Goal: Task Accomplishment & Management: Manage account settings

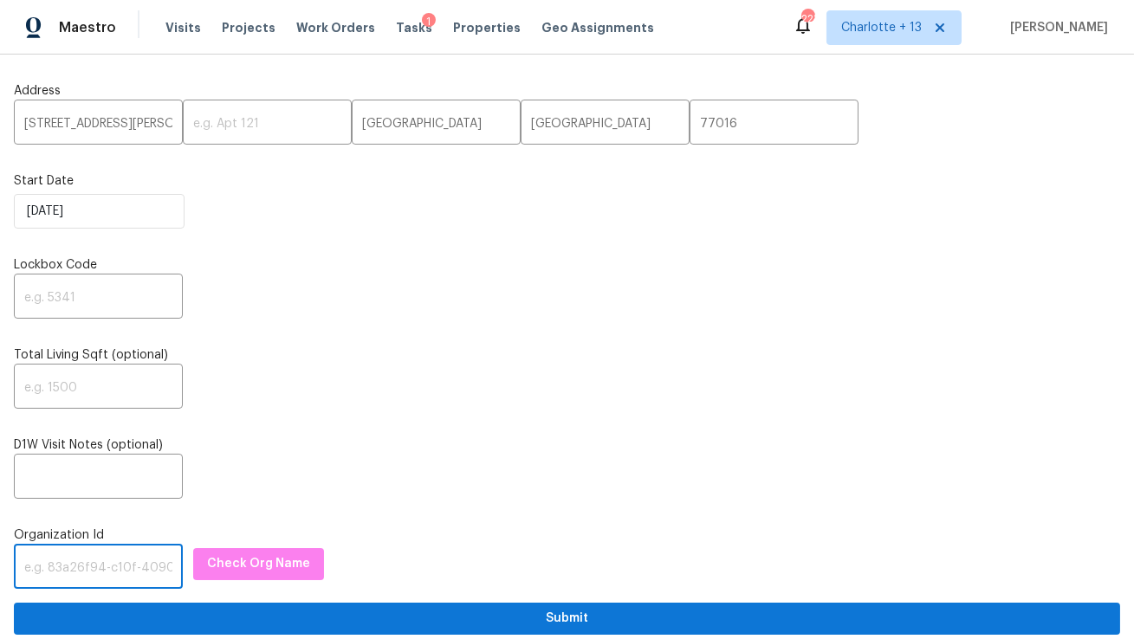
click at [80, 577] on input "text" at bounding box center [98, 568] width 169 height 41
paste input "1349d153-b359-4f9b-b4dd-758ff939cc37"
type input "1349d153-b359-4f9b-b4dd-758ff939cc37"
click at [253, 579] on button "Check Org Name" at bounding box center [258, 564] width 131 height 32
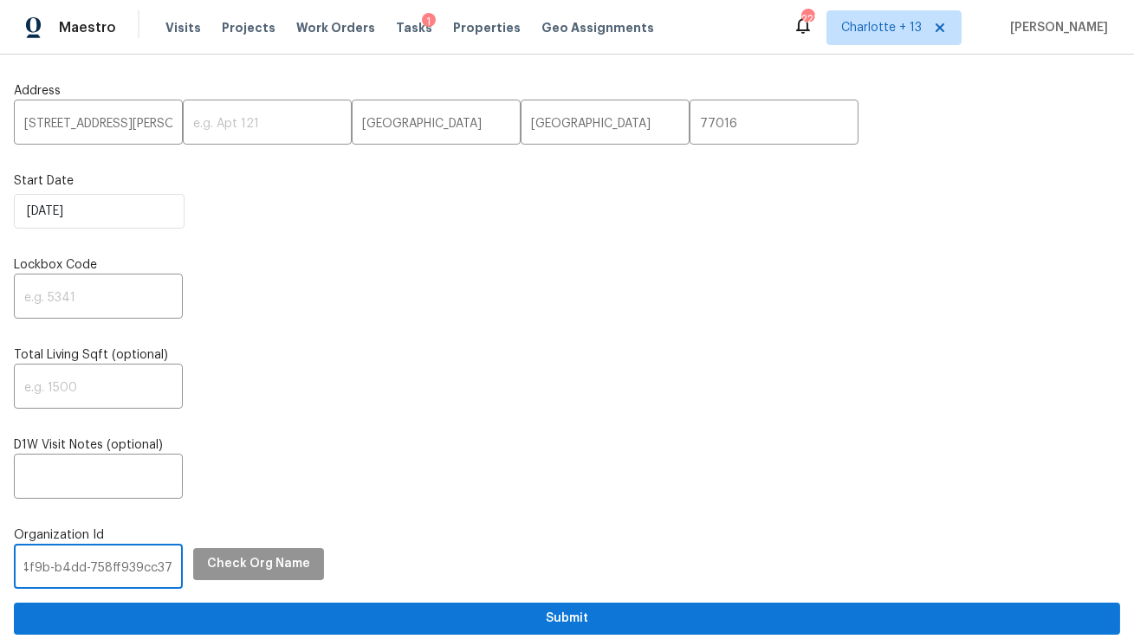
scroll to position [0, 0]
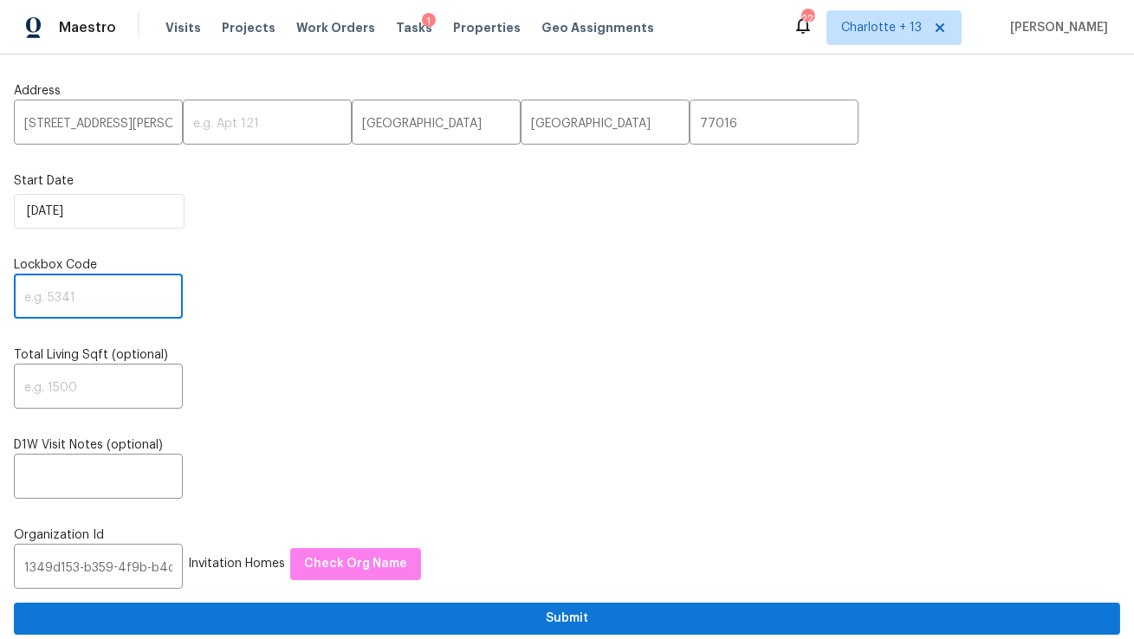
click at [73, 288] on input "text" at bounding box center [98, 298] width 169 height 41
type input "0000"
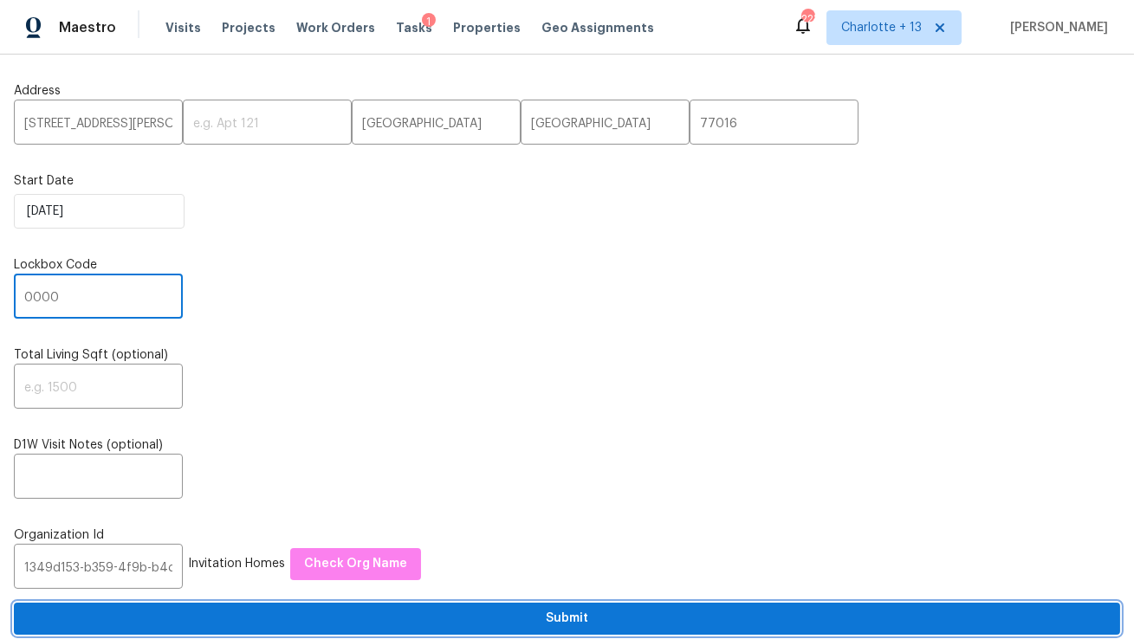
click at [353, 625] on span "Submit" at bounding box center [567, 619] width 1078 height 22
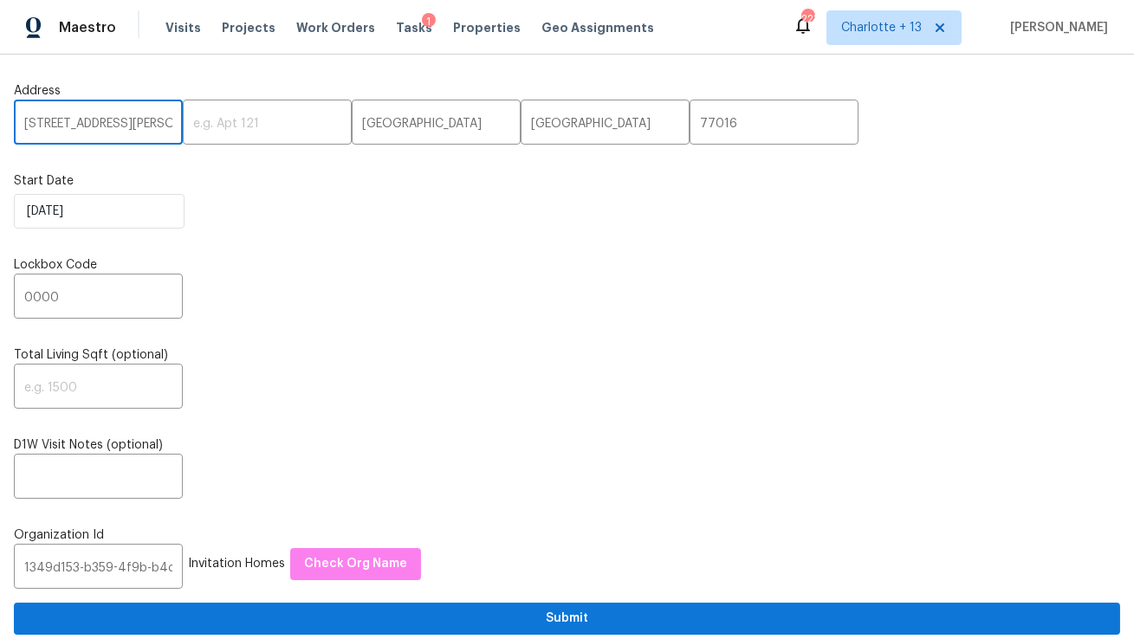
click at [85, 126] on input "6527 Hopper Rd" at bounding box center [98, 124] width 169 height 41
click at [175, 24] on span "Visits" at bounding box center [183, 27] width 36 height 17
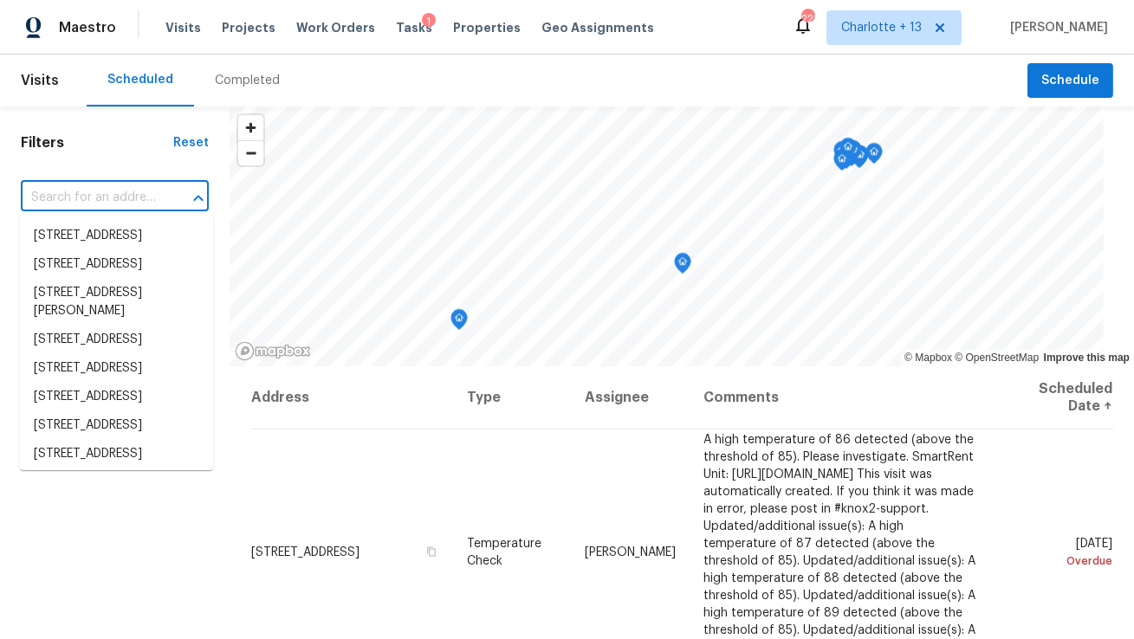
click at [107, 194] on input "text" at bounding box center [90, 197] width 139 height 27
paste input "6527 Hopper Rd"
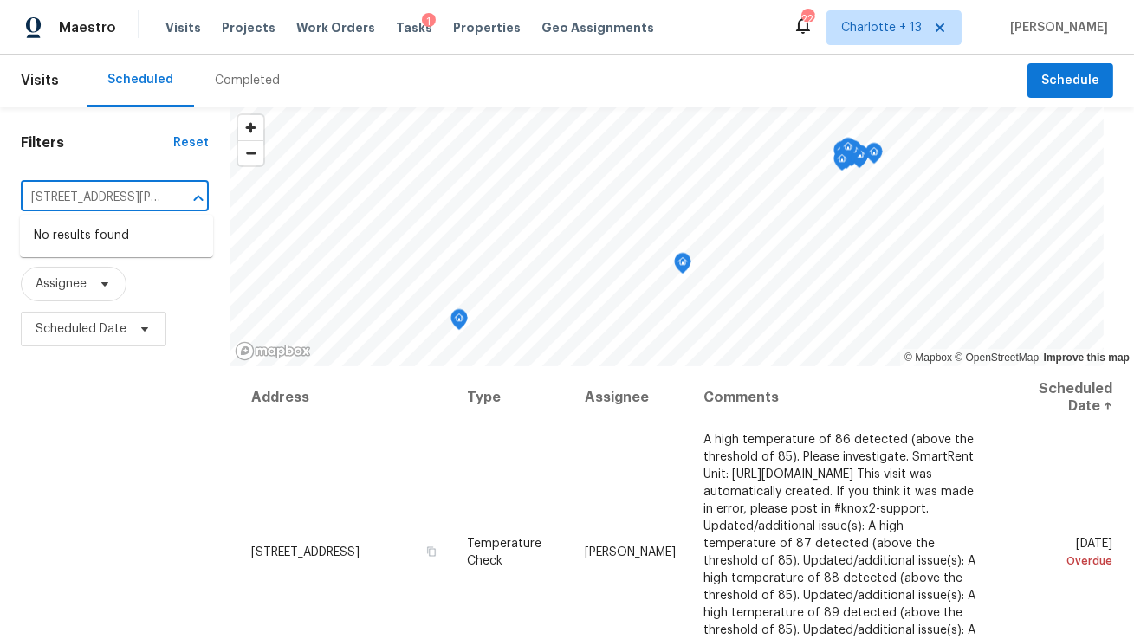
type input "6527 Hopper Rd"
click at [909, 32] on span "Charlotte + 13" at bounding box center [881, 27] width 81 height 17
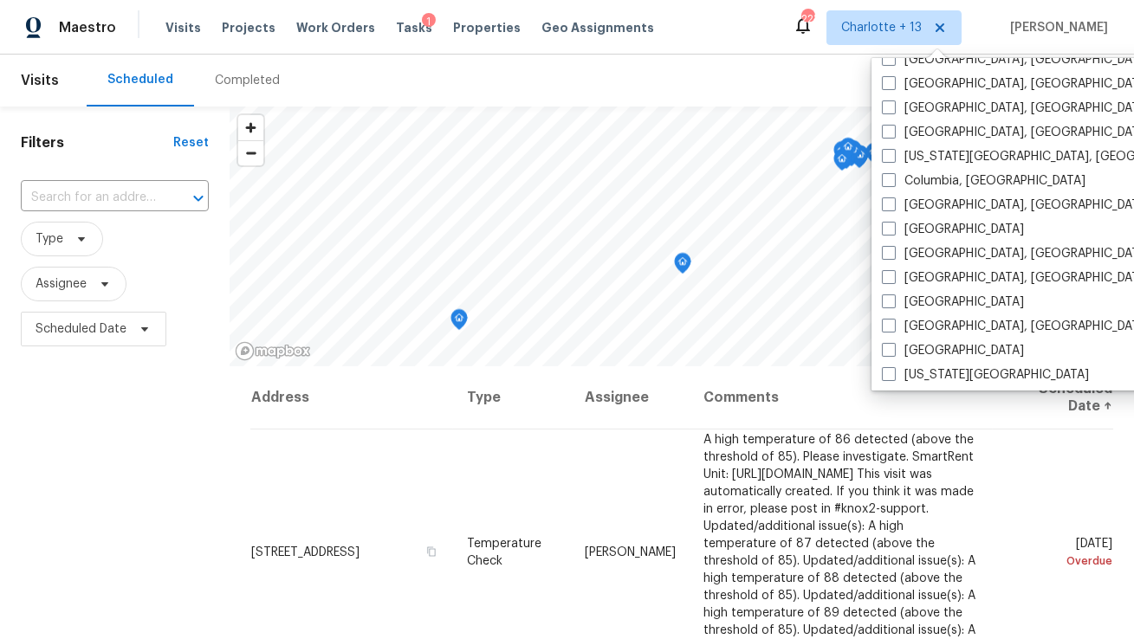
scroll to position [580, 0]
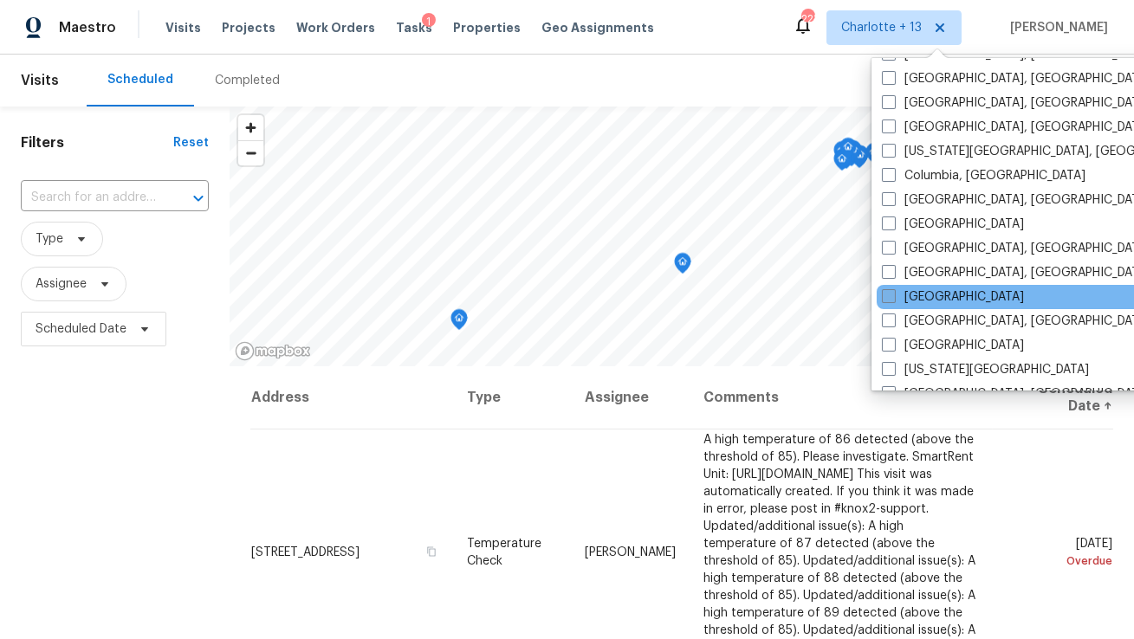
click at [933, 292] on label "[GEOGRAPHIC_DATA]" at bounding box center [953, 296] width 142 height 17
click at [893, 292] on input "[GEOGRAPHIC_DATA]" at bounding box center [887, 293] width 11 height 11
checkbox input "true"
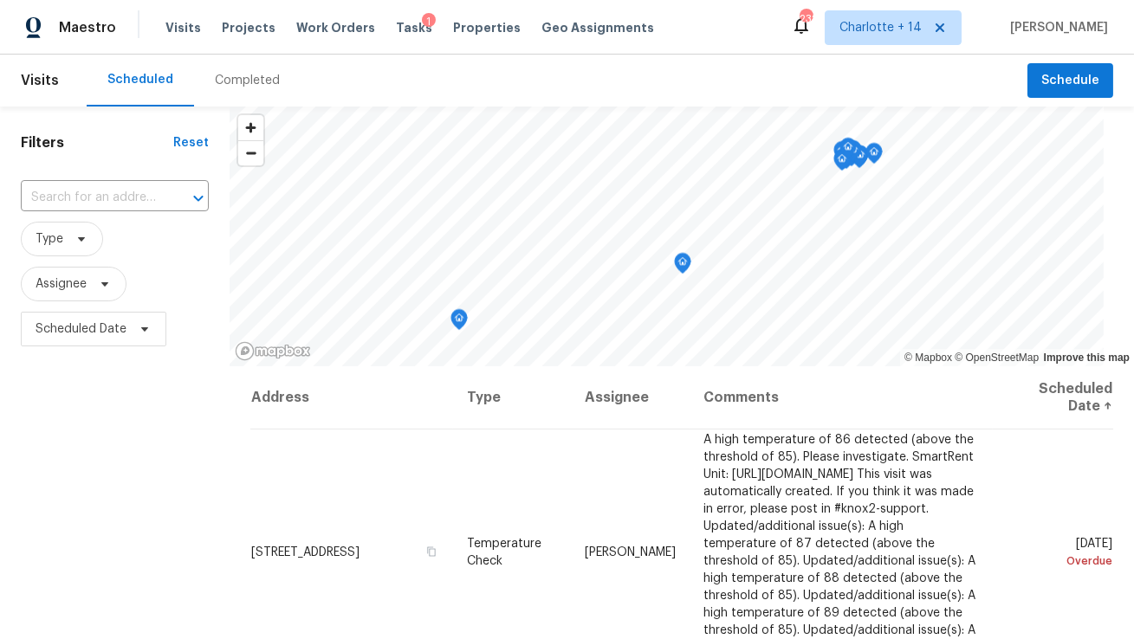
click at [525, 88] on div "Scheduled Completed" at bounding box center [557, 81] width 941 height 52
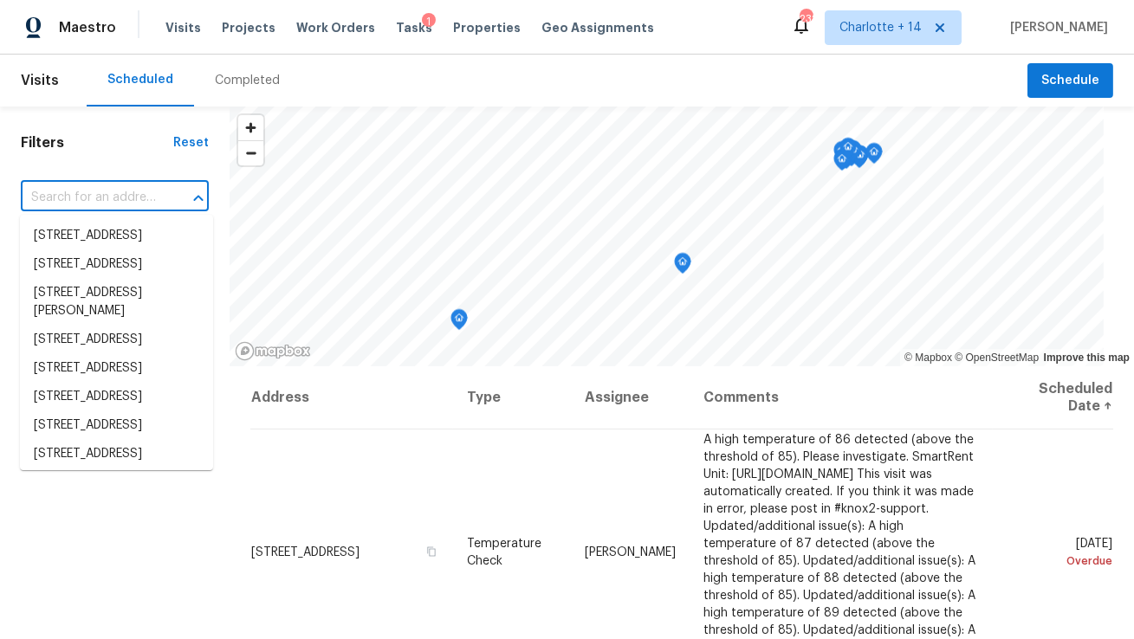
click at [90, 203] on input "text" at bounding box center [90, 197] width 139 height 27
paste input "6527 Hopper Rd"
type input "6527 Hopper Rd"
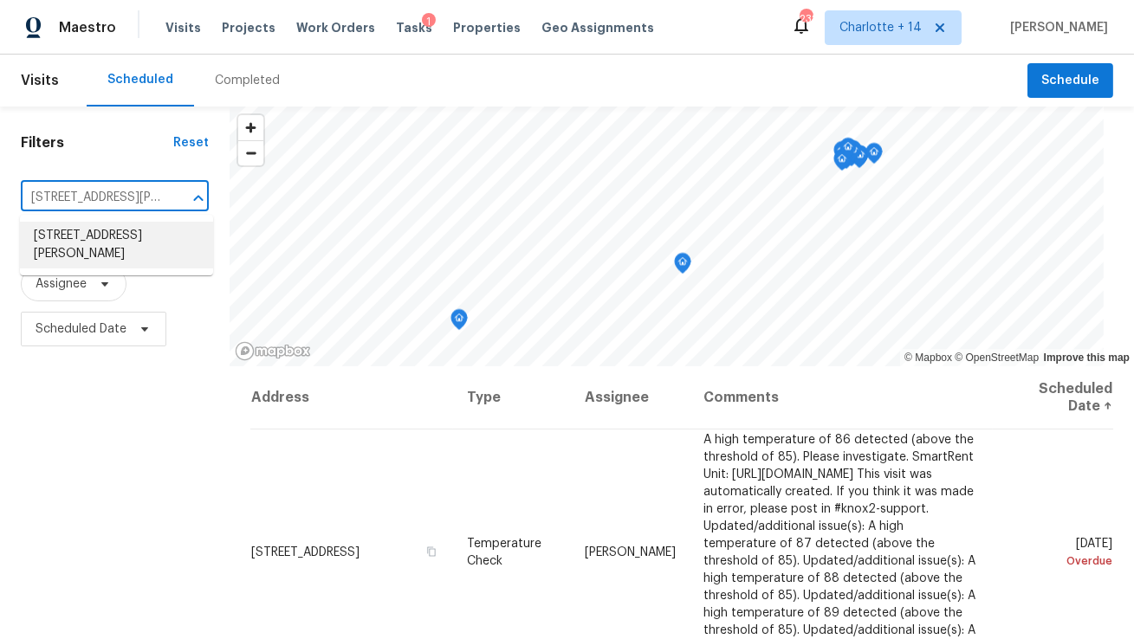
click at [89, 241] on li "6527 Hopper Rd, Houston, TX 77016" at bounding box center [116, 245] width 193 height 47
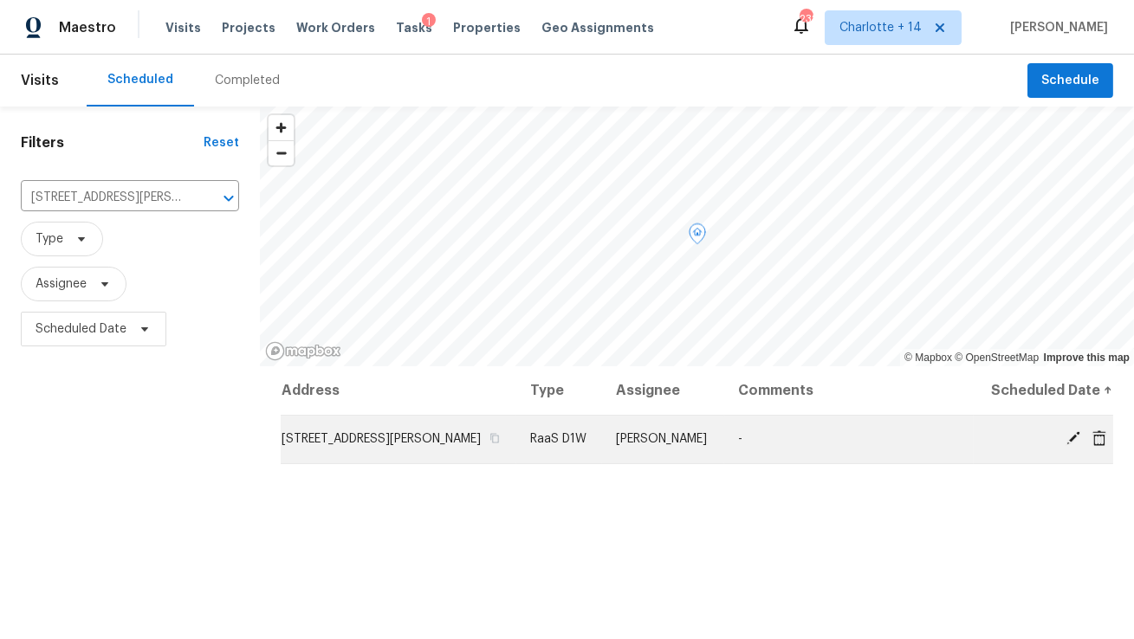
click at [1102, 440] on icon at bounding box center [1099, 438] width 16 height 16
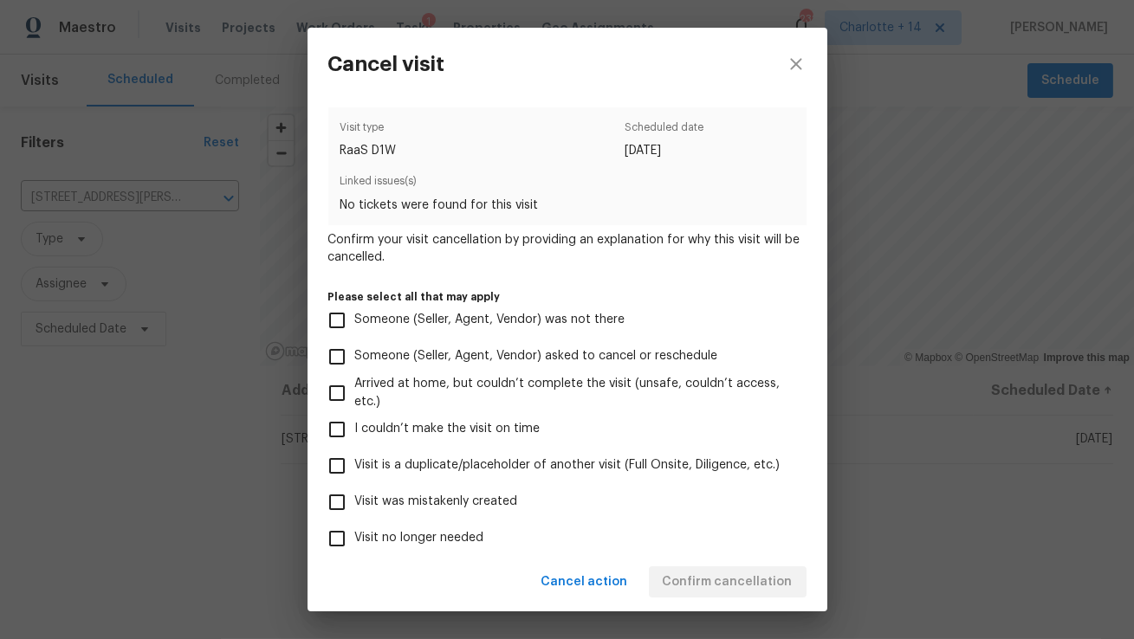
click at [416, 500] on span "Visit was mistakenly created" at bounding box center [436, 502] width 163 height 18
click at [355, 500] on input "Visit was mistakenly created" at bounding box center [337, 502] width 36 height 36
checkbox input "true"
click at [693, 570] on button "Confirm cancellation" at bounding box center [728, 582] width 158 height 32
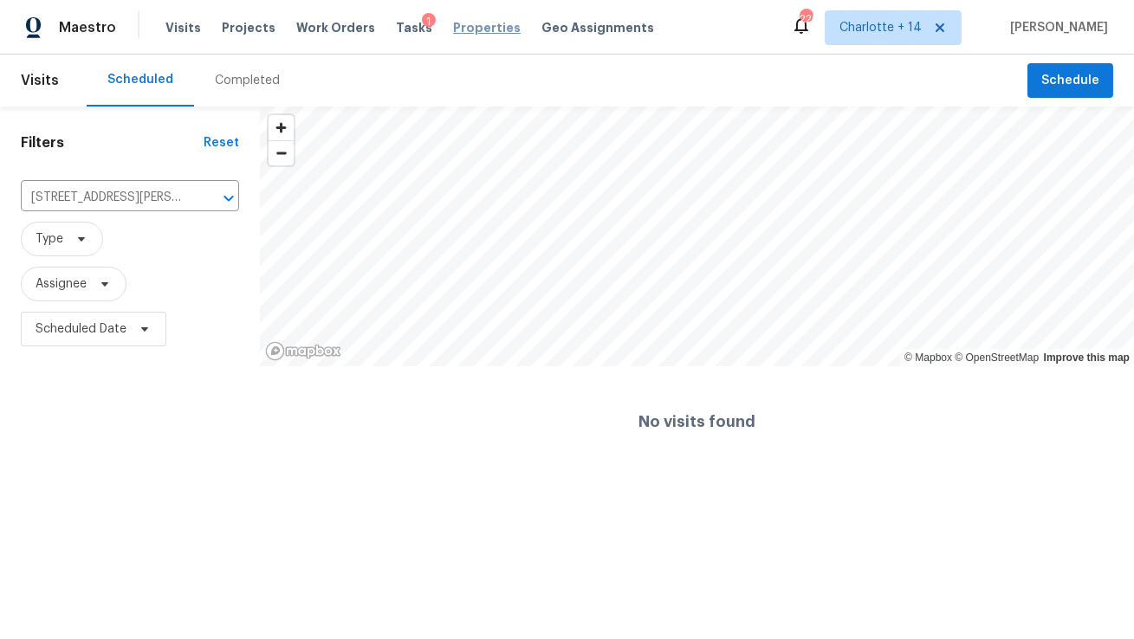
click at [453, 23] on span "Properties" at bounding box center [487, 27] width 68 height 17
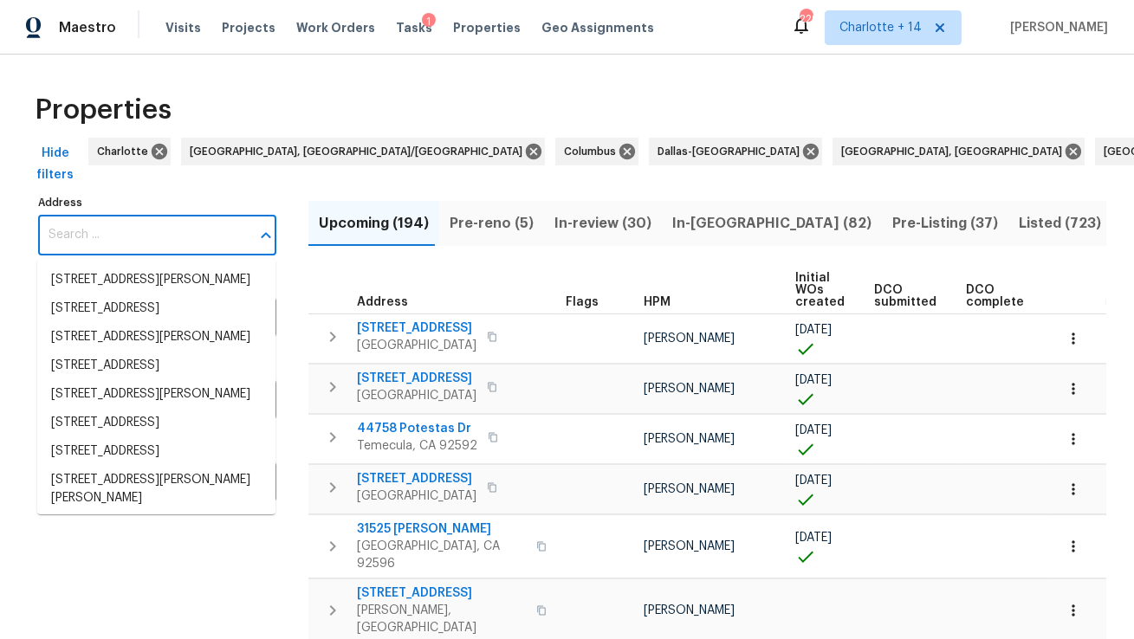
click at [95, 236] on input "Address" at bounding box center [144, 235] width 212 height 41
paste input "2006 Cross Breeze Dr, Wellington, FL 33414"
type input "2006 Cross Breeze Dr, Wellington, FL 33414"
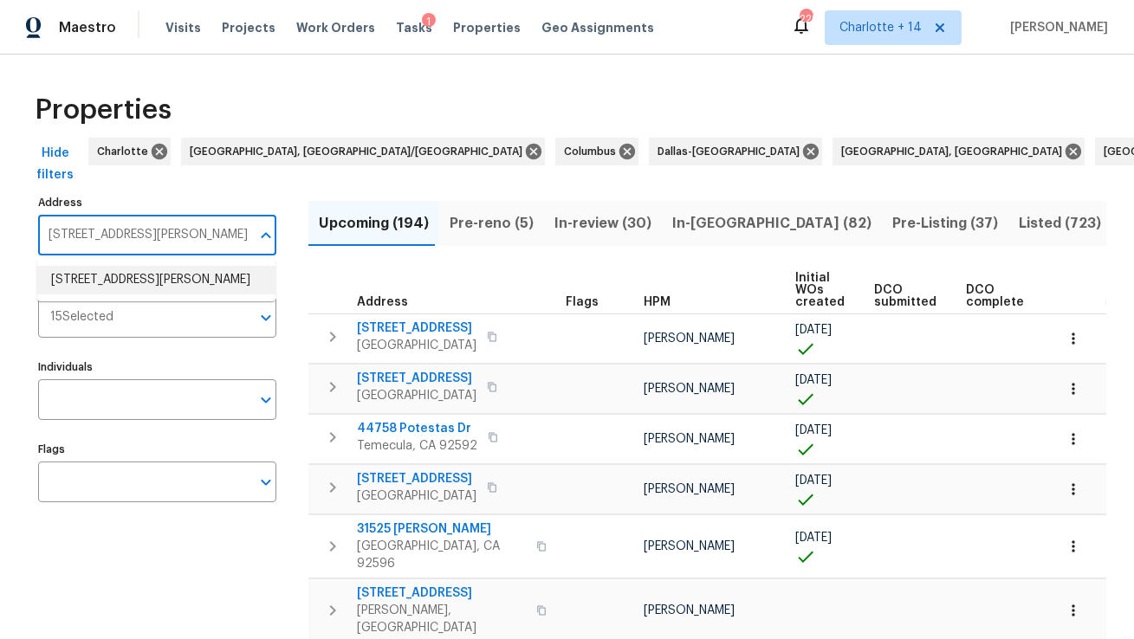
click at [111, 289] on li "2006 Cross Breeze Dr Wellington FL 33414" at bounding box center [156, 280] width 238 height 29
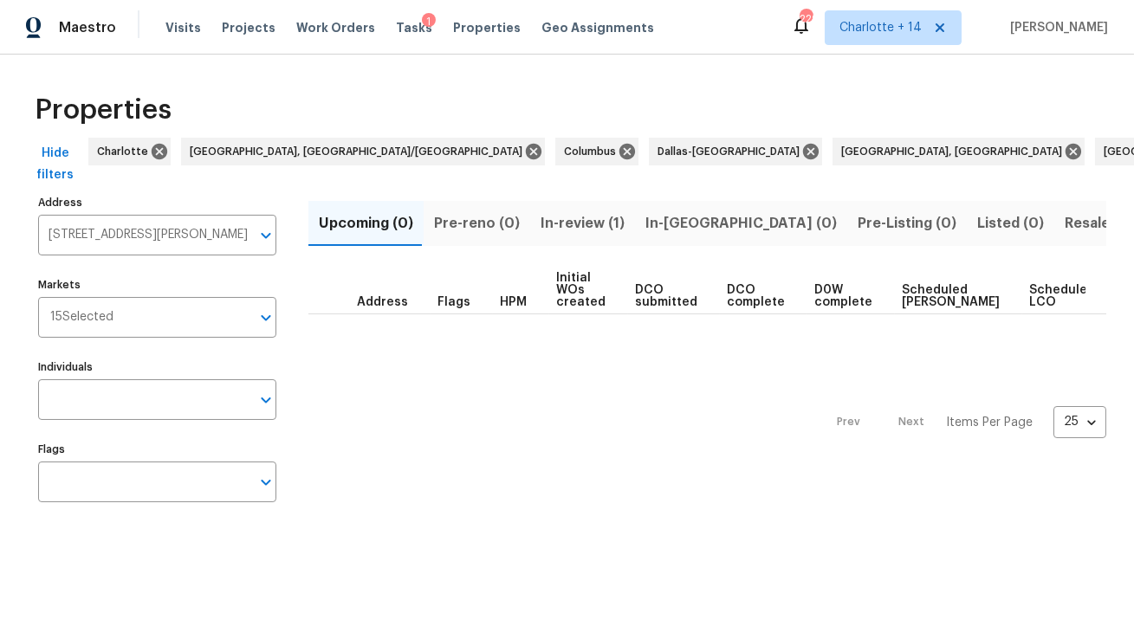
click at [591, 217] on span "In-review (1)" at bounding box center [582, 223] width 84 height 24
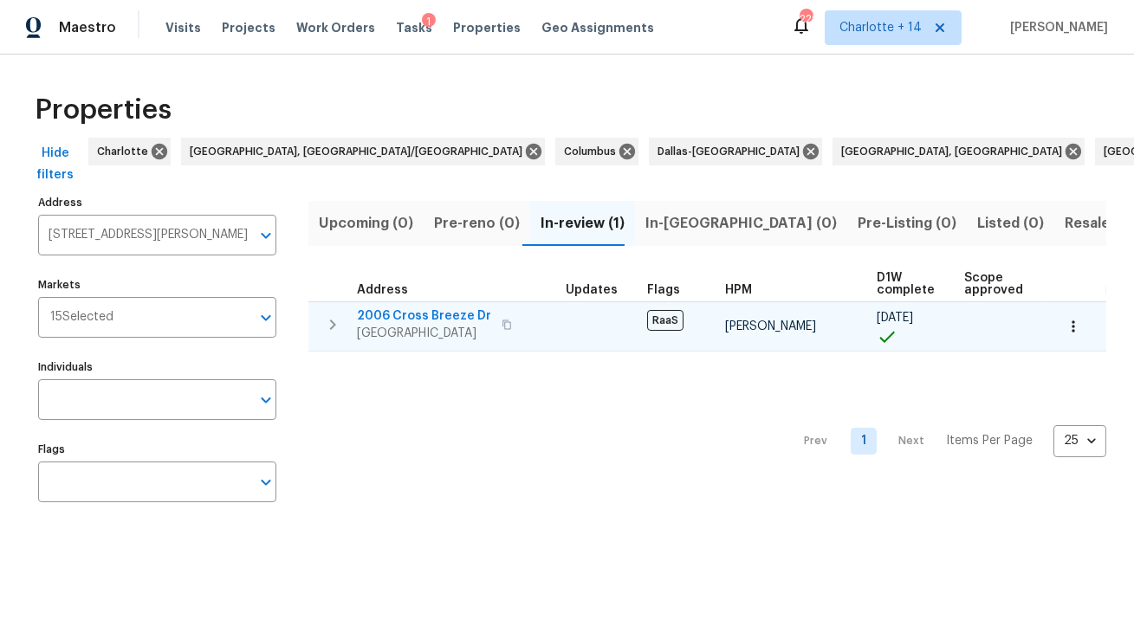
click at [437, 309] on span "2006 Cross Breeze Dr" at bounding box center [424, 315] width 134 height 17
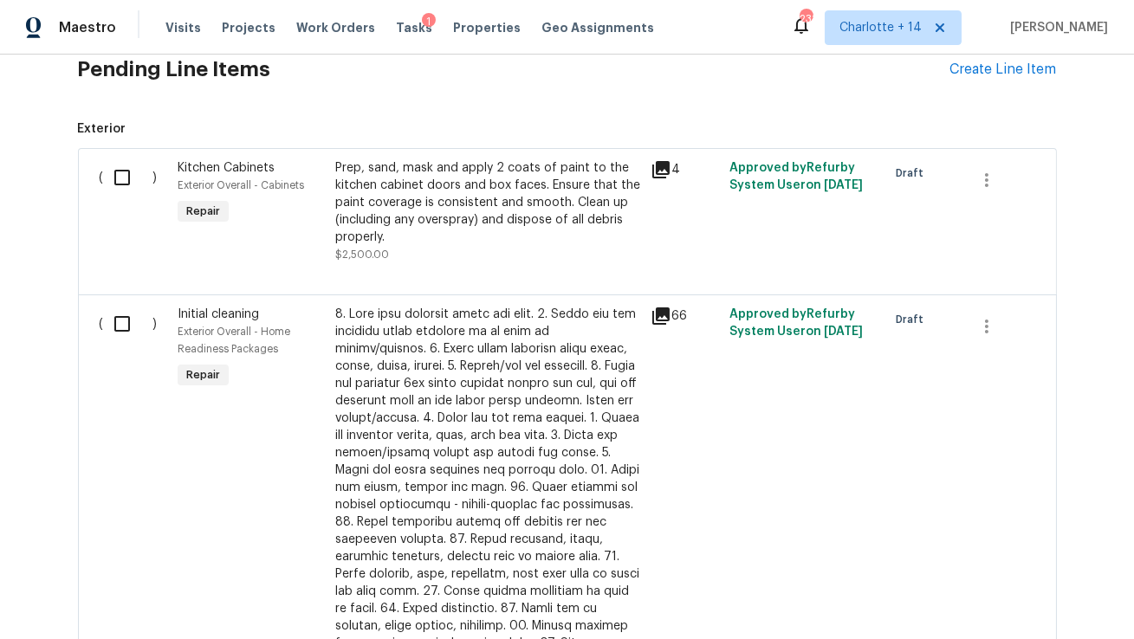
scroll to position [372, 0]
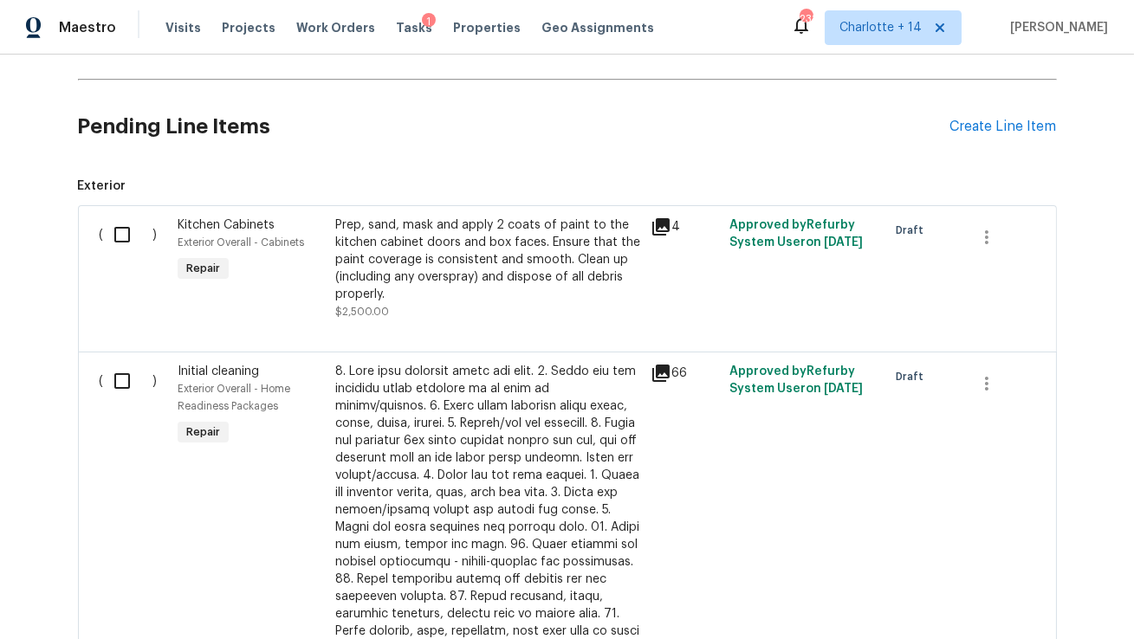
click at [508, 251] on div "Prep, sand, mask and apply 2 coats of paint to the kitchen cabinet doors and bo…" at bounding box center [487, 260] width 305 height 87
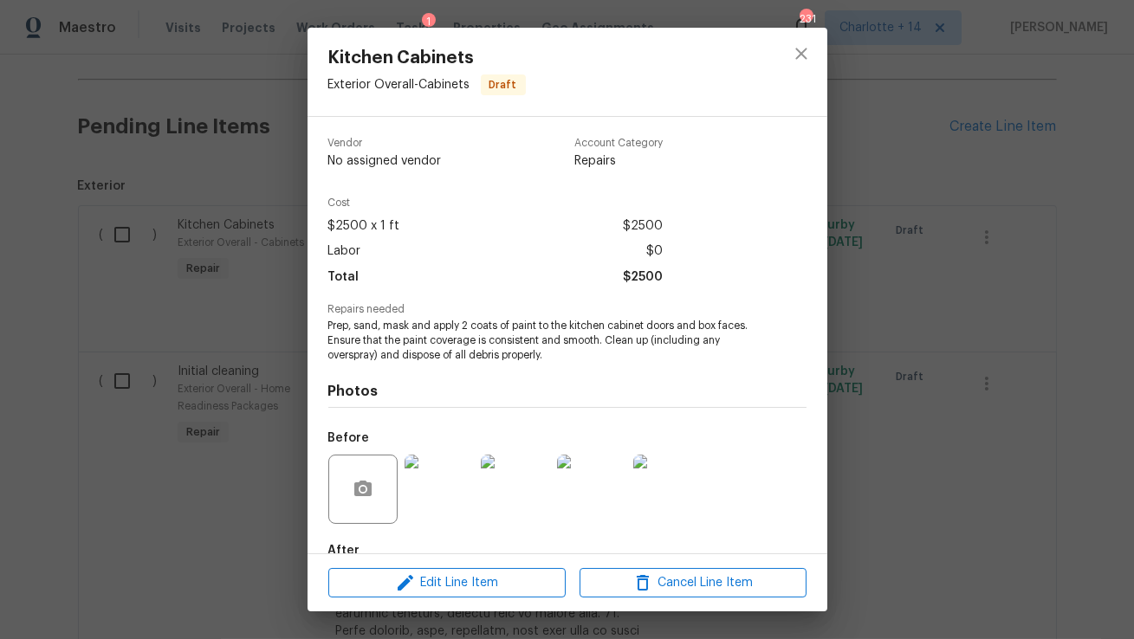
click at [425, 508] on img at bounding box center [439, 489] width 69 height 69
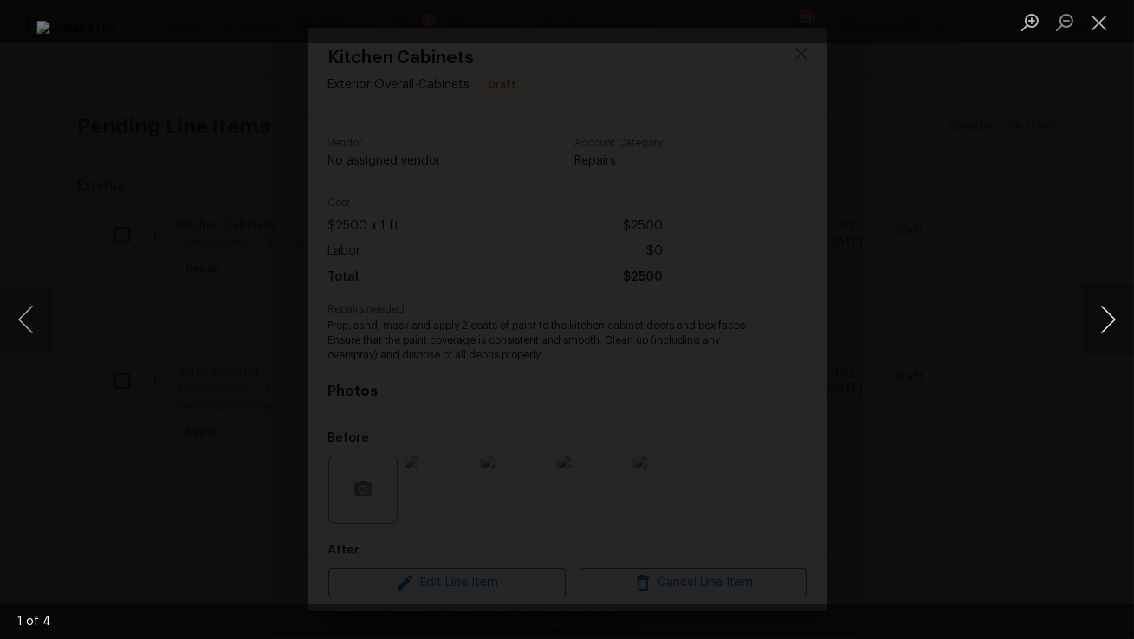
click at [1099, 309] on button "Next image" at bounding box center [1108, 319] width 52 height 69
click at [1095, 17] on button "Close lightbox" at bounding box center [1099, 22] width 35 height 30
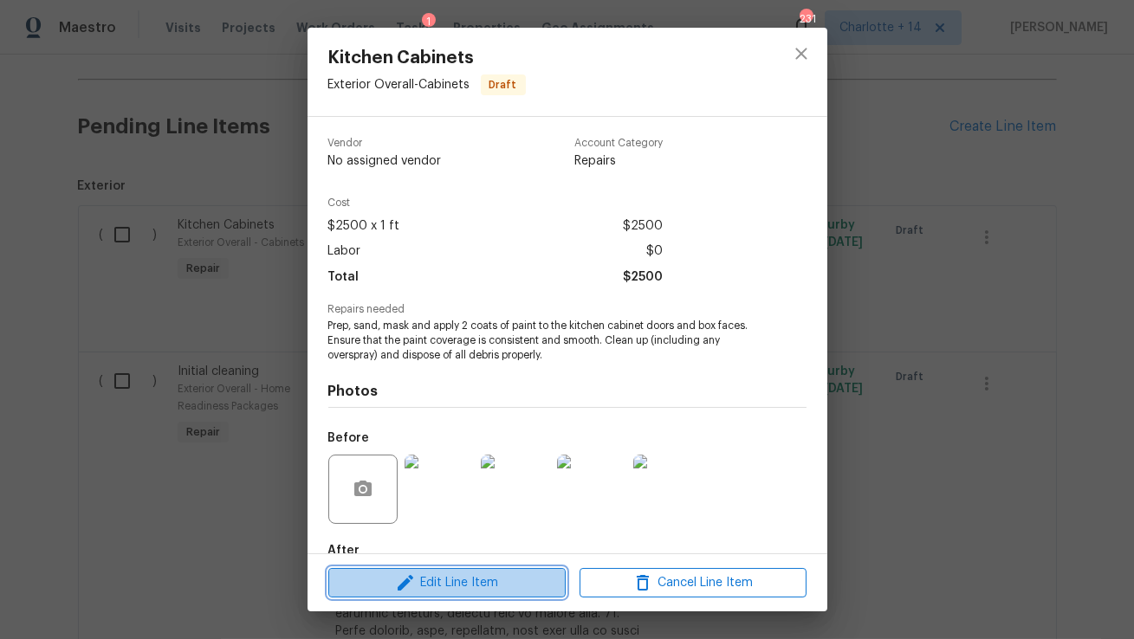
click at [433, 582] on span "Edit Line Item" at bounding box center [446, 584] width 227 height 22
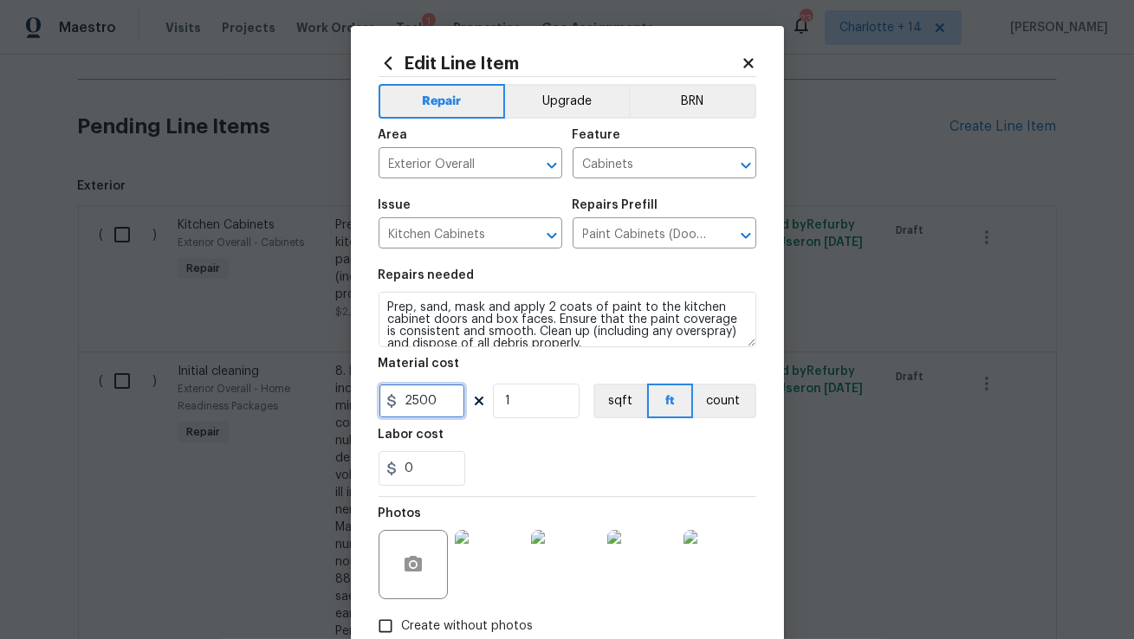
drag, startPoint x: 442, startPoint y: 406, endPoint x: 361, endPoint y: 400, distance: 80.8
click at [361, 400] on div "Edit Line Item Repair Upgrade BRN Area Exterior Overall ​ Feature Cabinets ​ Is…" at bounding box center [567, 373] width 433 height 694
type input "1800"
click at [520, 476] on div "0" at bounding box center [568, 468] width 378 height 35
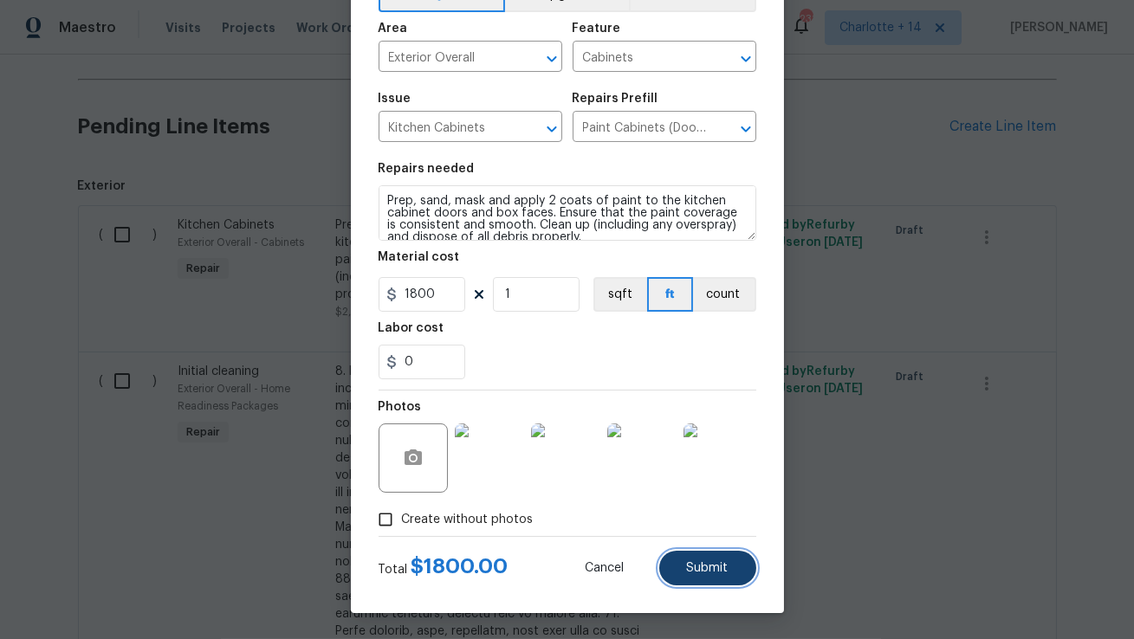
click at [684, 563] on button "Submit" at bounding box center [707, 568] width 97 height 35
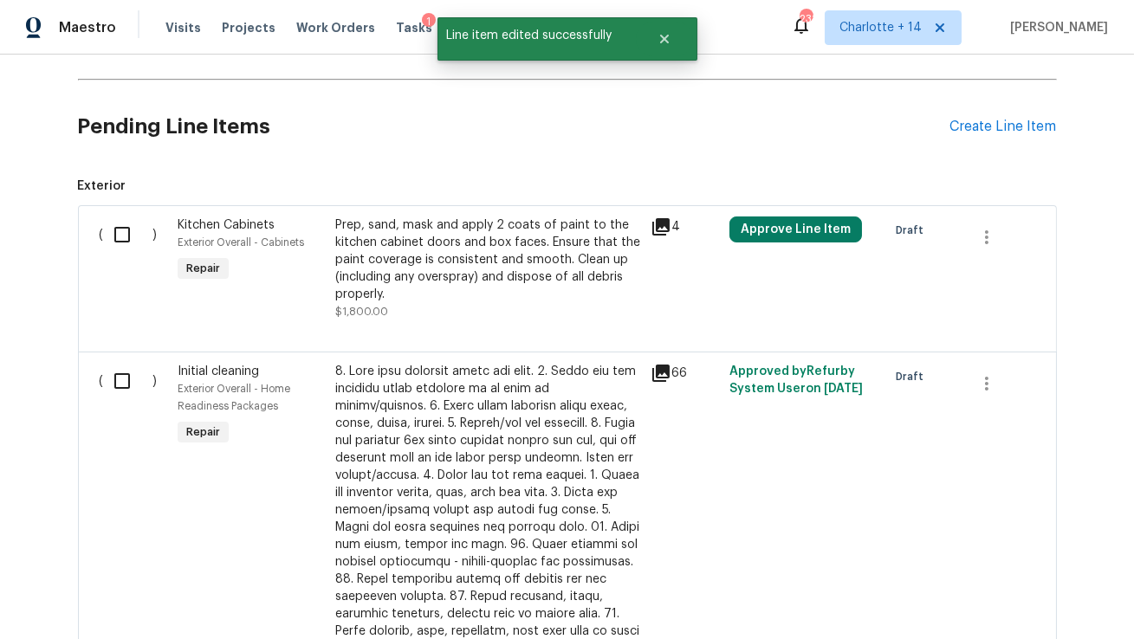
scroll to position [0, 0]
click at [796, 226] on button "Approve Line Item" at bounding box center [795, 230] width 133 height 26
click at [728, 355] on div "( ) Initial cleaning Exterior Overall - Home Readiness Packages Repair $300.00 …" at bounding box center [567, 616] width 979 height 528
click at [778, 223] on button "Approve Line Item" at bounding box center [795, 230] width 133 height 26
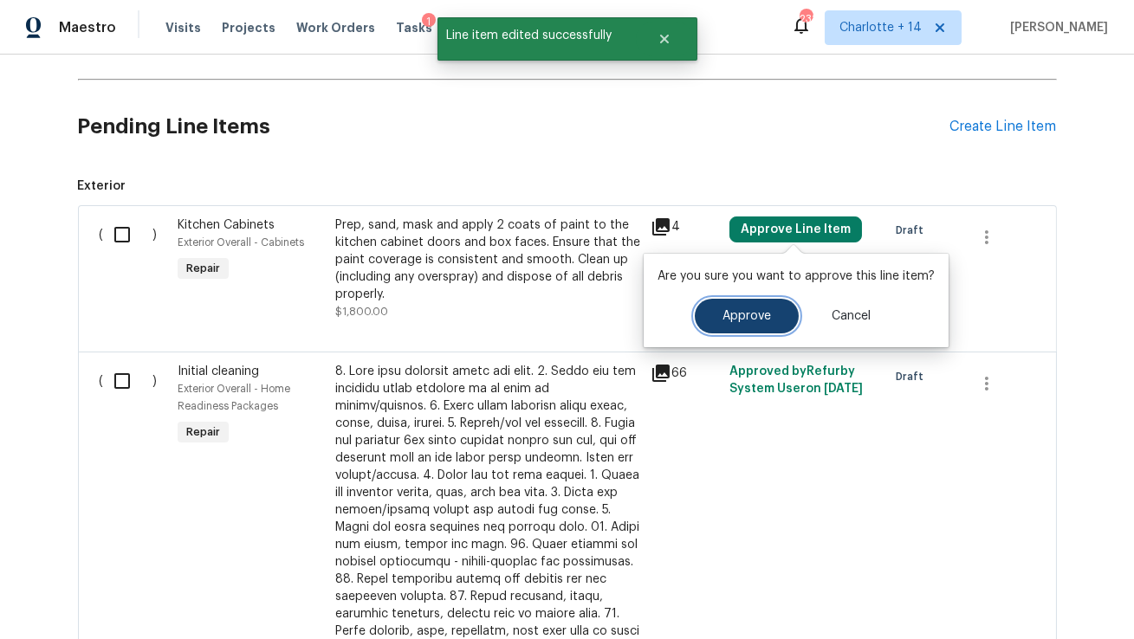
click at [744, 329] on button "Approve" at bounding box center [747, 316] width 104 height 35
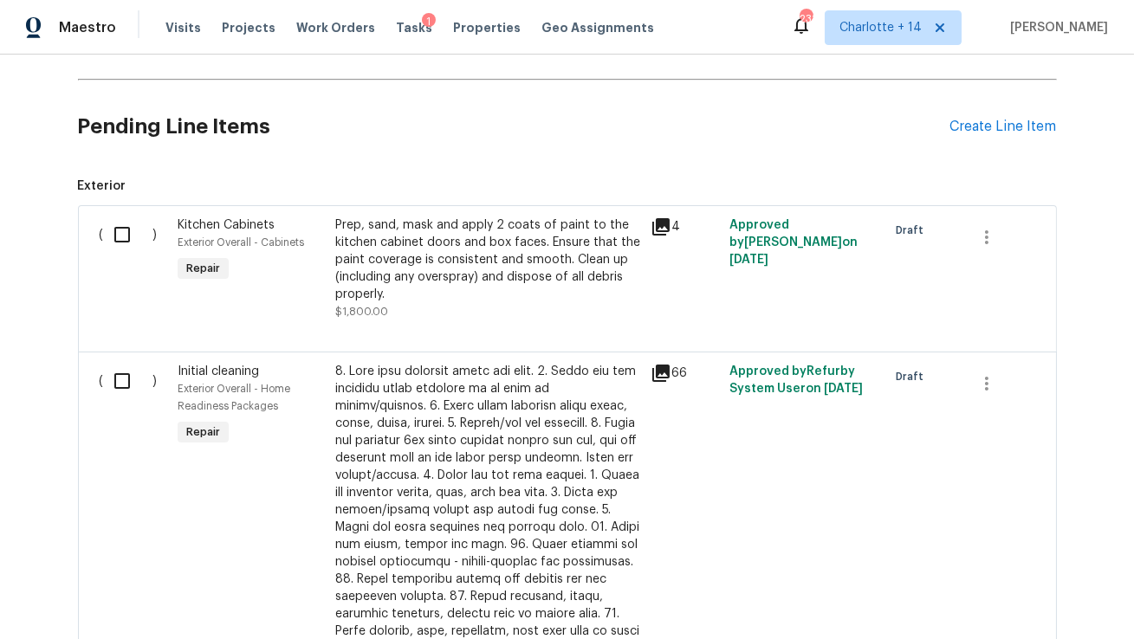
click at [119, 227] on input "checkbox" at bounding box center [128, 235] width 49 height 36
checkbox input "true"
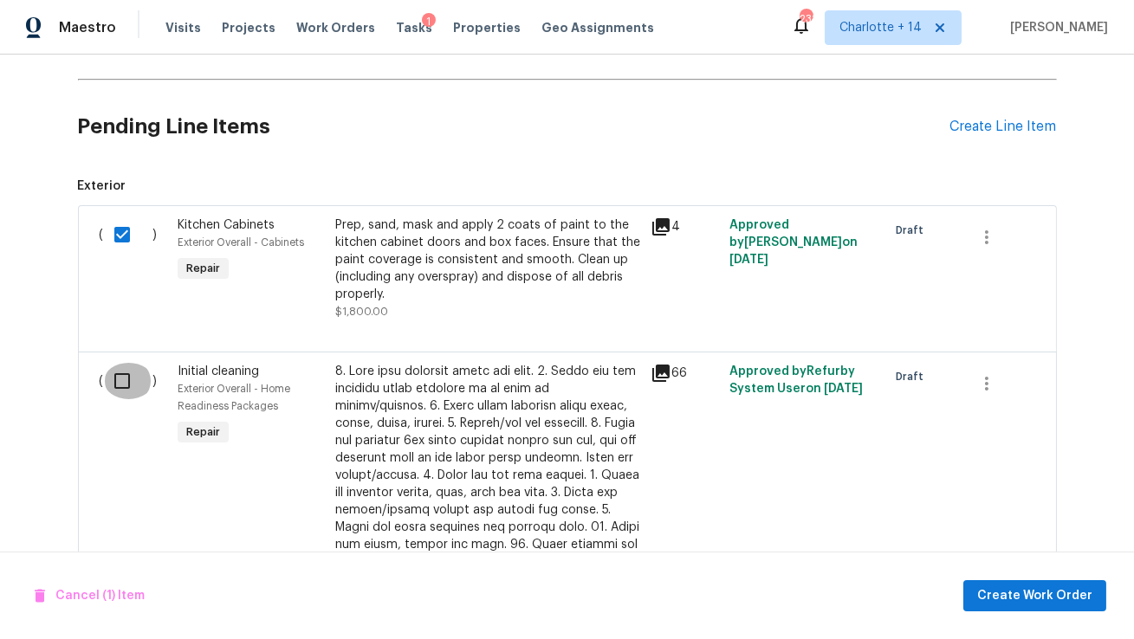
click at [121, 383] on input "checkbox" at bounding box center [128, 381] width 49 height 36
checkbox input "true"
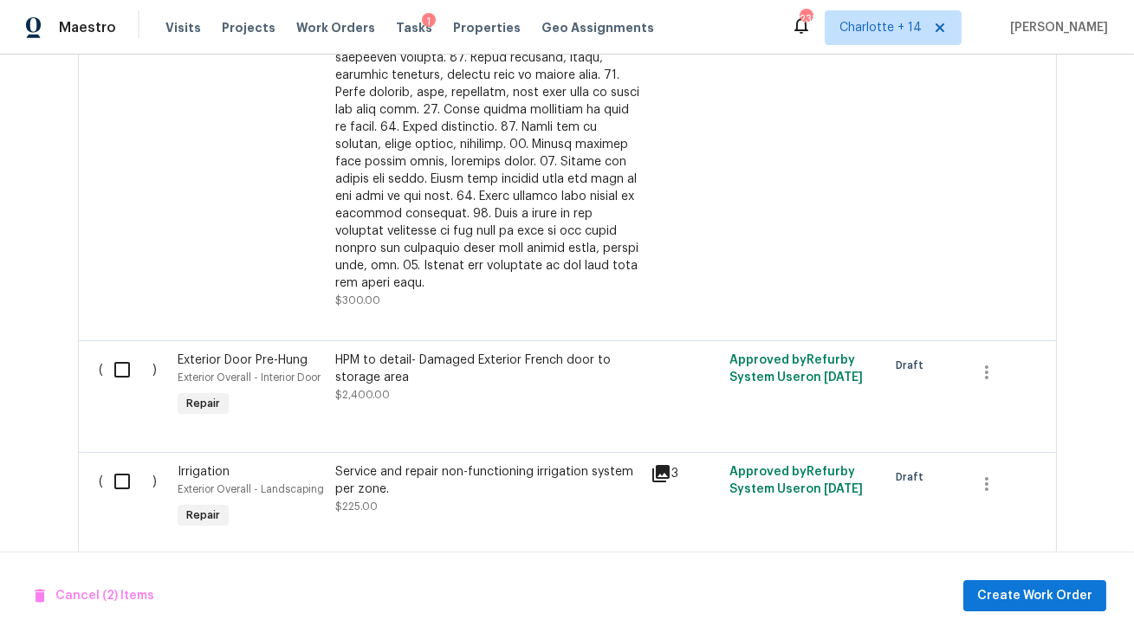
scroll to position [987, 0]
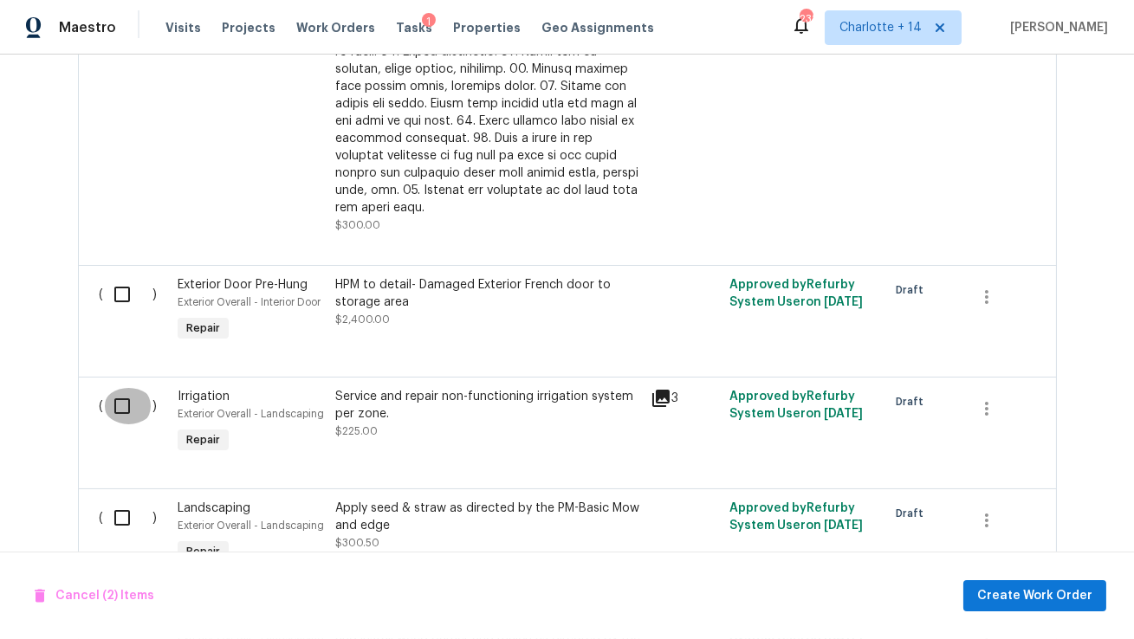
click at [125, 388] on input "checkbox" at bounding box center [128, 406] width 49 height 36
checkbox input "true"
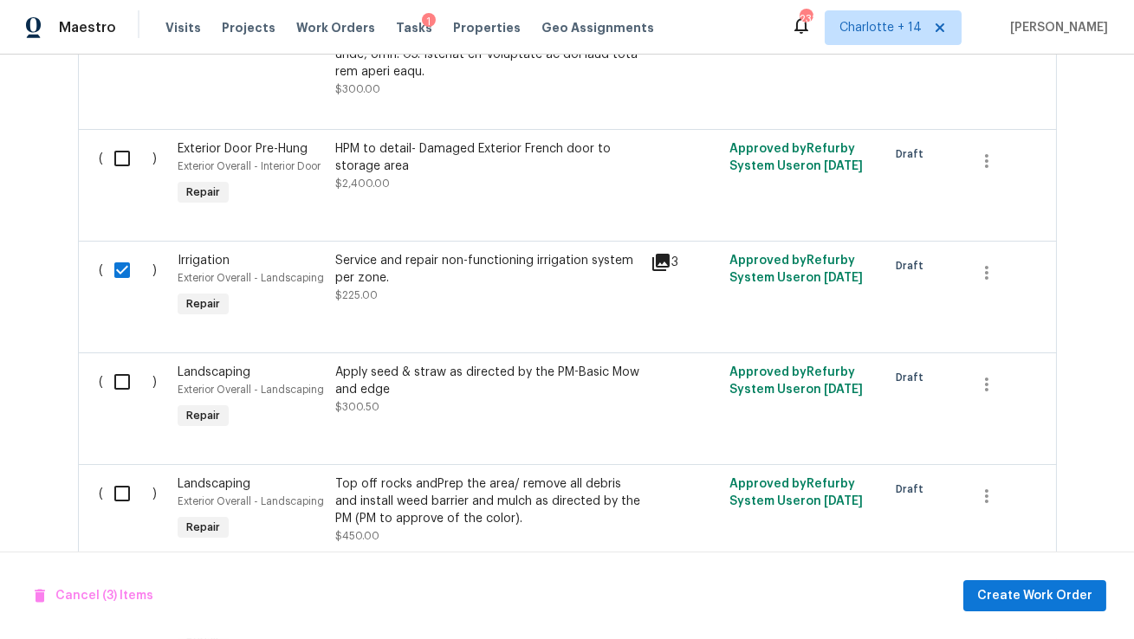
click at [119, 368] on input "checkbox" at bounding box center [128, 382] width 49 height 36
checkbox input "true"
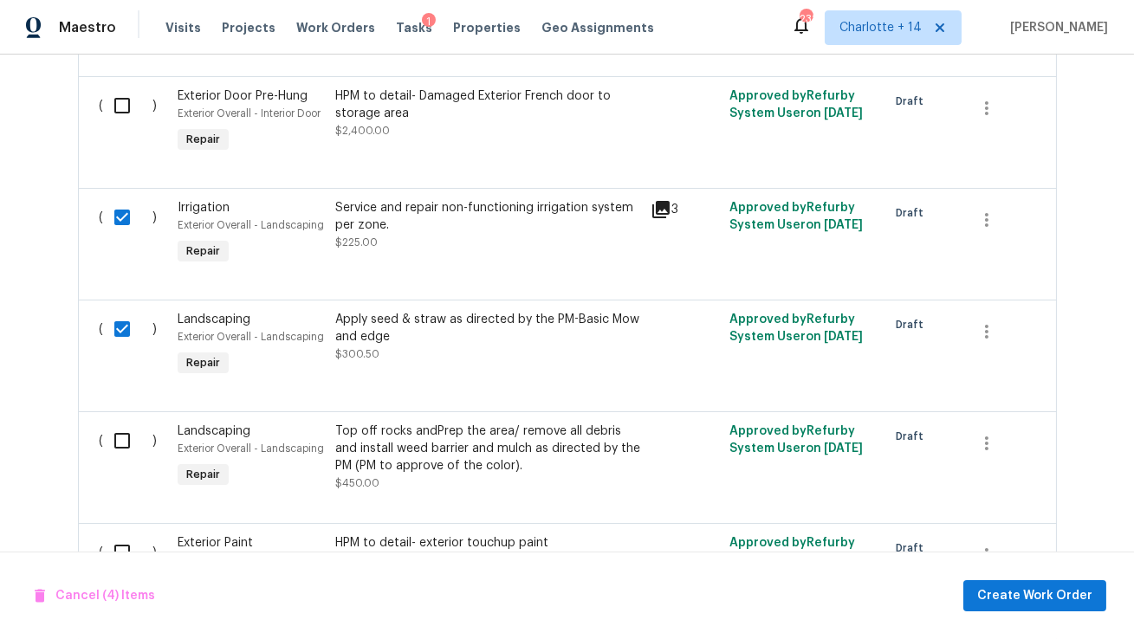
scroll to position [1222, 0]
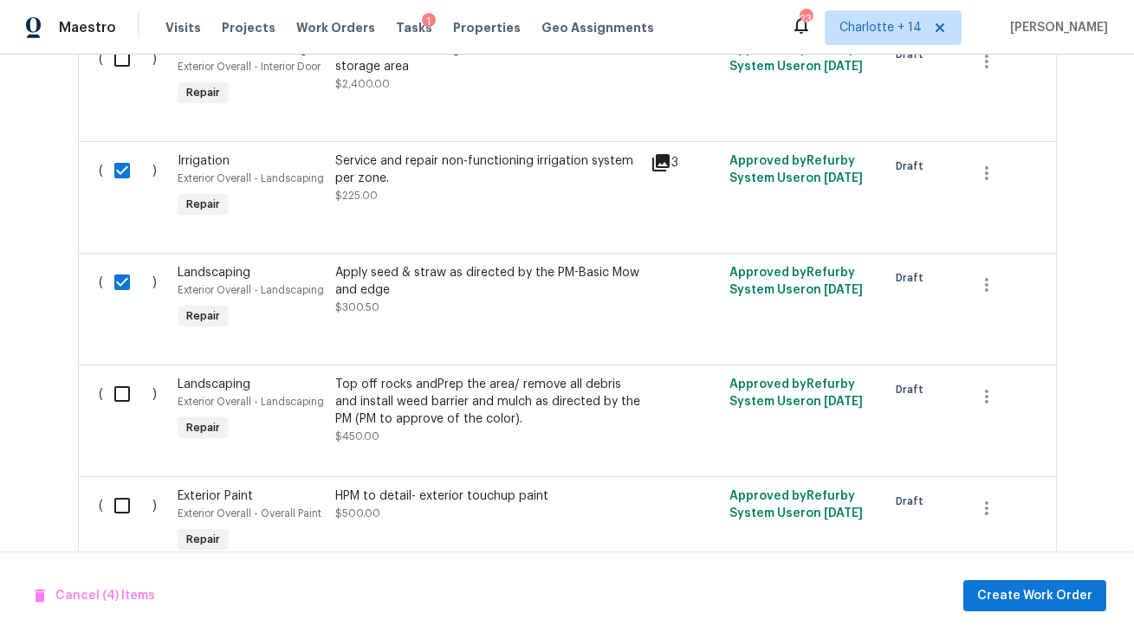
click at [119, 376] on input "checkbox" at bounding box center [128, 394] width 49 height 36
checkbox input "true"
click at [121, 494] on input "checkbox" at bounding box center [128, 506] width 49 height 36
checkbox input "true"
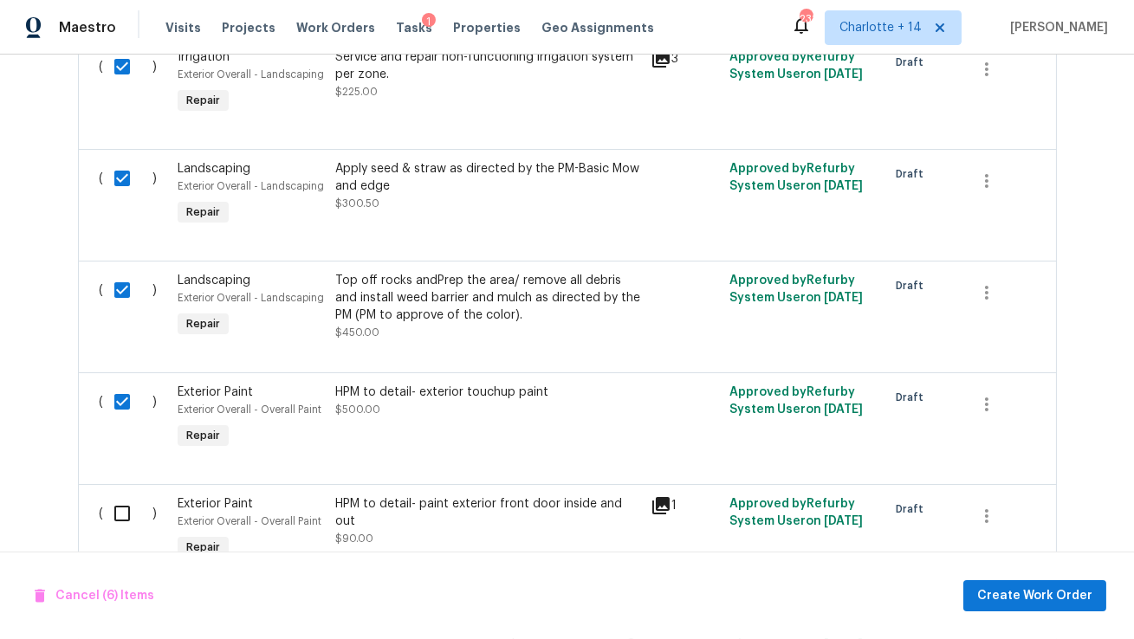
scroll to position [1392, 0]
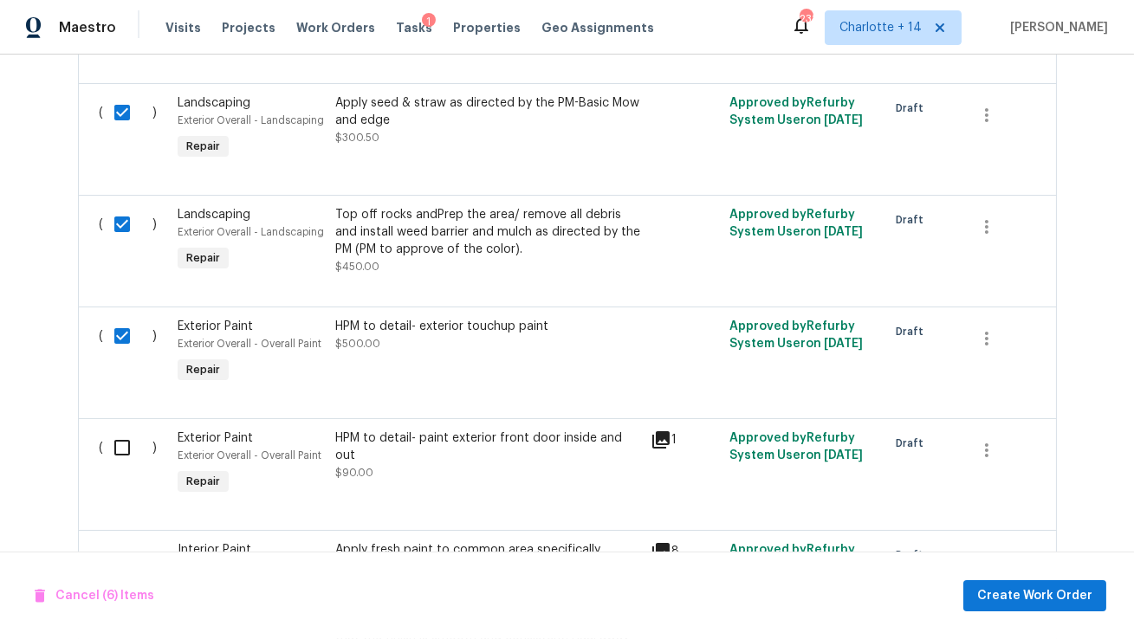
click at [113, 433] on input "checkbox" at bounding box center [128, 448] width 49 height 36
checkbox input "true"
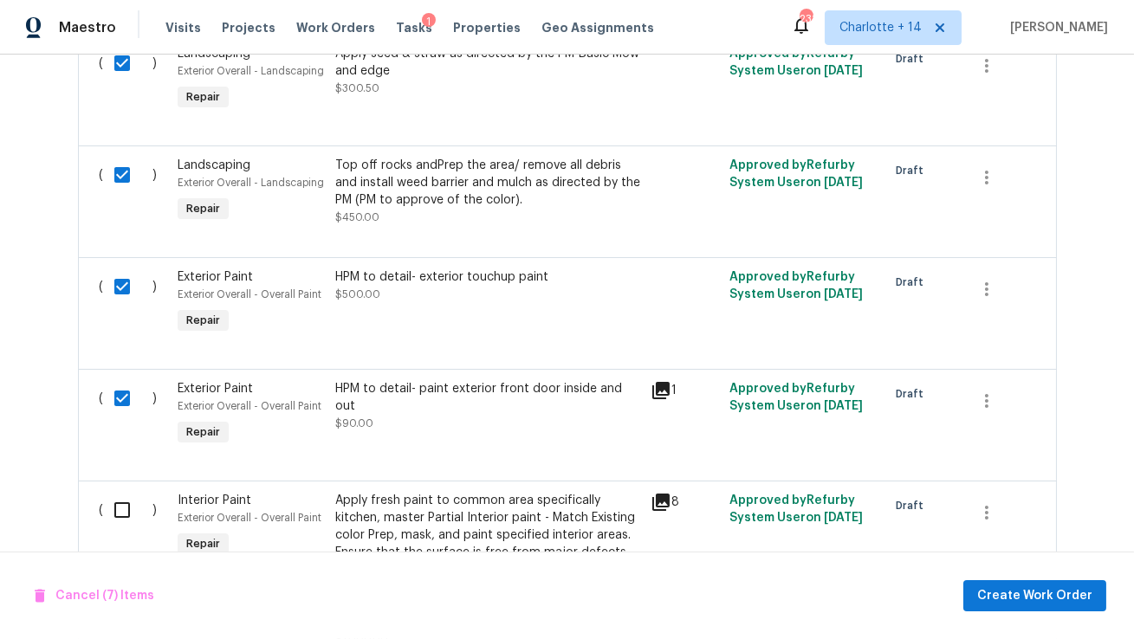
scroll to position [1554, 0]
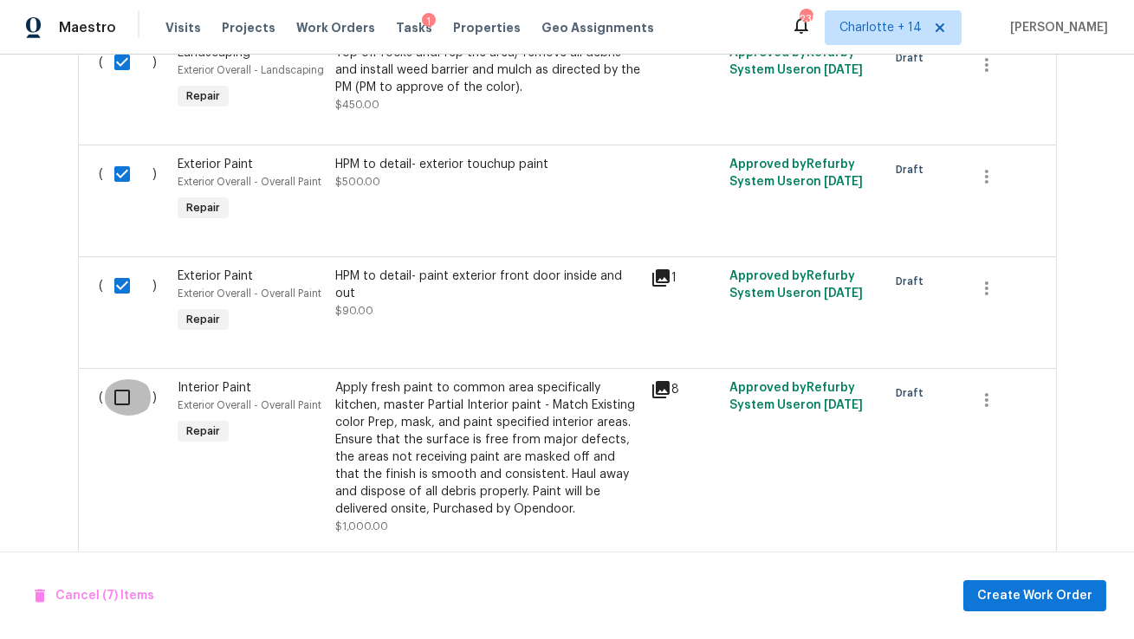
click at [113, 380] on input "checkbox" at bounding box center [128, 397] width 49 height 36
checkbox input "true"
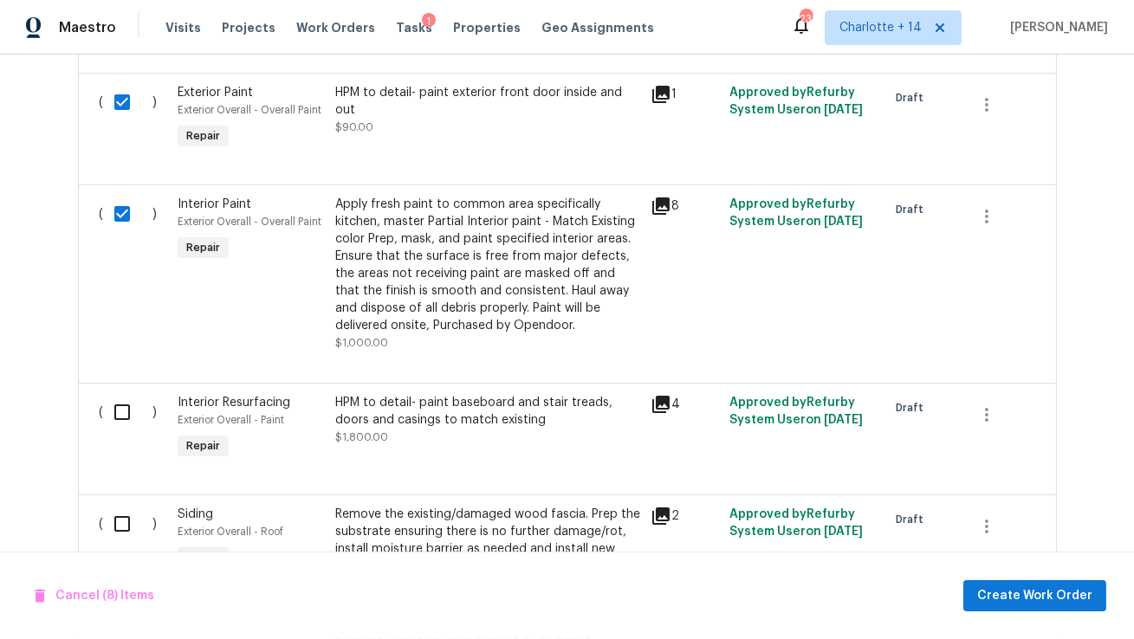
scroll to position [1805, 0]
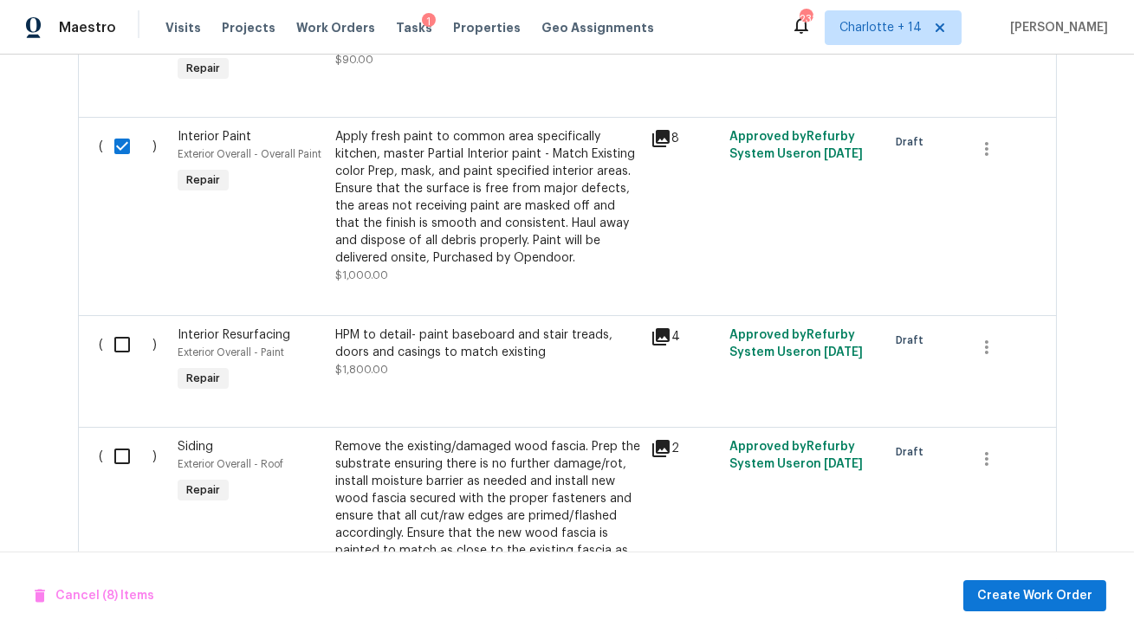
click at [120, 329] on input "checkbox" at bounding box center [128, 345] width 49 height 36
checkbox input "true"
click at [121, 439] on input "checkbox" at bounding box center [128, 456] width 49 height 36
checkbox input "true"
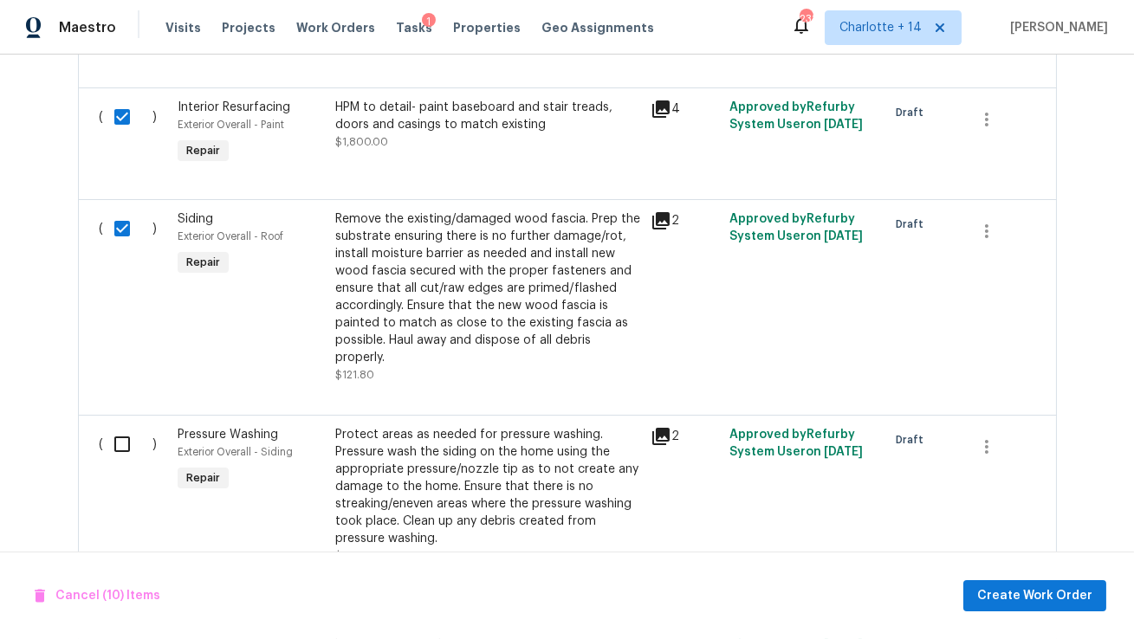
scroll to position [2004, 0]
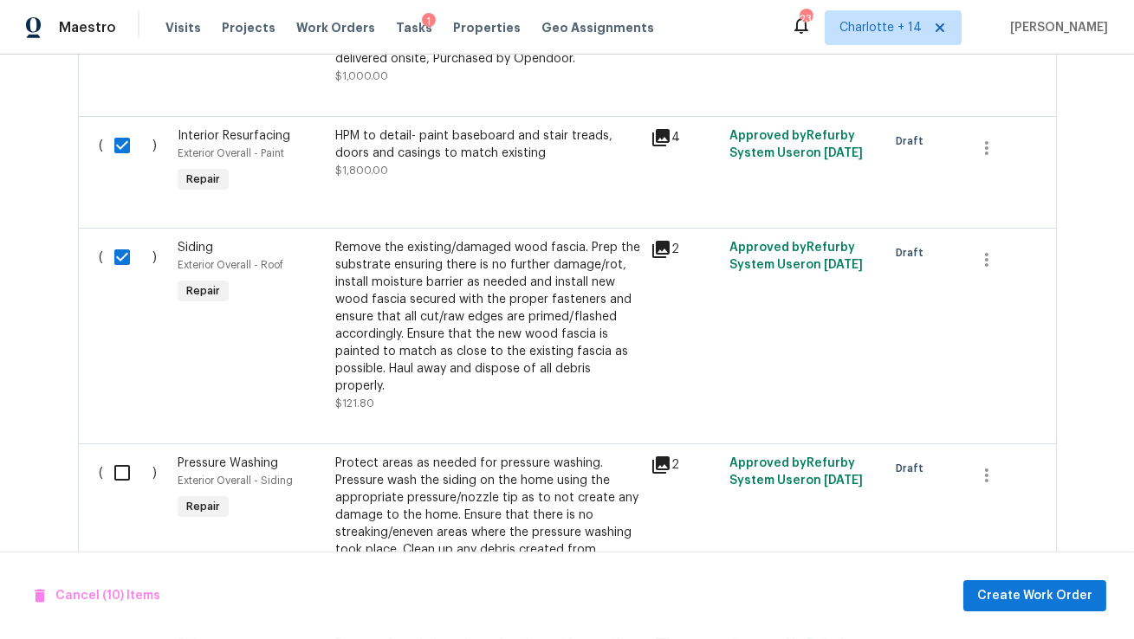
click at [122, 455] on input "checkbox" at bounding box center [128, 473] width 49 height 36
checkbox input "true"
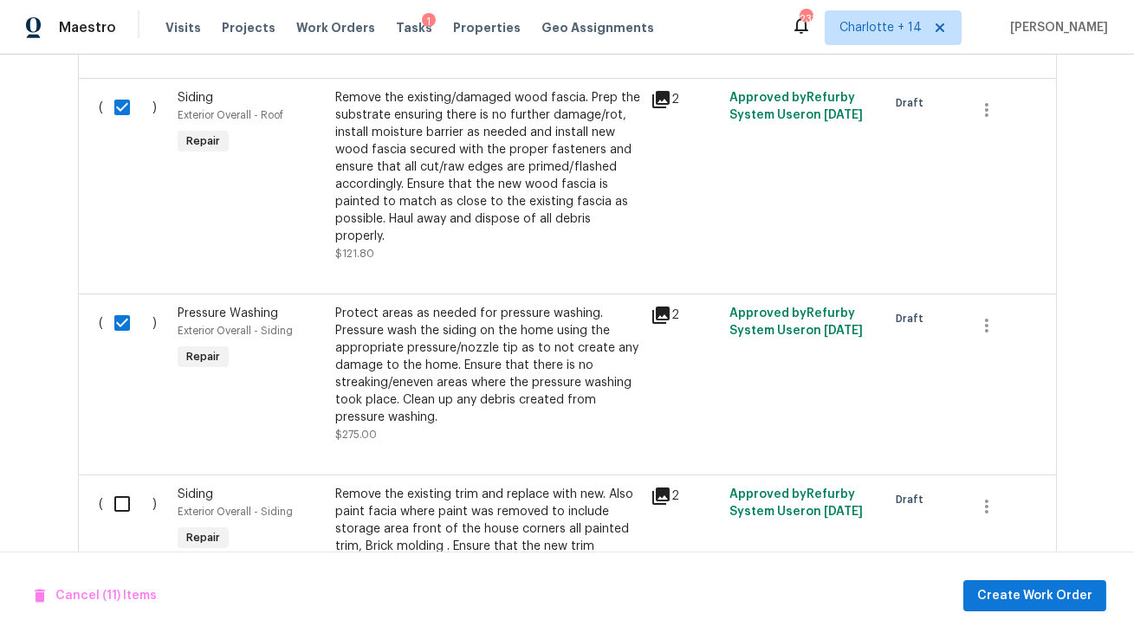
scroll to position [2278, 0]
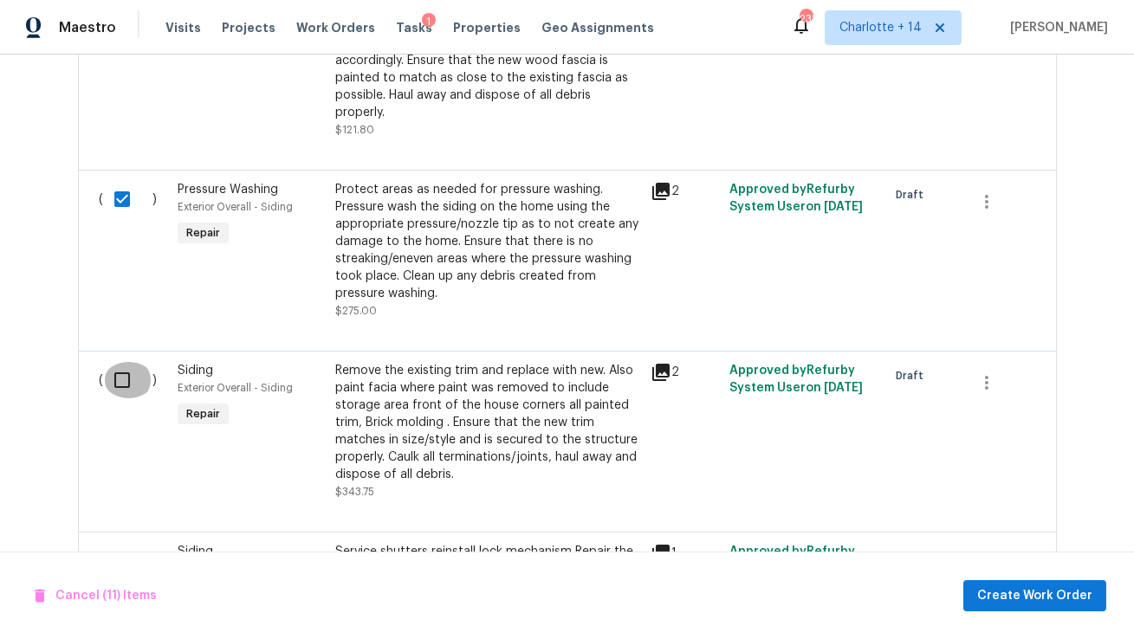
click at [123, 362] on input "checkbox" at bounding box center [128, 380] width 49 height 36
checkbox input "true"
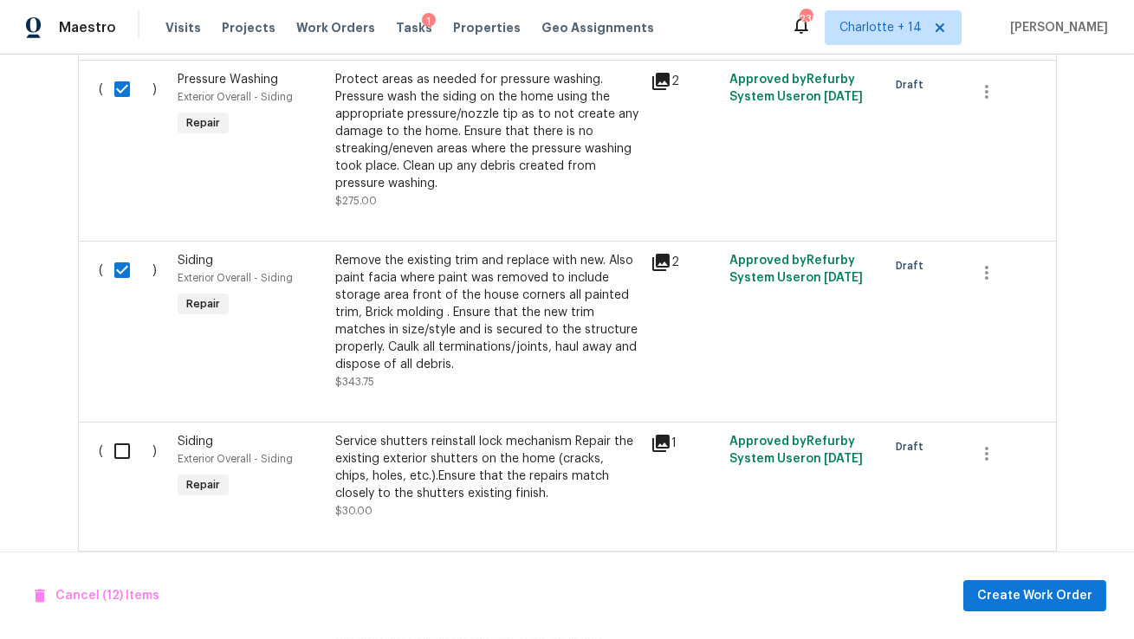
scroll to position [2429, 0]
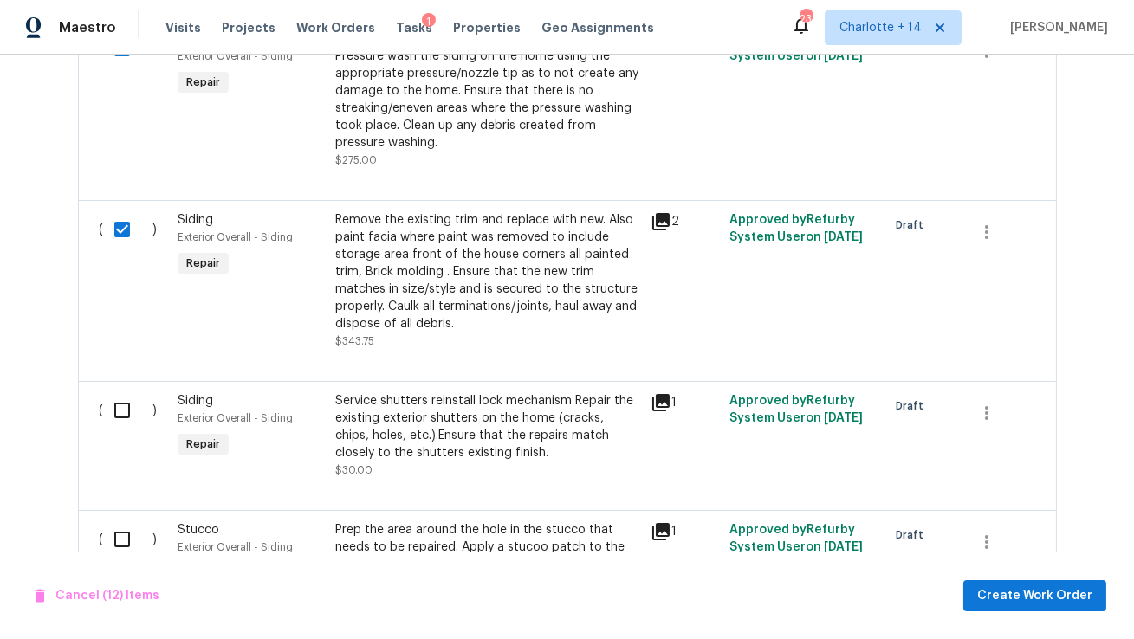
click at [120, 392] on input "checkbox" at bounding box center [128, 410] width 49 height 36
checkbox input "true"
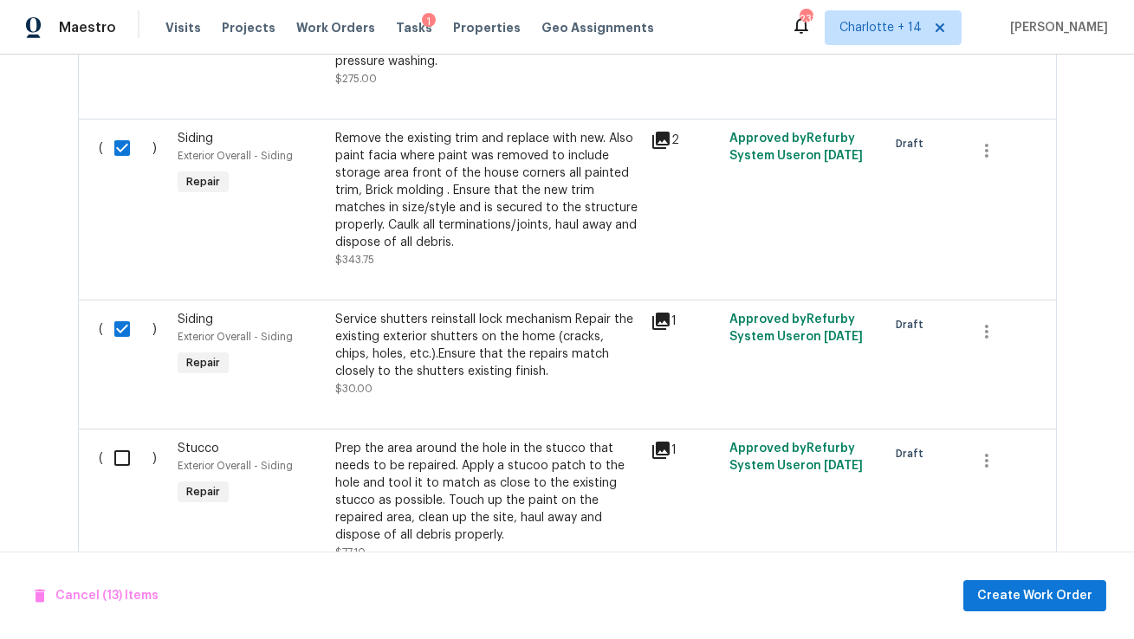
scroll to position [2632, 0]
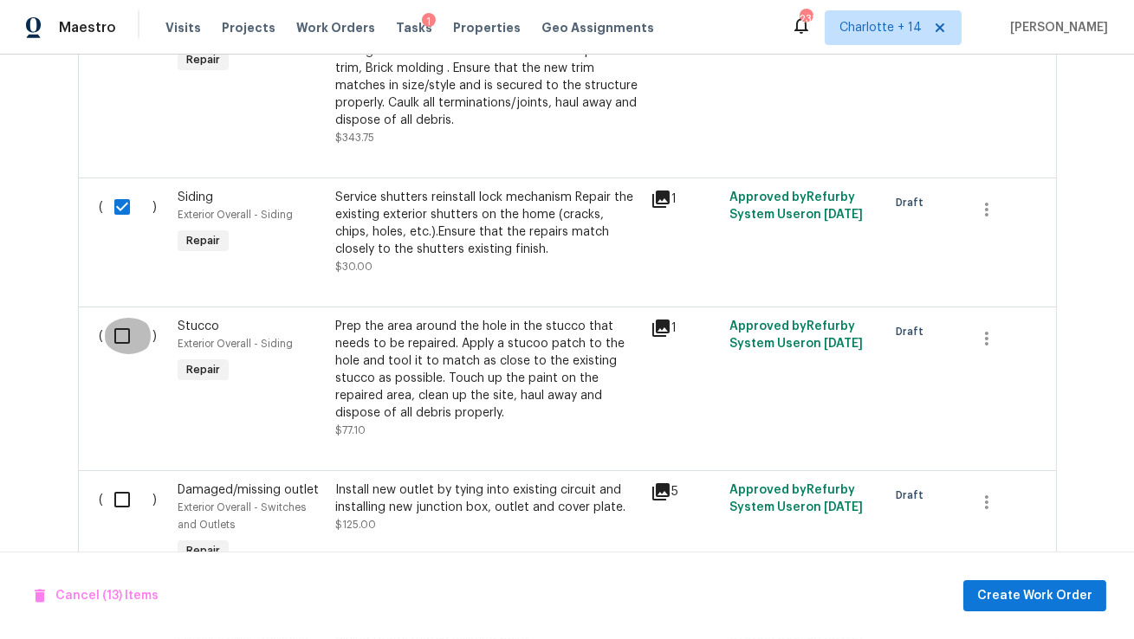
click at [120, 327] on input "checkbox" at bounding box center [128, 336] width 49 height 36
checkbox input "true"
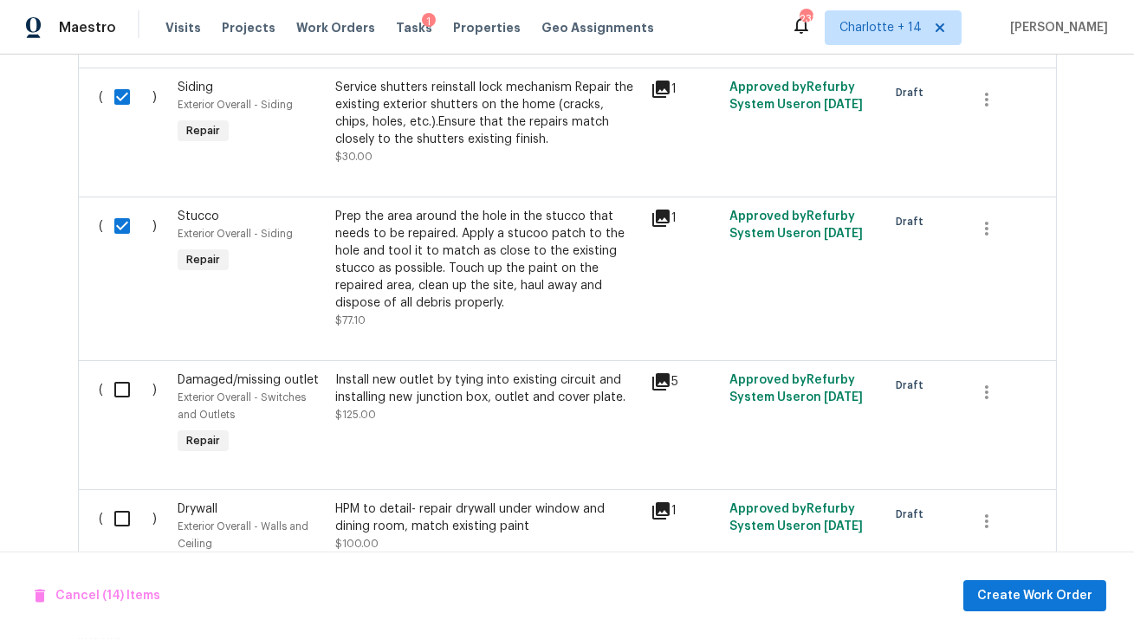
click at [124, 379] on input "checkbox" at bounding box center [128, 390] width 49 height 36
checkbox input "true"
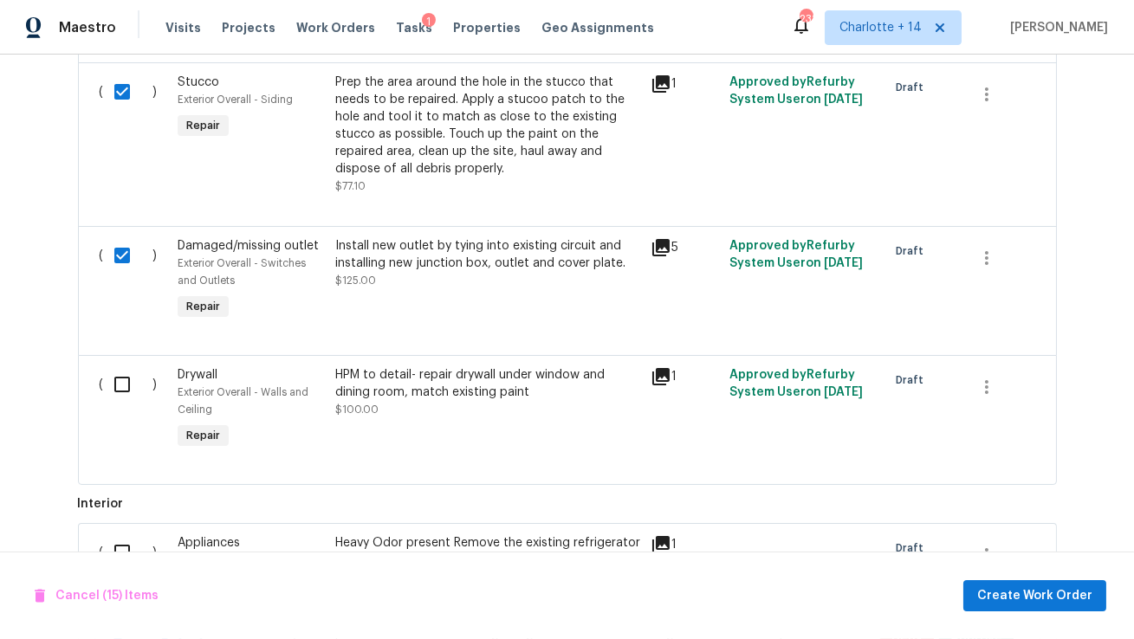
scroll to position [2912, 0]
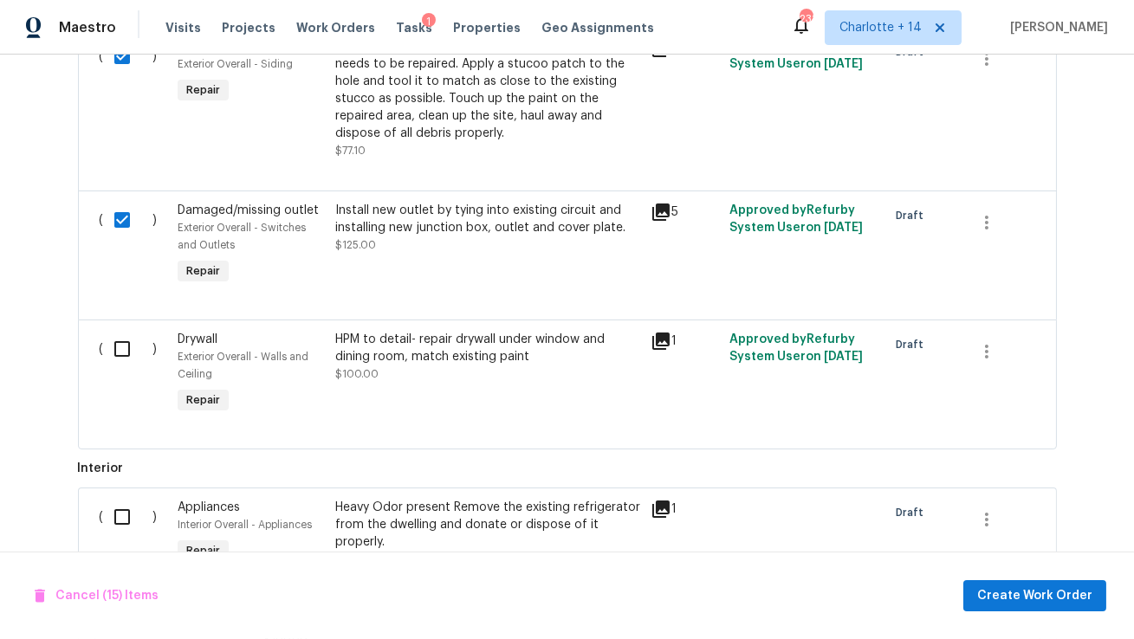
click at [117, 340] on input "checkbox" at bounding box center [128, 349] width 49 height 36
checkbox input "true"
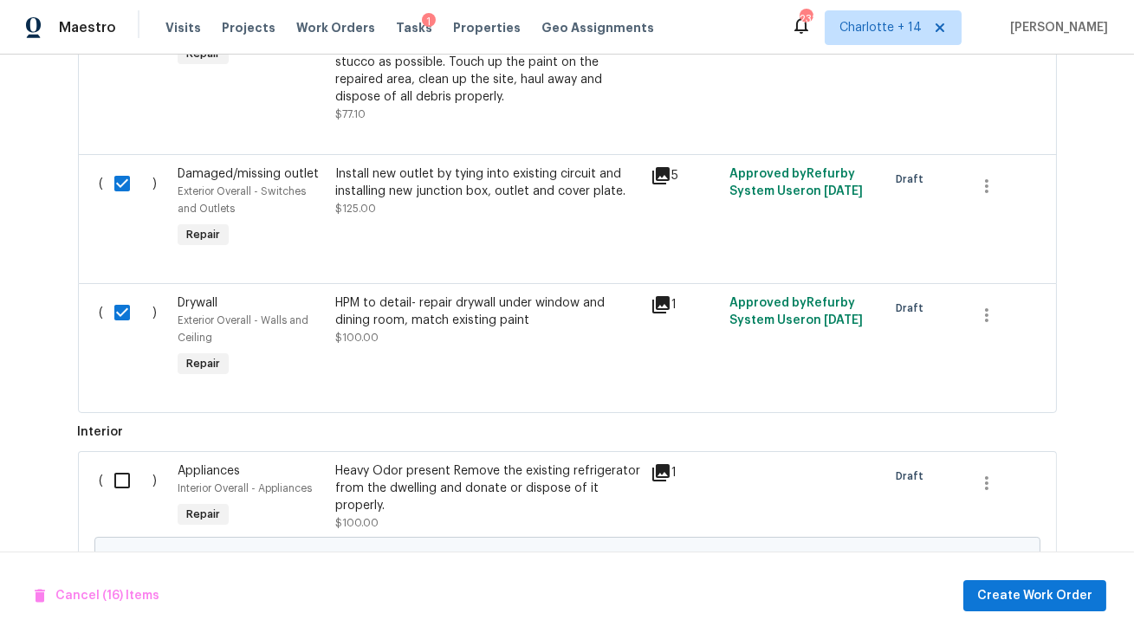
scroll to position [3052, 0]
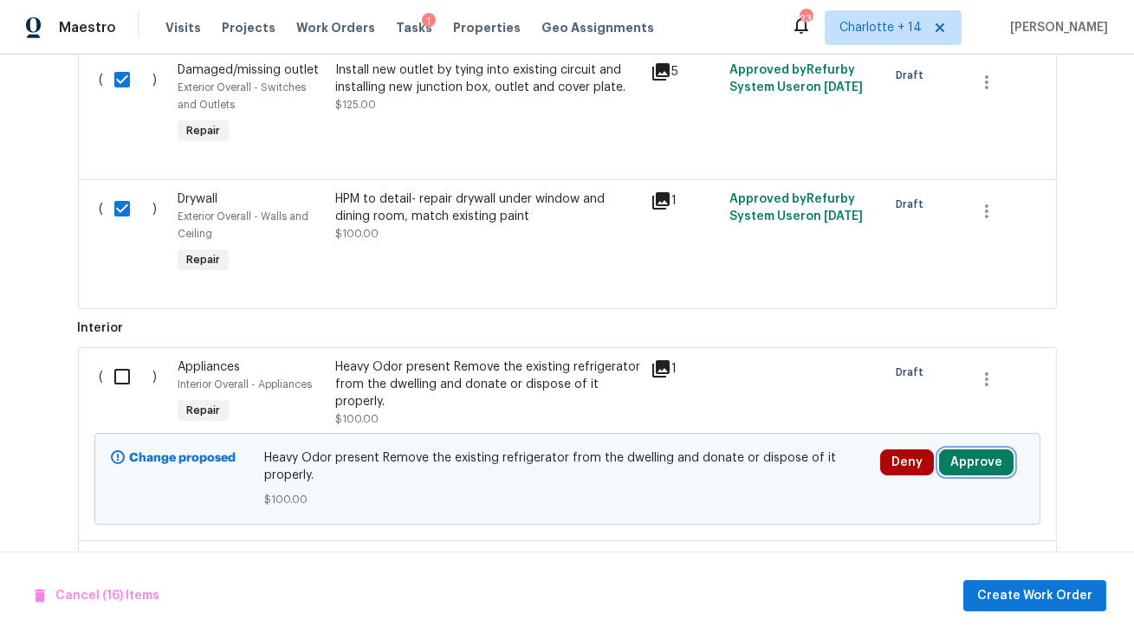
click at [982, 450] on button "Approve" at bounding box center [976, 463] width 74 height 26
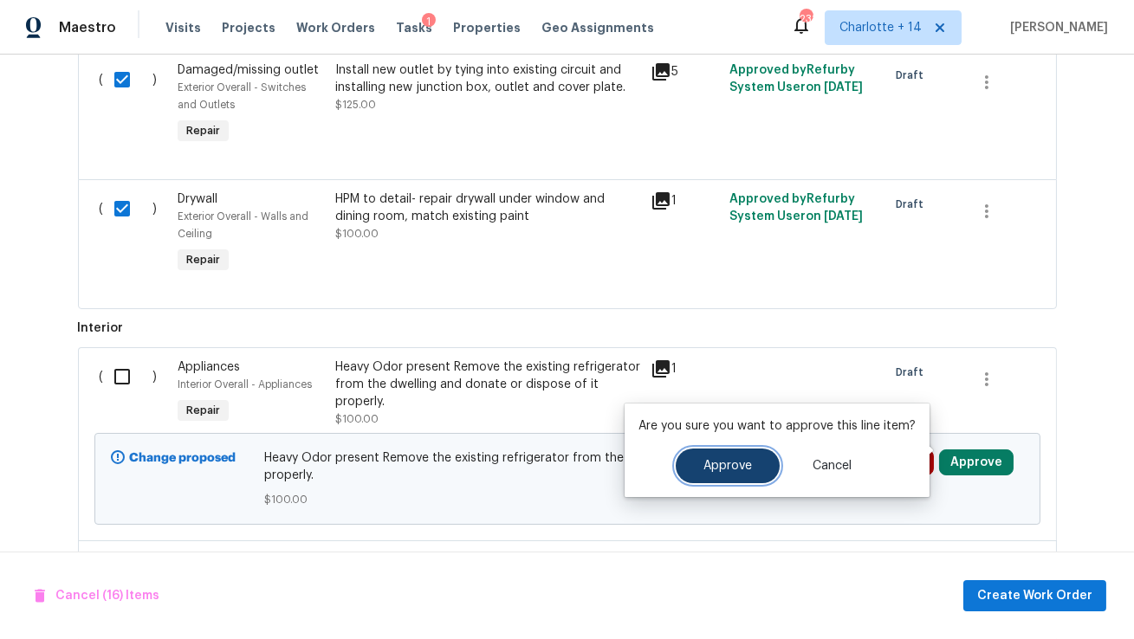
click at [698, 462] on button "Approve" at bounding box center [728, 466] width 104 height 35
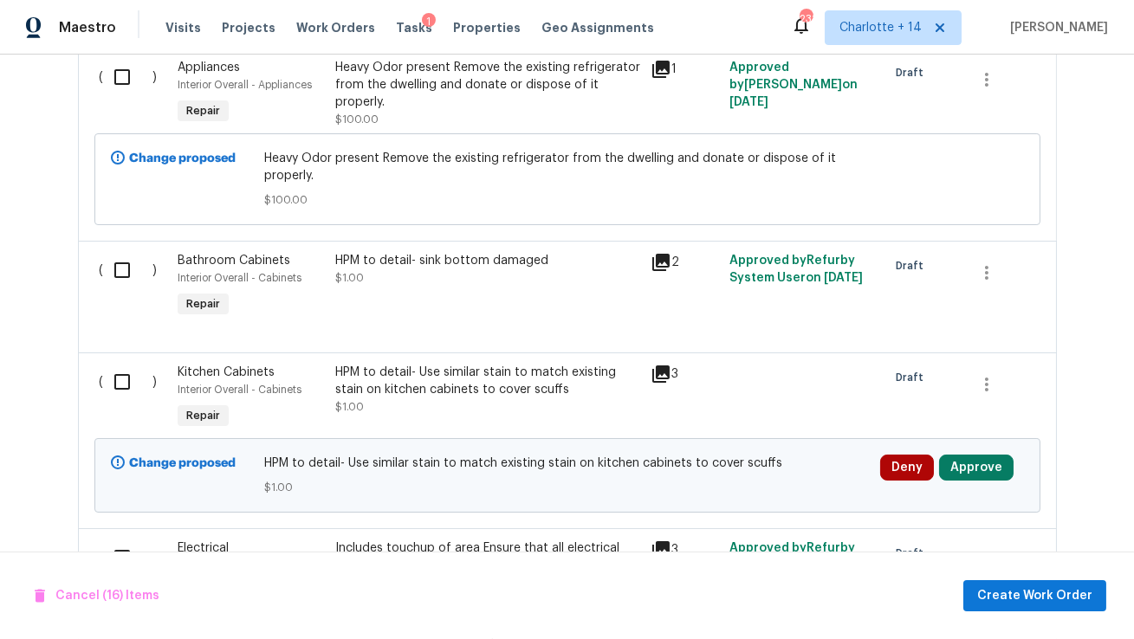
scroll to position [3359, 0]
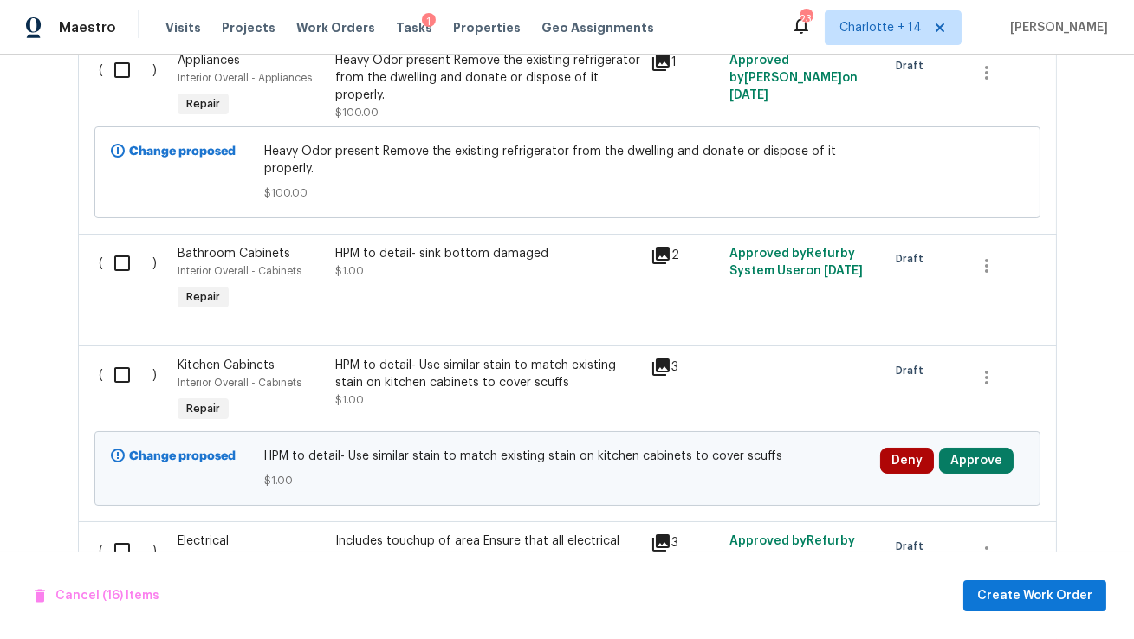
click at [119, 256] on input "checkbox" at bounding box center [128, 263] width 49 height 36
checkbox input "true"
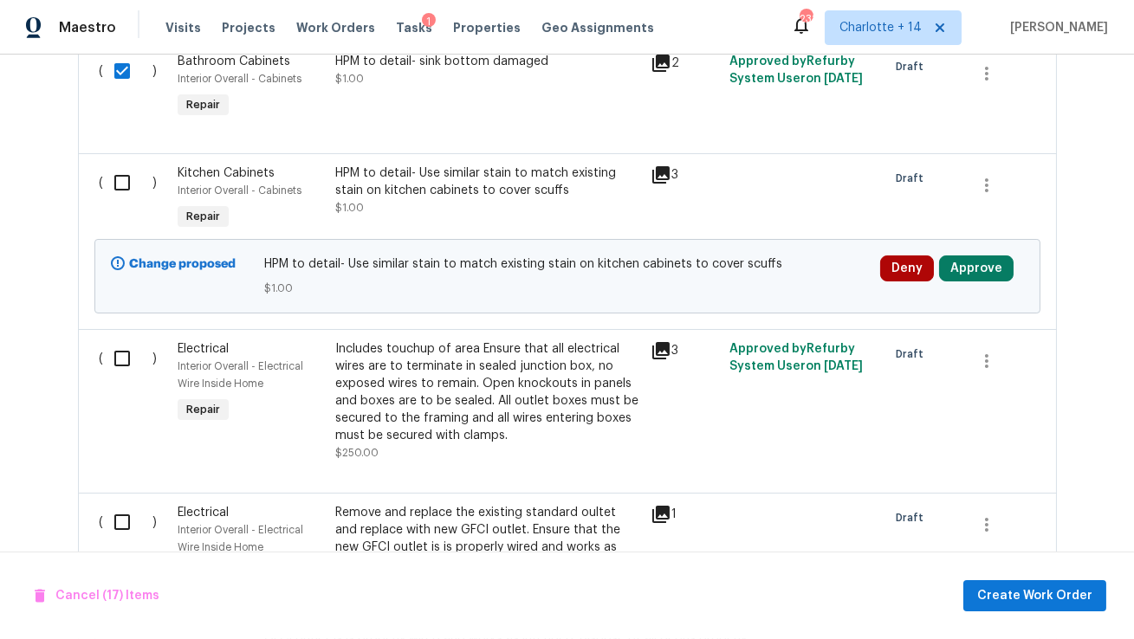
scroll to position [3597, 0]
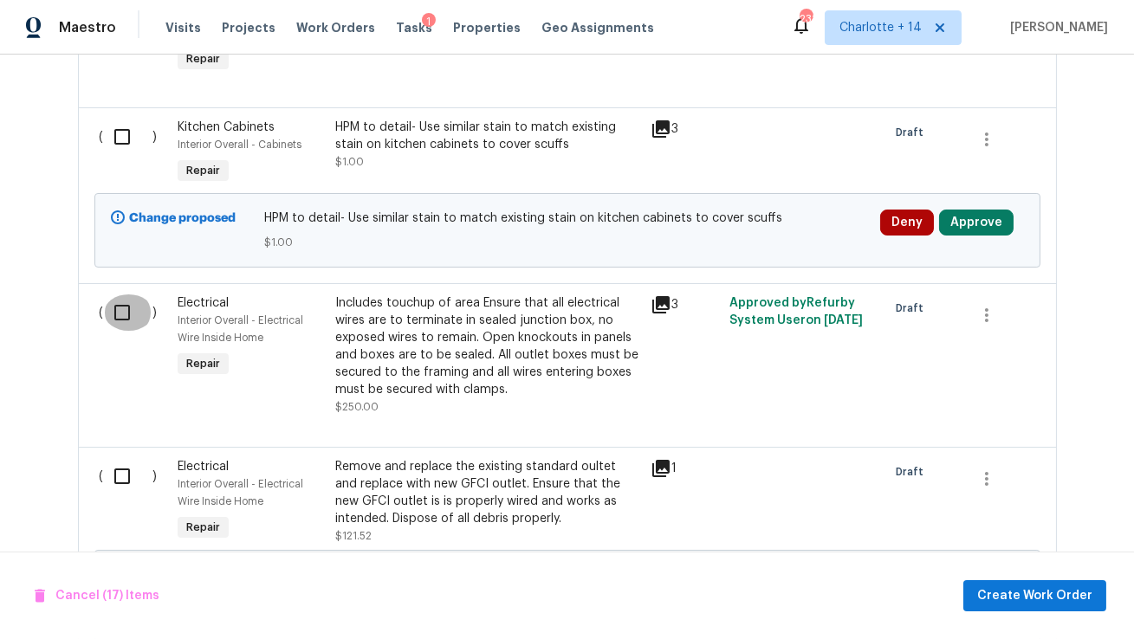
click at [113, 299] on input "checkbox" at bounding box center [128, 312] width 49 height 36
checkbox input "true"
click at [119, 469] on input "checkbox" at bounding box center [128, 476] width 49 height 36
checkbox input "true"
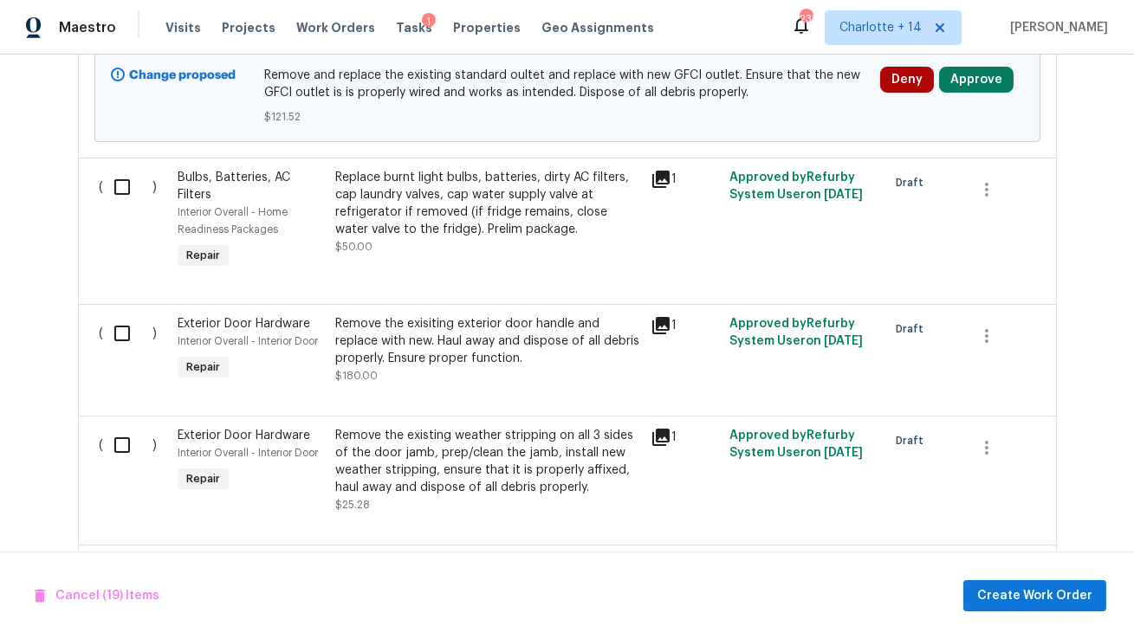
scroll to position [4088, 0]
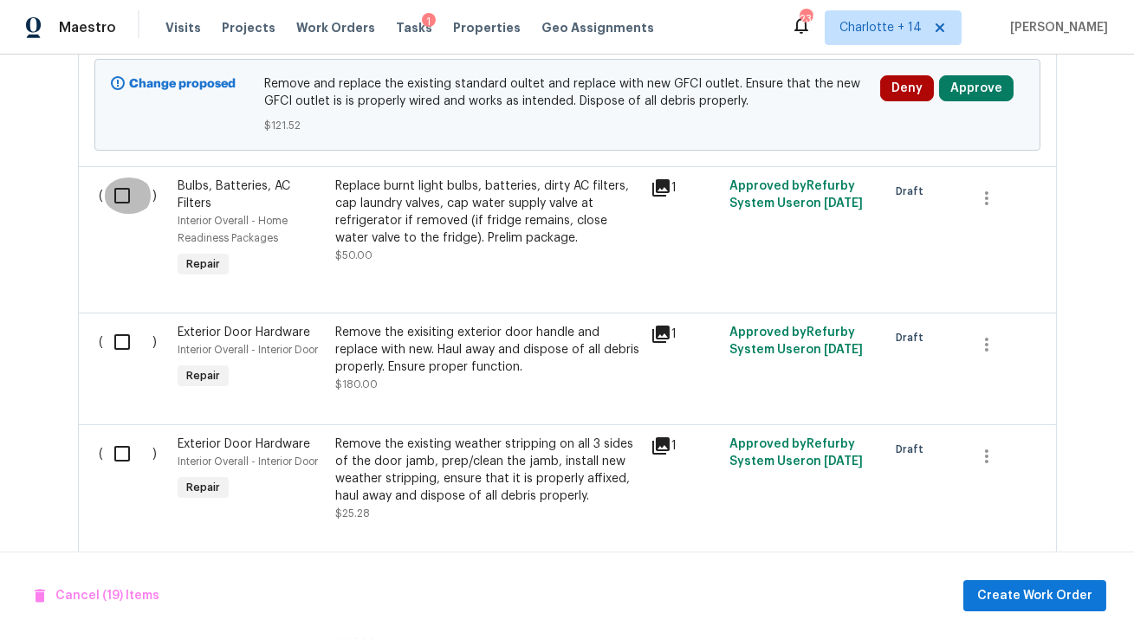
click at [125, 180] on input "checkbox" at bounding box center [128, 196] width 49 height 36
checkbox input "true"
click at [107, 327] on input "checkbox" at bounding box center [128, 342] width 49 height 36
checkbox input "true"
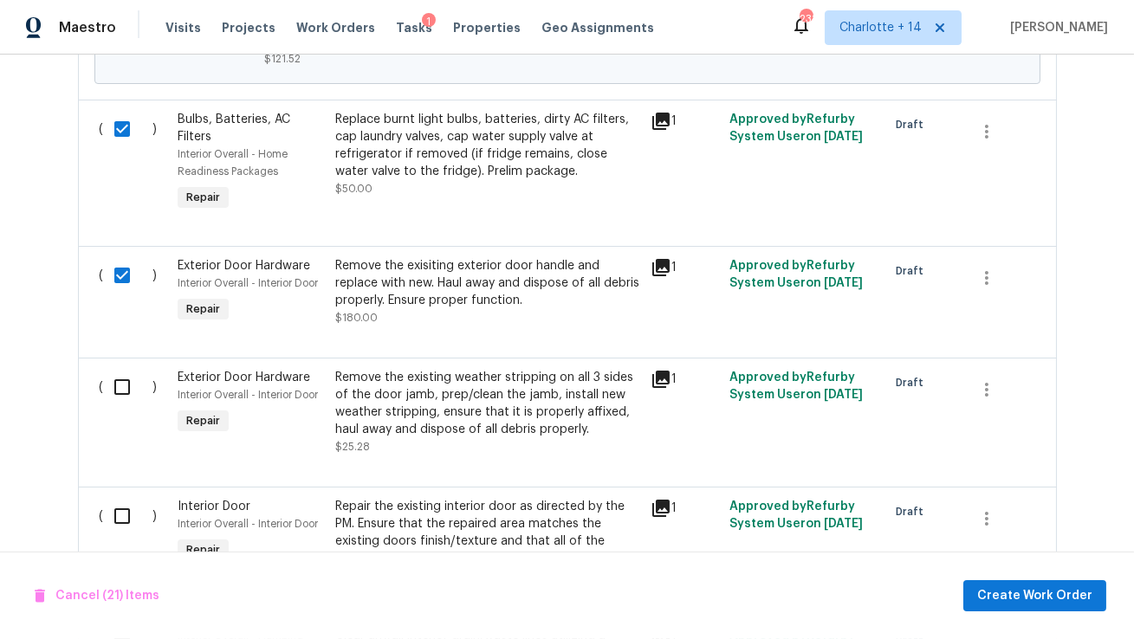
scroll to position [4158, 0]
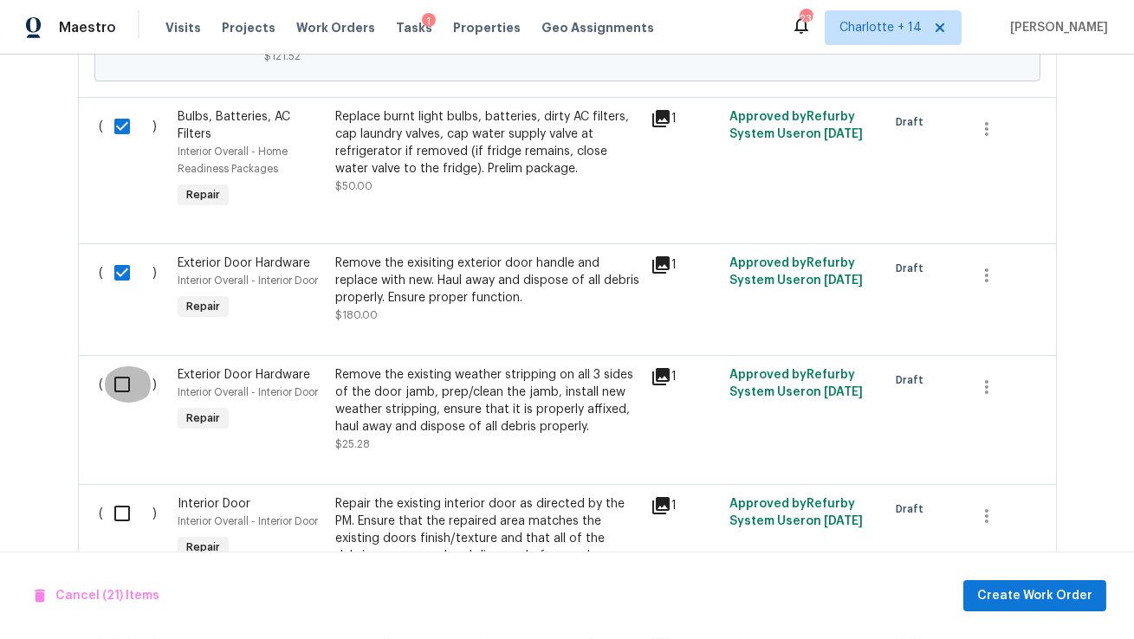
click at [120, 376] on input "checkbox" at bounding box center [128, 384] width 49 height 36
checkbox input "true"
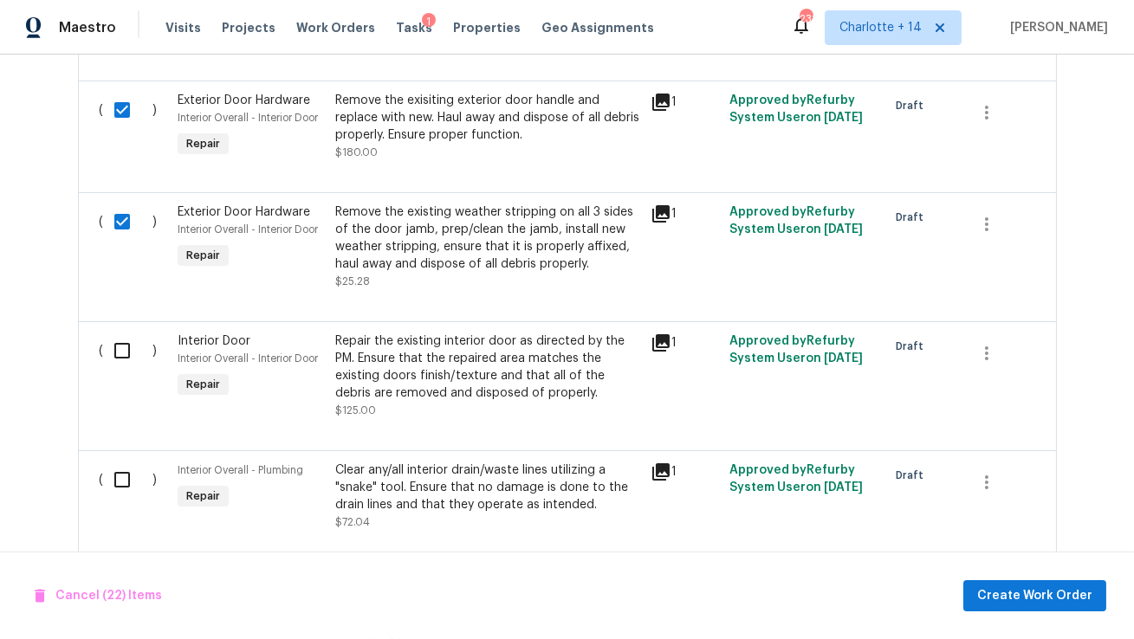
scroll to position [4370, 0]
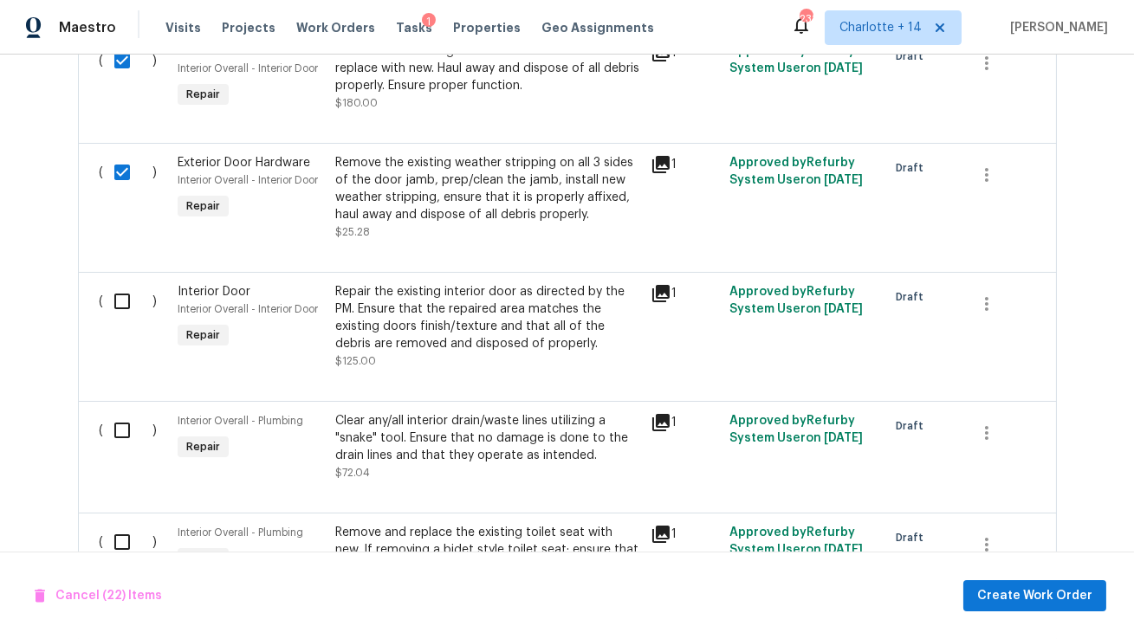
click at [120, 290] on input "checkbox" at bounding box center [128, 301] width 49 height 36
checkbox input "true"
click at [123, 423] on input "checkbox" at bounding box center [128, 430] width 49 height 36
checkbox input "true"
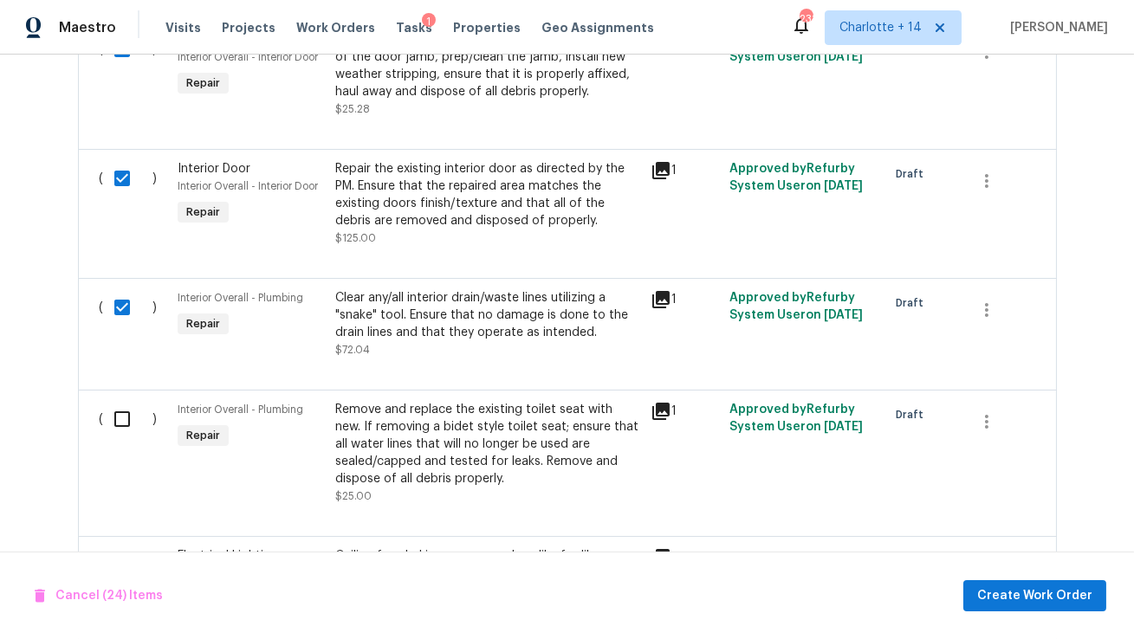
scroll to position [4511, 0]
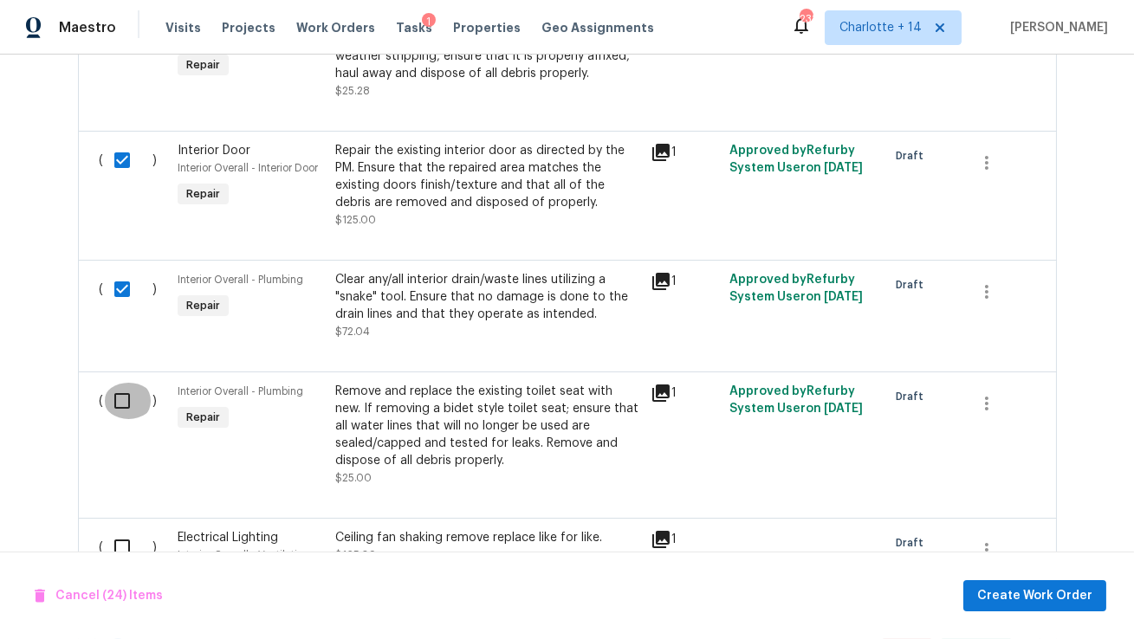
click at [120, 397] on input "checkbox" at bounding box center [128, 401] width 49 height 36
checkbox input "true"
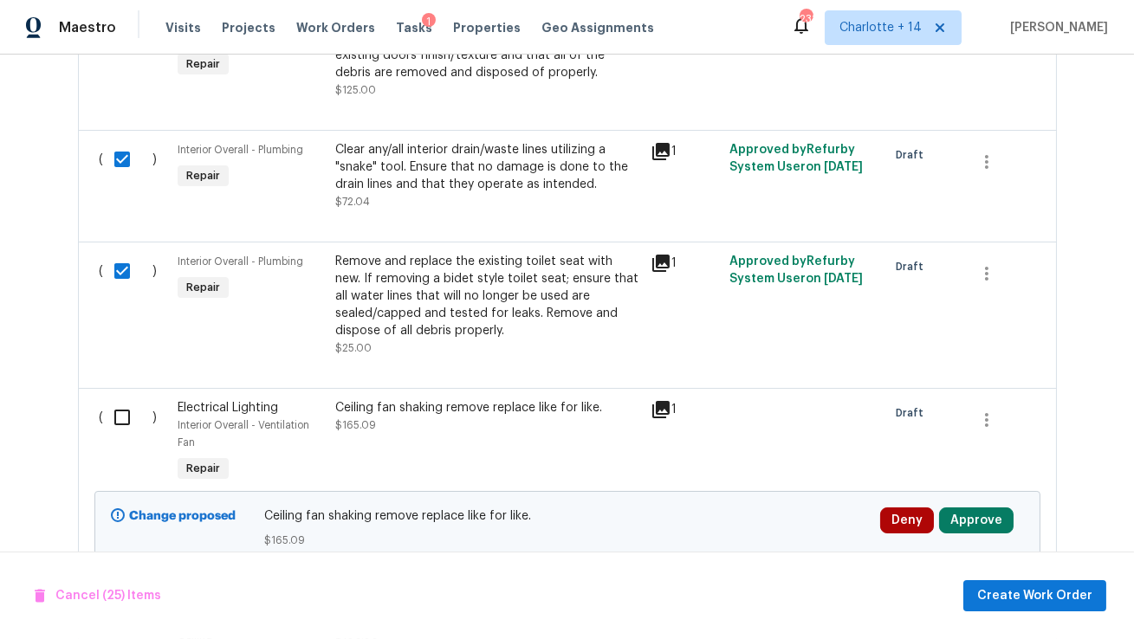
scroll to position [4861, 0]
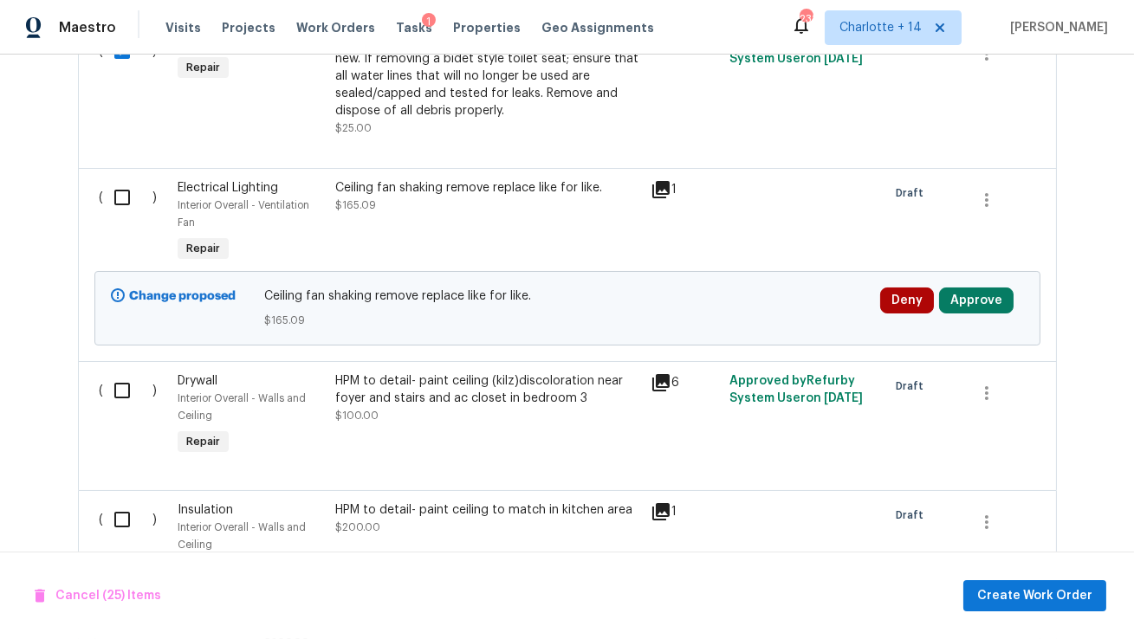
click at [120, 397] on input "checkbox" at bounding box center [128, 390] width 49 height 36
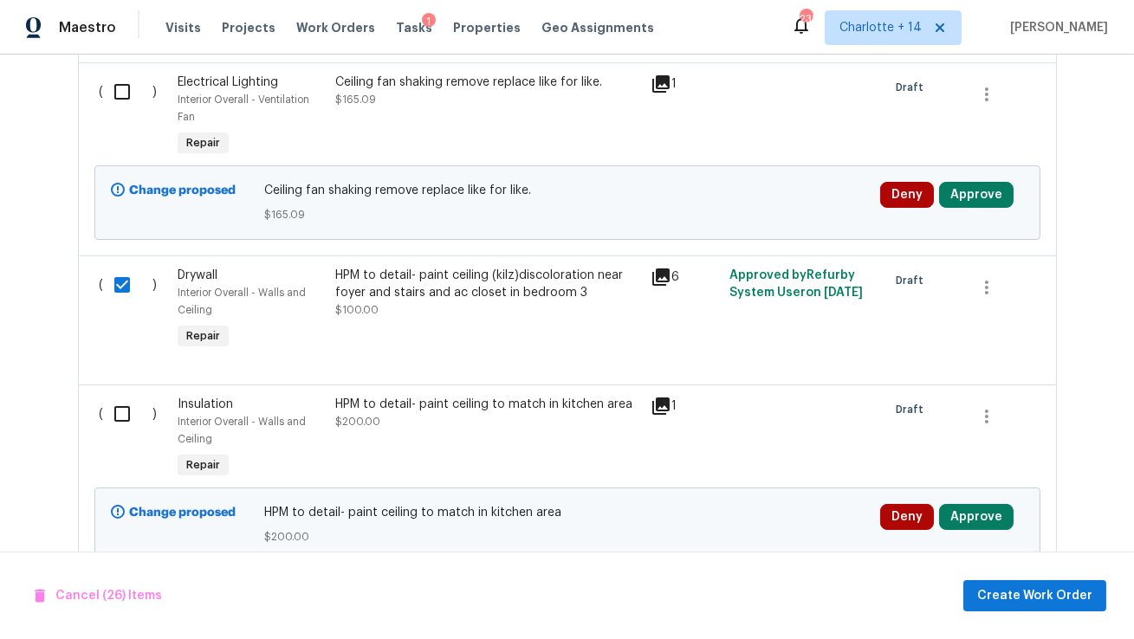
scroll to position [5016, 0]
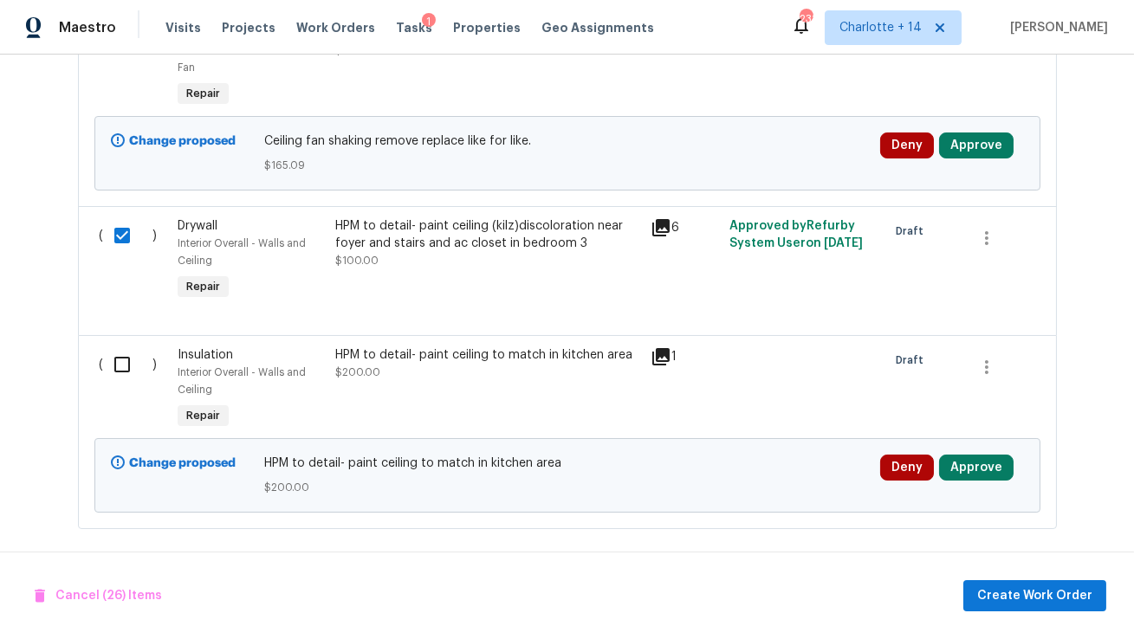
click at [663, 219] on icon at bounding box center [660, 227] width 17 height 17
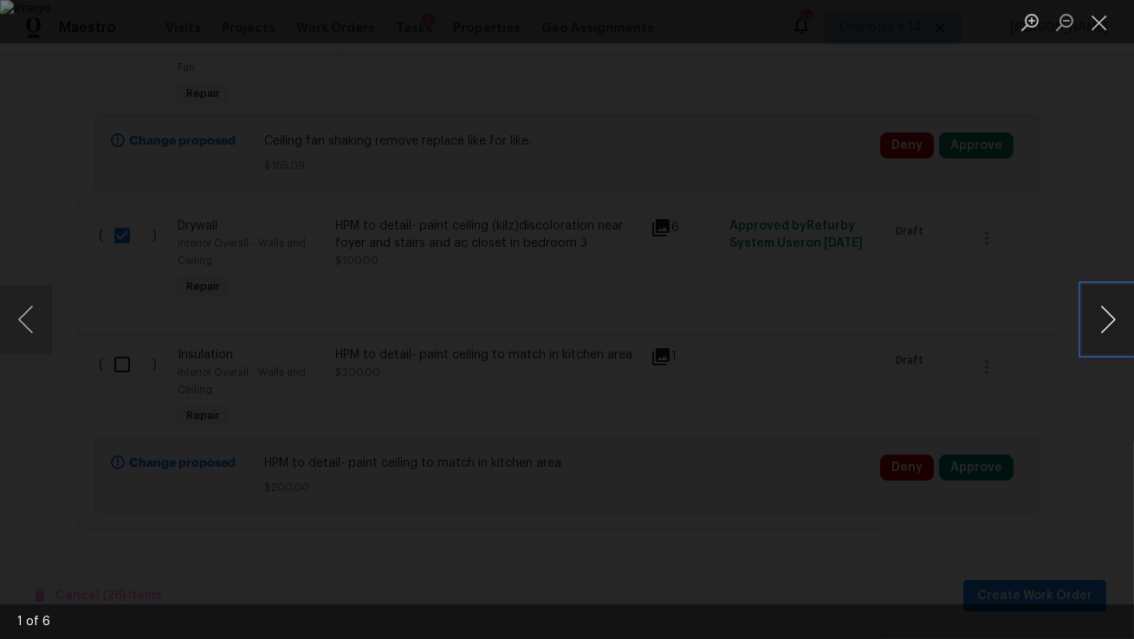
click at [1101, 318] on button "Next image" at bounding box center [1108, 319] width 52 height 69
click at [1101, 319] on button "Next image" at bounding box center [1108, 319] width 52 height 69
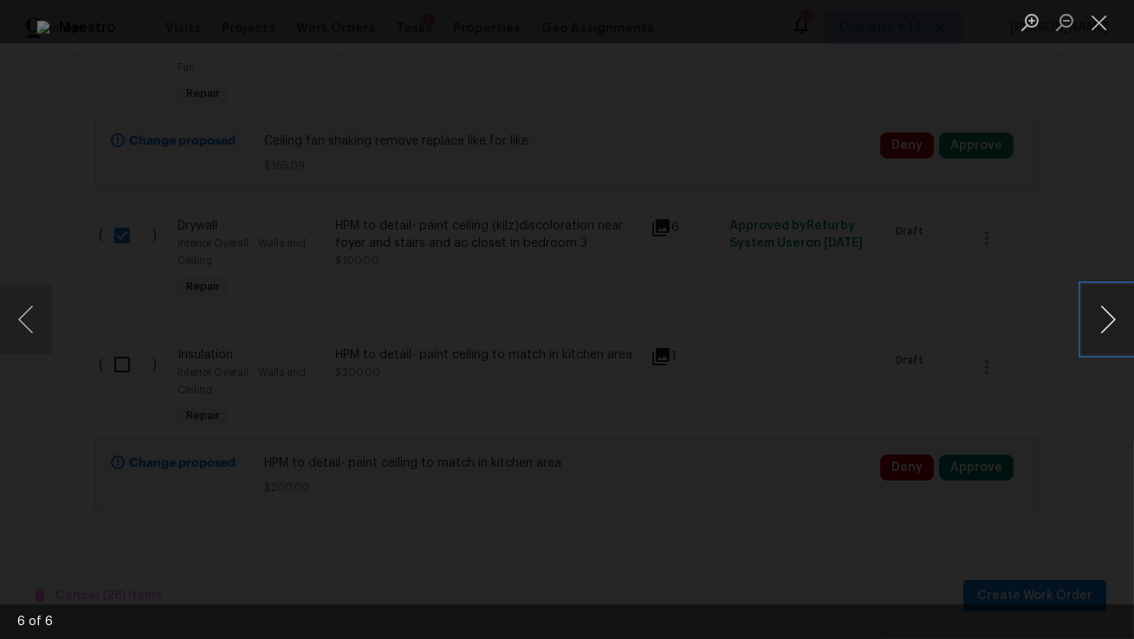
click at [1101, 319] on button "Next image" at bounding box center [1108, 319] width 52 height 69
click at [1101, 320] on button "Next image" at bounding box center [1108, 319] width 52 height 69
click at [1121, 312] on button "Next image" at bounding box center [1108, 319] width 52 height 69
click at [1074, 383] on div "Lightbox" at bounding box center [567, 319] width 1134 height 639
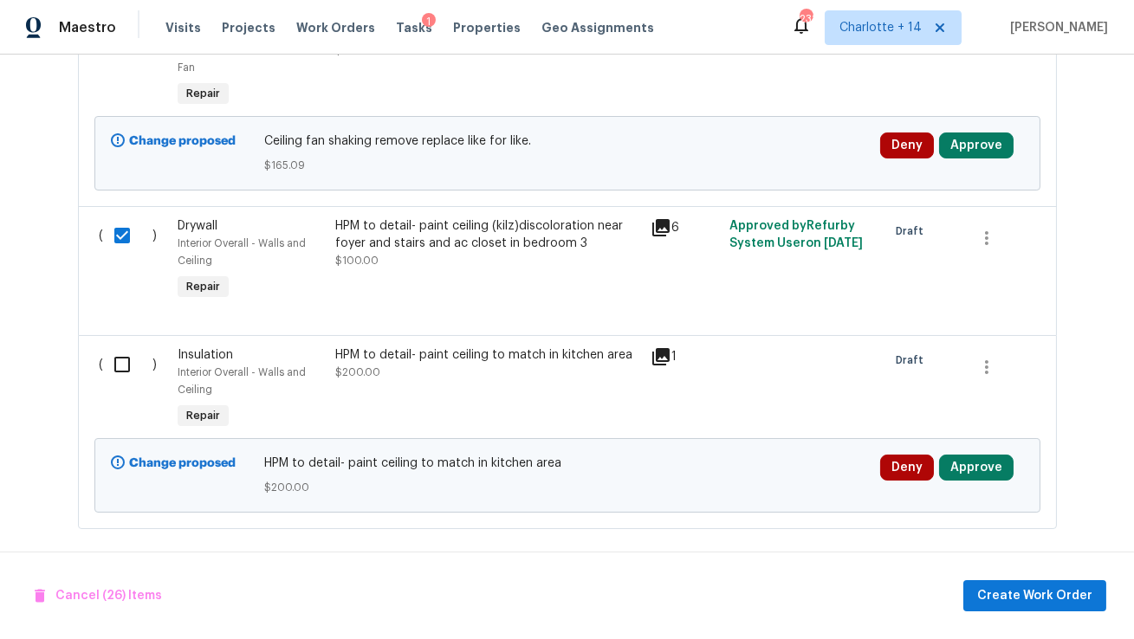
click at [120, 230] on input "checkbox" at bounding box center [128, 235] width 49 height 36
checkbox input "false"
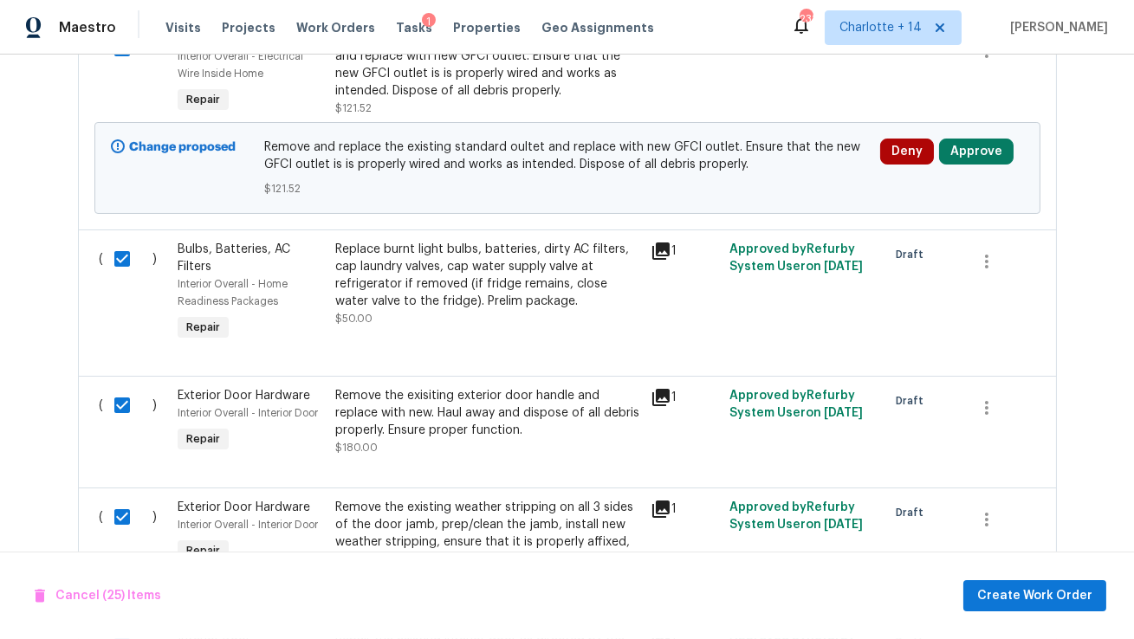
scroll to position [3857, 0]
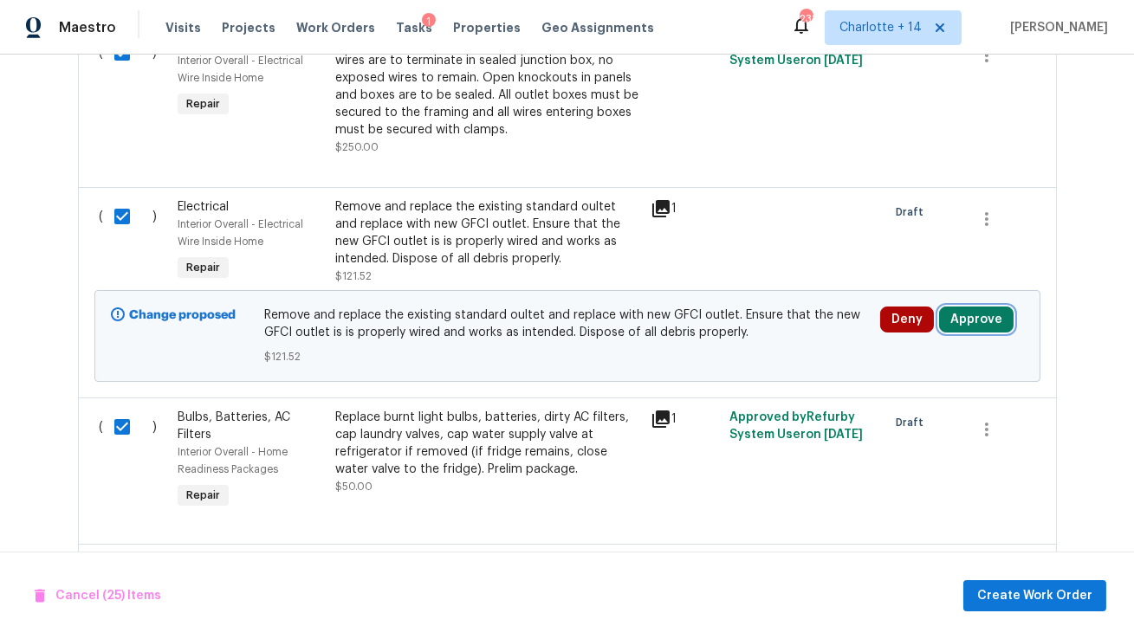
click at [963, 307] on button "Approve" at bounding box center [976, 320] width 74 height 26
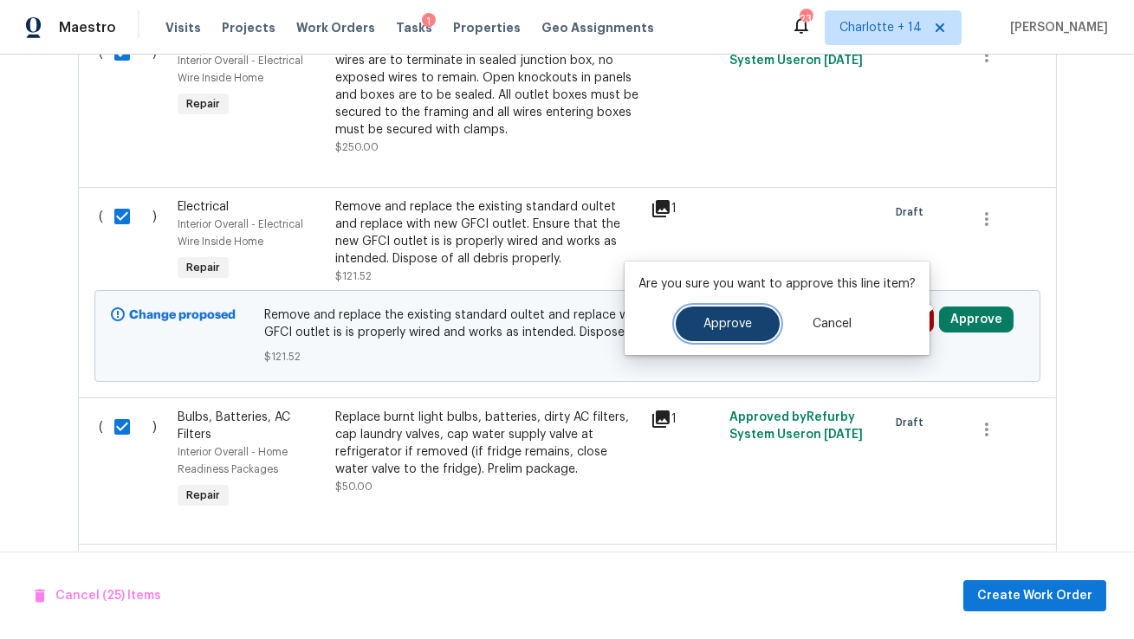
click at [753, 319] on button "Approve" at bounding box center [728, 324] width 104 height 35
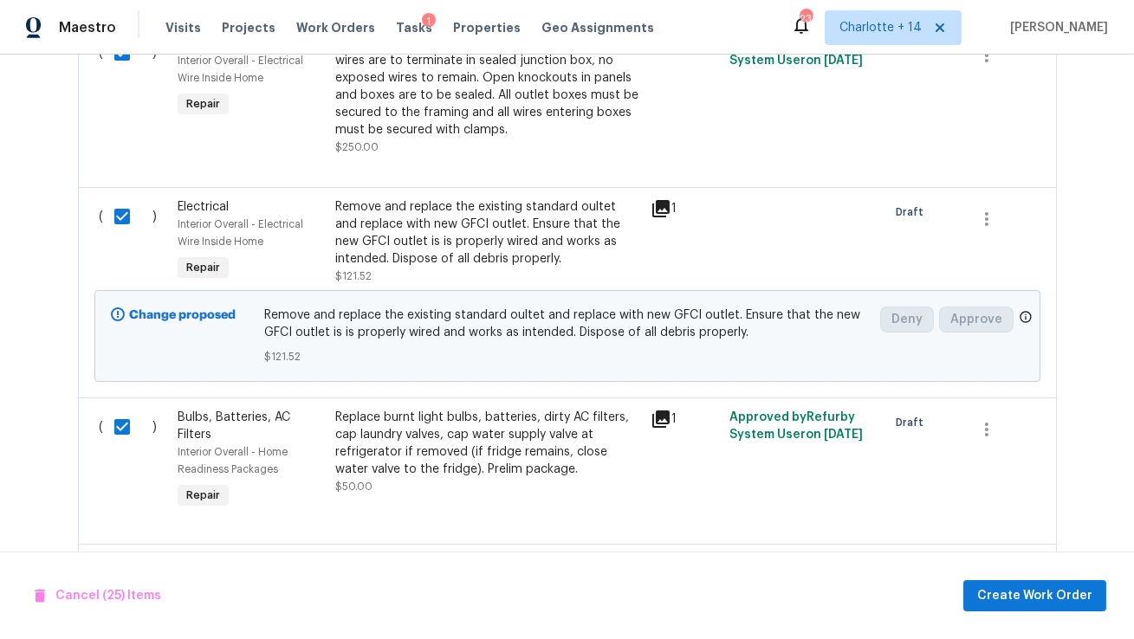
checkbox input "false"
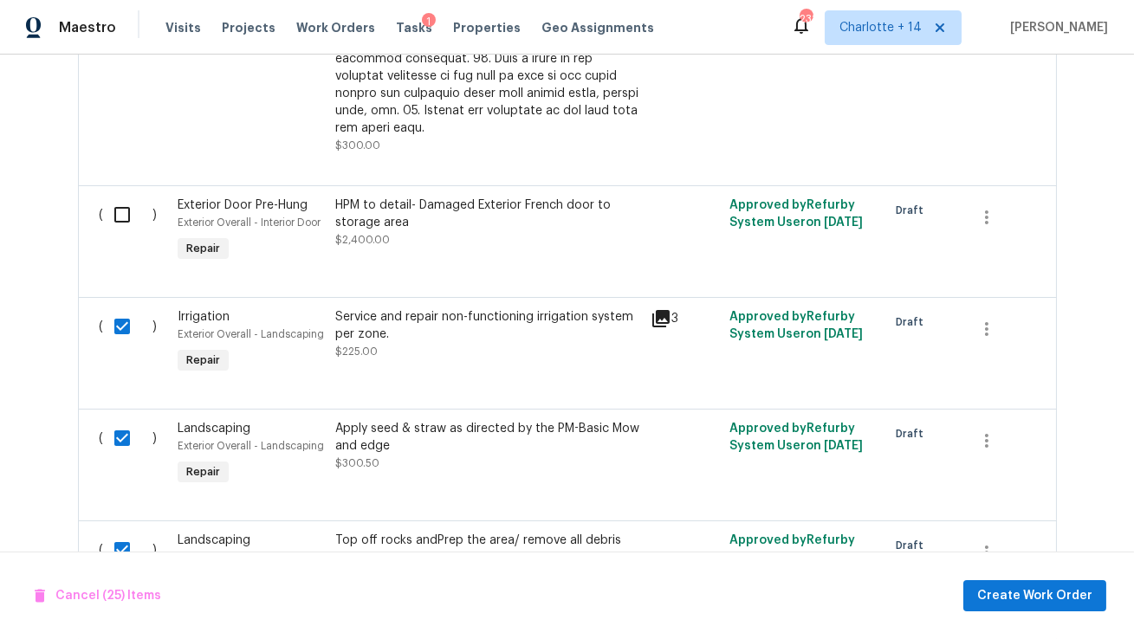
scroll to position [1067, 0]
click at [570, 196] on div "HPM to detail- Damaged Exterior French door to storage area" at bounding box center [487, 213] width 305 height 35
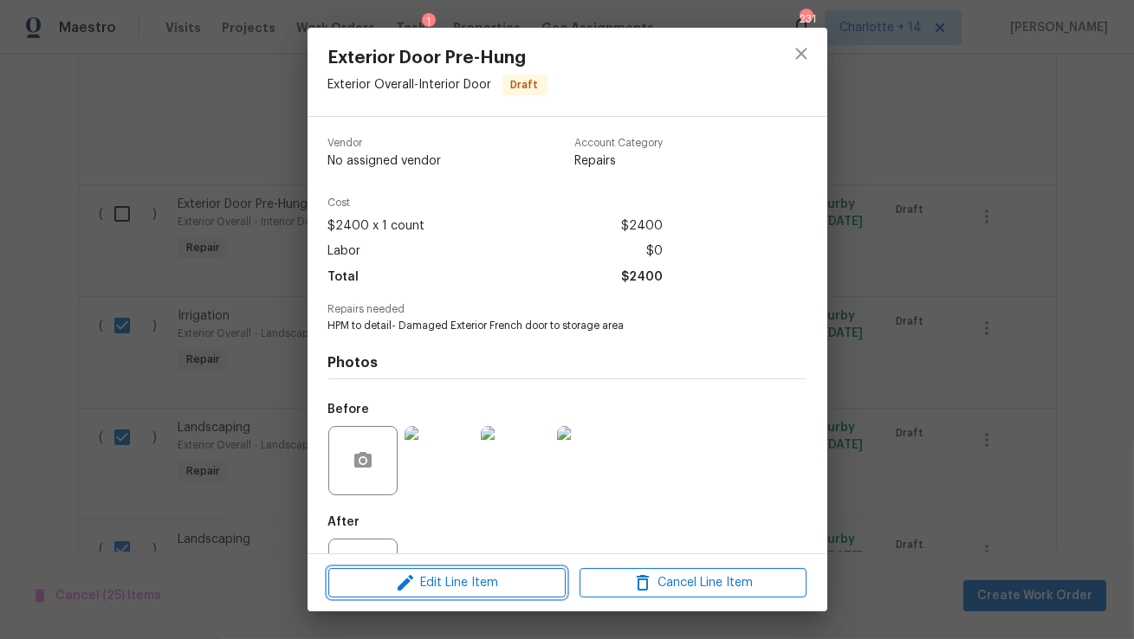
click at [495, 580] on span "Edit Line Item" at bounding box center [446, 584] width 227 height 22
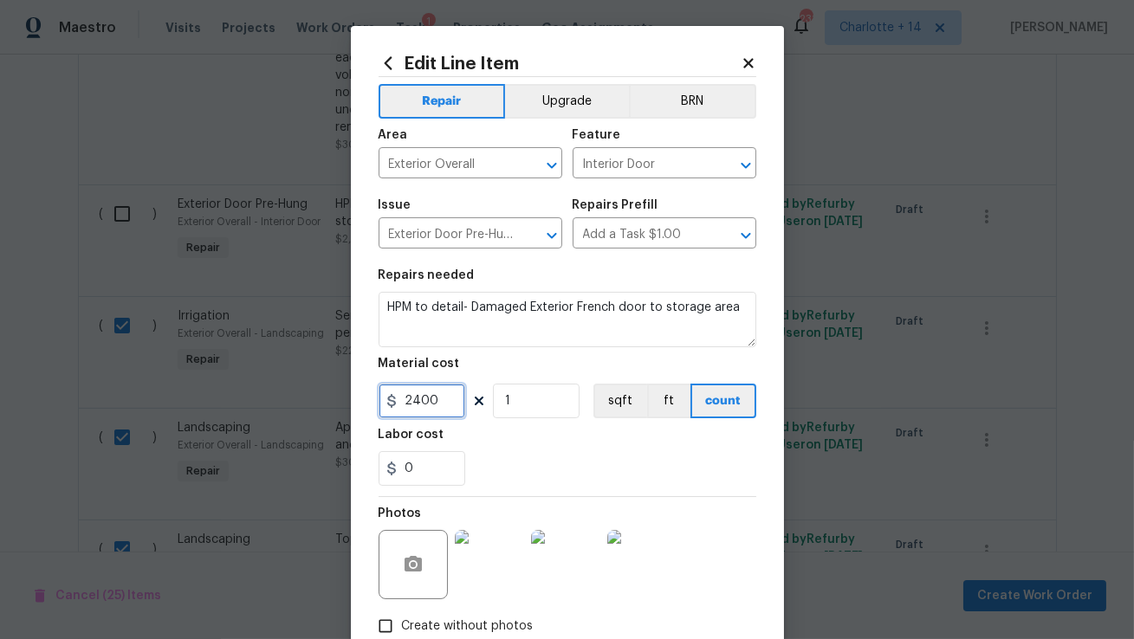
drag, startPoint x: 454, startPoint y: 405, endPoint x: 377, endPoint y: 390, distance: 78.5
click at [377, 390] on div "Edit Line Item Repair Upgrade BRN Area Exterior Overall ​ Feature Interior Door…" at bounding box center [567, 373] width 433 height 694
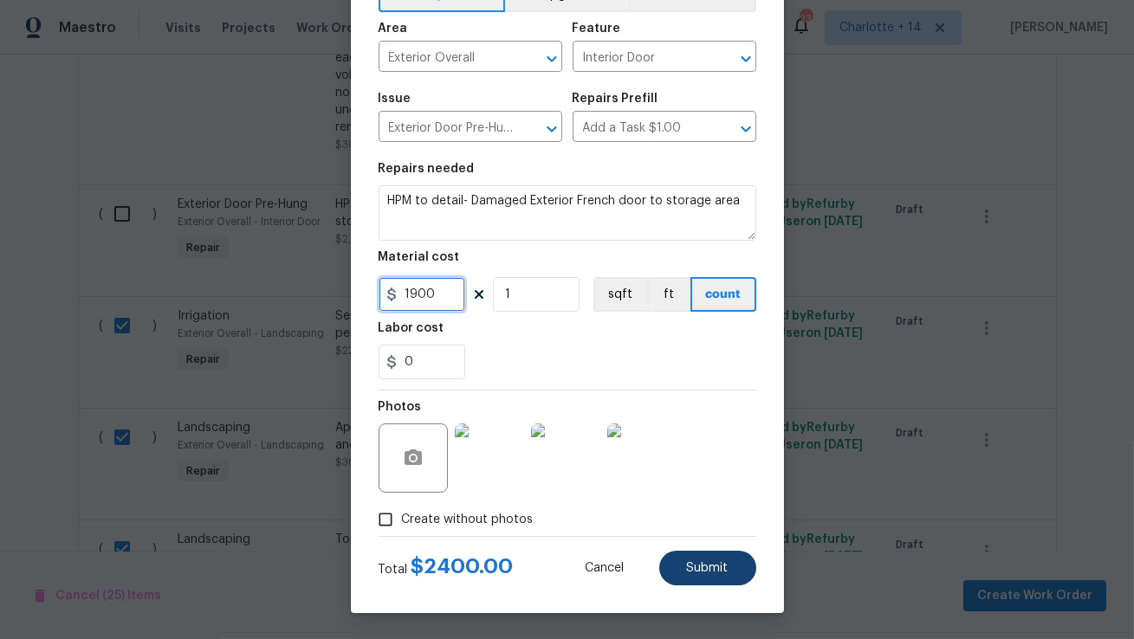
type input "1900"
click at [719, 578] on button "Submit" at bounding box center [707, 568] width 97 height 35
checkbox input "false"
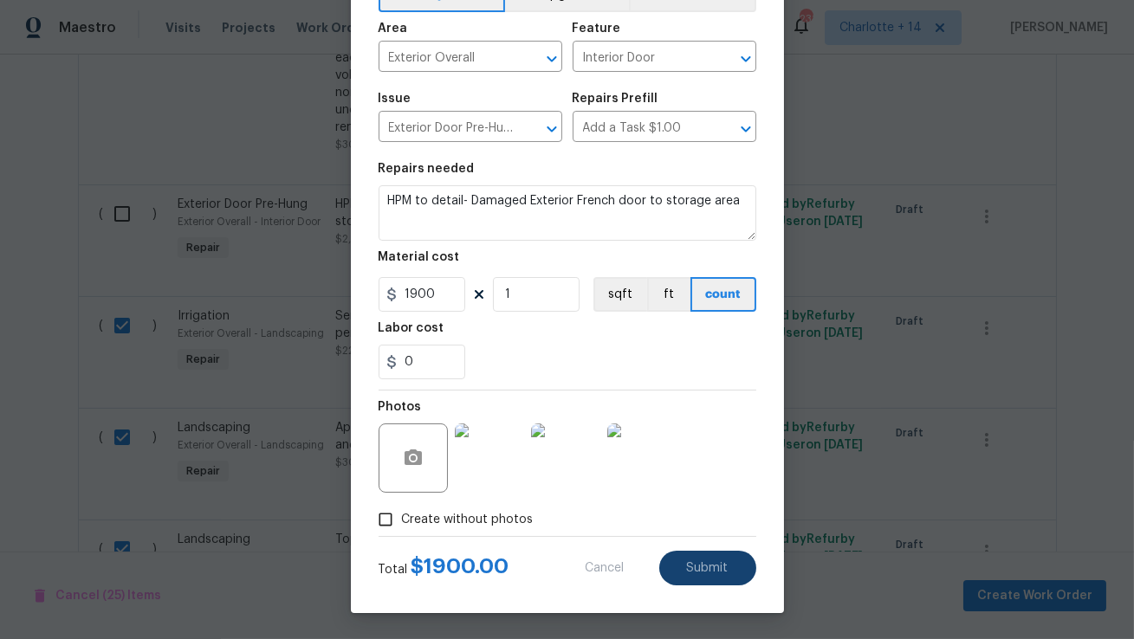
checkbox input "false"
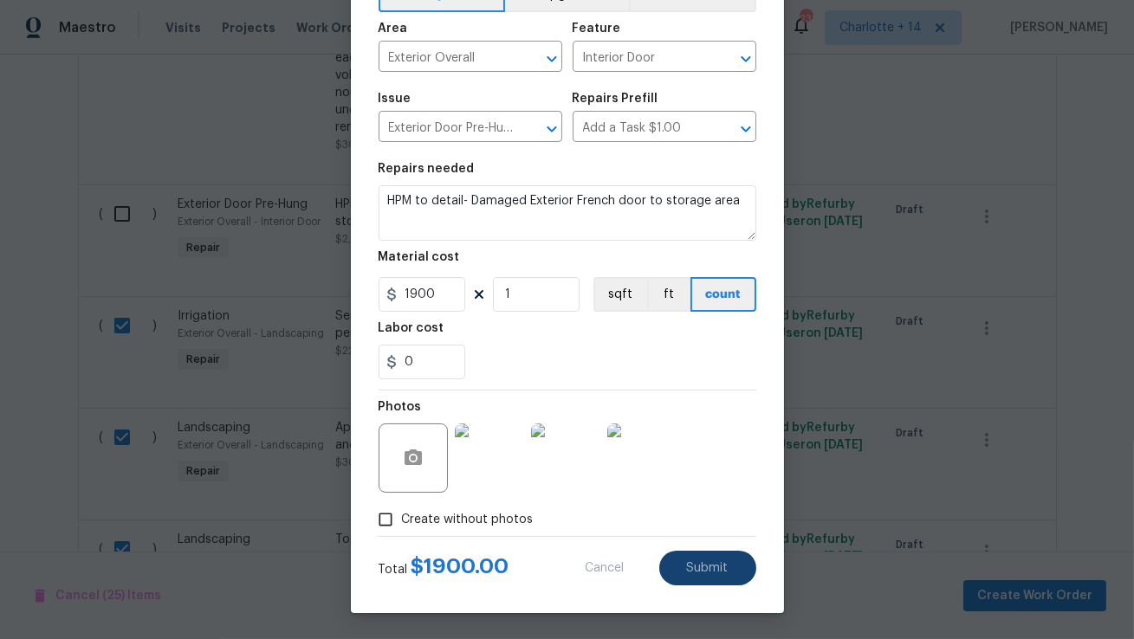
checkbox input "false"
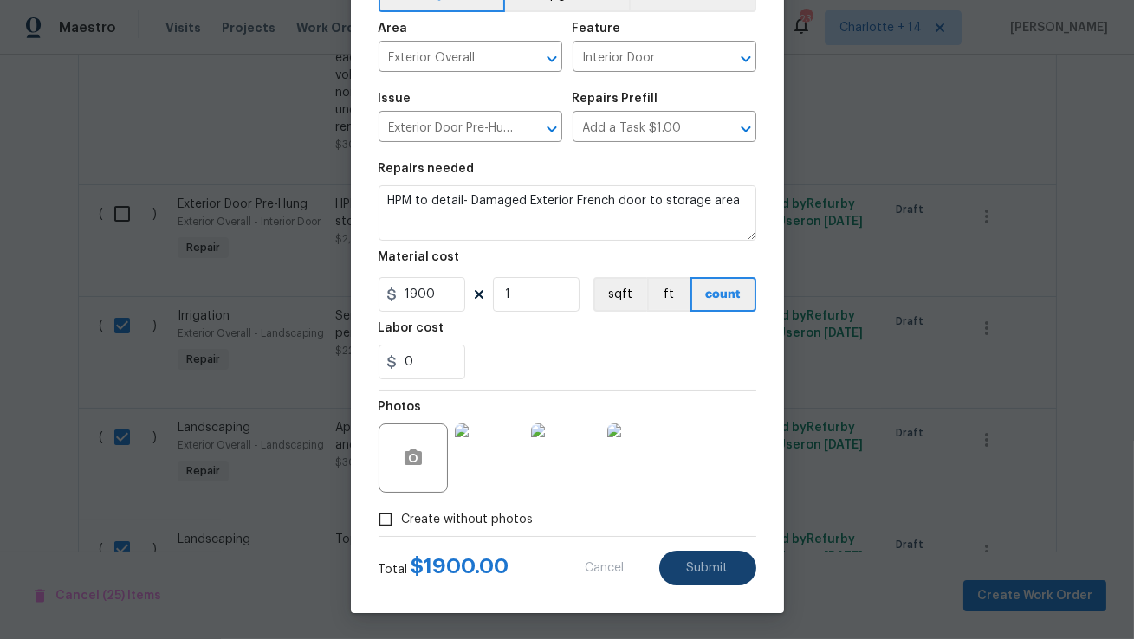
checkbox input "false"
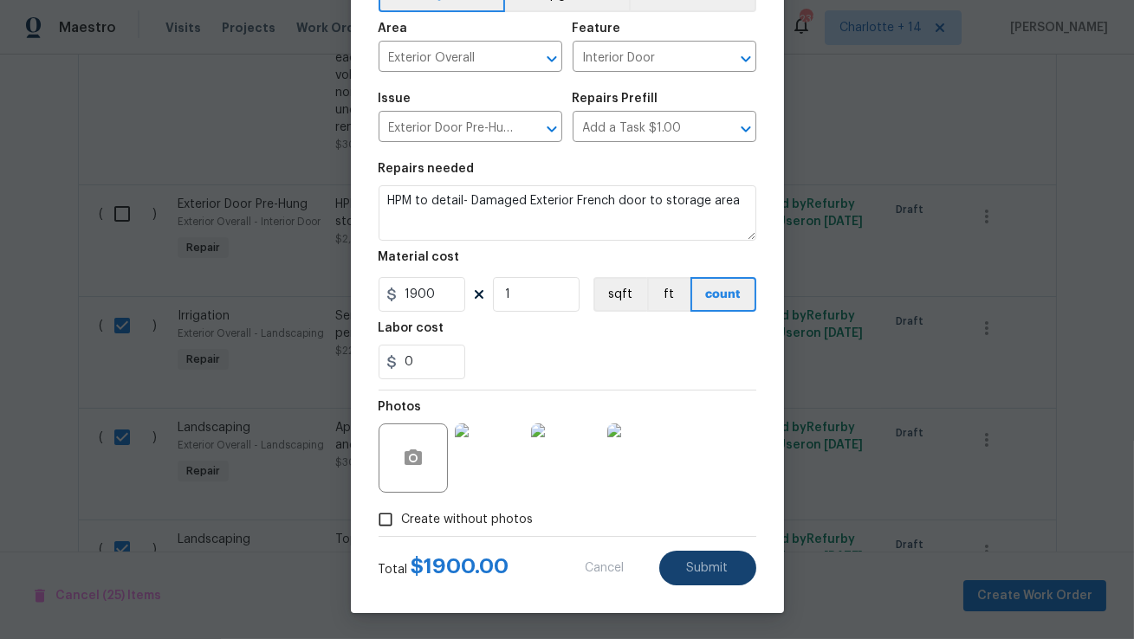
checkbox input "false"
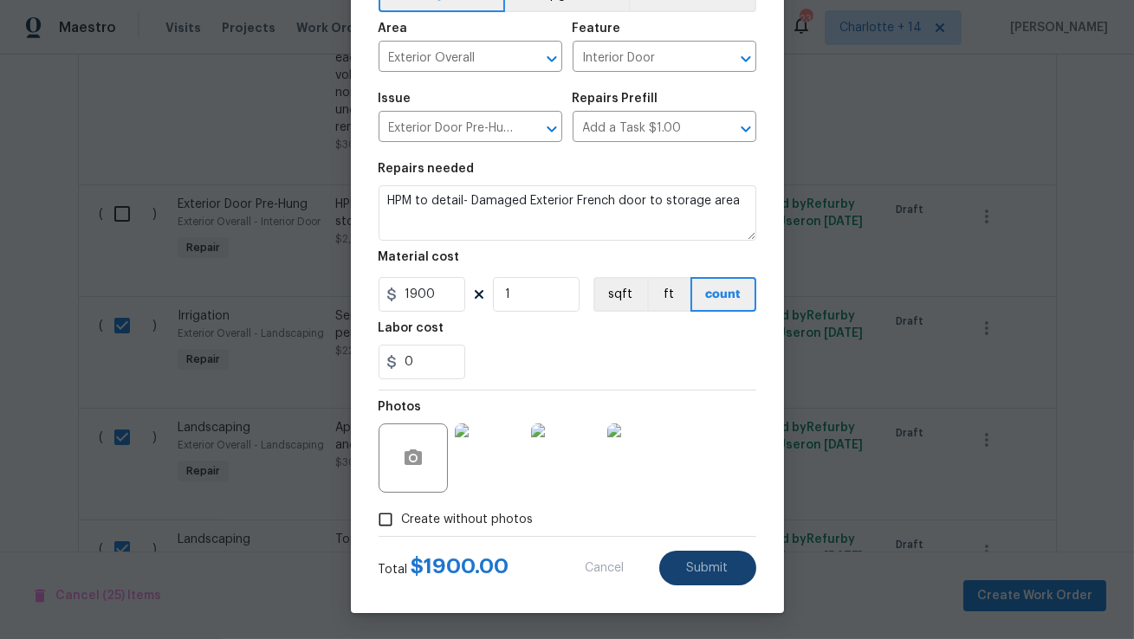
checkbox input "false"
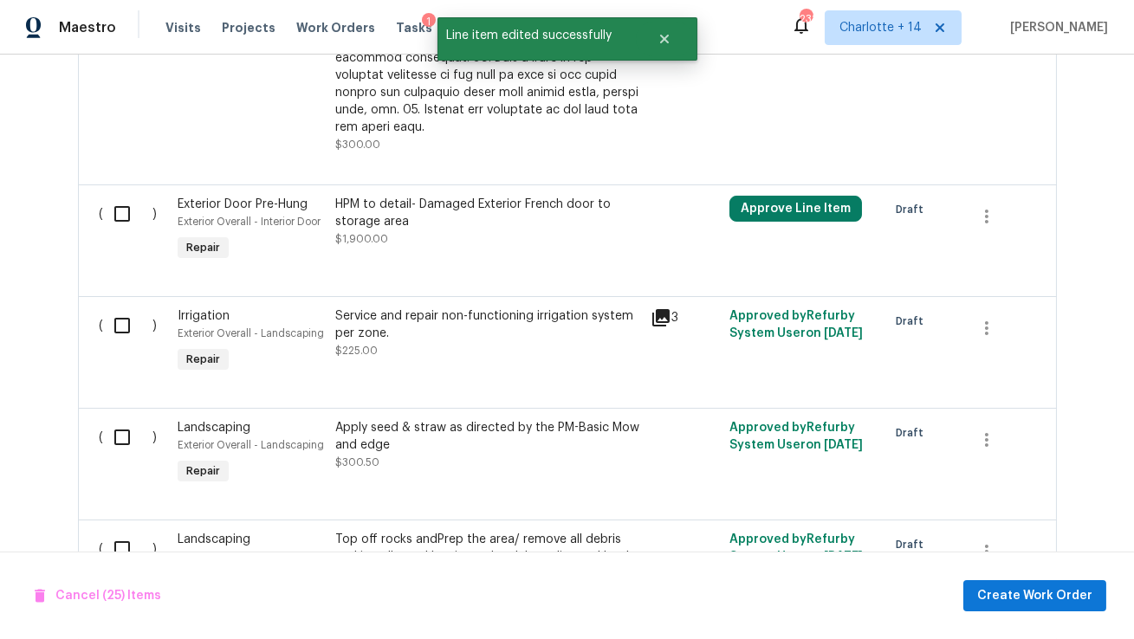
scroll to position [0, 0]
click at [805, 197] on button "Approve Line Item" at bounding box center [795, 209] width 133 height 26
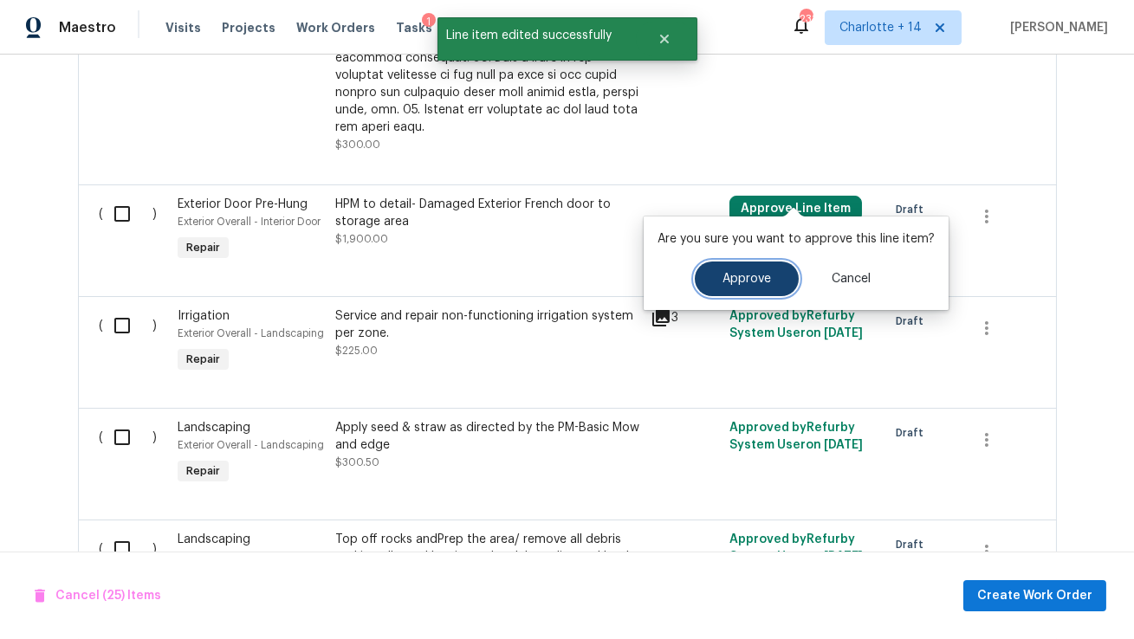
click at [745, 281] on span "Approve" at bounding box center [746, 279] width 49 height 13
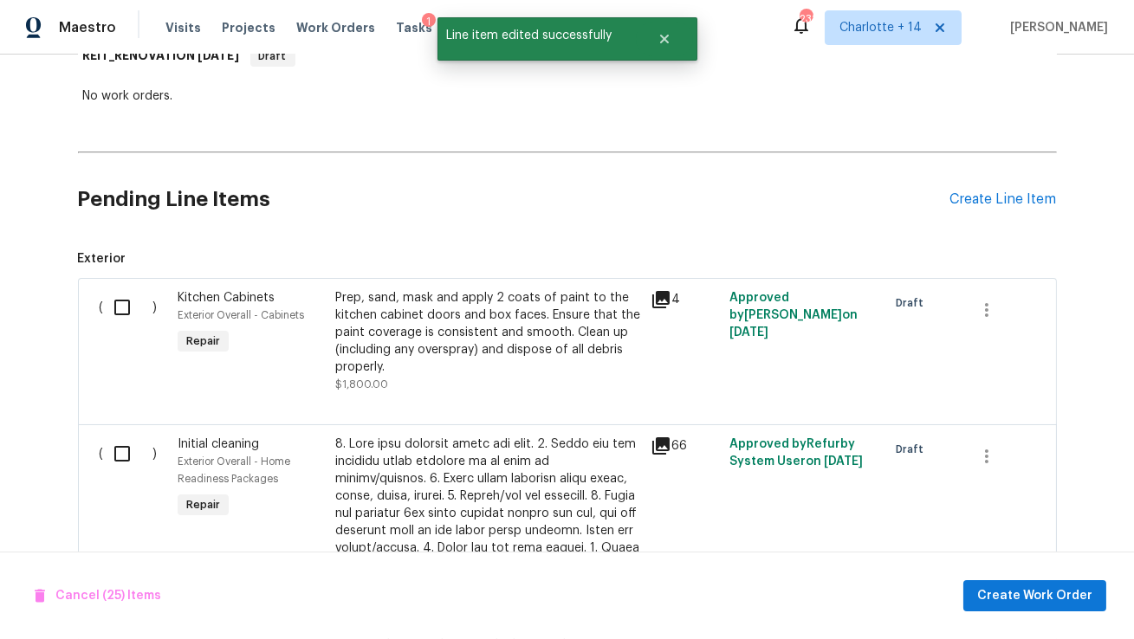
scroll to position [294, 0]
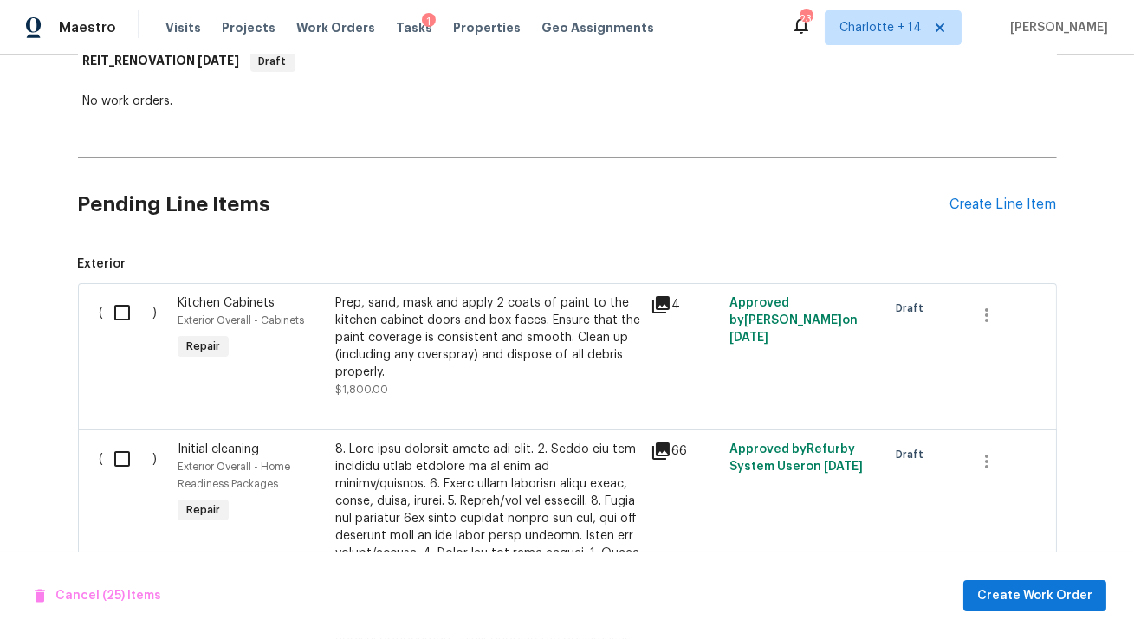
click at [114, 316] on input "checkbox" at bounding box center [128, 312] width 49 height 36
checkbox input "true"
click at [120, 459] on input "checkbox" at bounding box center [128, 459] width 49 height 36
checkbox input "true"
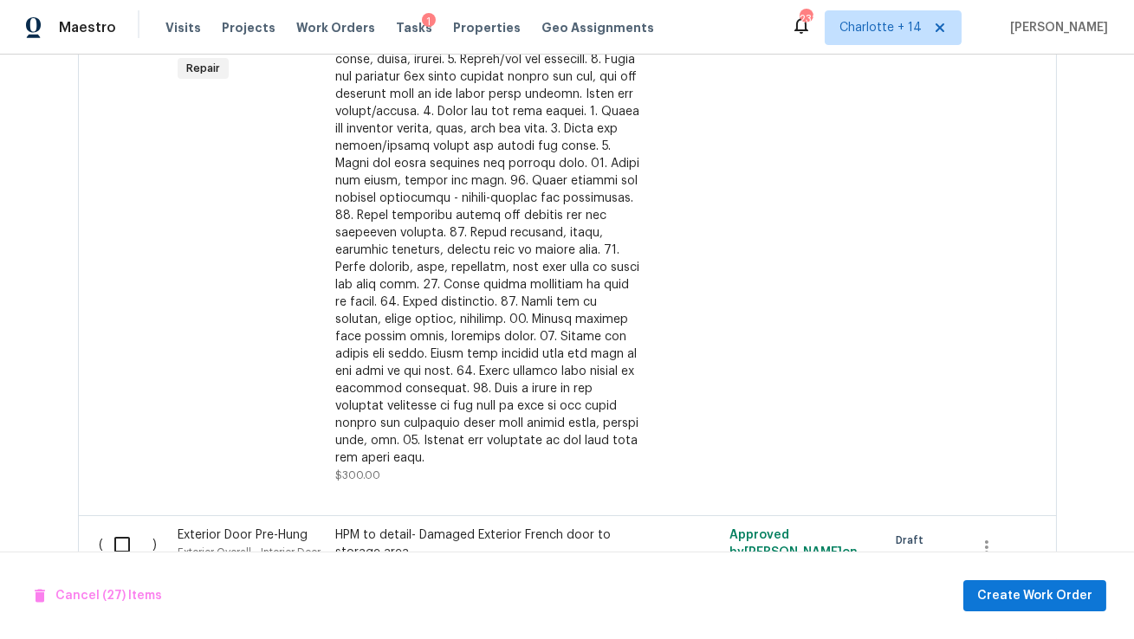
scroll to position [960, 0]
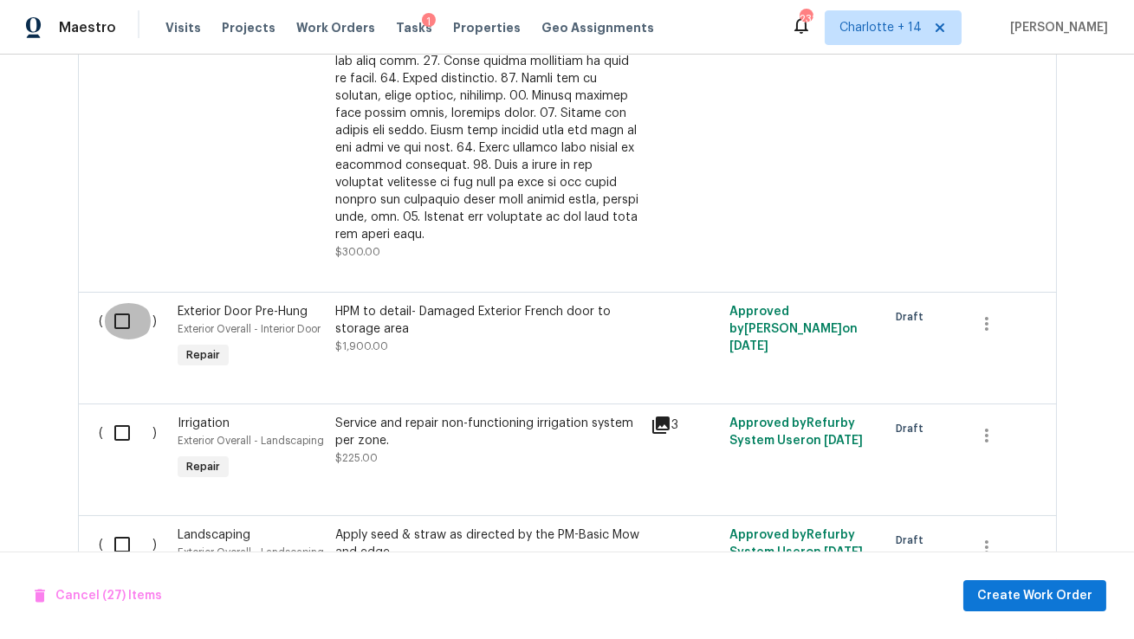
click at [120, 303] on input "checkbox" at bounding box center [128, 321] width 49 height 36
checkbox input "true"
click at [114, 415] on input "checkbox" at bounding box center [128, 433] width 49 height 36
checkbox input "true"
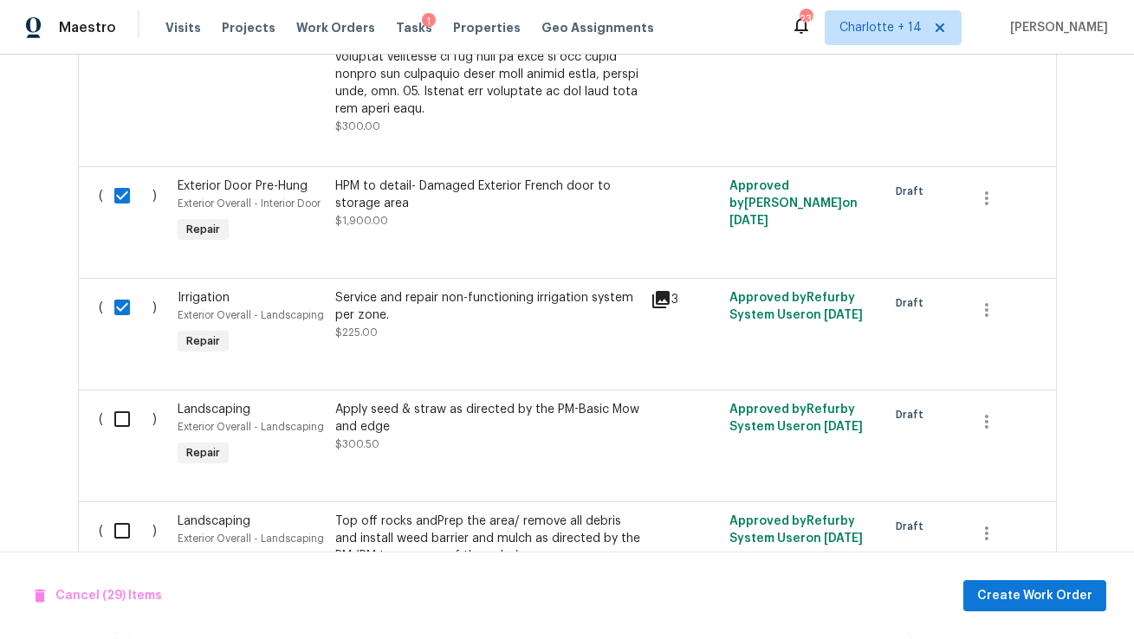
scroll to position [1110, 0]
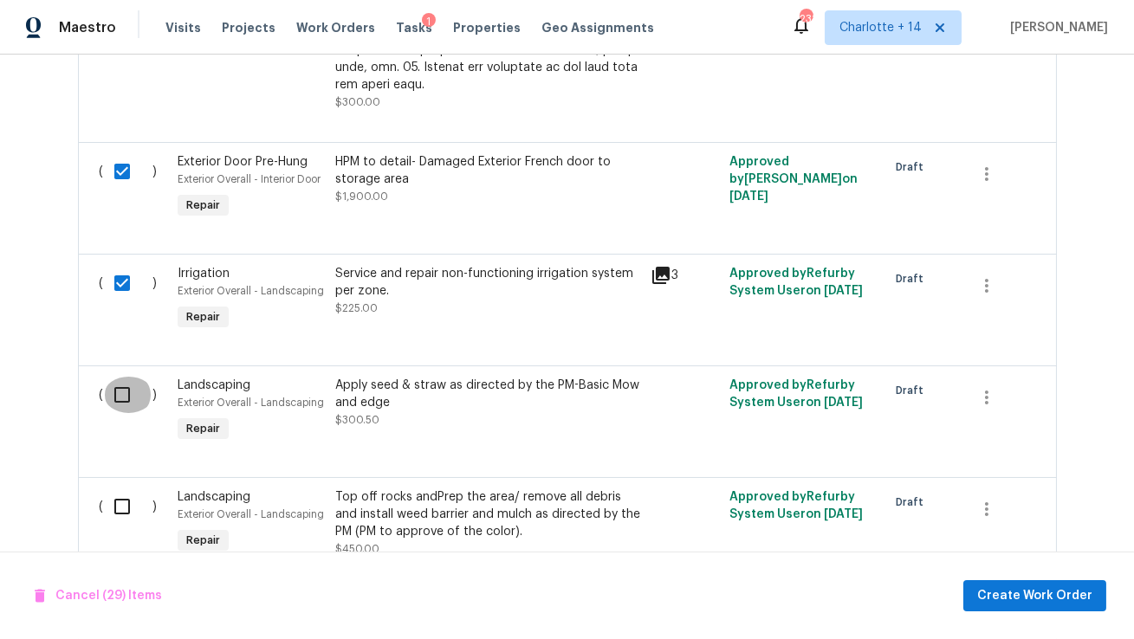
click at [120, 378] on input "checkbox" at bounding box center [128, 395] width 49 height 36
checkbox input "true"
click at [119, 489] on input "checkbox" at bounding box center [128, 507] width 49 height 36
checkbox input "true"
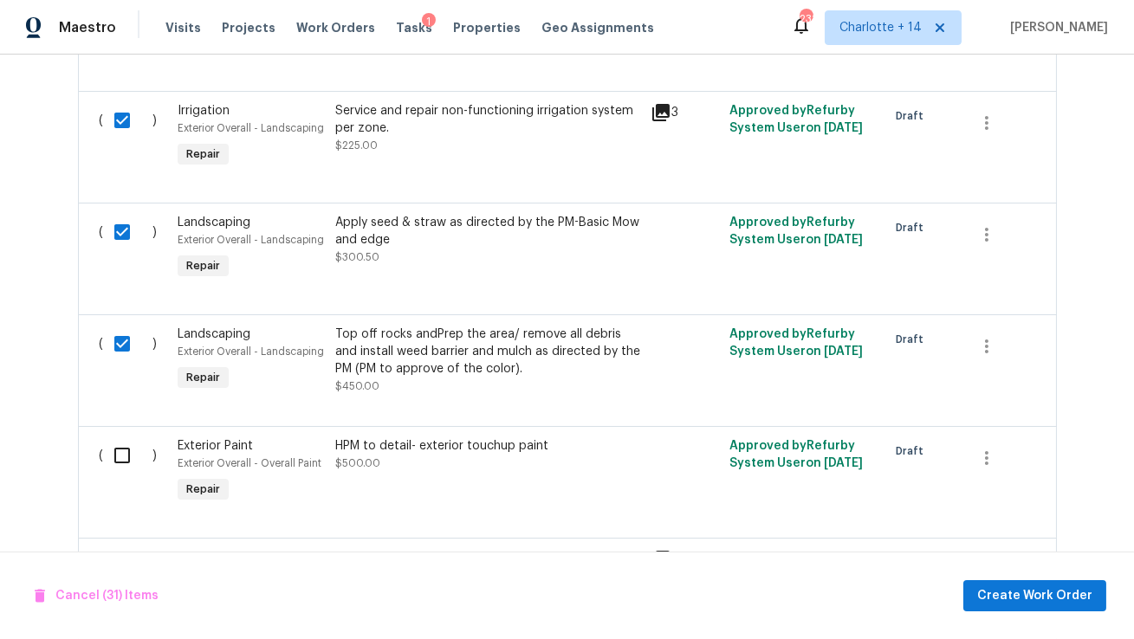
scroll to position [1447, 0]
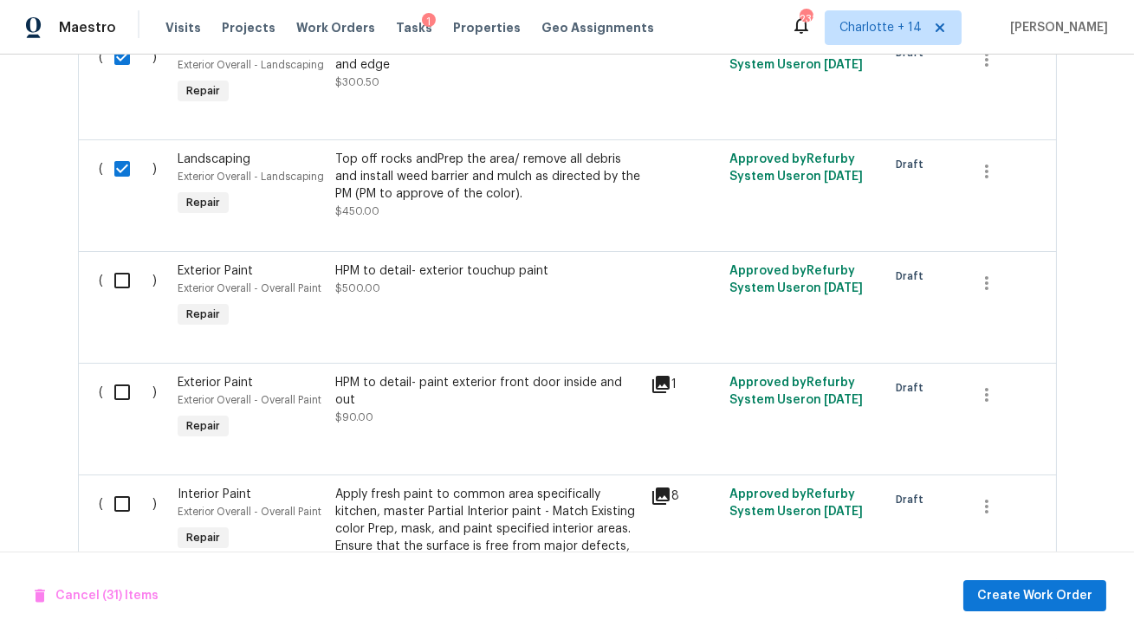
click at [119, 263] on input "checkbox" at bounding box center [128, 280] width 49 height 36
checkbox input "true"
click at [121, 374] on input "checkbox" at bounding box center [128, 392] width 49 height 36
checkbox input "true"
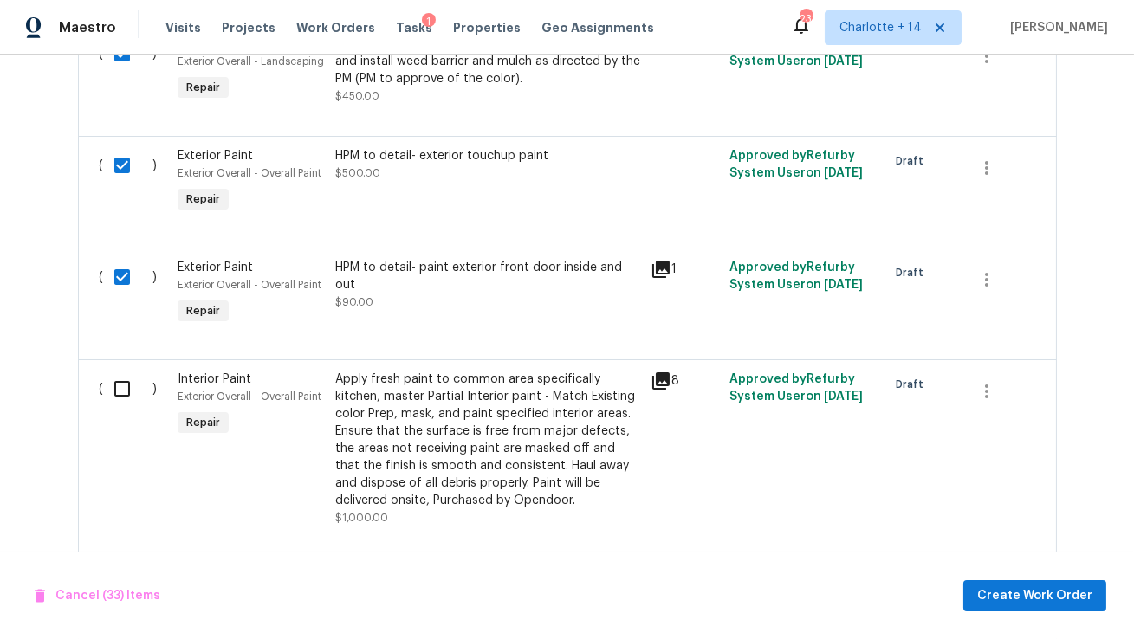
click at [121, 371] on input "checkbox" at bounding box center [128, 389] width 49 height 36
checkbox input "true"
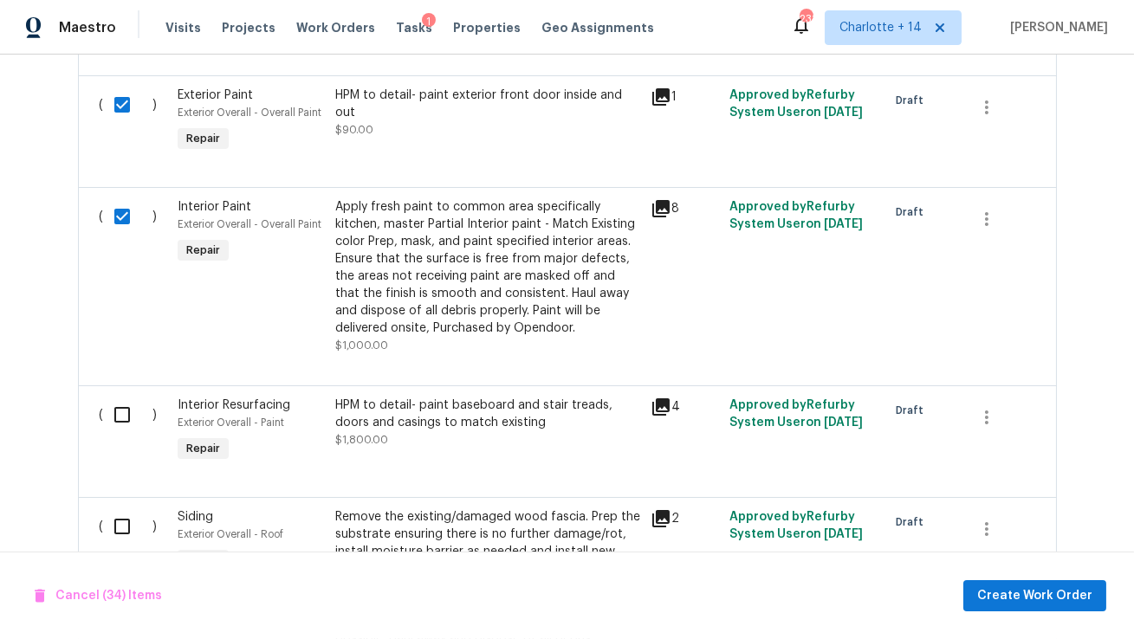
scroll to position [1743, 0]
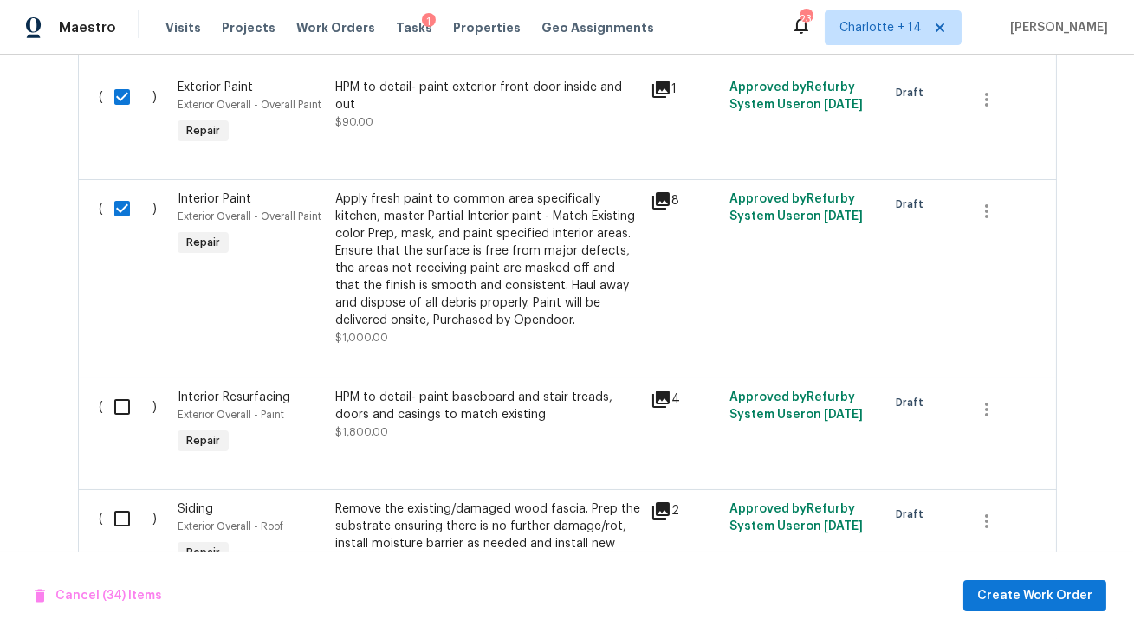
click at [120, 389] on input "checkbox" at bounding box center [128, 407] width 49 height 36
checkbox input "true"
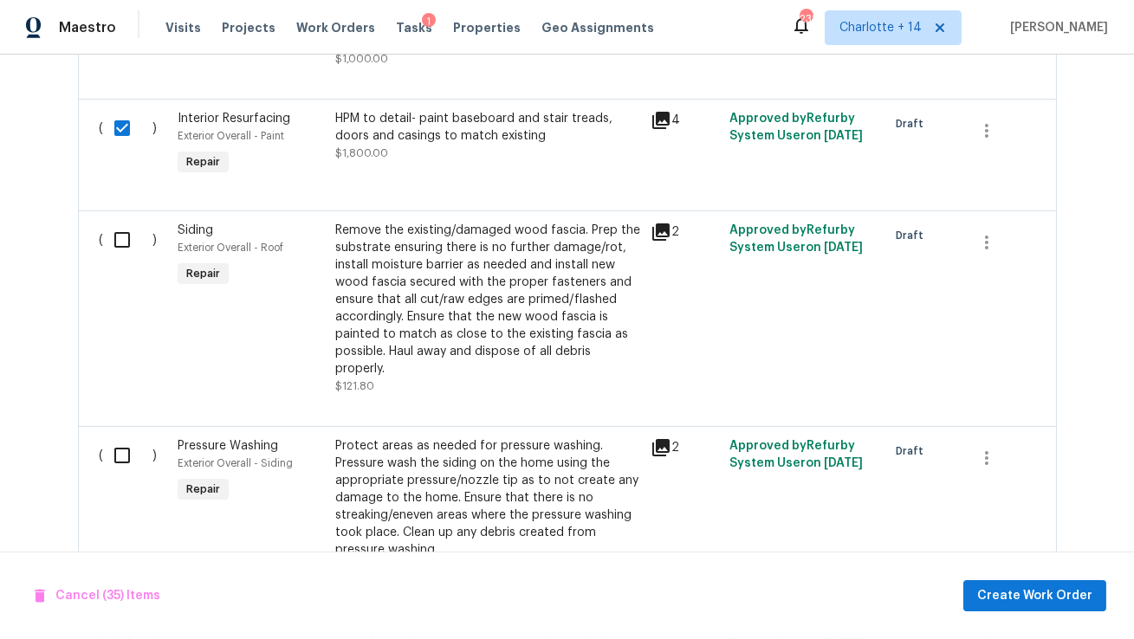
scroll to position [2049, 0]
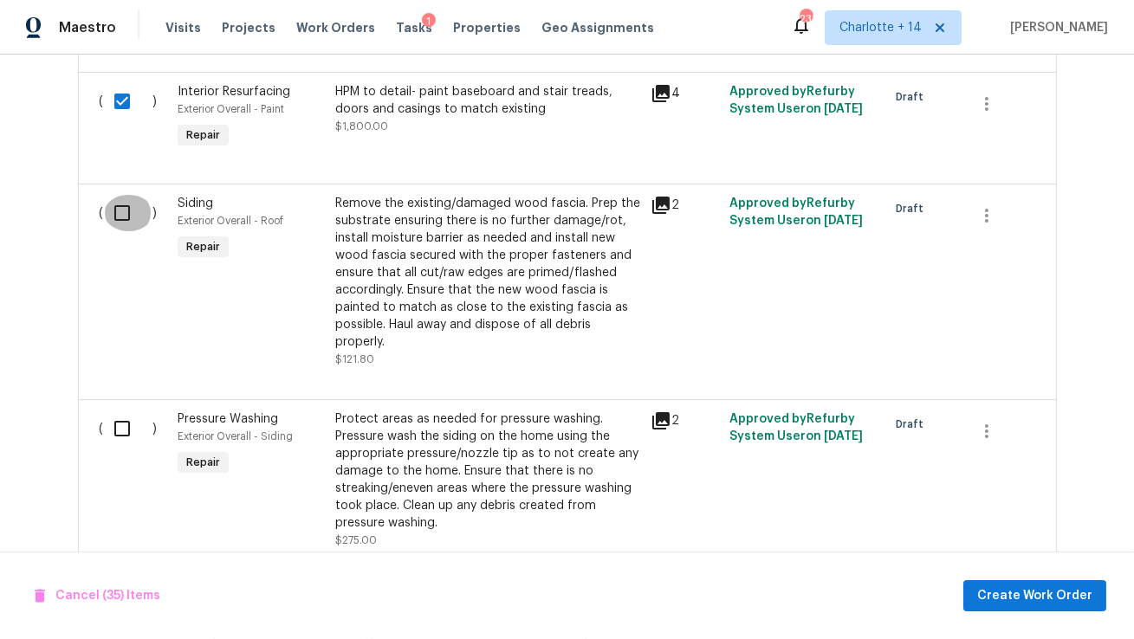
click at [119, 207] on input "checkbox" at bounding box center [128, 213] width 49 height 36
checkbox input "true"
click at [120, 424] on input "checkbox" at bounding box center [128, 429] width 49 height 36
checkbox input "true"
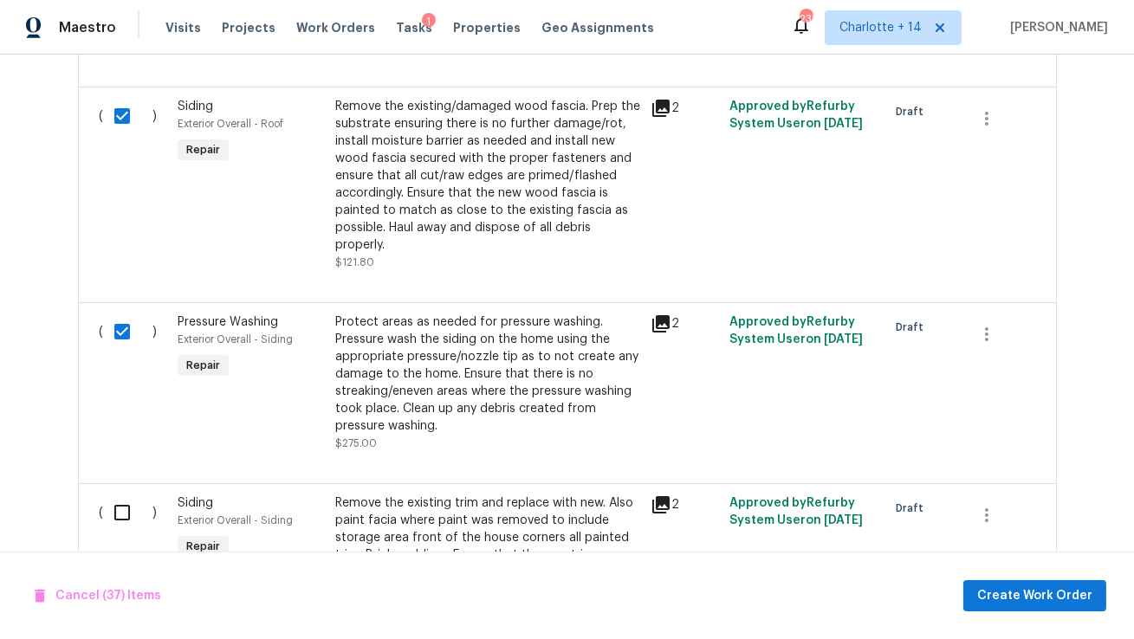
scroll to position [2171, 0]
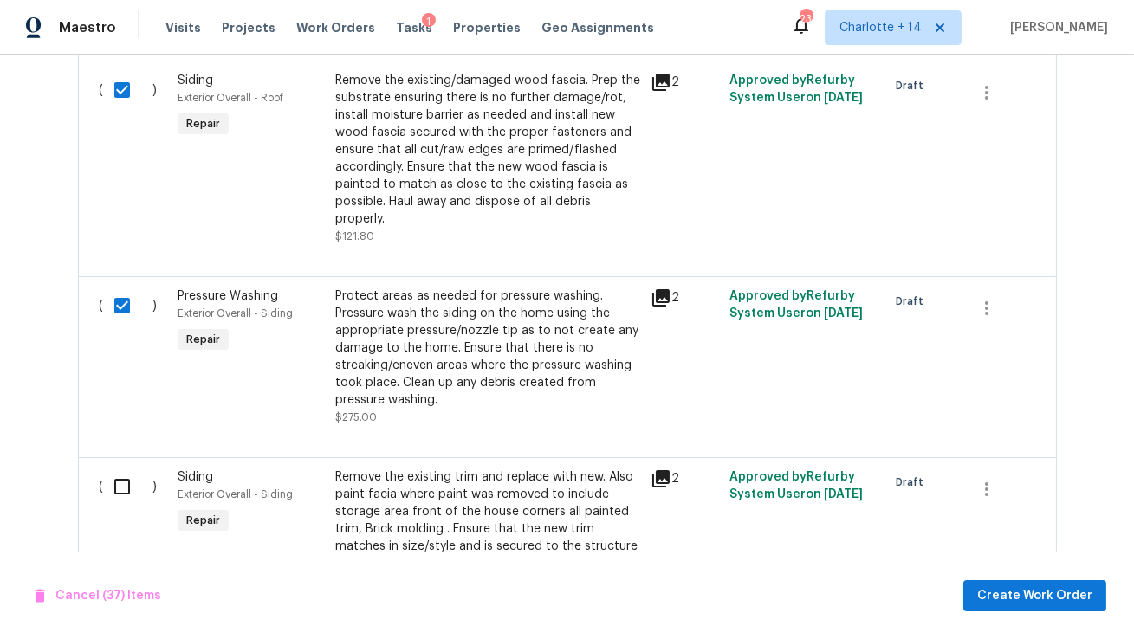
click at [119, 470] on input "checkbox" at bounding box center [128, 487] width 49 height 36
checkbox input "true"
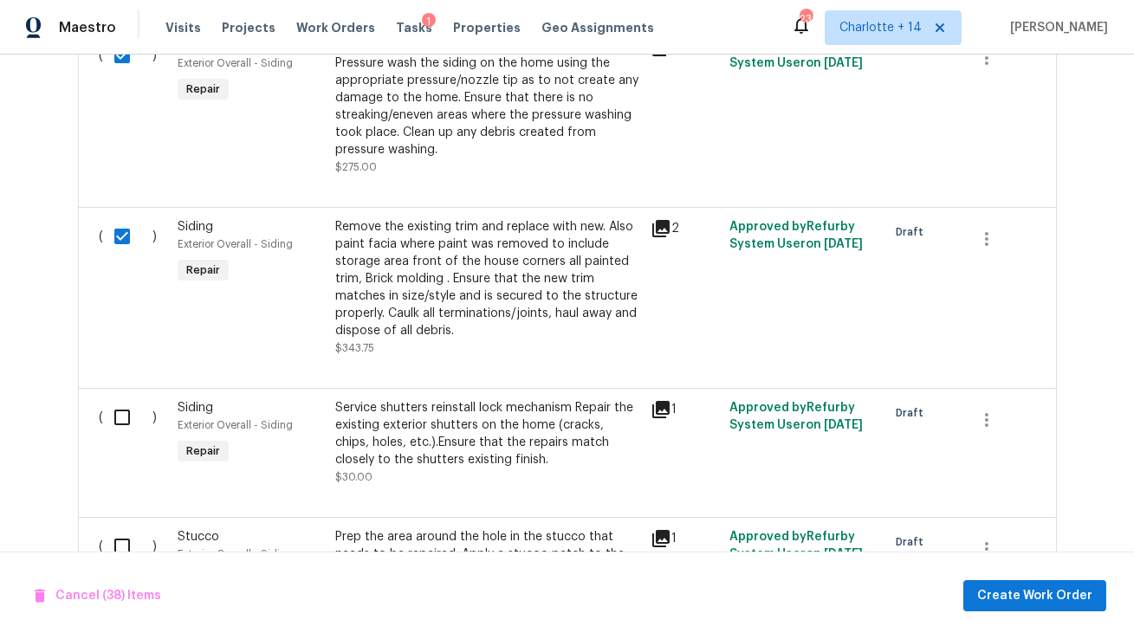
scroll to position [2434, 0]
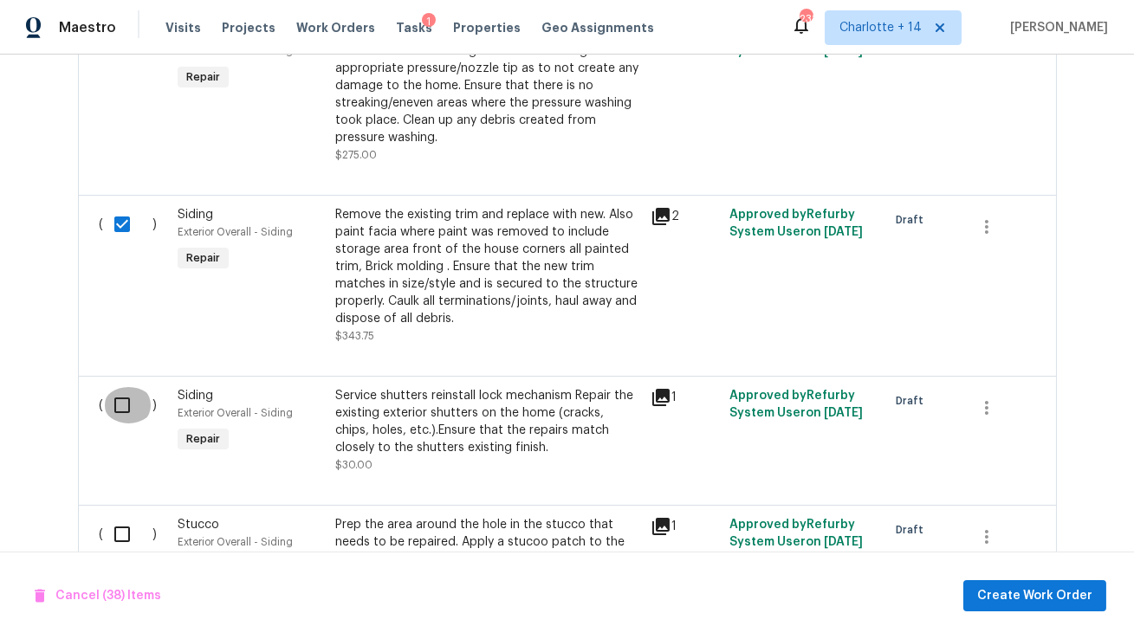
click at [125, 387] on input "checkbox" at bounding box center [128, 405] width 49 height 36
checkbox input "true"
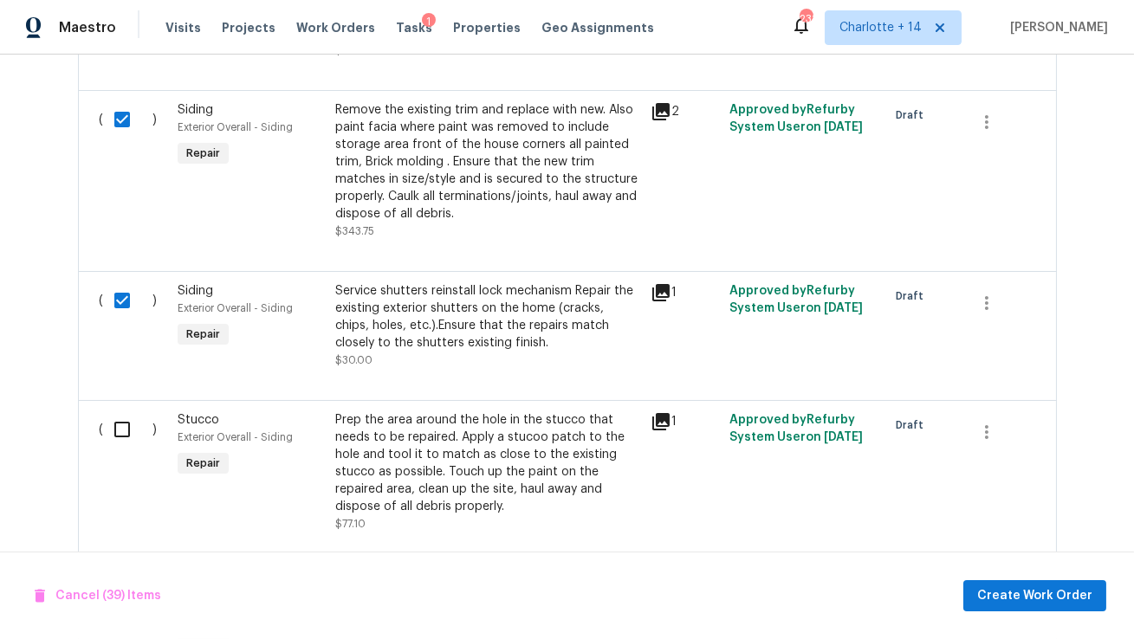
scroll to position [2616, 0]
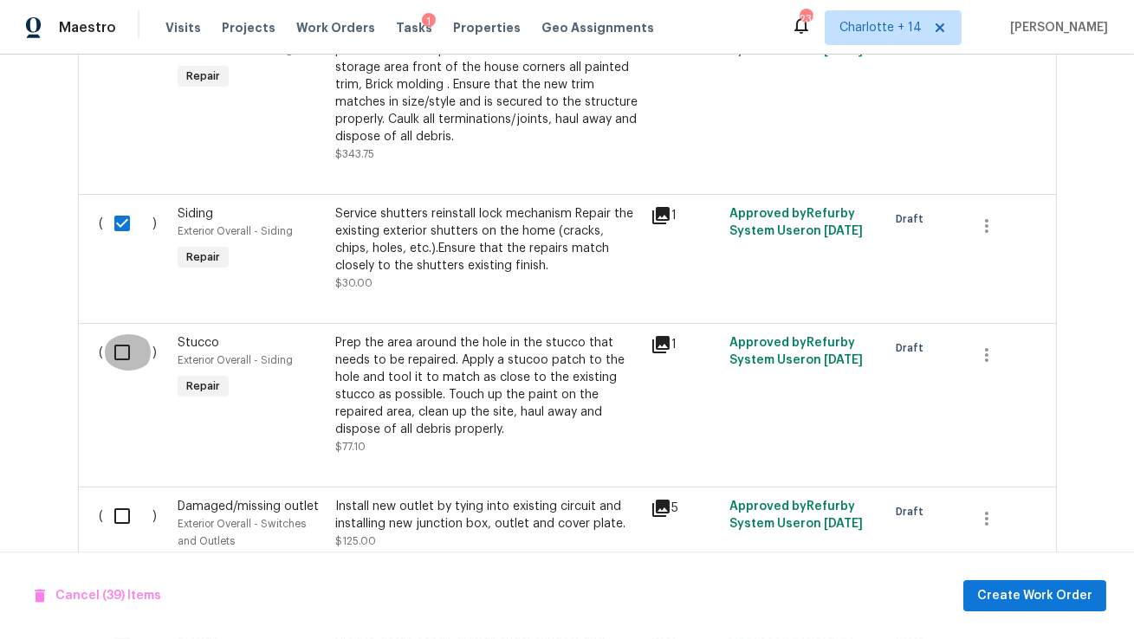
click at [120, 334] on input "checkbox" at bounding box center [128, 352] width 49 height 36
checkbox input "true"
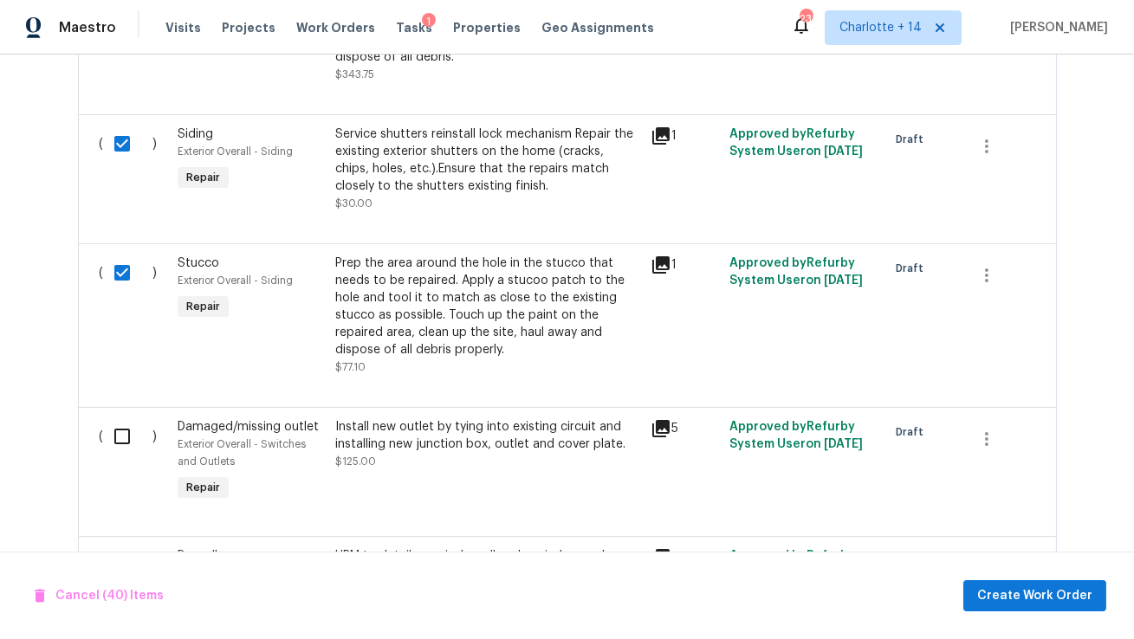
scroll to position [2788, 0]
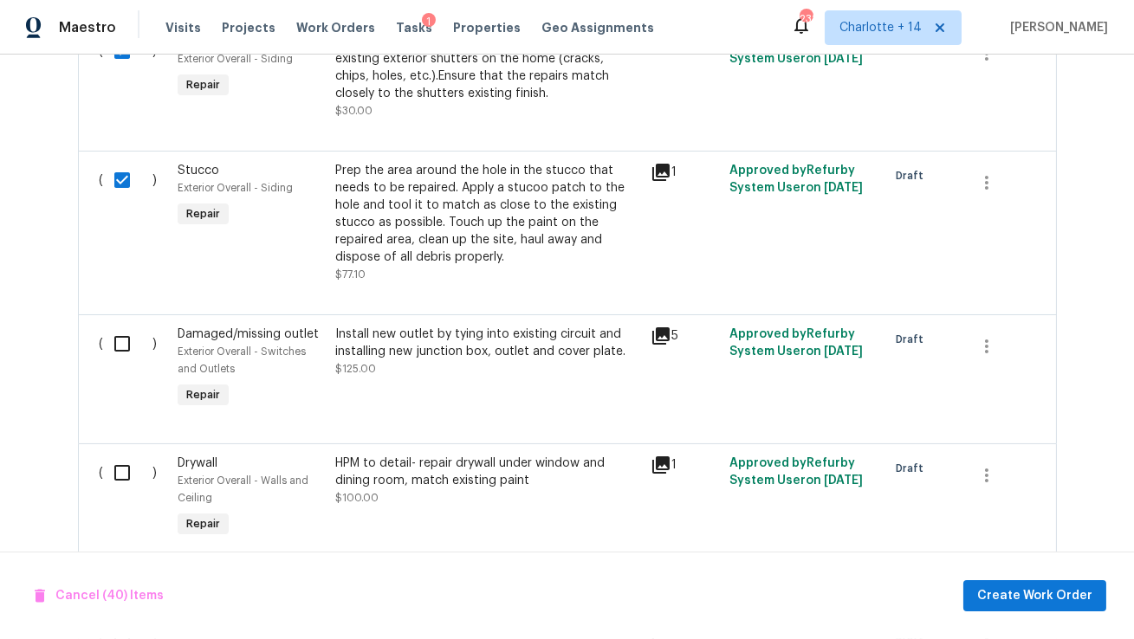
click at [120, 333] on input "checkbox" at bounding box center [128, 344] width 49 height 36
checkbox input "true"
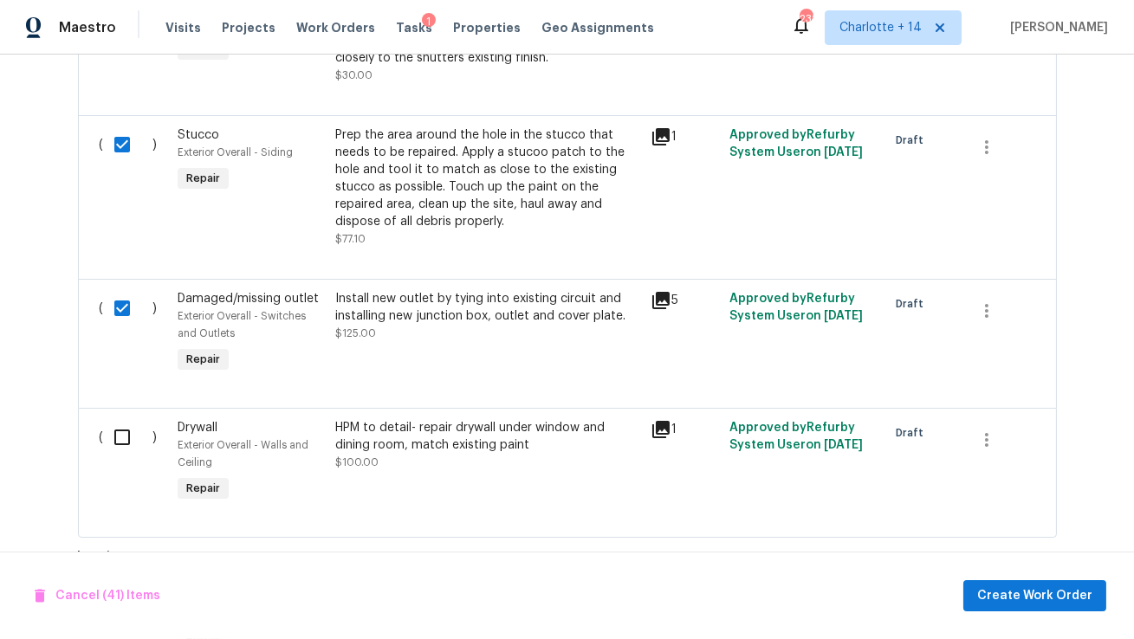
scroll to position [2965, 0]
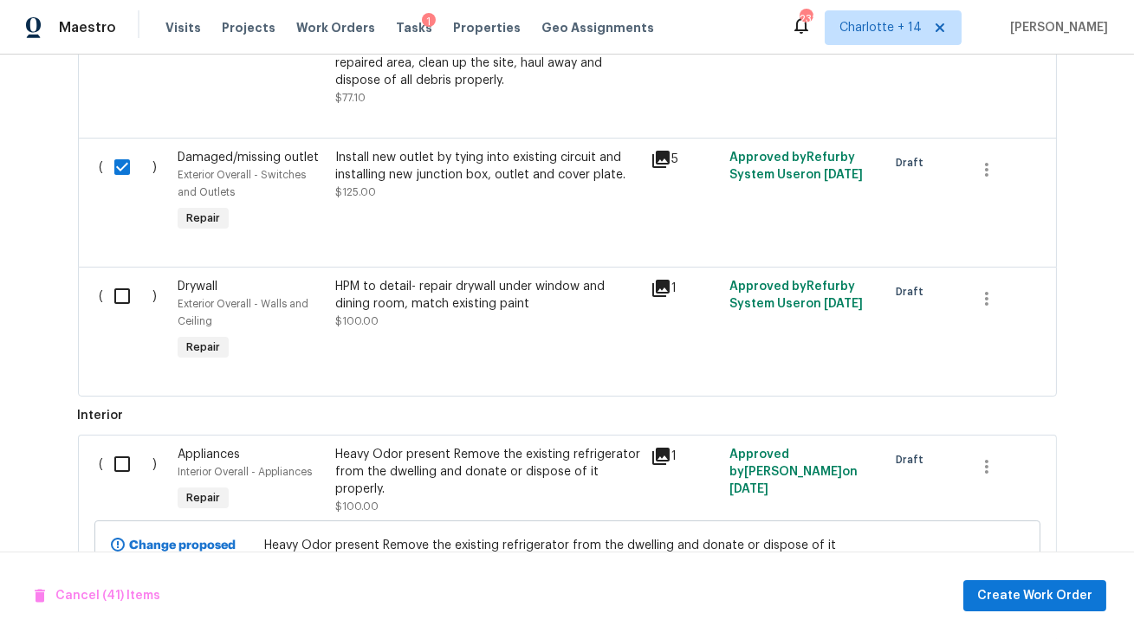
click at [117, 288] on input "checkbox" at bounding box center [128, 296] width 49 height 36
checkbox input "true"
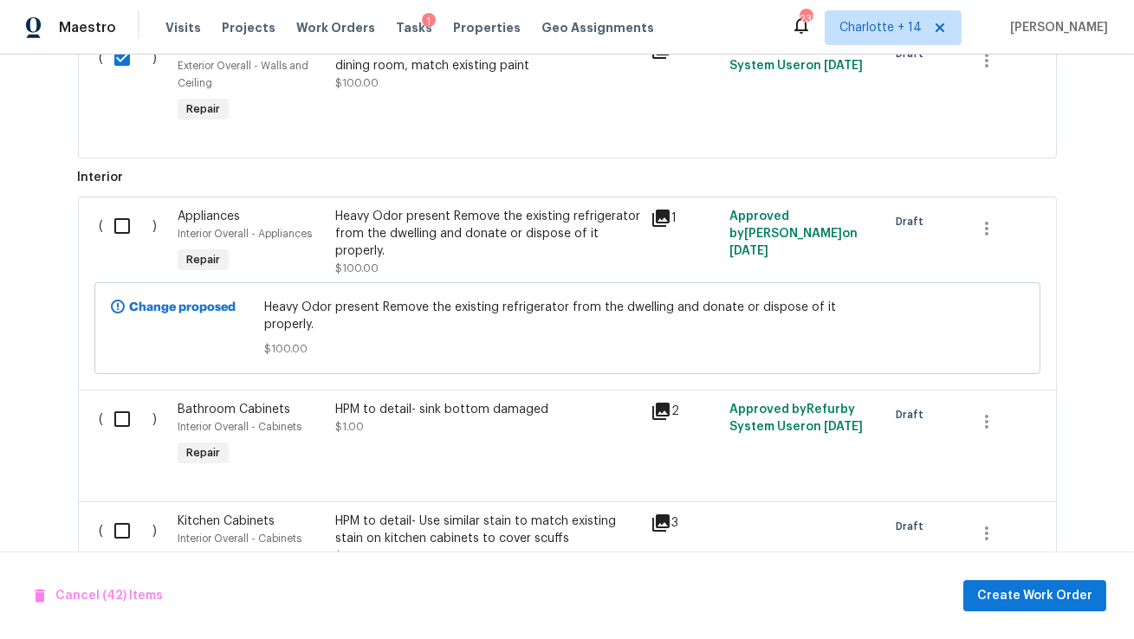
scroll to position [3316, 0]
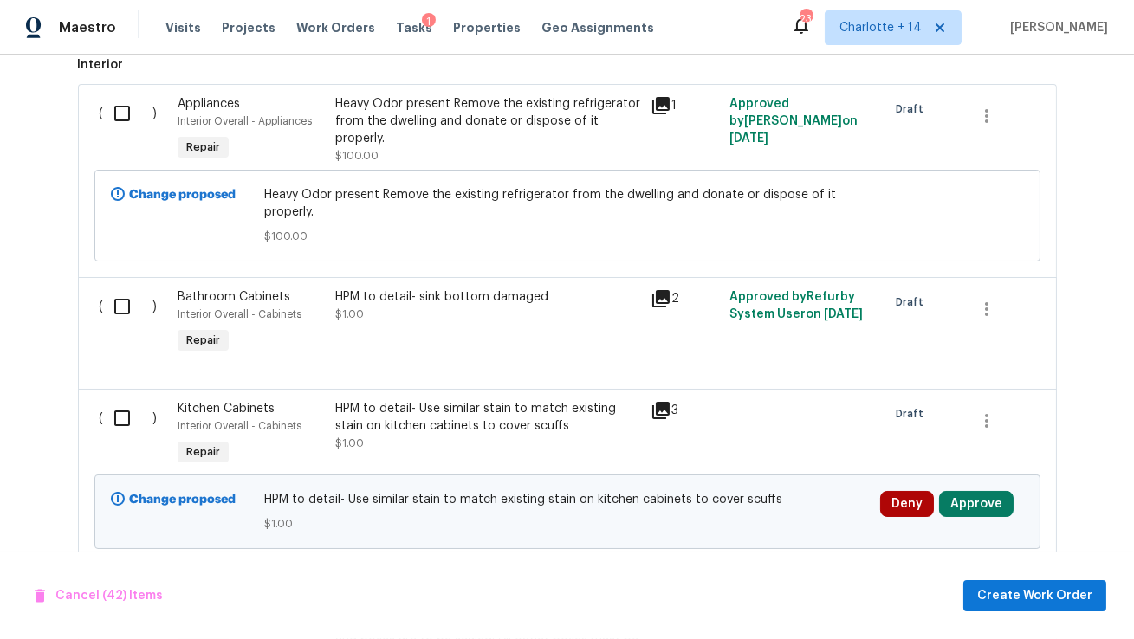
click at [121, 297] on input "checkbox" at bounding box center [128, 306] width 49 height 36
checkbox input "true"
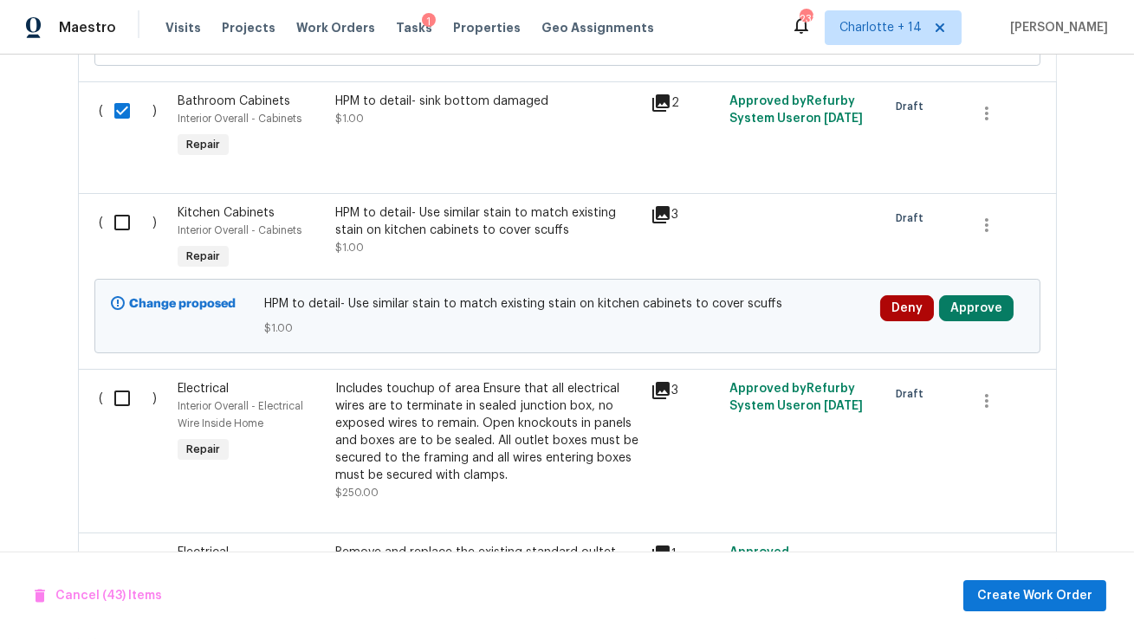
scroll to position [3514, 0]
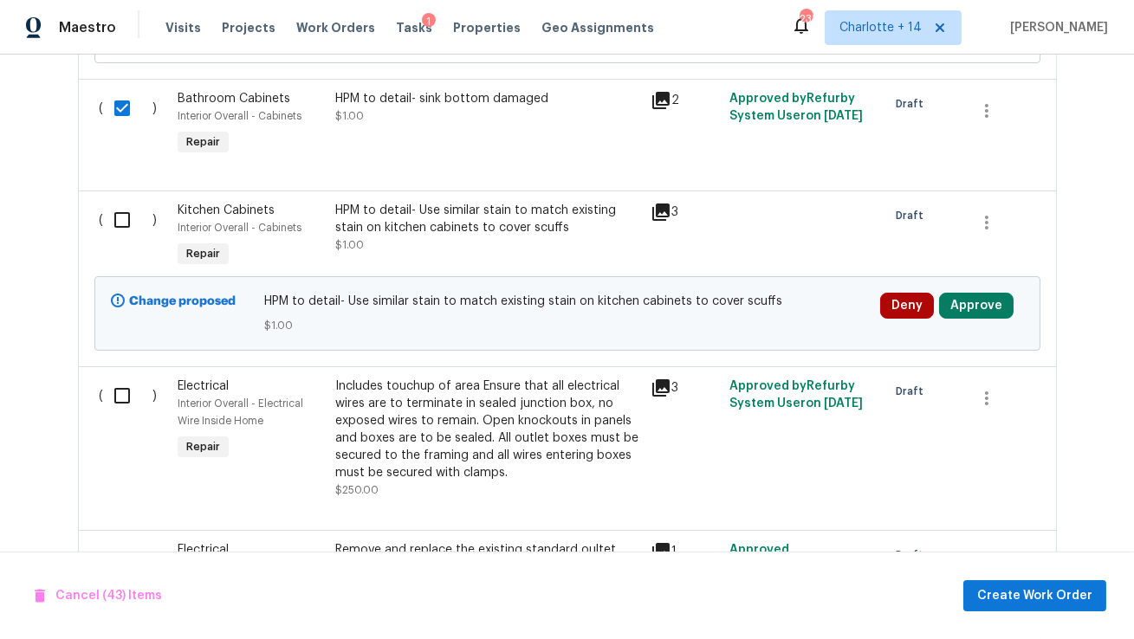
click at [120, 385] on input "checkbox" at bounding box center [128, 396] width 49 height 36
checkbox input "true"
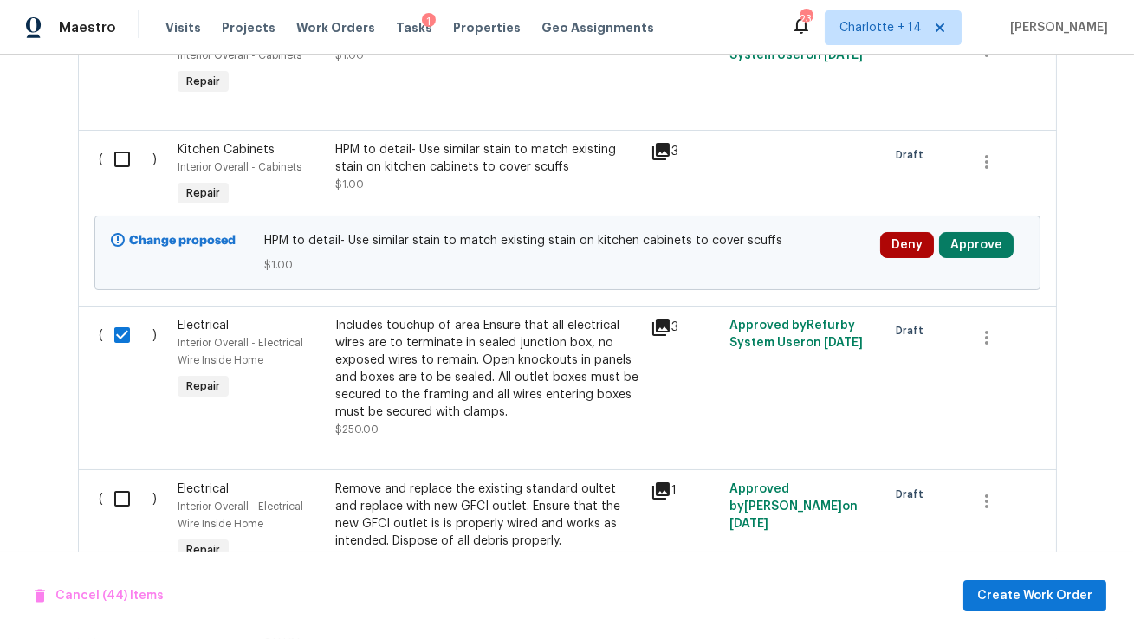
scroll to position [3677, 0]
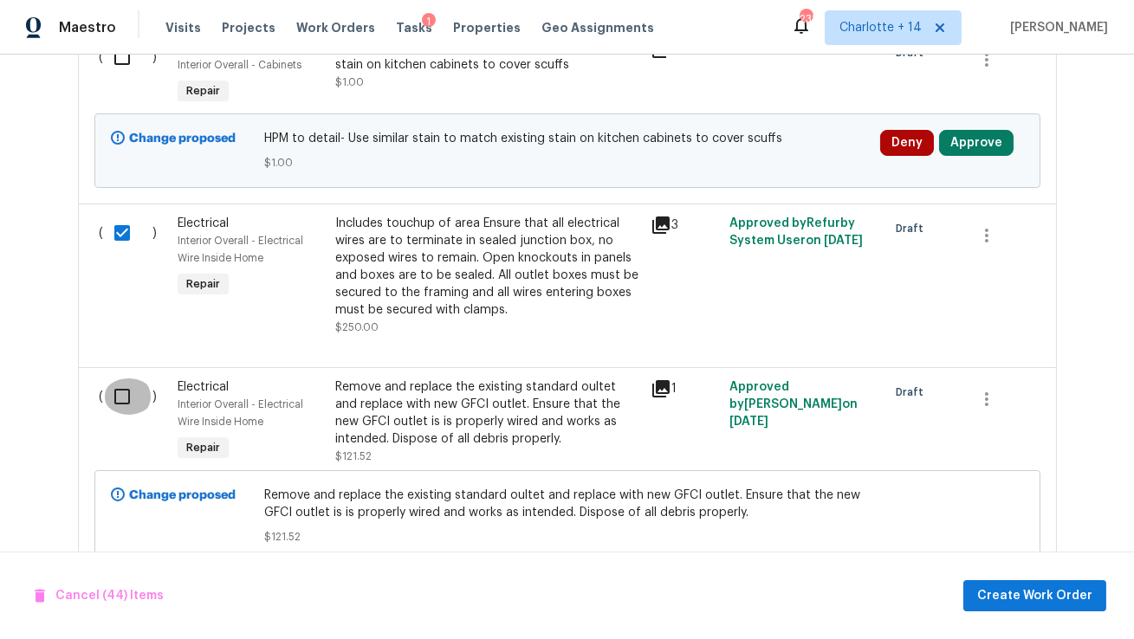
click at [117, 385] on input "checkbox" at bounding box center [128, 397] width 49 height 36
checkbox input "true"
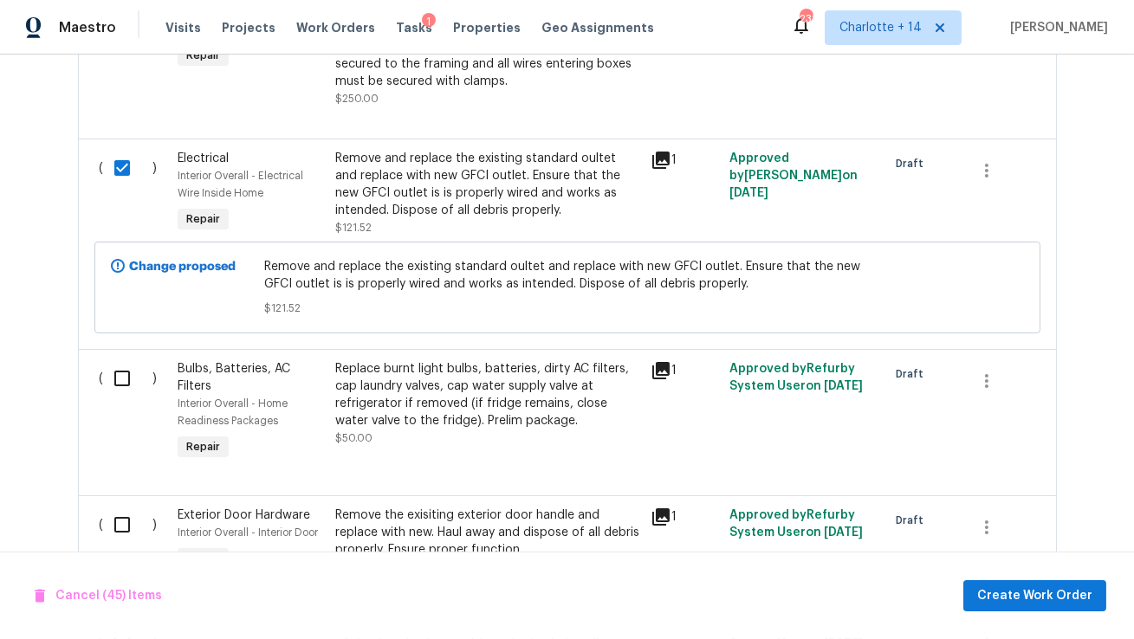
scroll to position [3911, 0]
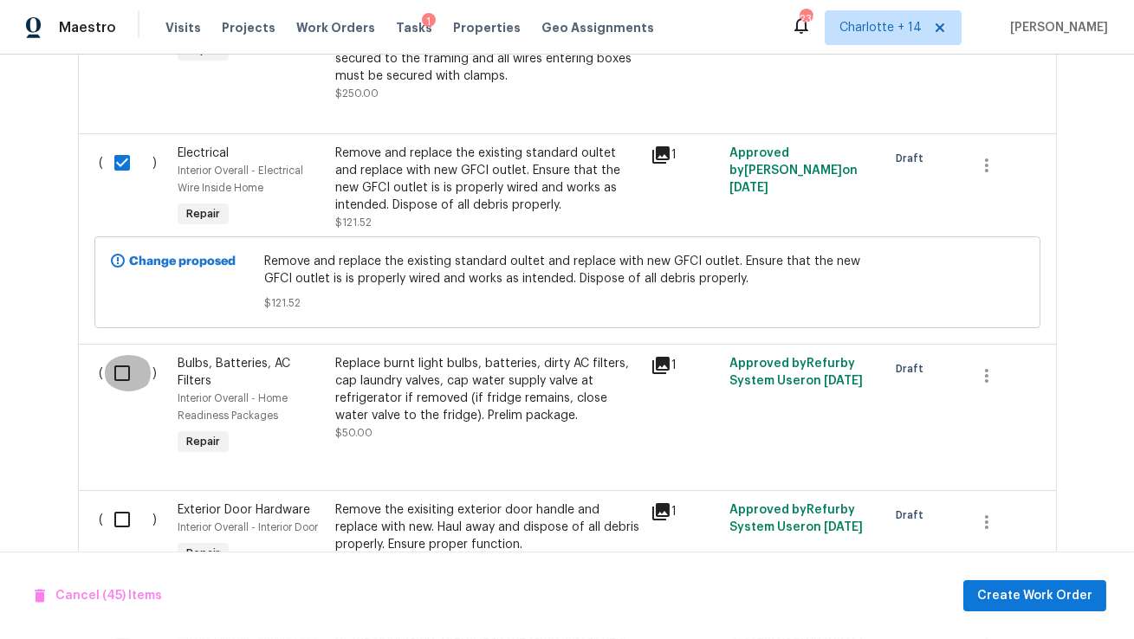
click at [114, 355] on input "checkbox" at bounding box center [128, 373] width 49 height 36
checkbox input "true"
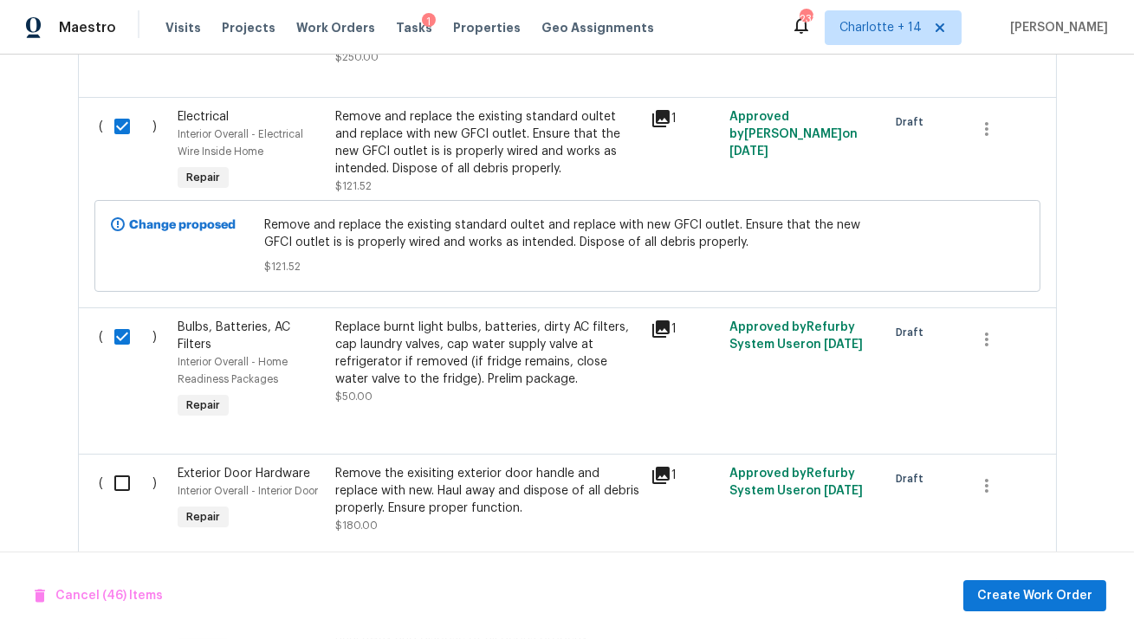
scroll to position [4015, 0]
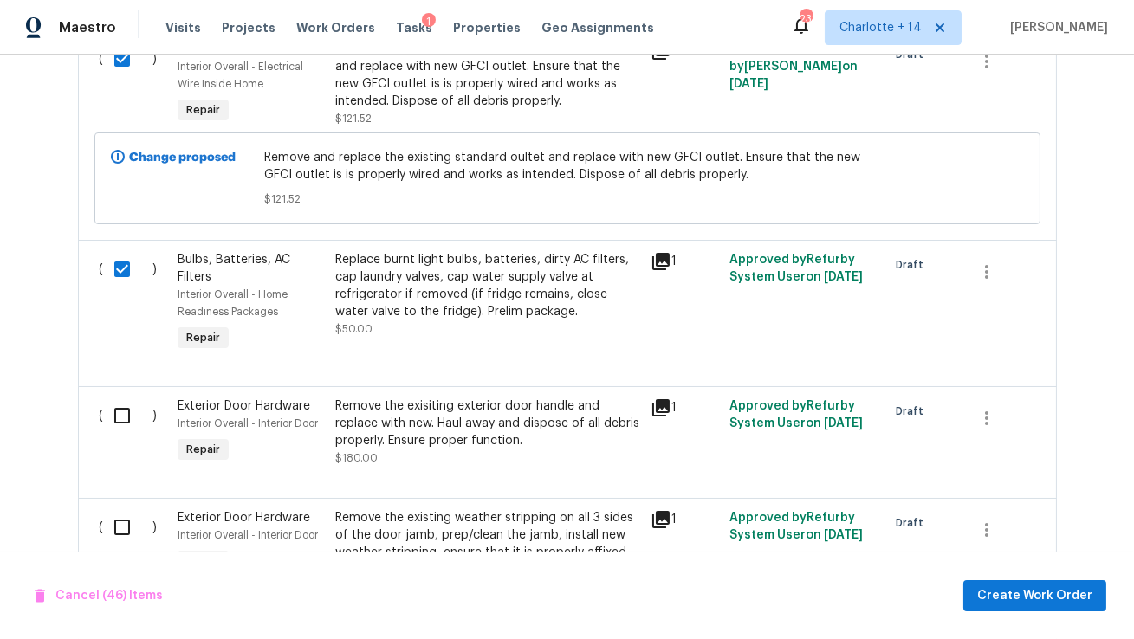
click at [125, 405] on input "checkbox" at bounding box center [128, 416] width 49 height 36
checkbox input "true"
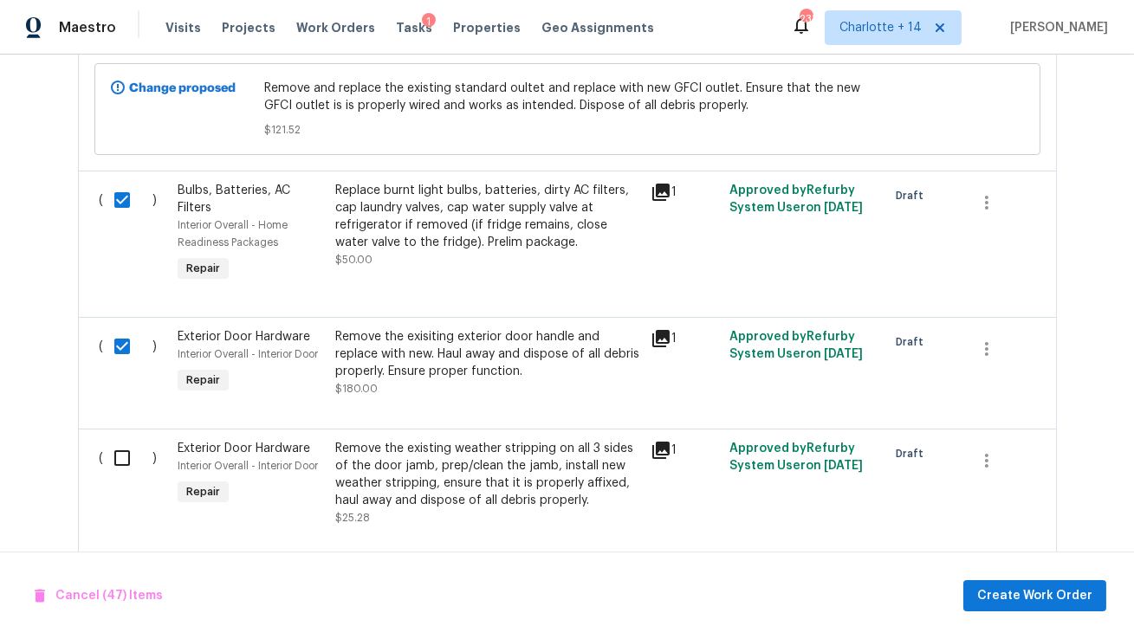
scroll to position [4145, 0]
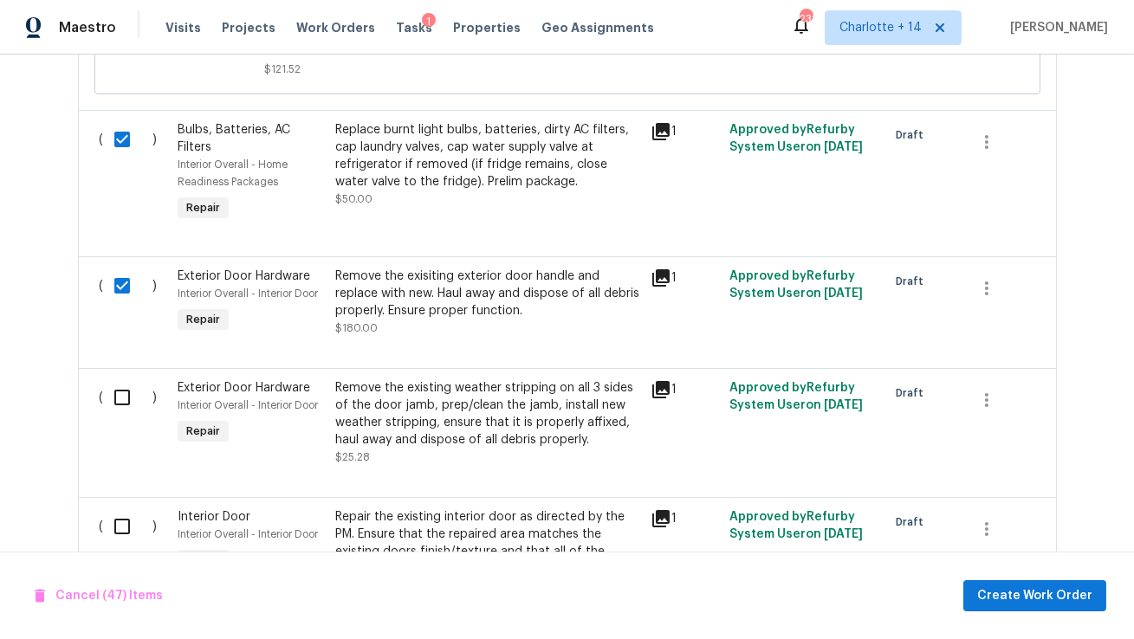
click at [122, 400] on input "checkbox" at bounding box center [128, 397] width 49 height 36
checkbox input "true"
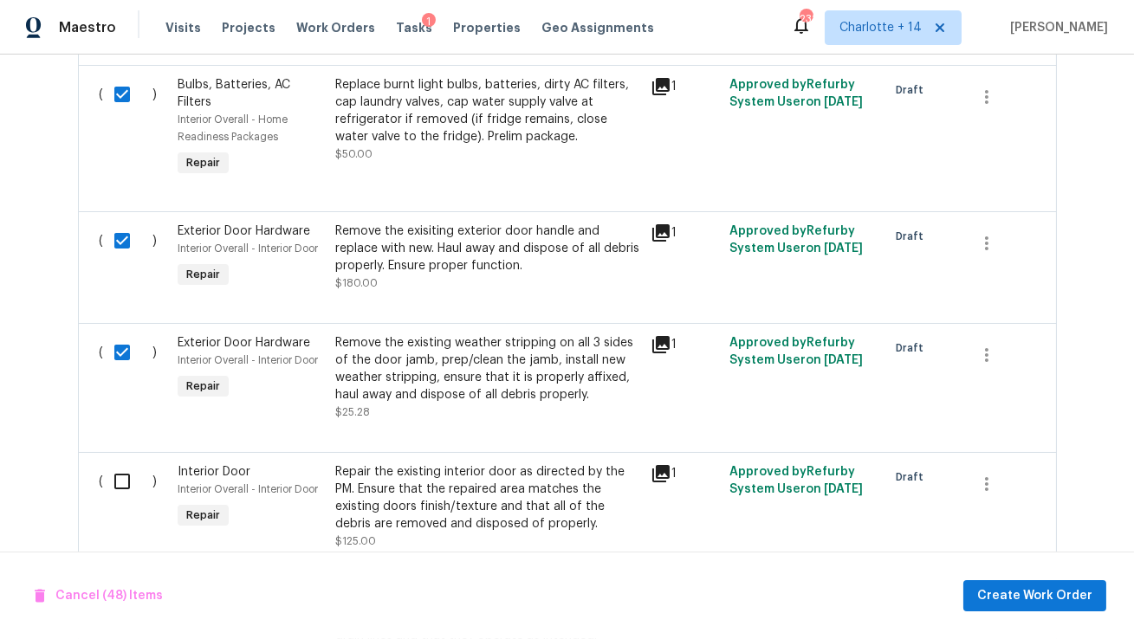
scroll to position [4187, 0]
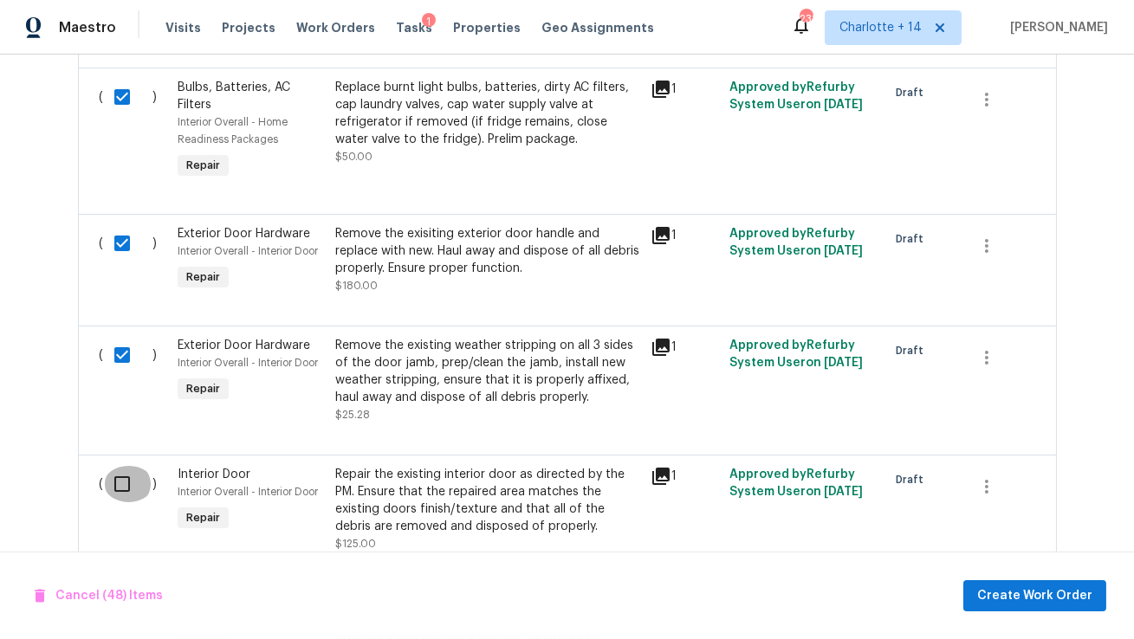
click at [121, 481] on input "checkbox" at bounding box center [128, 484] width 49 height 36
checkbox input "true"
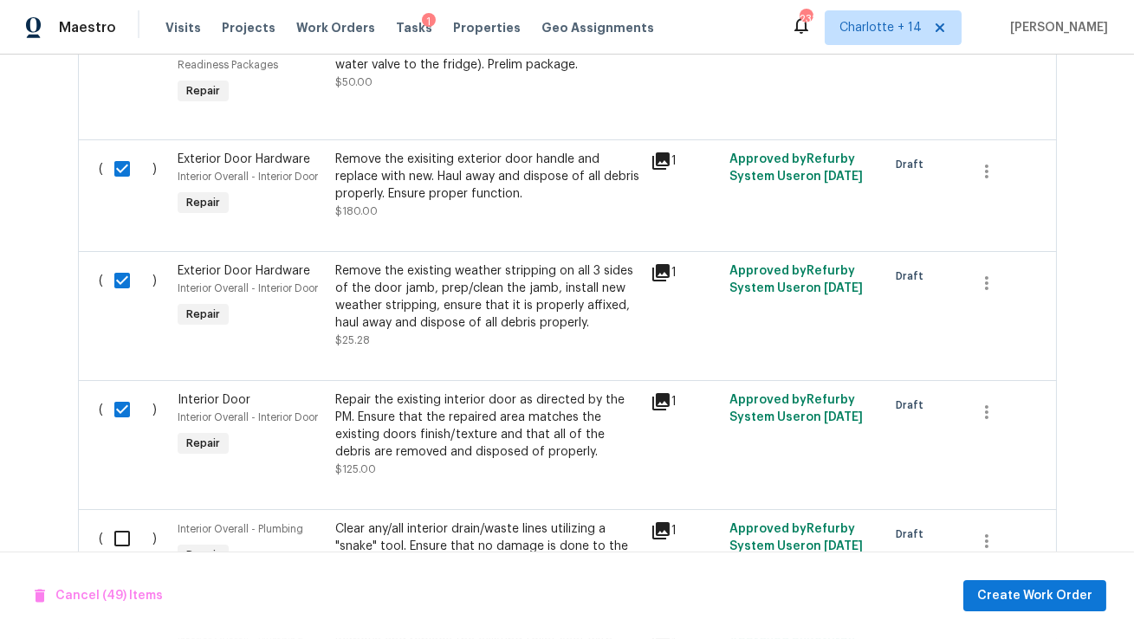
scroll to position [4301, 0]
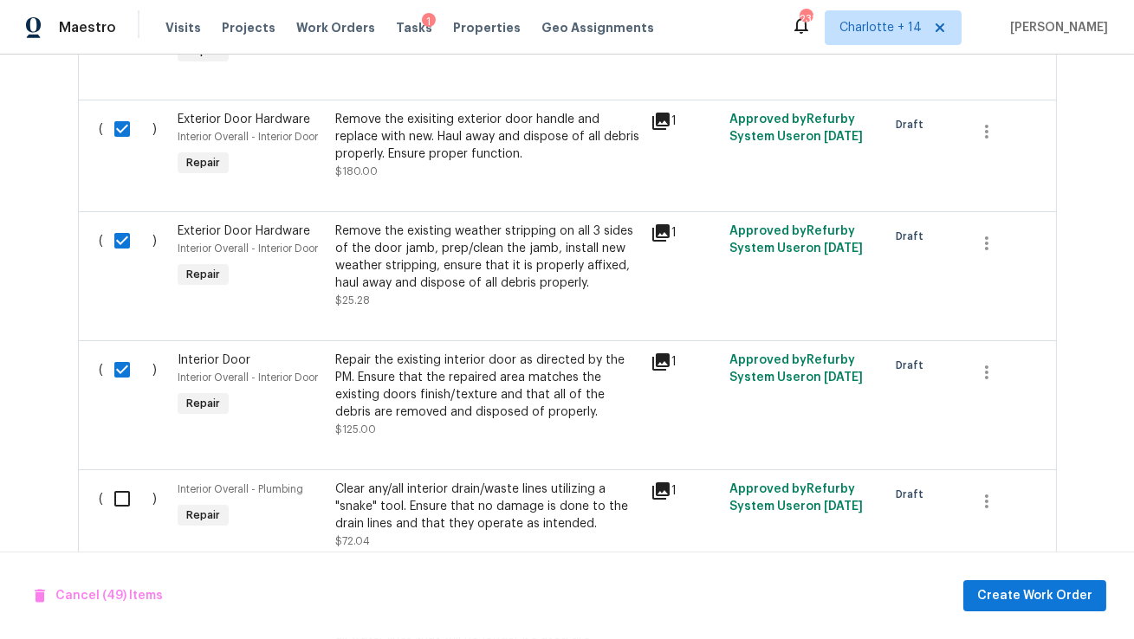
click at [121, 481] on input "checkbox" at bounding box center [128, 499] width 49 height 36
checkbox input "true"
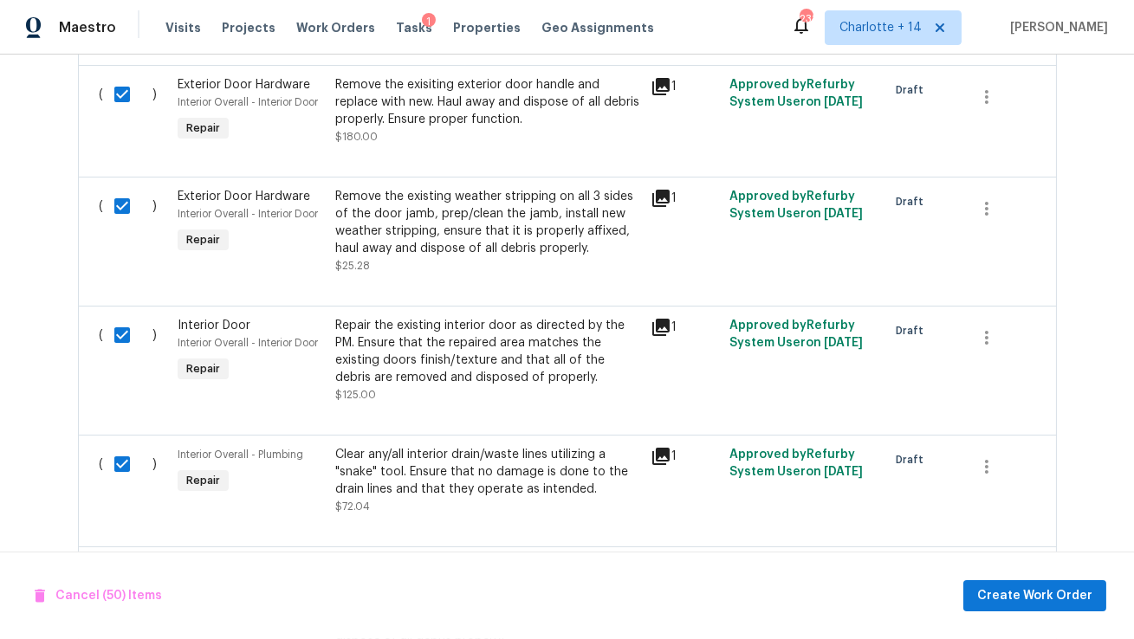
scroll to position [4432, 0]
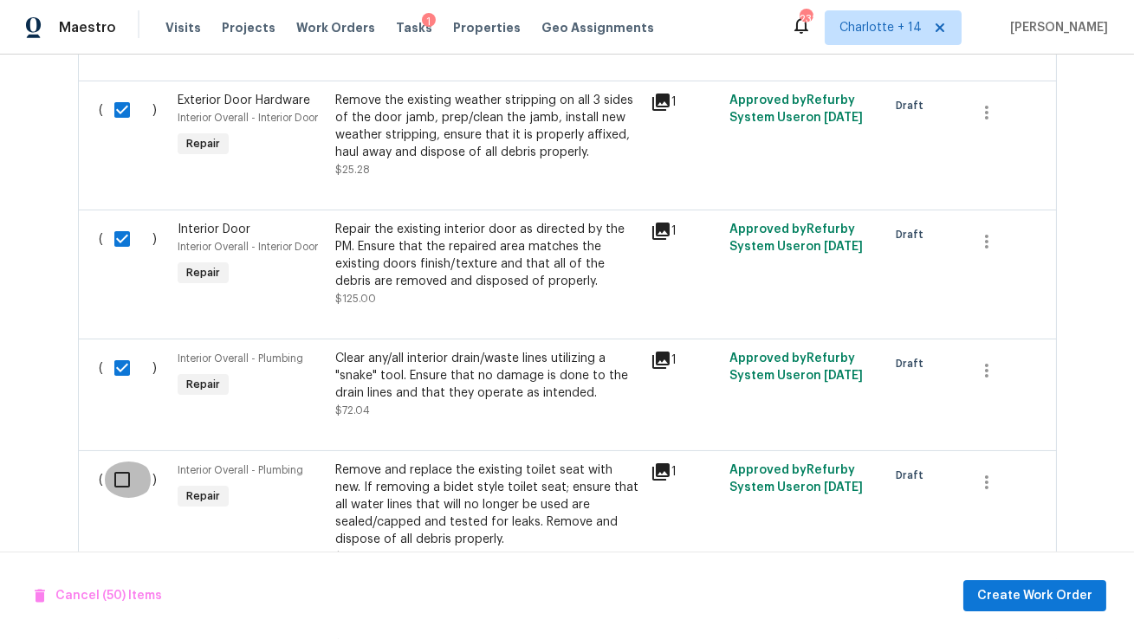
click at [120, 475] on input "checkbox" at bounding box center [128, 480] width 49 height 36
checkbox input "true"
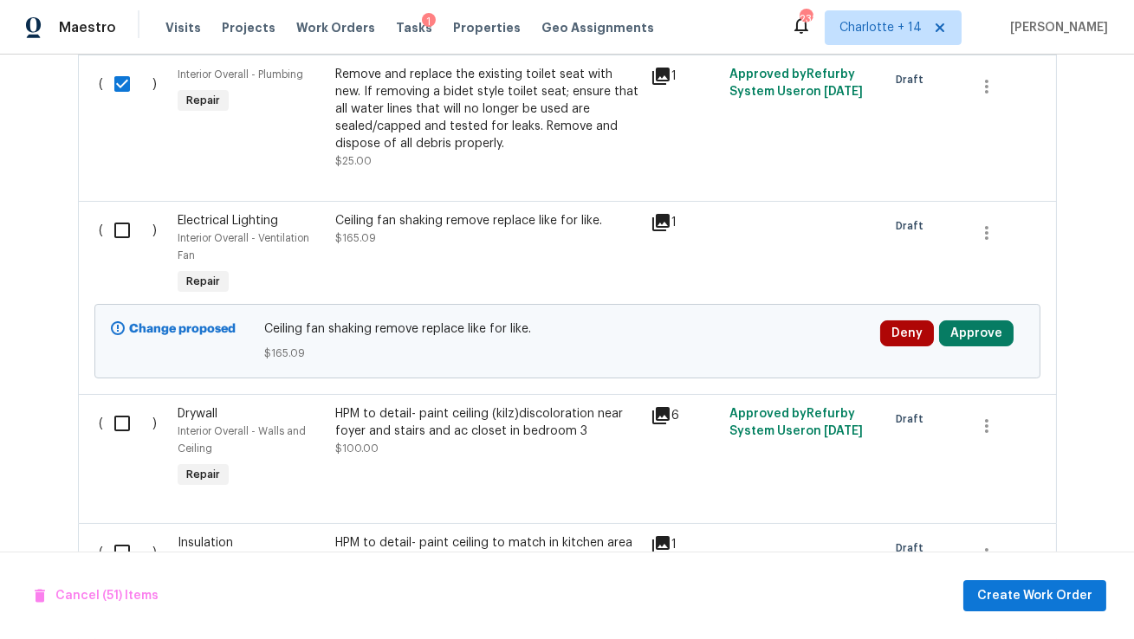
scroll to position [4963, 0]
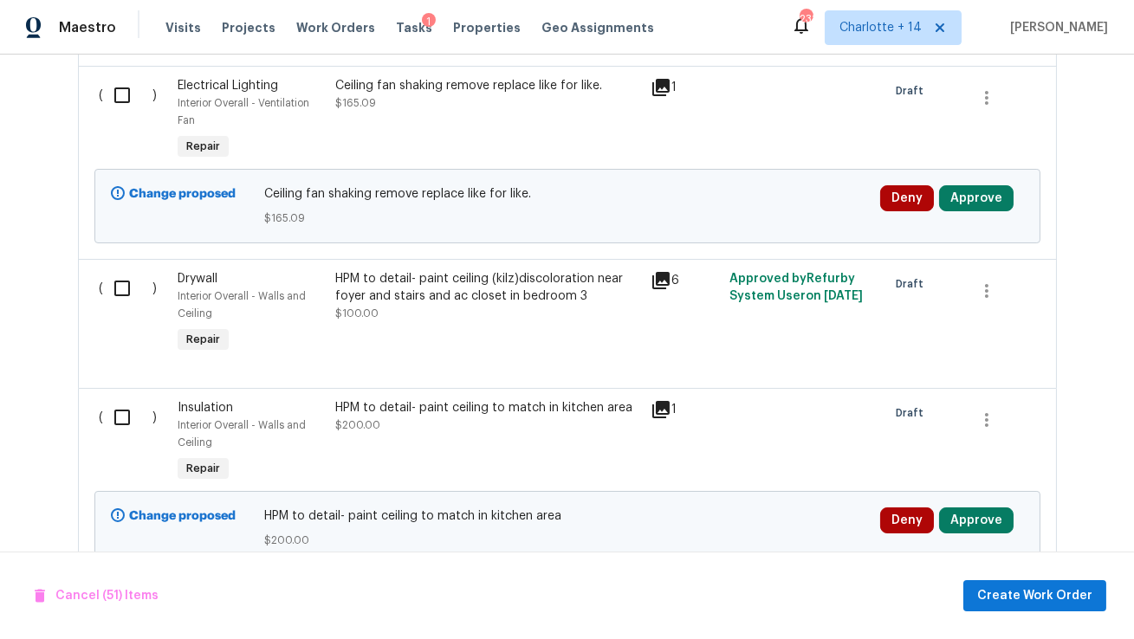
click at [122, 281] on input "checkbox" at bounding box center [128, 288] width 49 height 36
checkbox input "true"
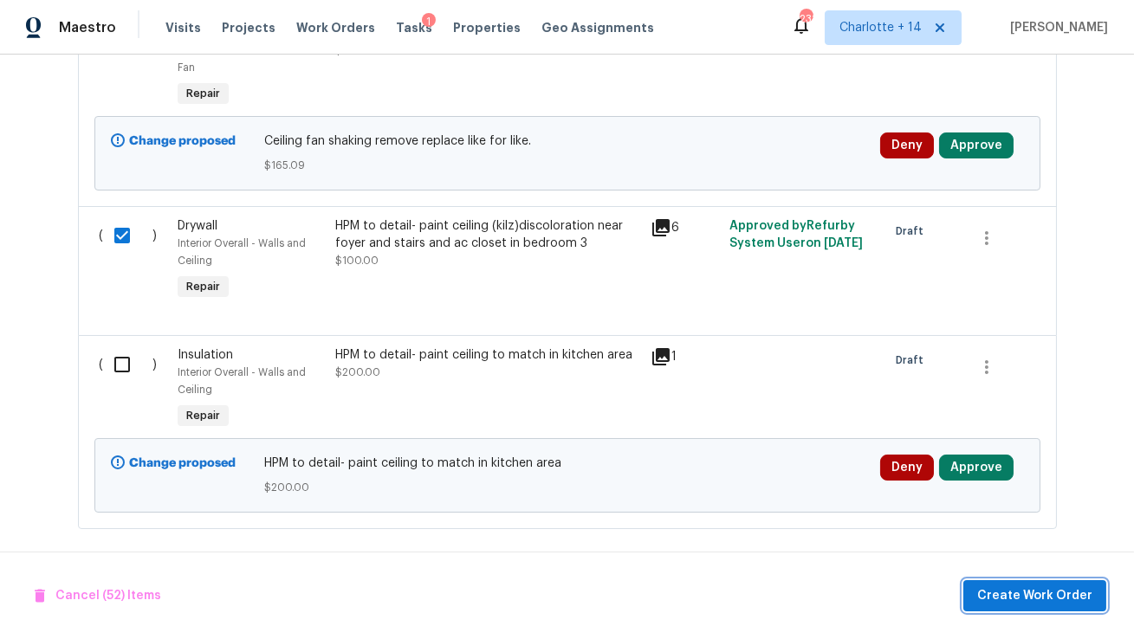
click at [1053, 601] on span "Create Work Order" at bounding box center [1034, 597] width 115 height 22
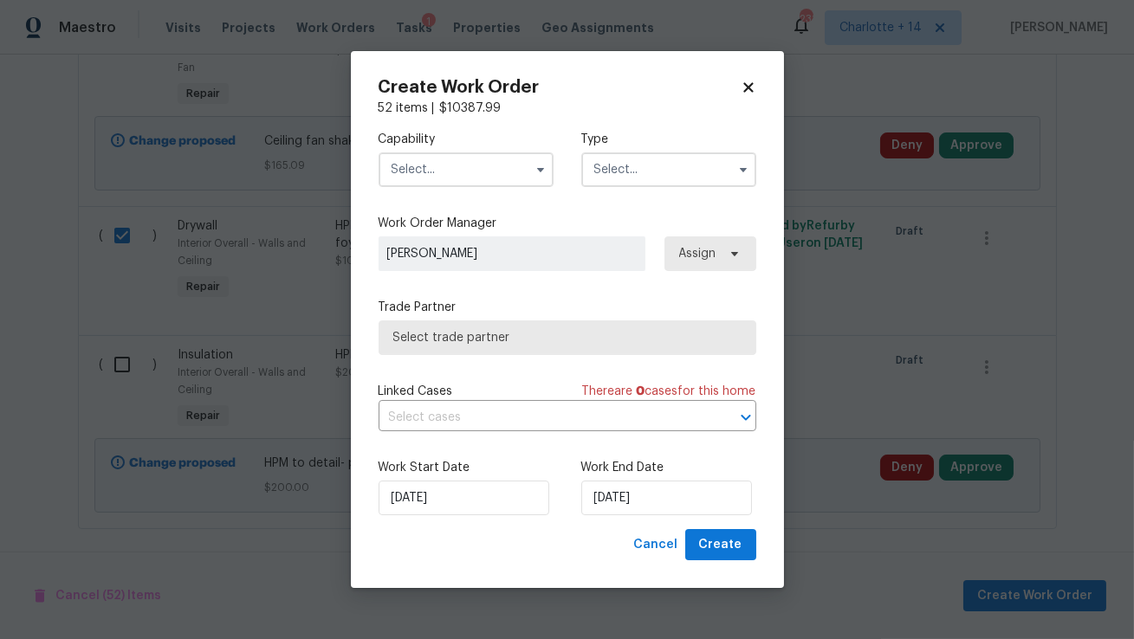
click at [522, 170] on input "text" at bounding box center [466, 169] width 175 height 35
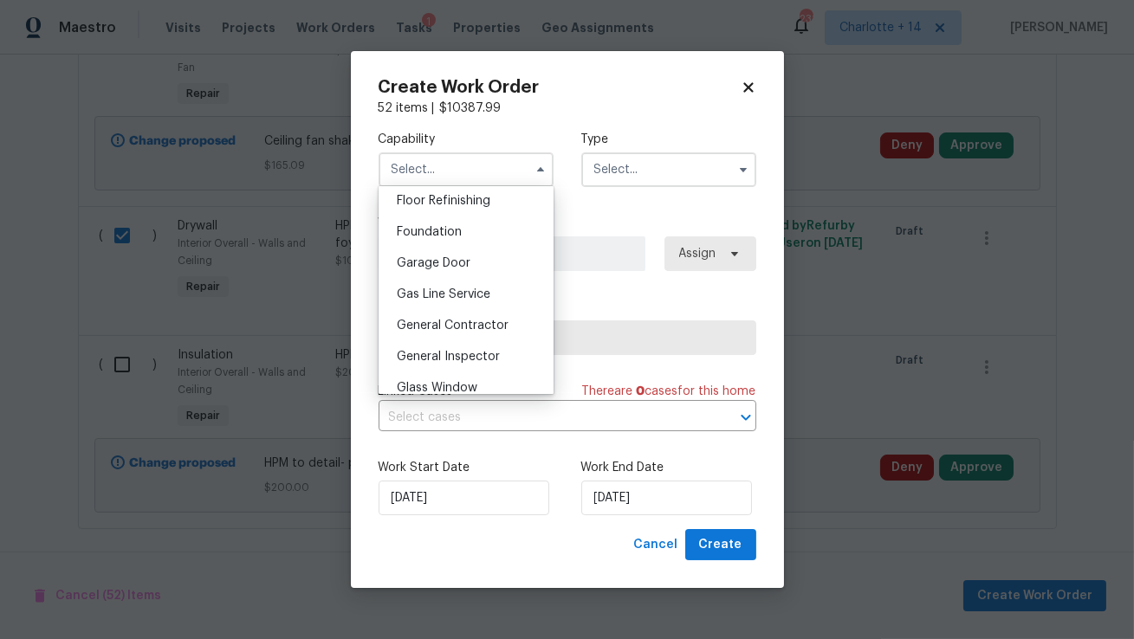
scroll to position [718, 0]
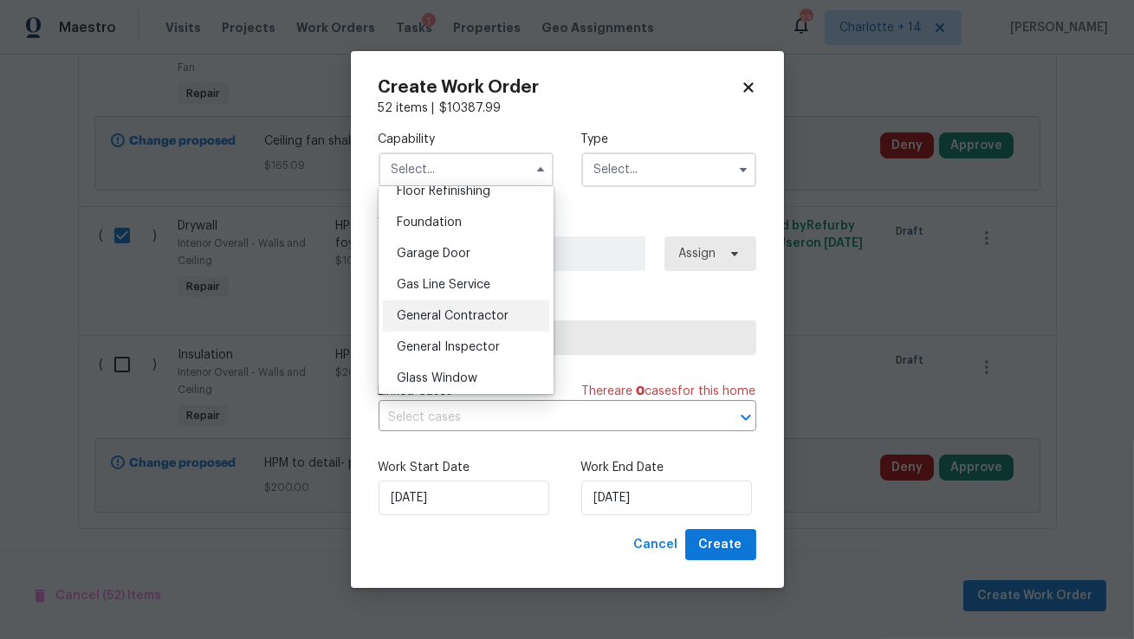
click at [477, 310] on span "General Contractor" at bounding box center [453, 316] width 112 height 12
type input "General Contractor"
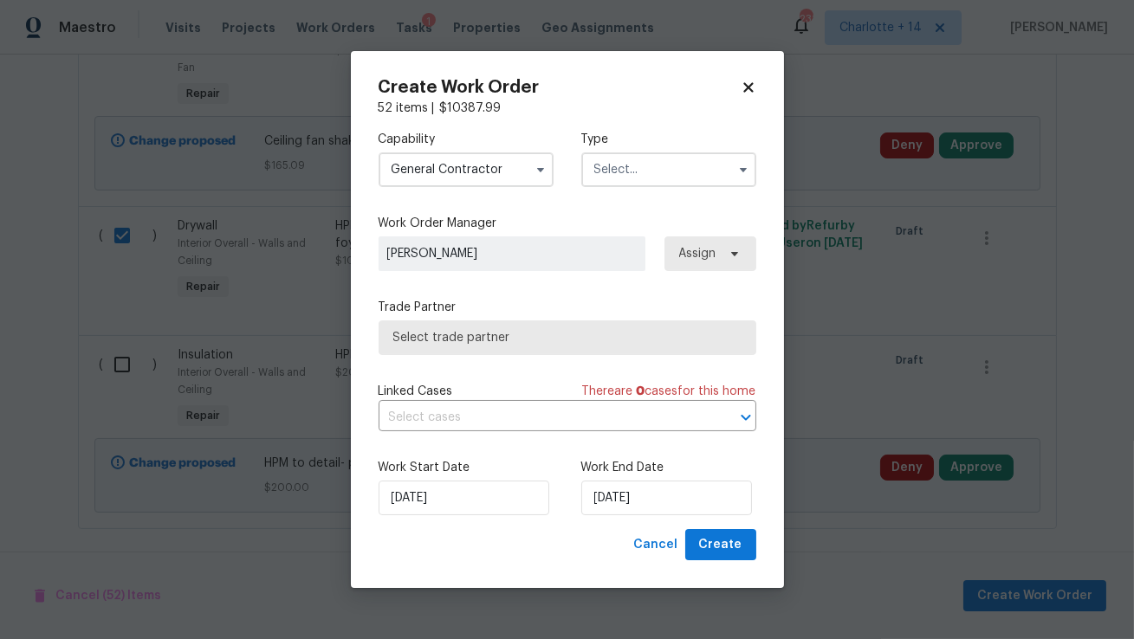
click at [612, 177] on input "text" at bounding box center [668, 169] width 175 height 35
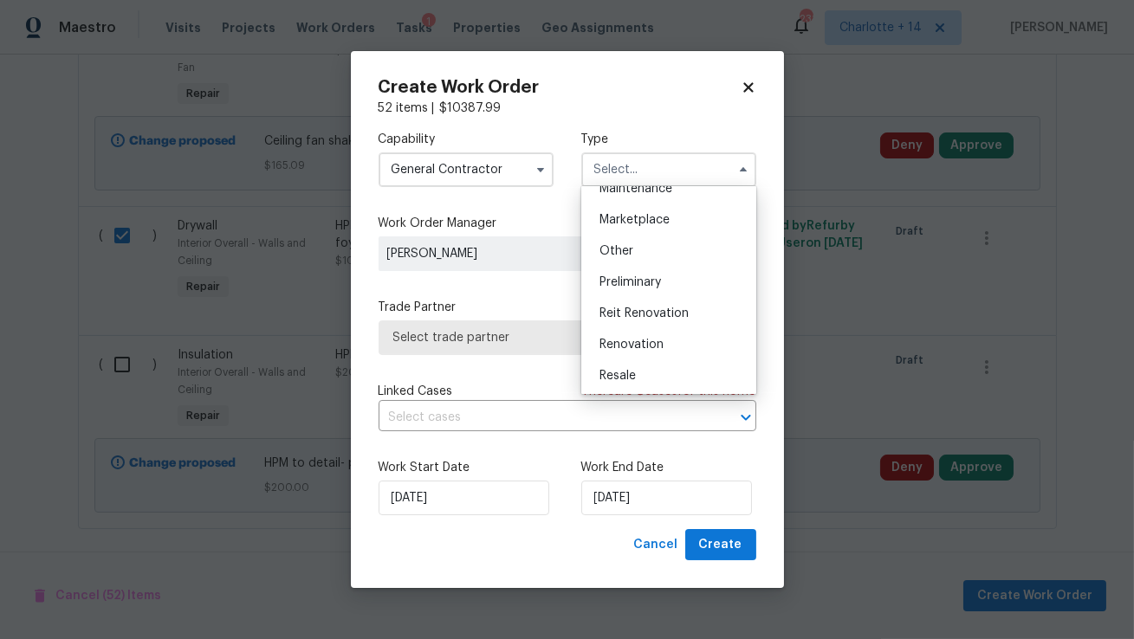
scroll to position [307, 0]
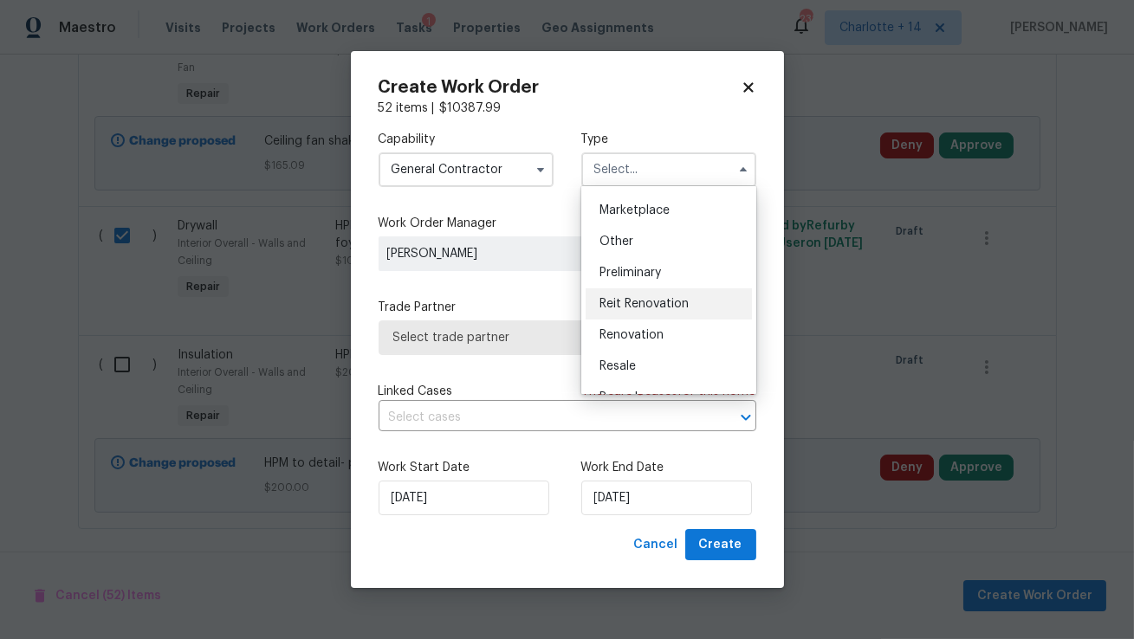
click at [633, 300] on span "Reit Renovation" at bounding box center [643, 304] width 89 height 12
type input "Reit Renovation"
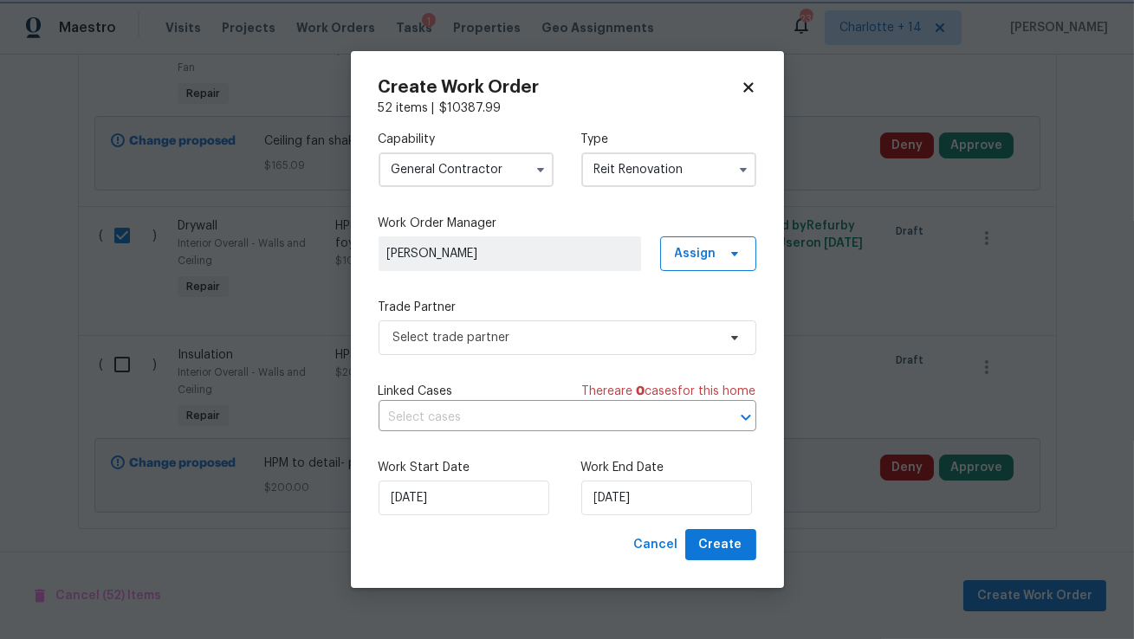
scroll to position [0, 0]
click at [691, 266] on span "Assign" at bounding box center [708, 253] width 96 height 35
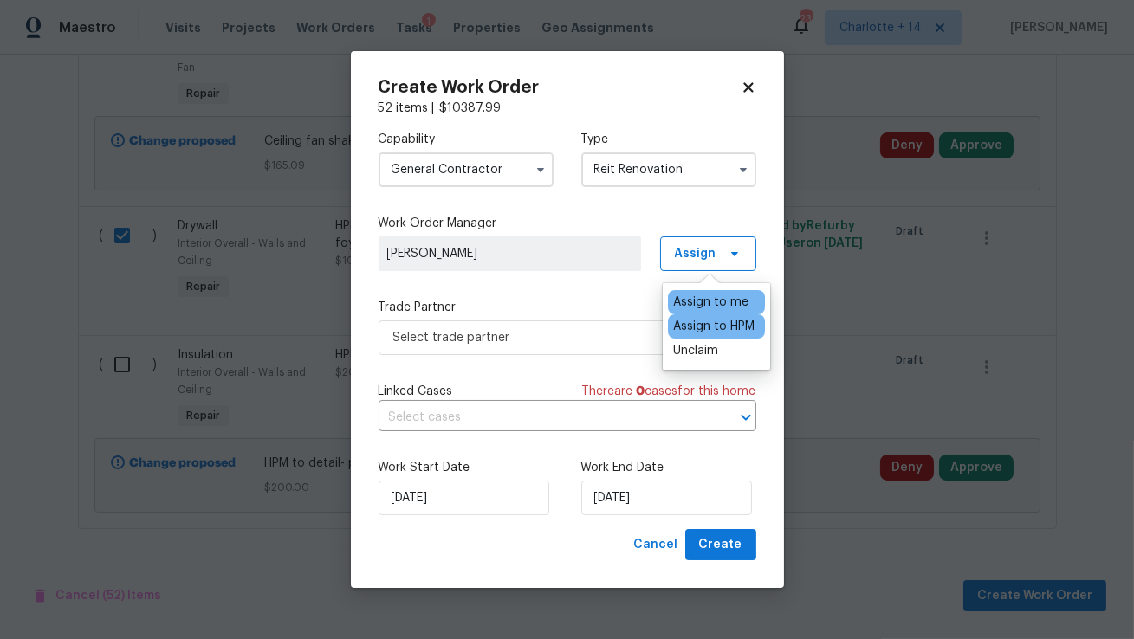
click at [704, 332] on div "Assign to HPM" at bounding box center [713, 326] width 81 height 17
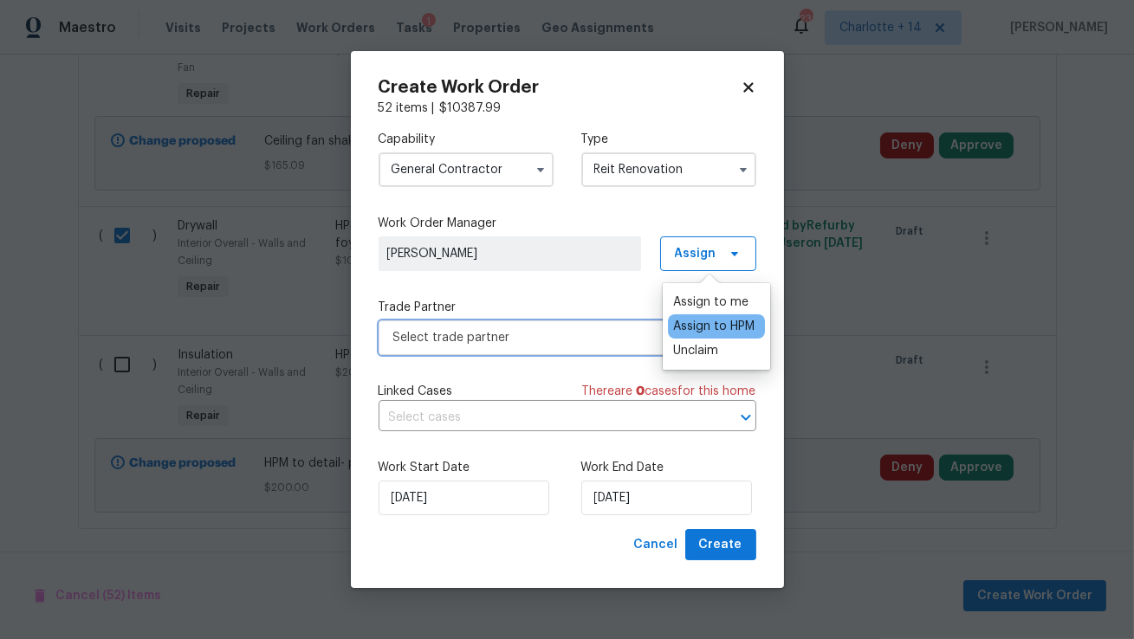
click at [540, 327] on span "Select trade partner" at bounding box center [568, 337] width 378 height 35
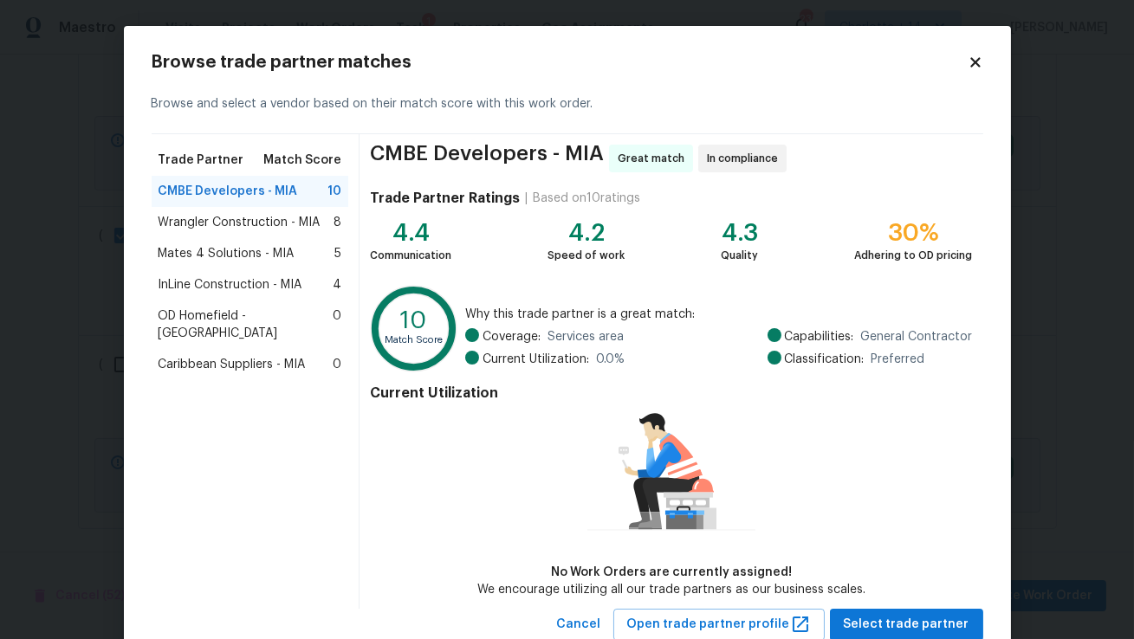
click at [276, 217] on span "Wrangler Construction - MIA" at bounding box center [240, 222] width 162 height 17
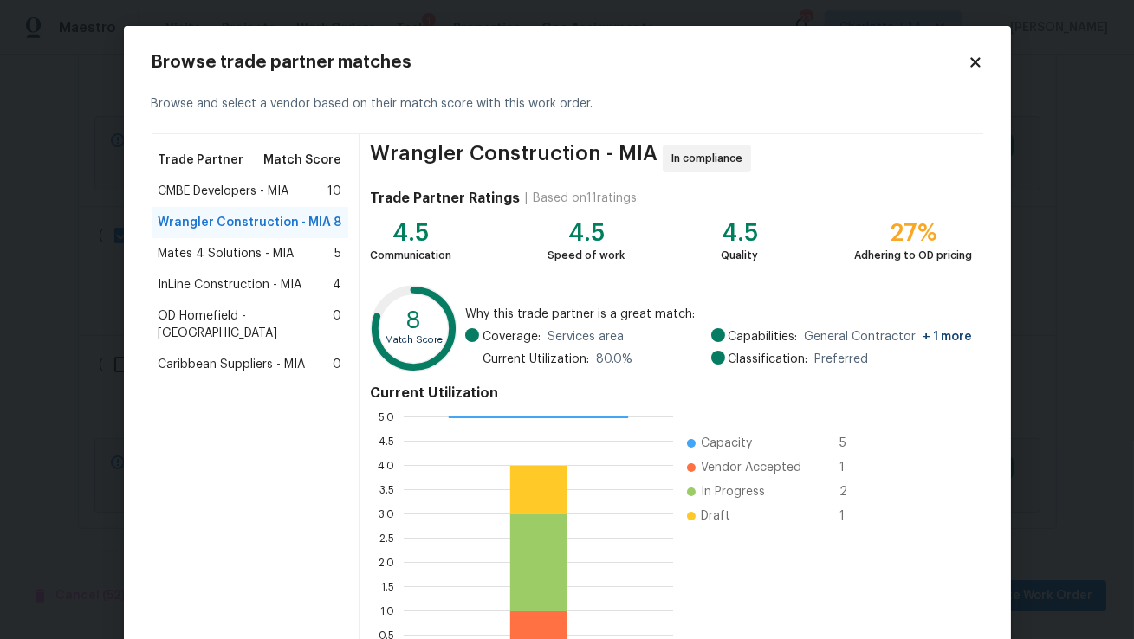
scroll to position [125, 0]
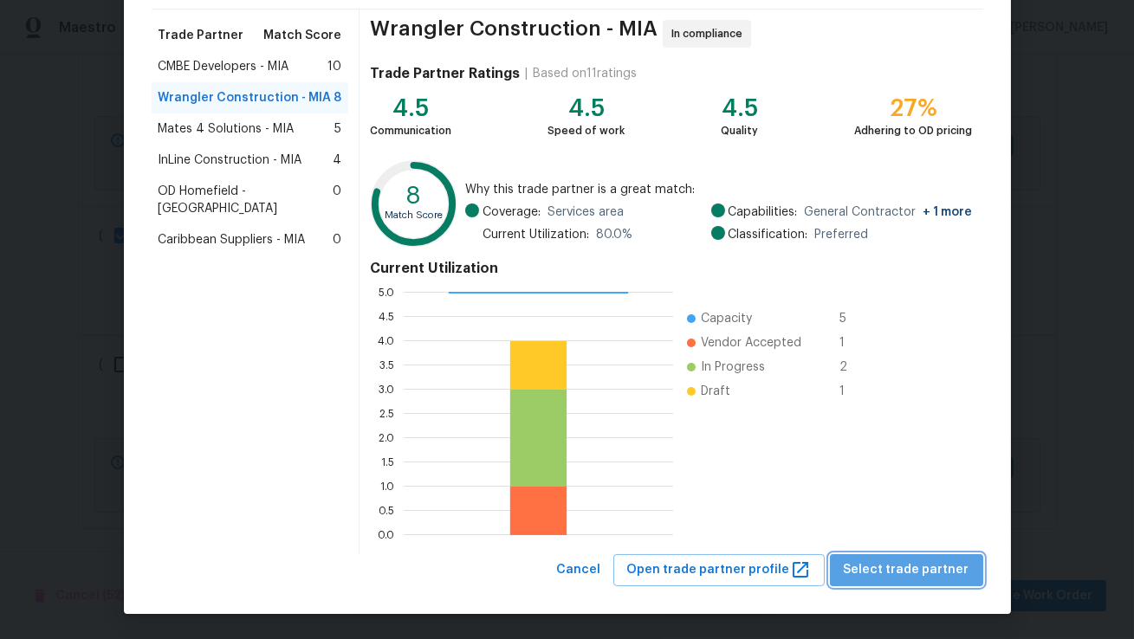
click at [942, 574] on span "Select trade partner" at bounding box center [907, 571] width 126 height 22
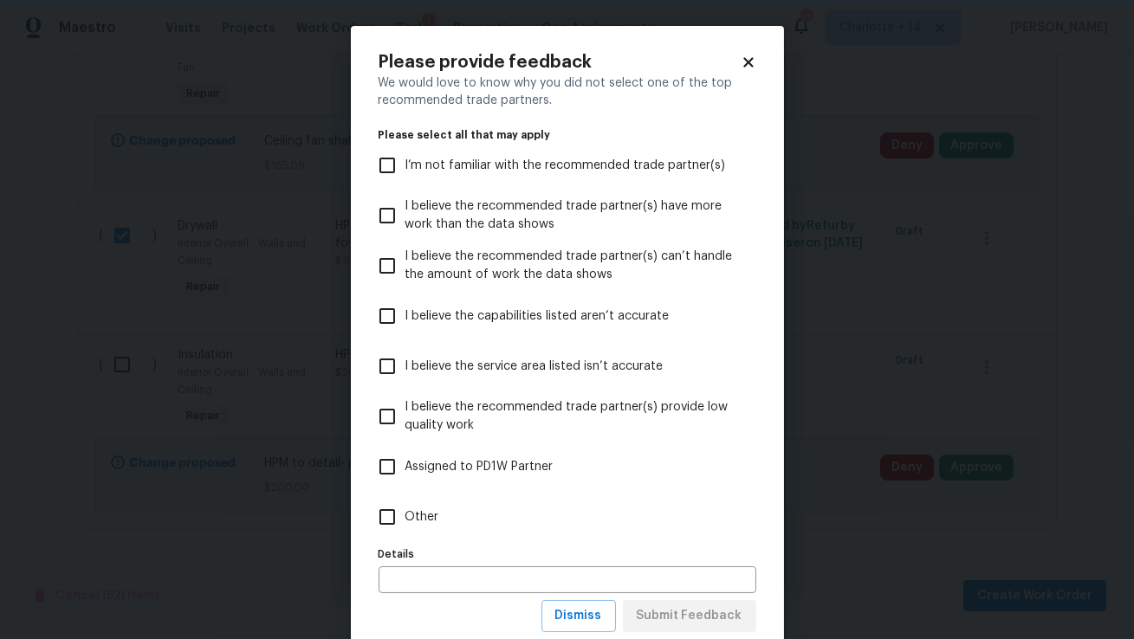
scroll to position [0, 0]
click at [387, 515] on input "Other" at bounding box center [387, 517] width 36 height 36
checkbox input "true"
click at [670, 624] on span "Submit Feedback" at bounding box center [690, 616] width 106 height 22
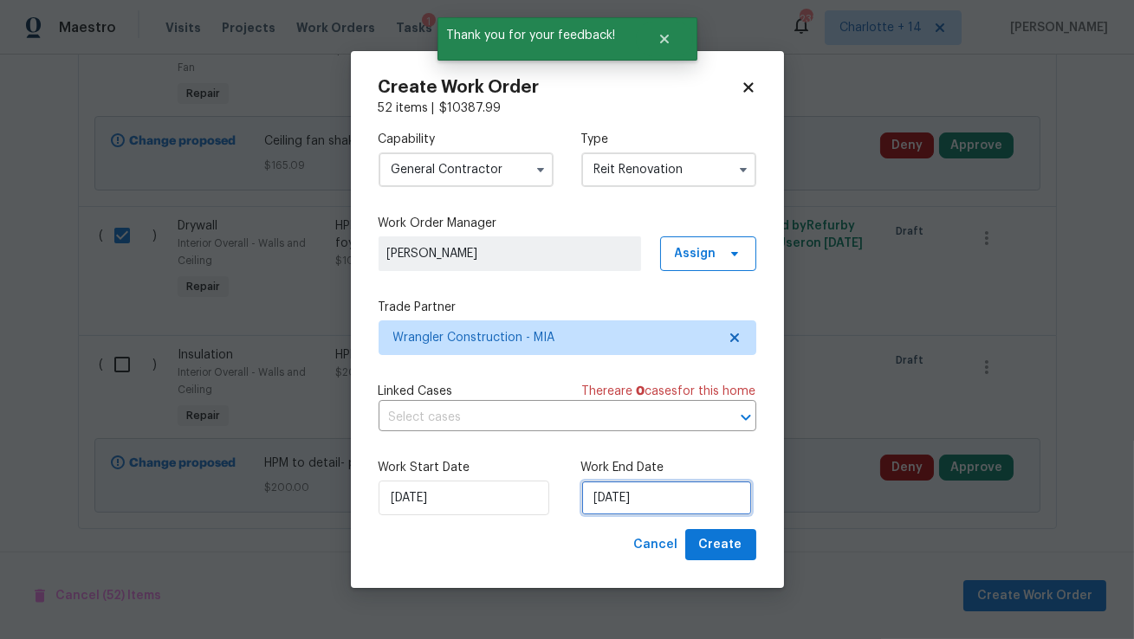
click at [666, 513] on input "[DATE]" at bounding box center [666, 498] width 171 height 35
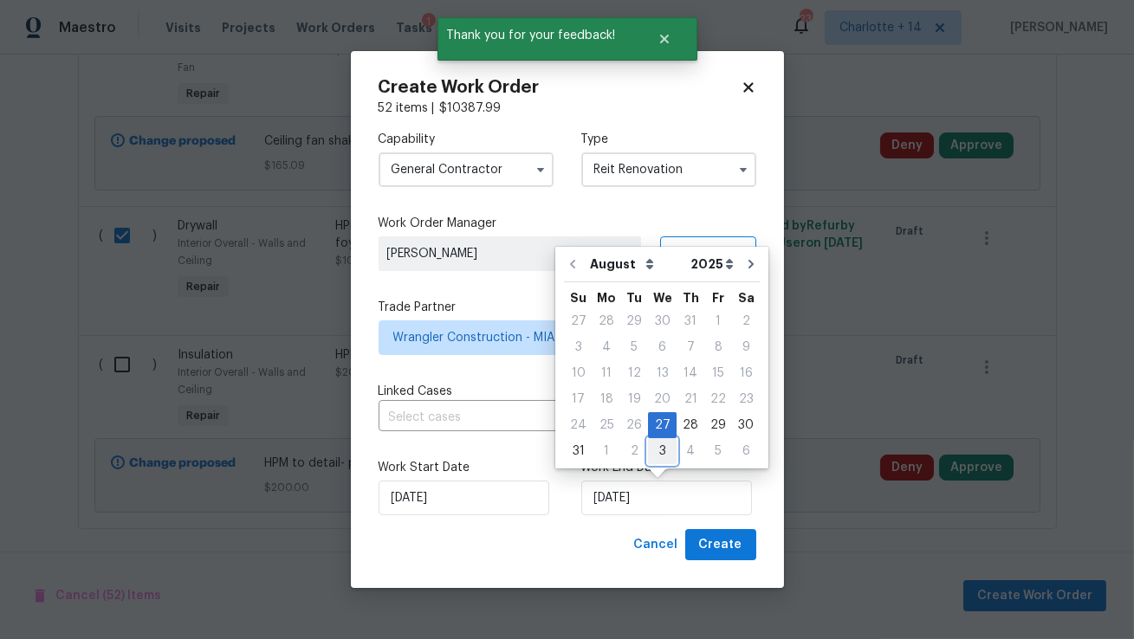
click at [660, 451] on div "3" at bounding box center [662, 451] width 29 height 24
type input "9/3/2025"
select select "8"
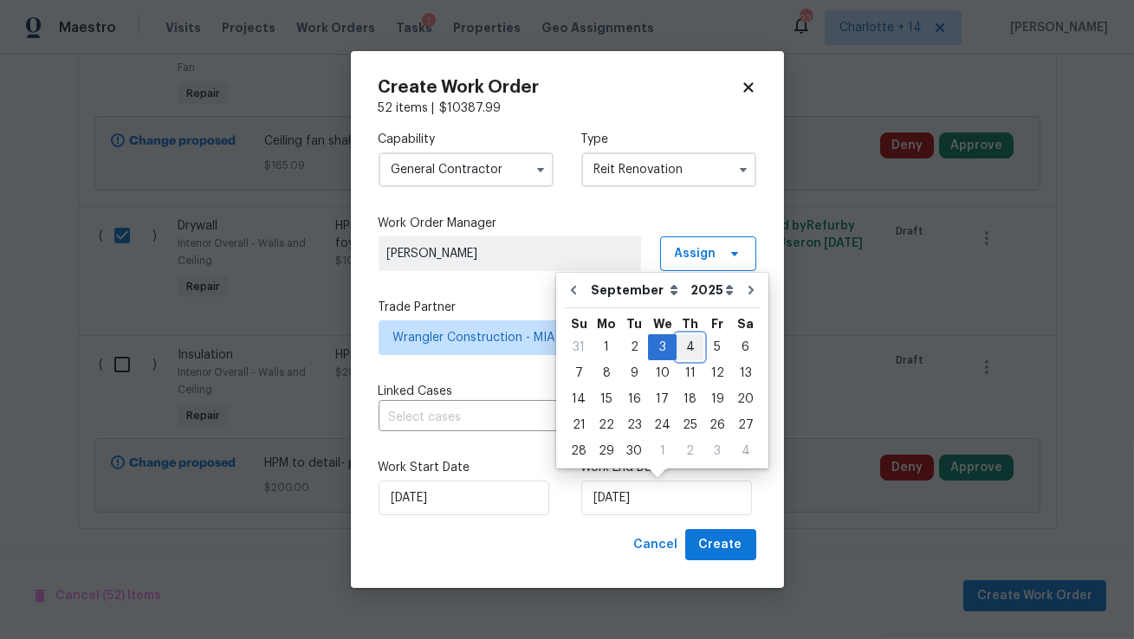
click at [683, 342] on div "4" at bounding box center [689, 347] width 27 height 24
type input "9/4/2025"
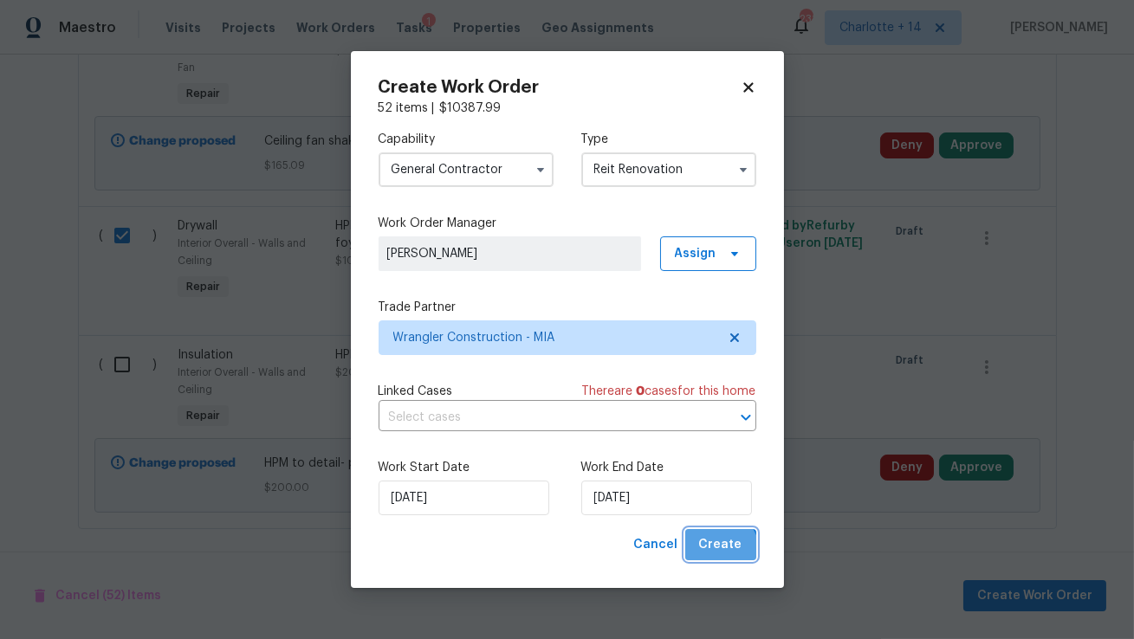
click at [718, 554] on span "Create" at bounding box center [720, 545] width 43 height 22
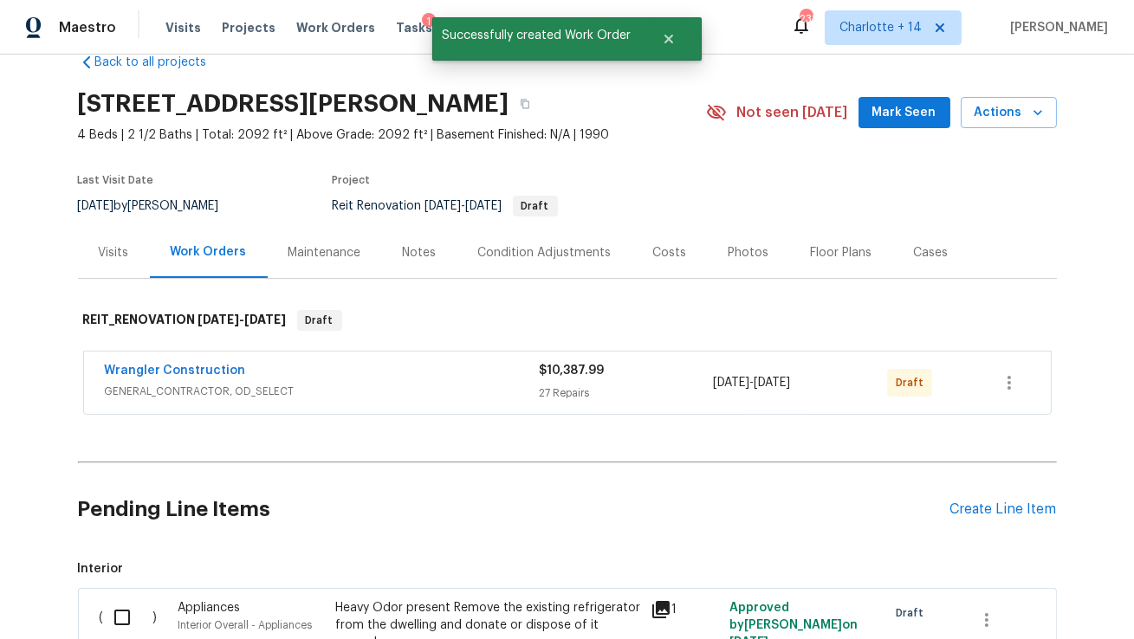
scroll to position [37, 0]
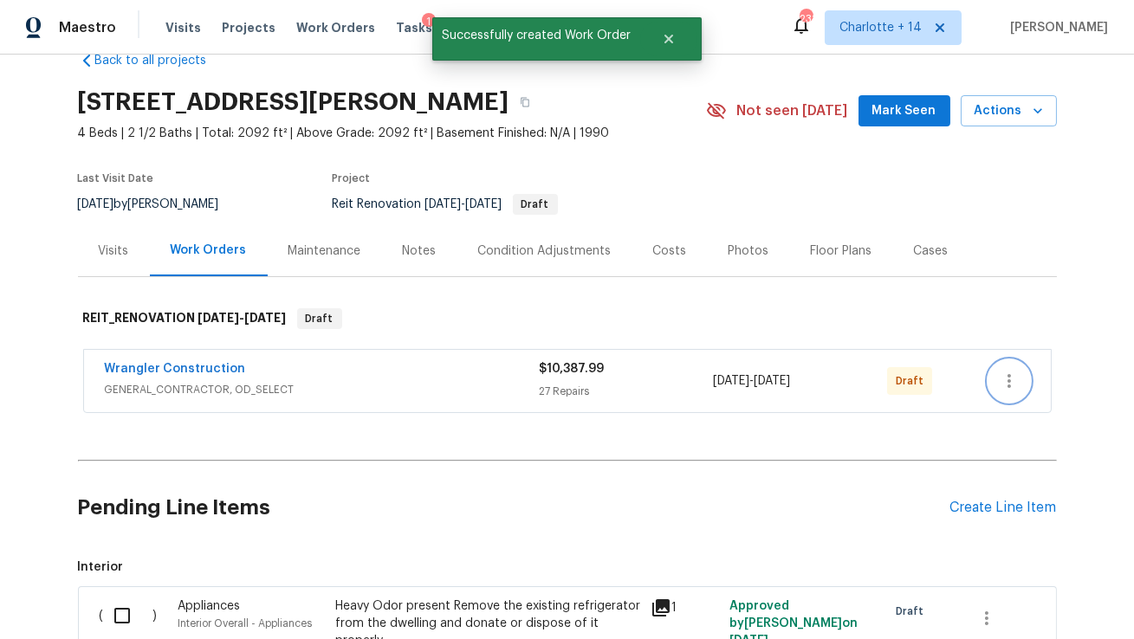
click at [1008, 384] on icon "button" at bounding box center [1008, 381] width 3 height 14
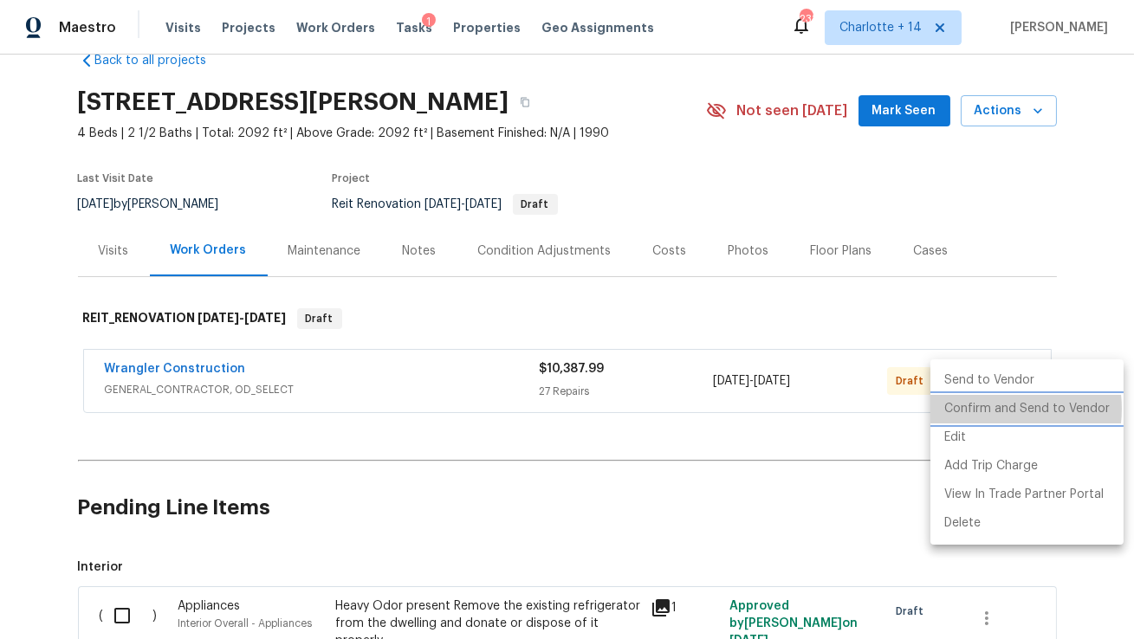
click at [980, 409] on li "Confirm and Send to Vendor" at bounding box center [1026, 409] width 193 height 29
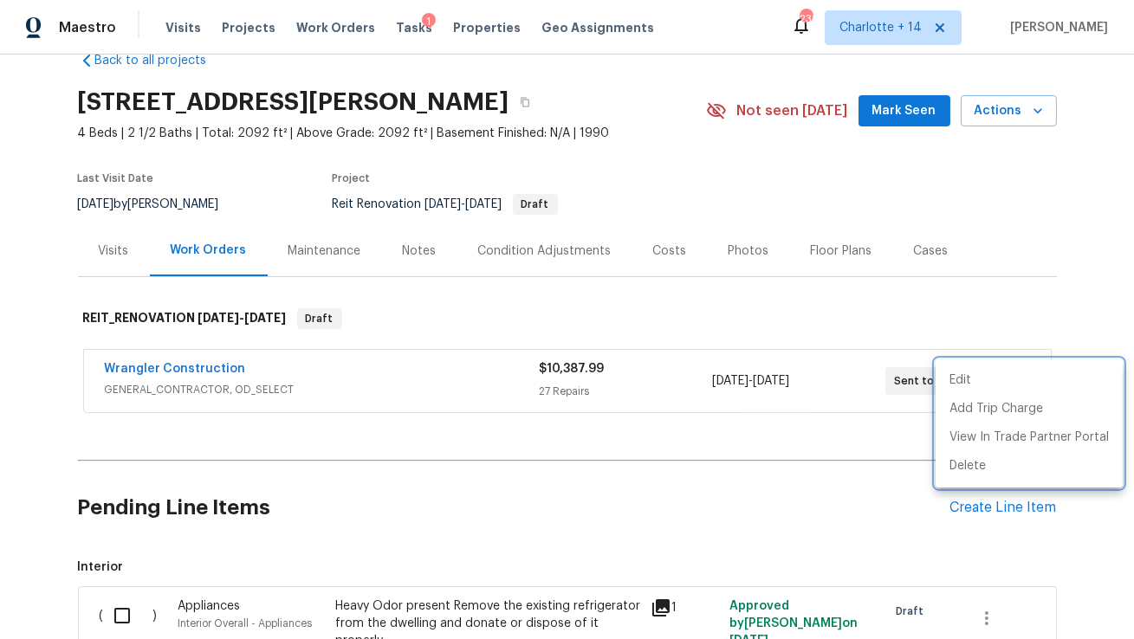
click at [750, 429] on div at bounding box center [567, 319] width 1134 height 639
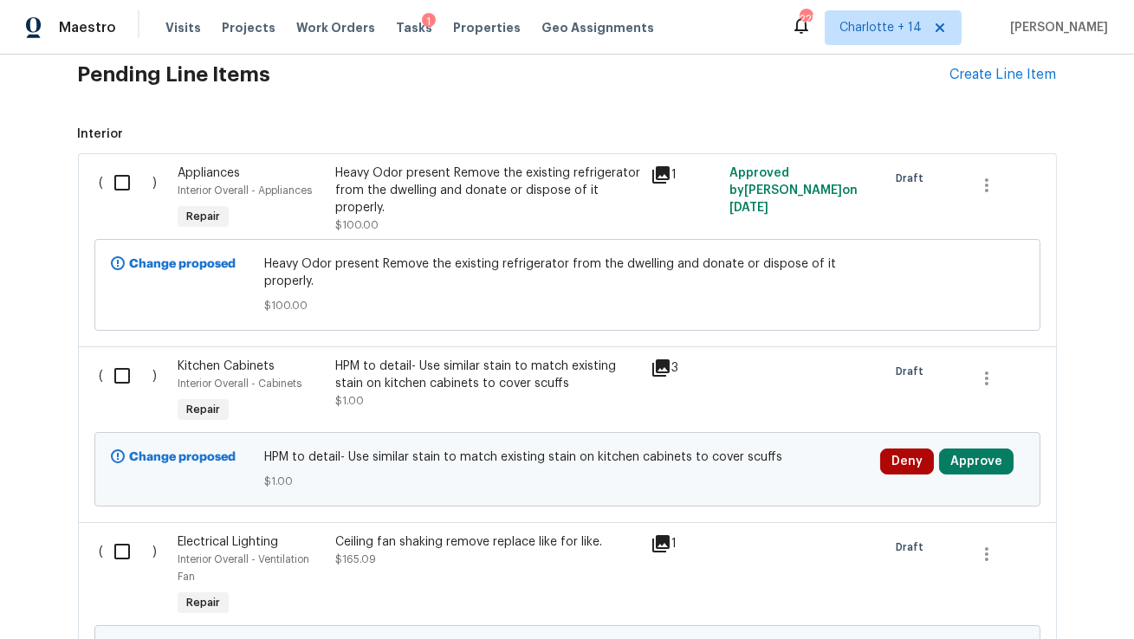
scroll to position [463, 0]
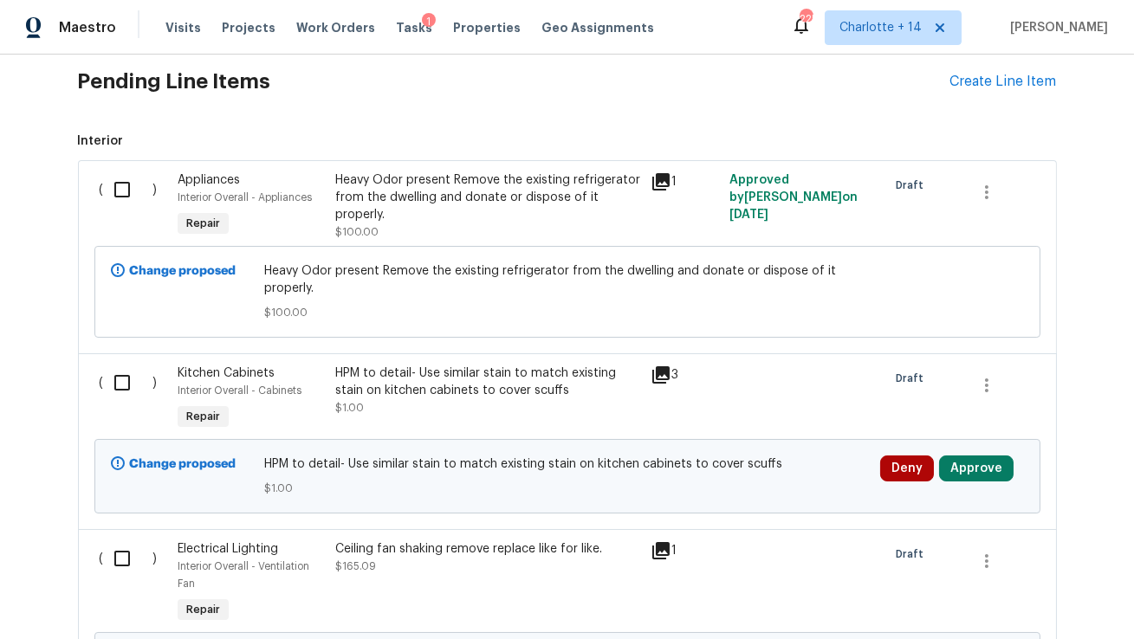
click at [663, 378] on icon at bounding box center [660, 374] width 17 height 17
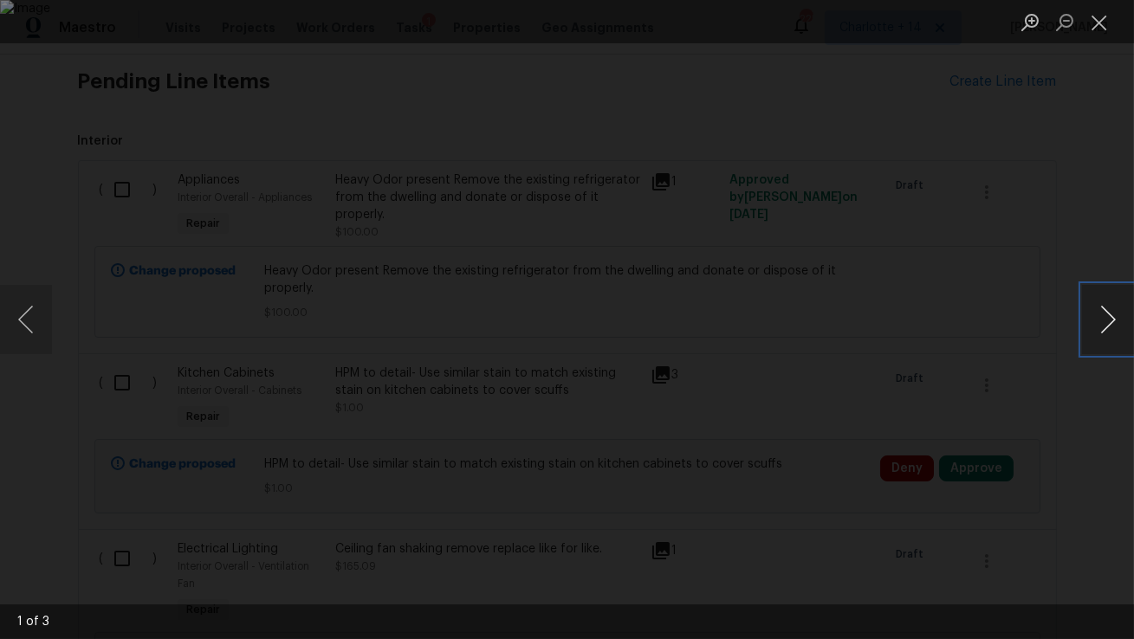
click at [1113, 323] on button "Next image" at bounding box center [1108, 319] width 52 height 69
click at [1113, 324] on button "Next image" at bounding box center [1108, 319] width 52 height 69
click at [1050, 385] on div "Lightbox" at bounding box center [567, 319] width 1134 height 639
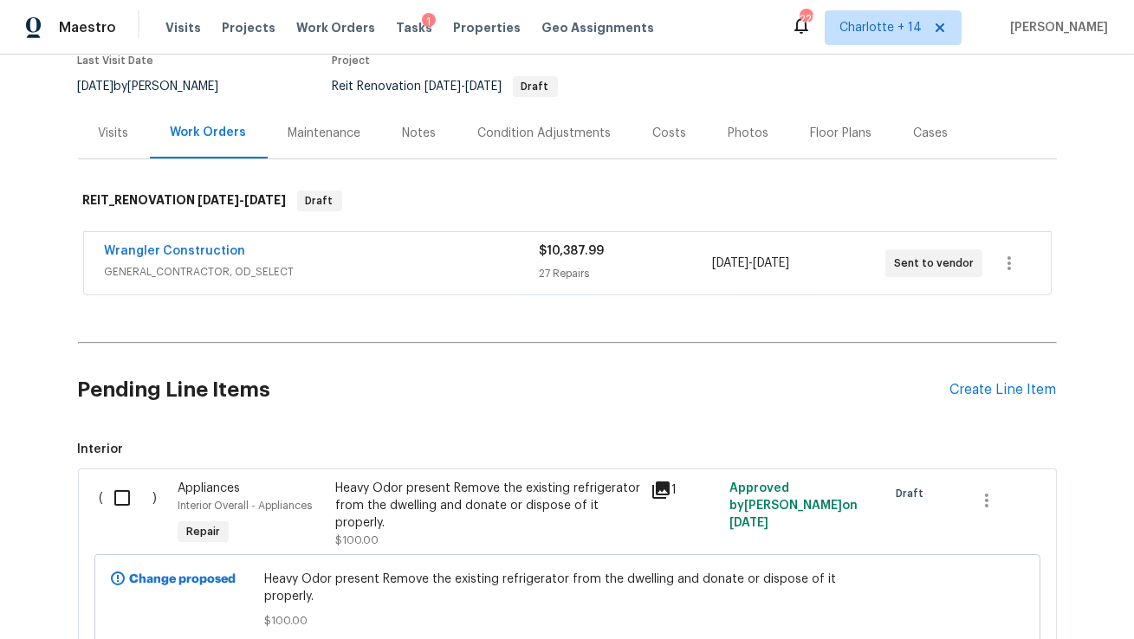
scroll to position [0, 0]
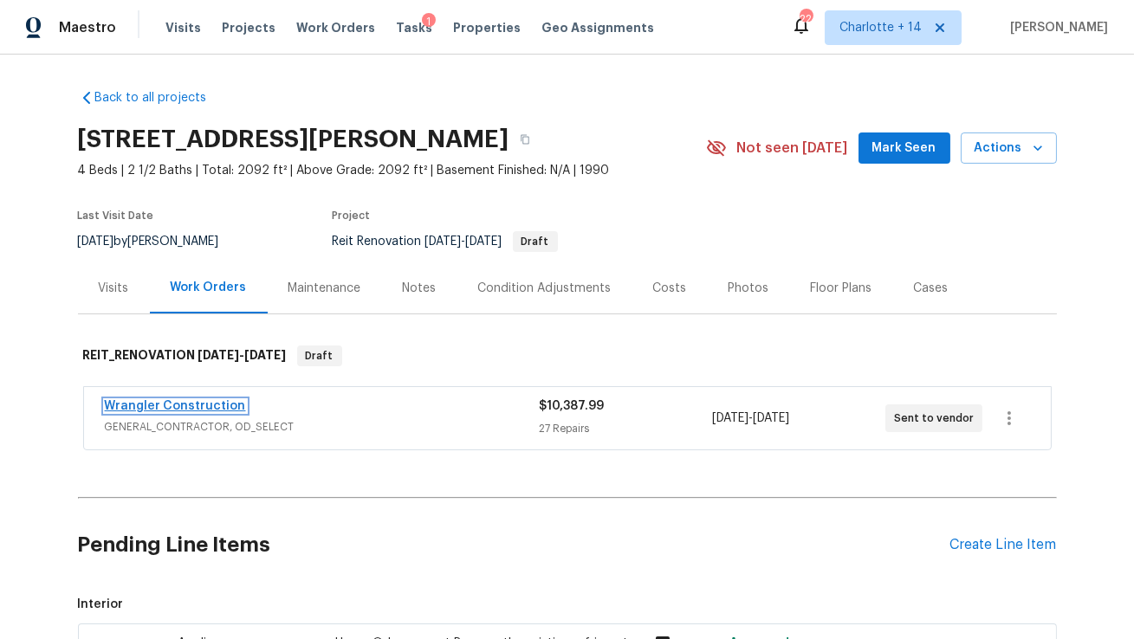
click at [181, 407] on link "Wrangler Construction" at bounding box center [175, 406] width 141 height 12
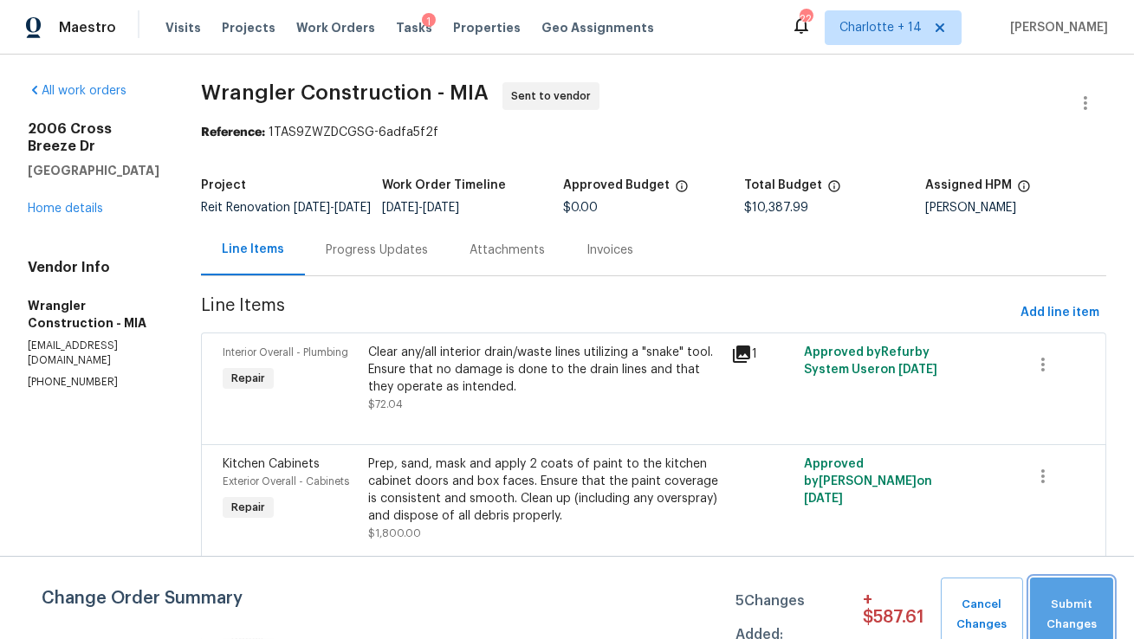
click at [1059, 598] on span "Submit Changes" at bounding box center [1072, 615] width 66 height 40
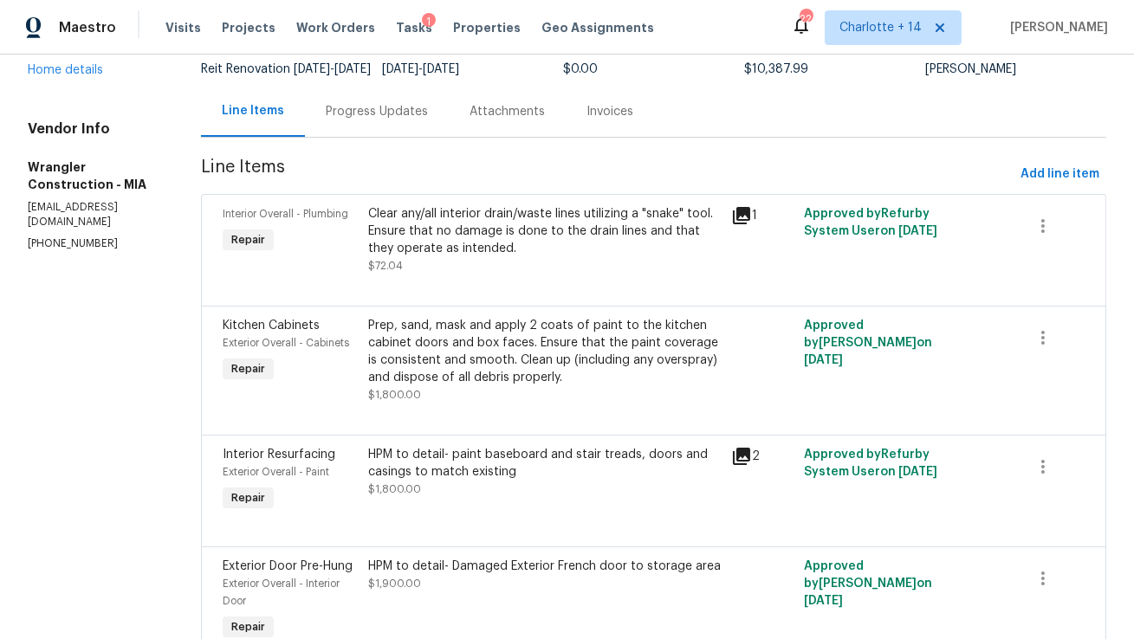
scroll to position [138, 0]
click at [551, 353] on div "Prep, sand, mask and apply 2 coats of paint to the kitchen cabinet doors and bo…" at bounding box center [544, 352] width 353 height 69
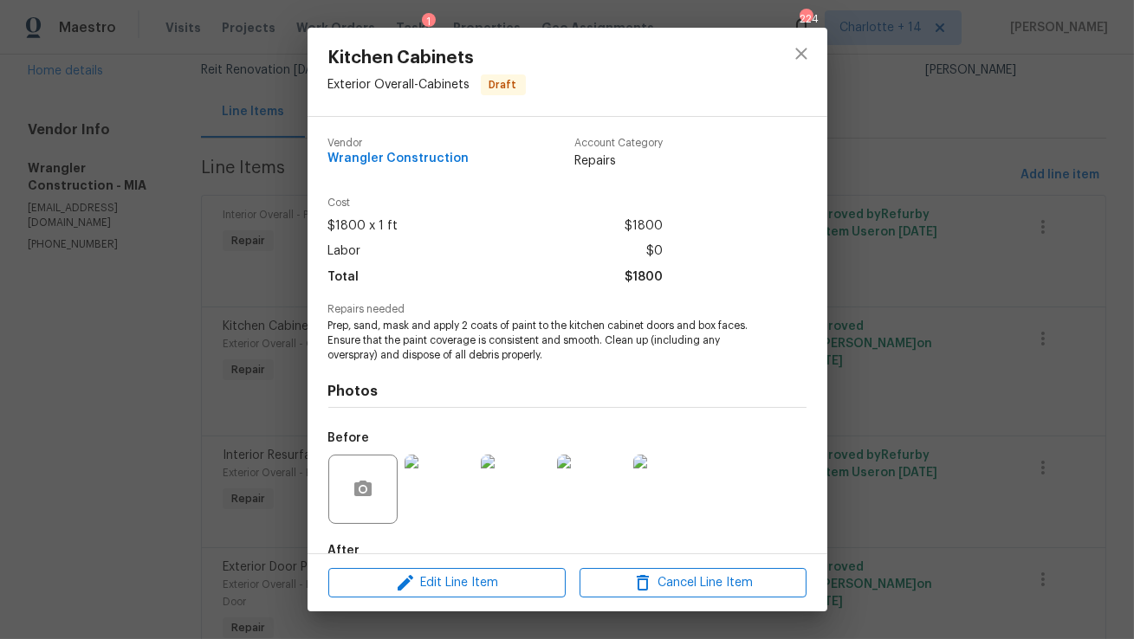
click at [445, 497] on img at bounding box center [439, 489] width 69 height 69
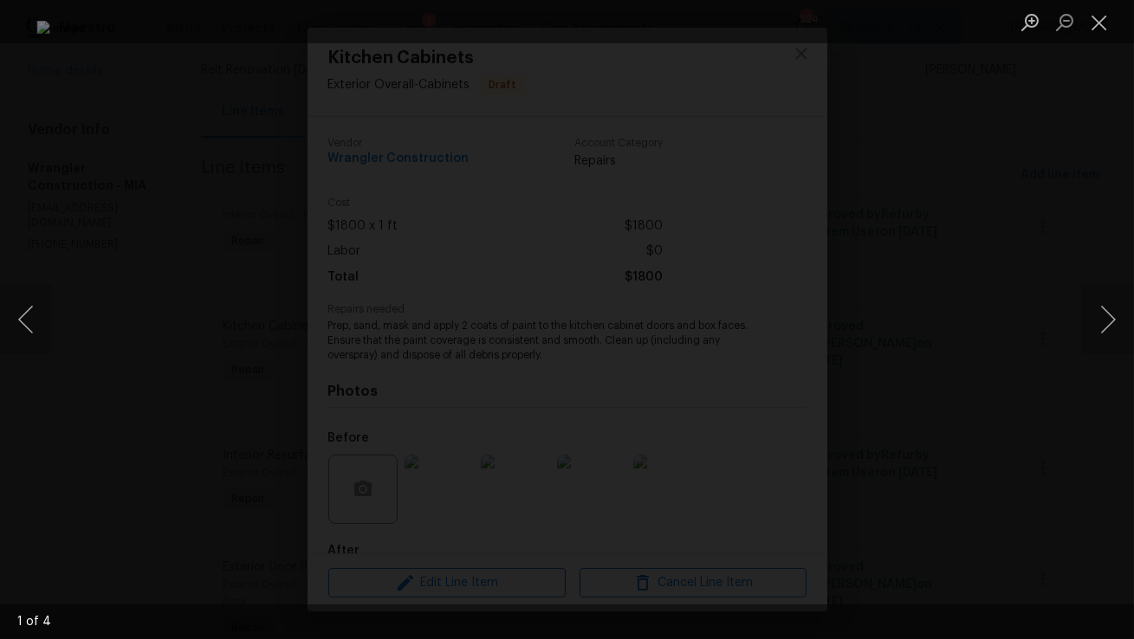
click at [1009, 137] on div "Lightbox" at bounding box center [567, 319] width 1134 height 639
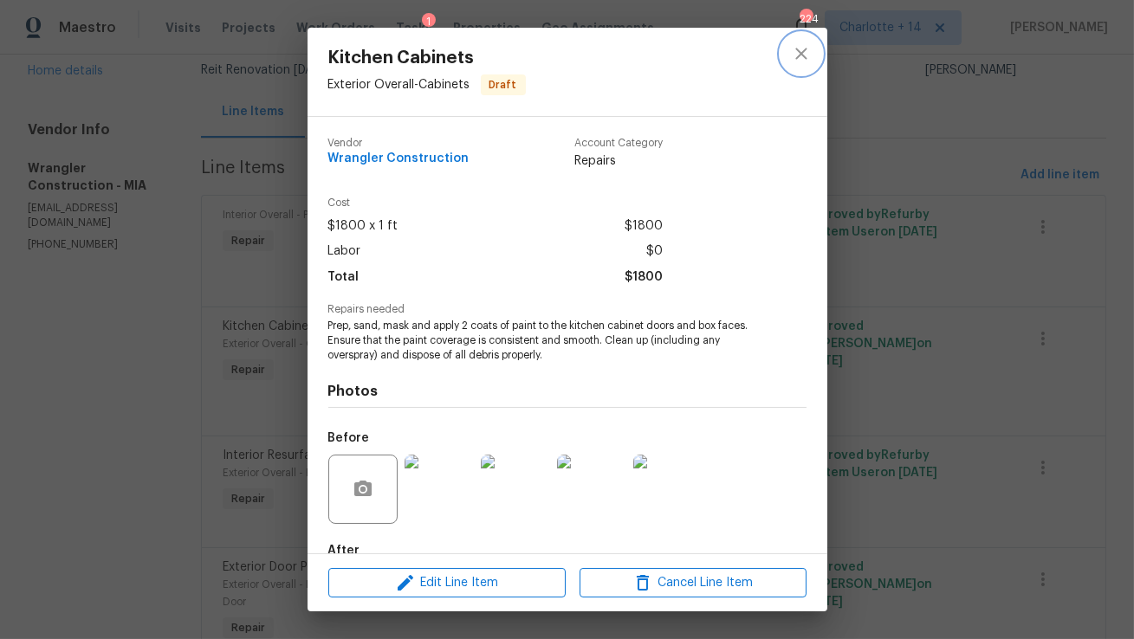
click at [809, 55] on icon "close" at bounding box center [801, 53] width 21 height 21
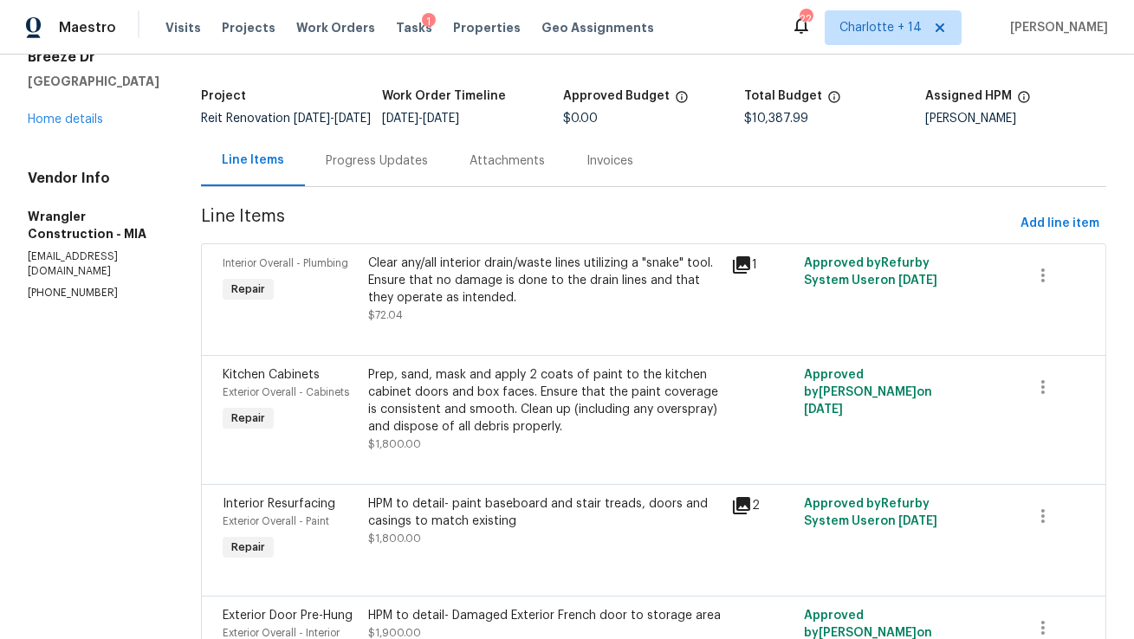
scroll to position [0, 0]
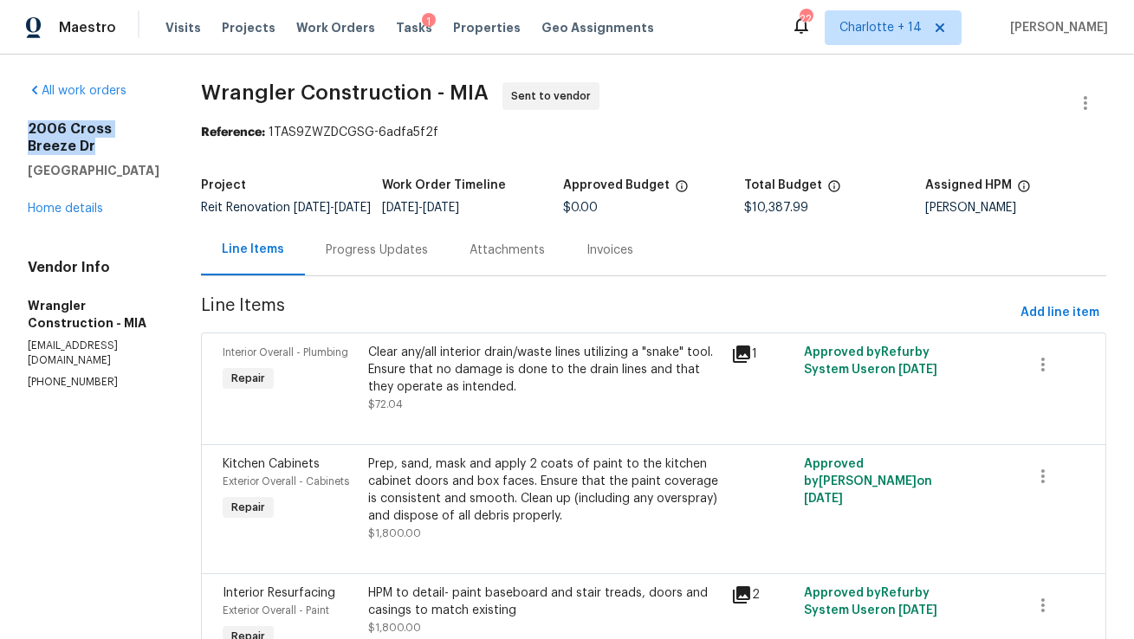
drag, startPoint x: 100, startPoint y: 171, endPoint x: 27, endPoint y: 148, distance: 76.2
click at [28, 148] on h2 "2006 Cross Breeze Dr" at bounding box center [94, 137] width 132 height 35
copy h2 "2006 Cross Breeze Dr"
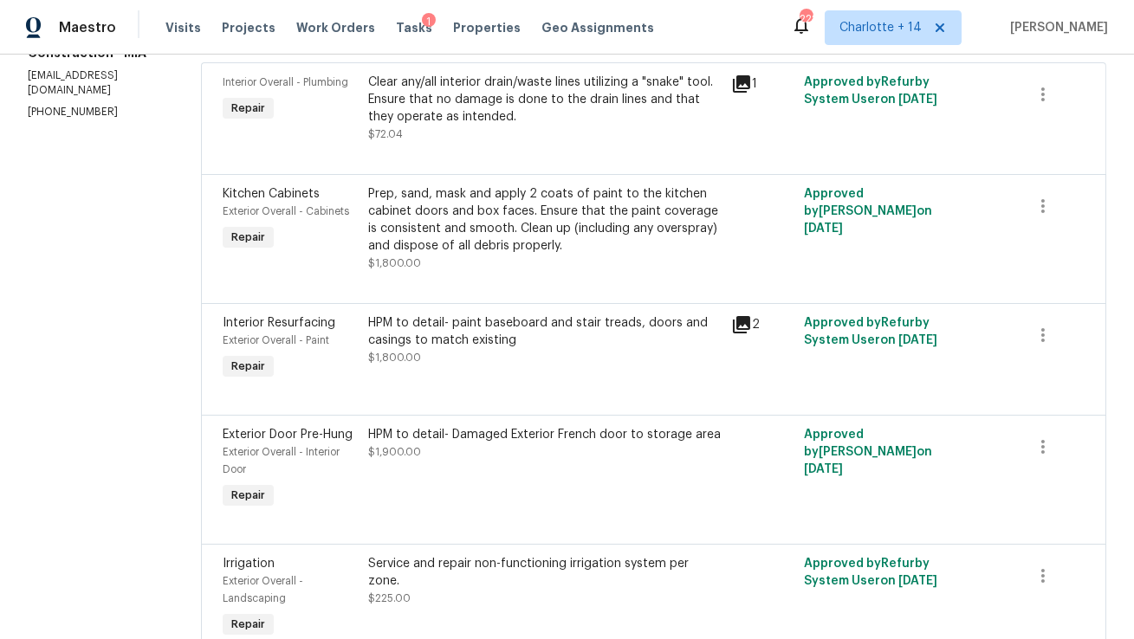
scroll to position [271, 0]
click at [484, 253] on div "Prep, sand, mask and apply 2 coats of paint to the kitchen cabinet doors and bo…" at bounding box center [544, 218] width 353 height 69
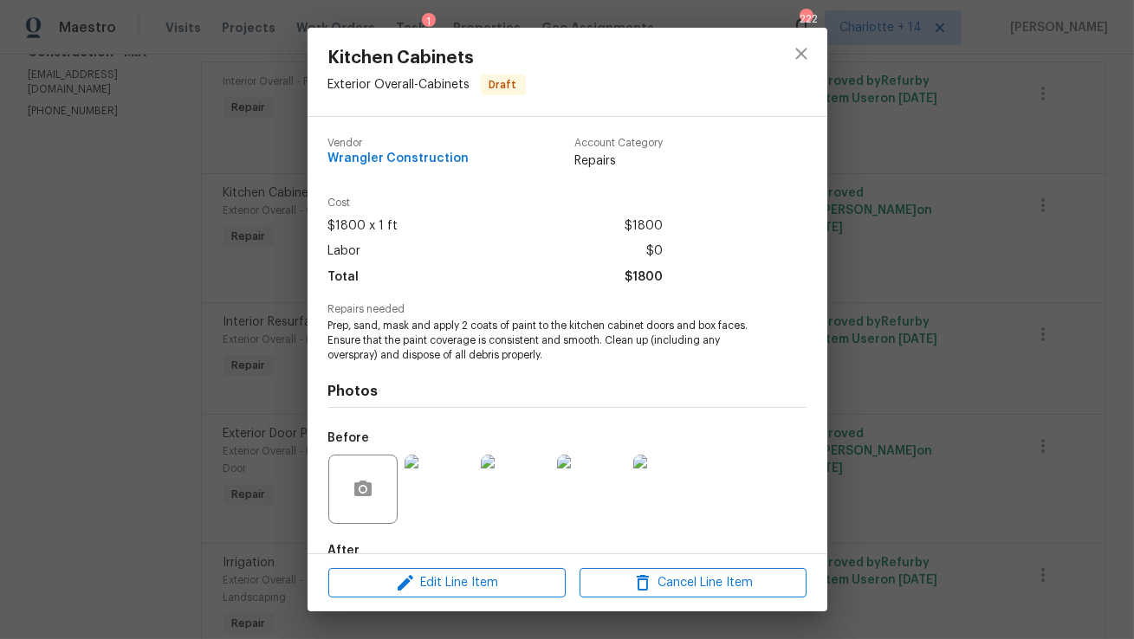
click at [438, 511] on img at bounding box center [439, 489] width 69 height 69
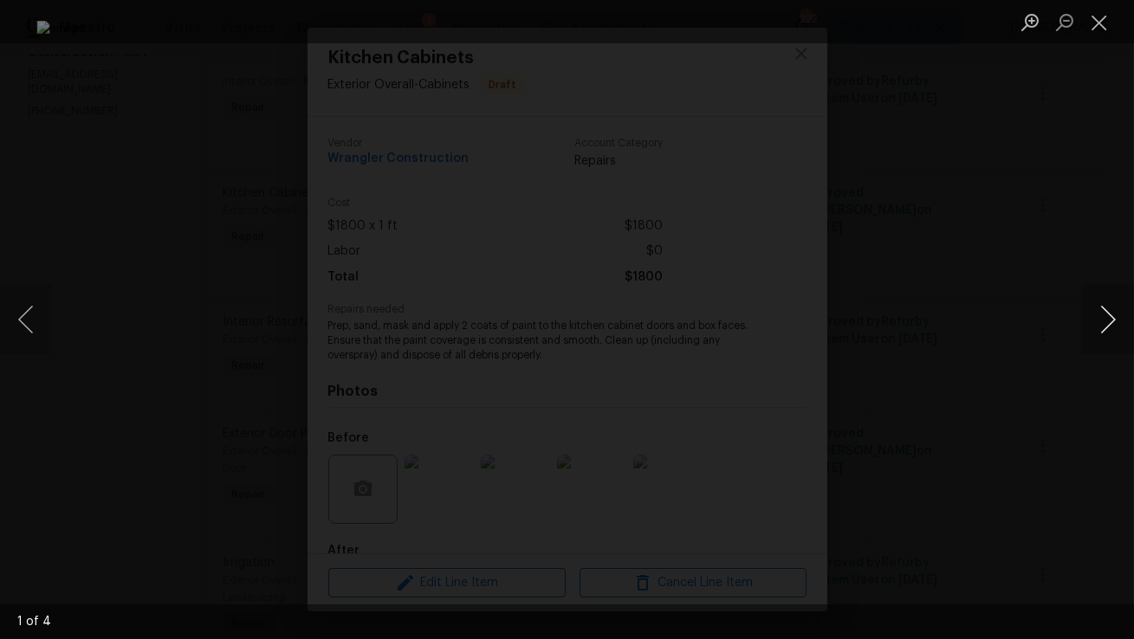
click at [1104, 314] on button "Next image" at bounding box center [1108, 319] width 52 height 69
click at [1116, 326] on button "Next image" at bounding box center [1108, 319] width 52 height 69
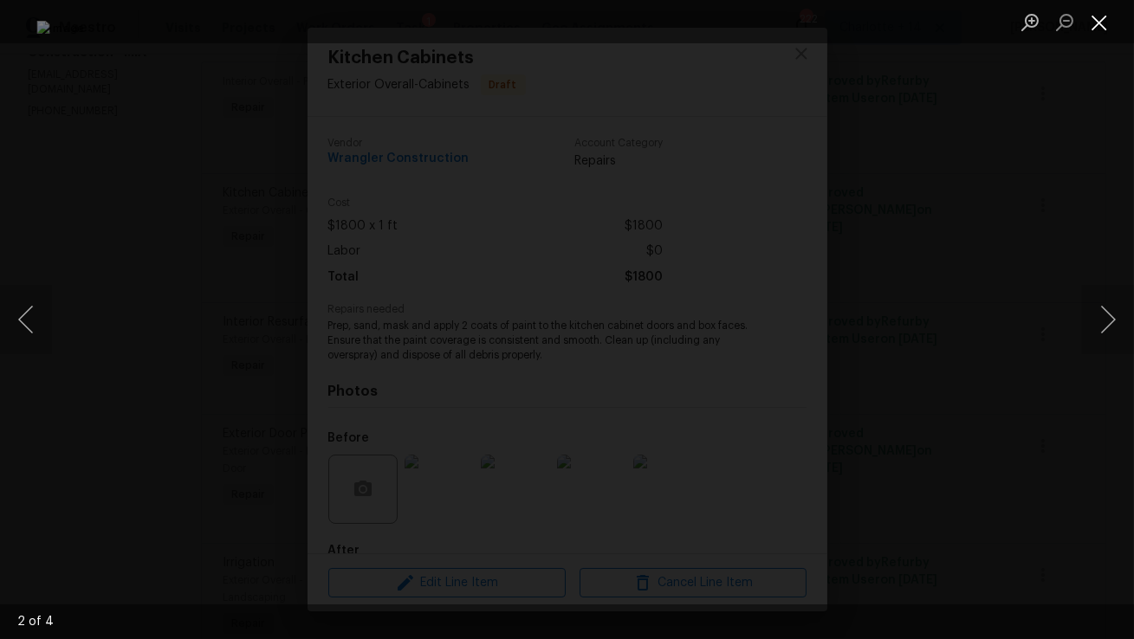
click at [1107, 31] on button "Close lightbox" at bounding box center [1099, 22] width 35 height 30
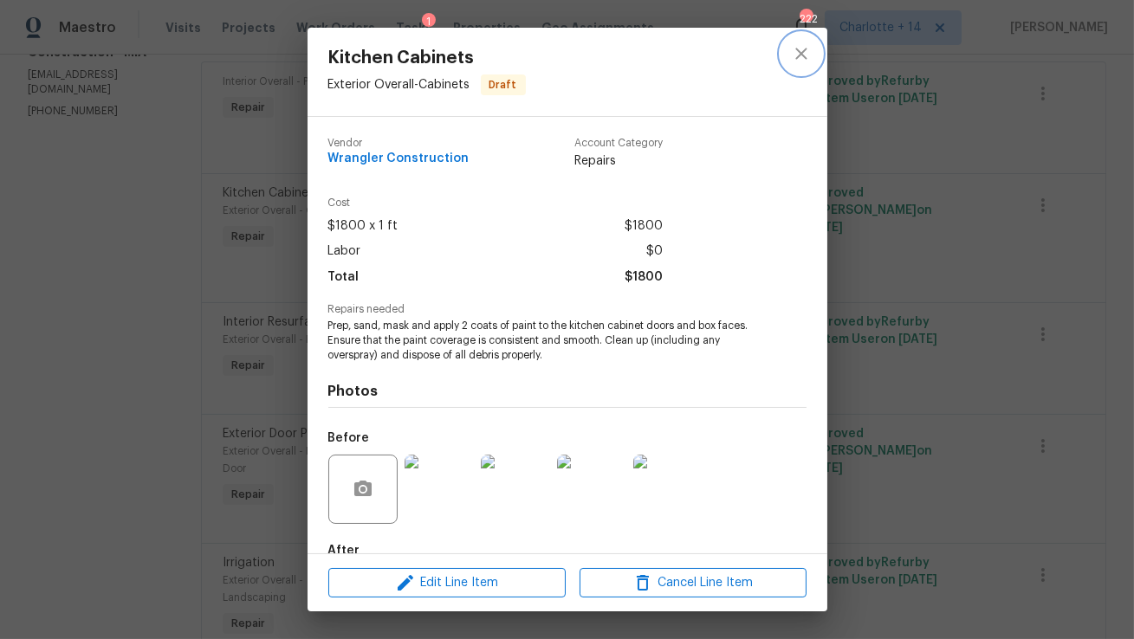
click at [805, 61] on icon "close" at bounding box center [801, 53] width 21 height 21
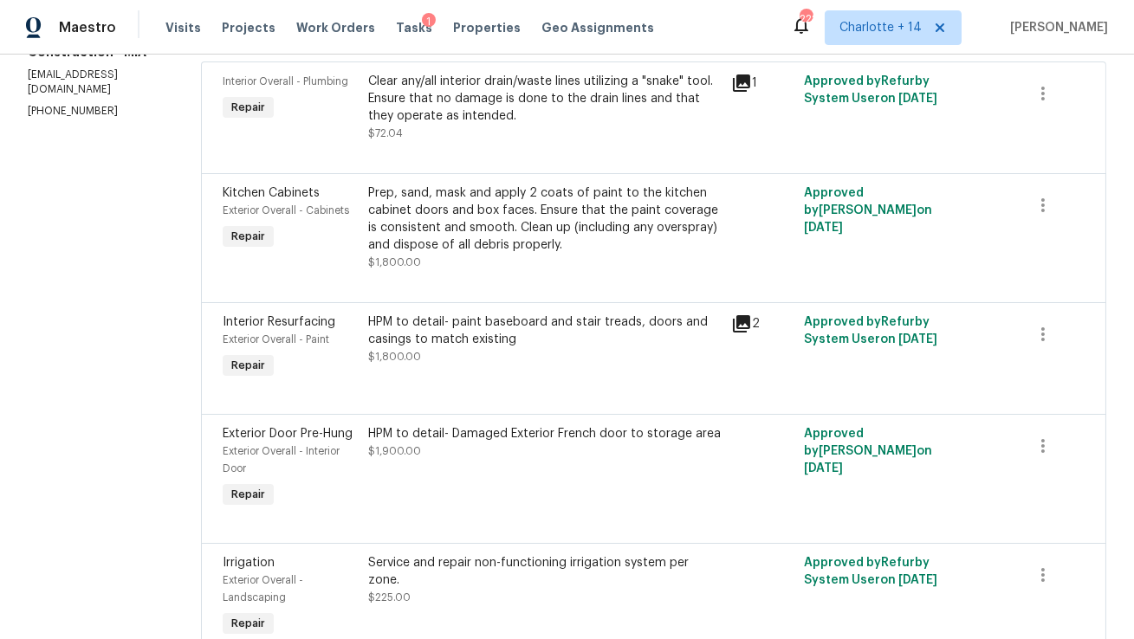
click at [603, 348] on div "HPM to detail- paint baseboard and stair treads, doors and casings to match exi…" at bounding box center [544, 331] width 353 height 35
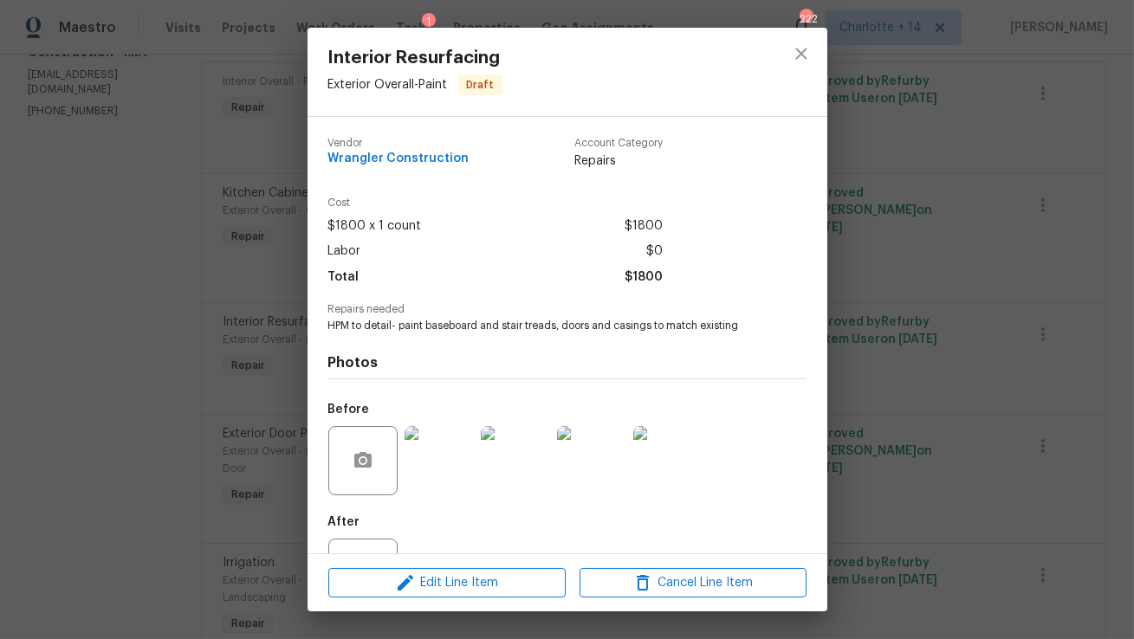
scroll to position [73, 0]
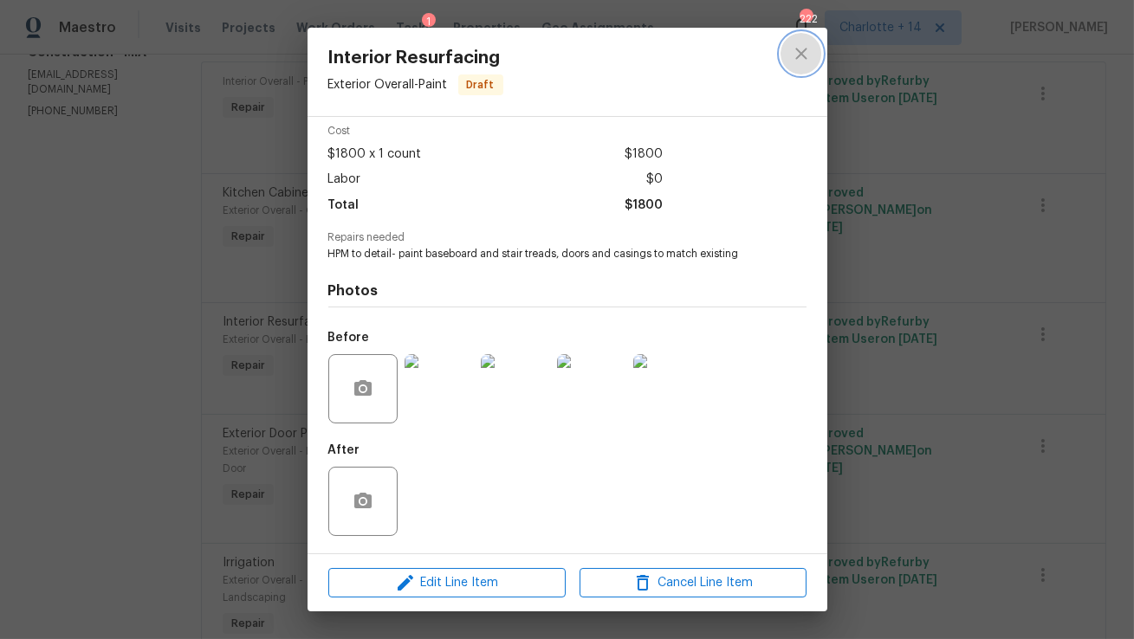
click at [799, 60] on icon "close" at bounding box center [801, 53] width 21 height 21
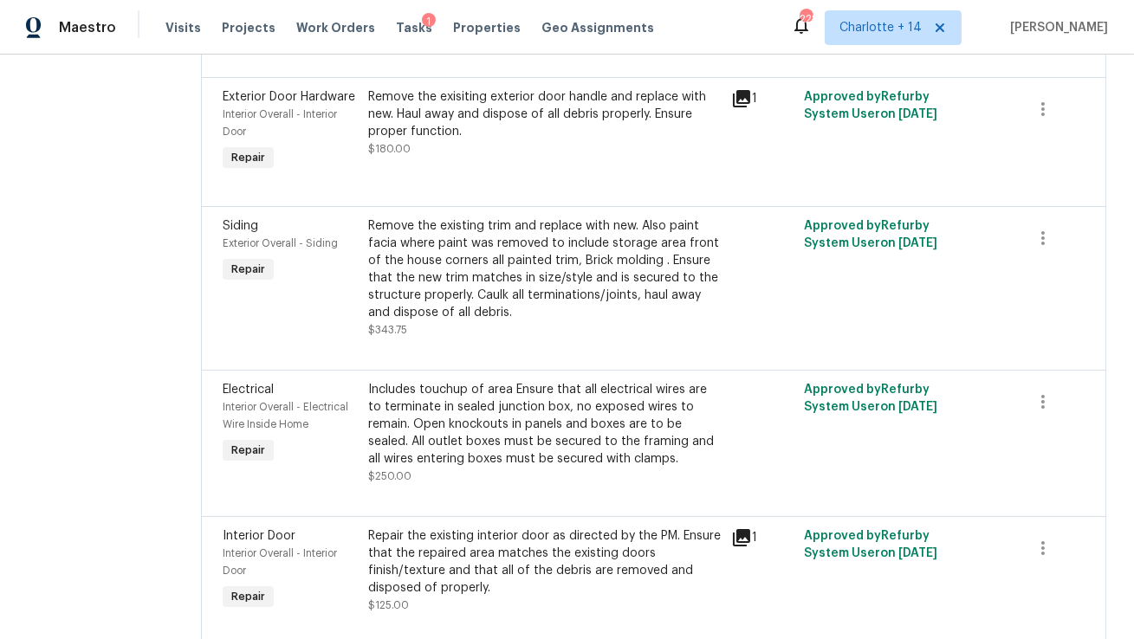
scroll to position [994, 0]
click at [609, 159] on div "Remove the exisiting exterior door handle and replace with new. Haul away and d…" at bounding box center [544, 123] width 353 height 69
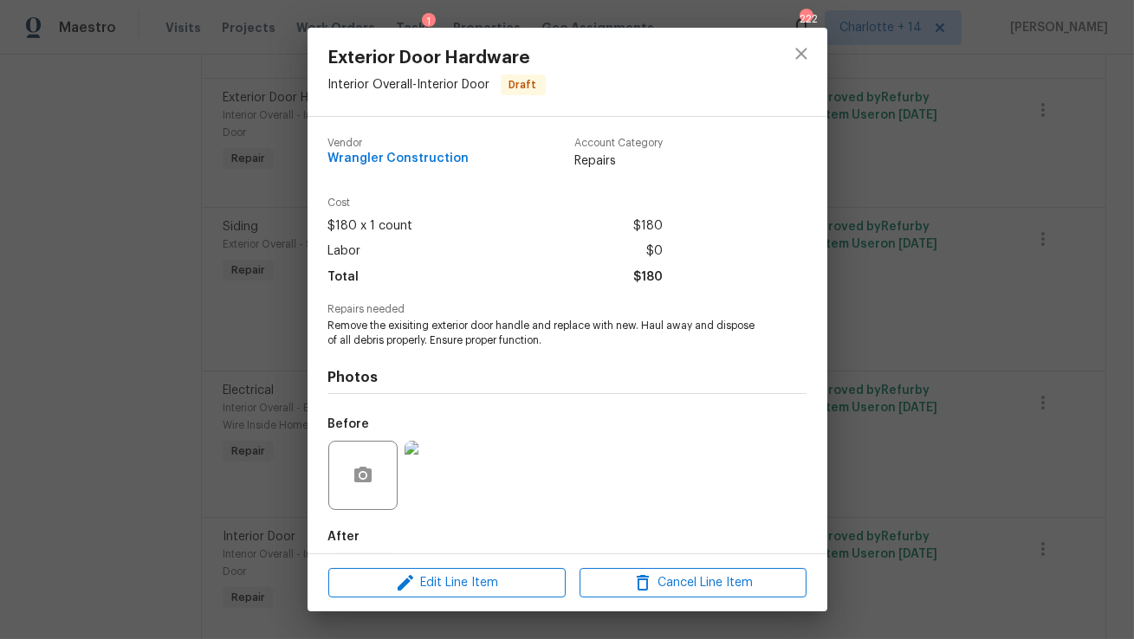
click at [446, 484] on img at bounding box center [439, 475] width 69 height 69
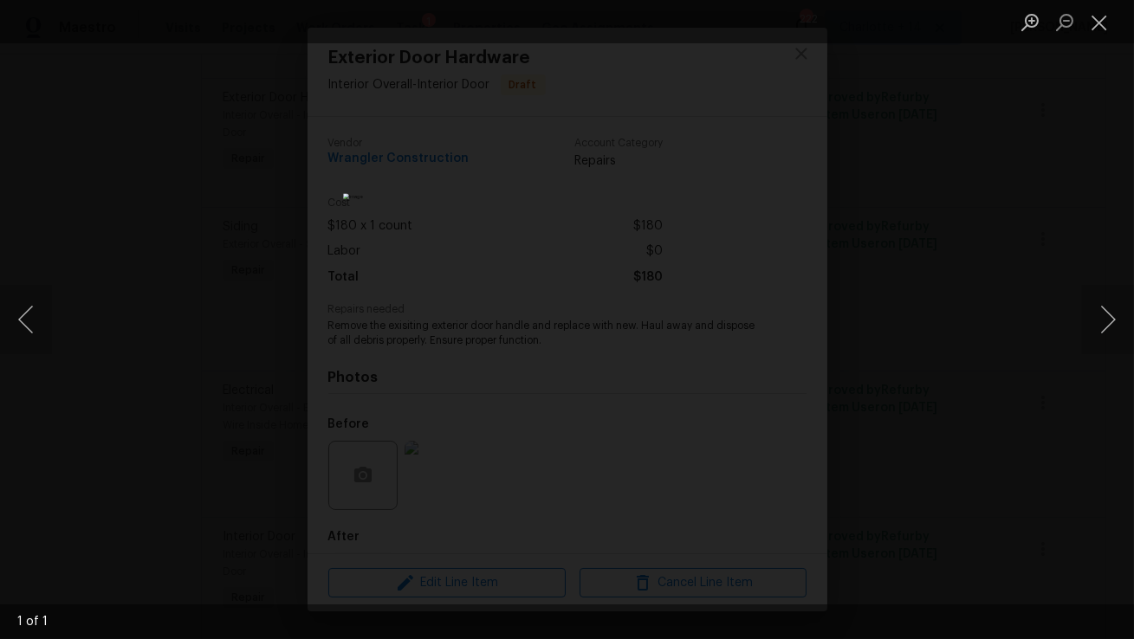
click at [987, 399] on div "Lightbox" at bounding box center [567, 319] width 1134 height 639
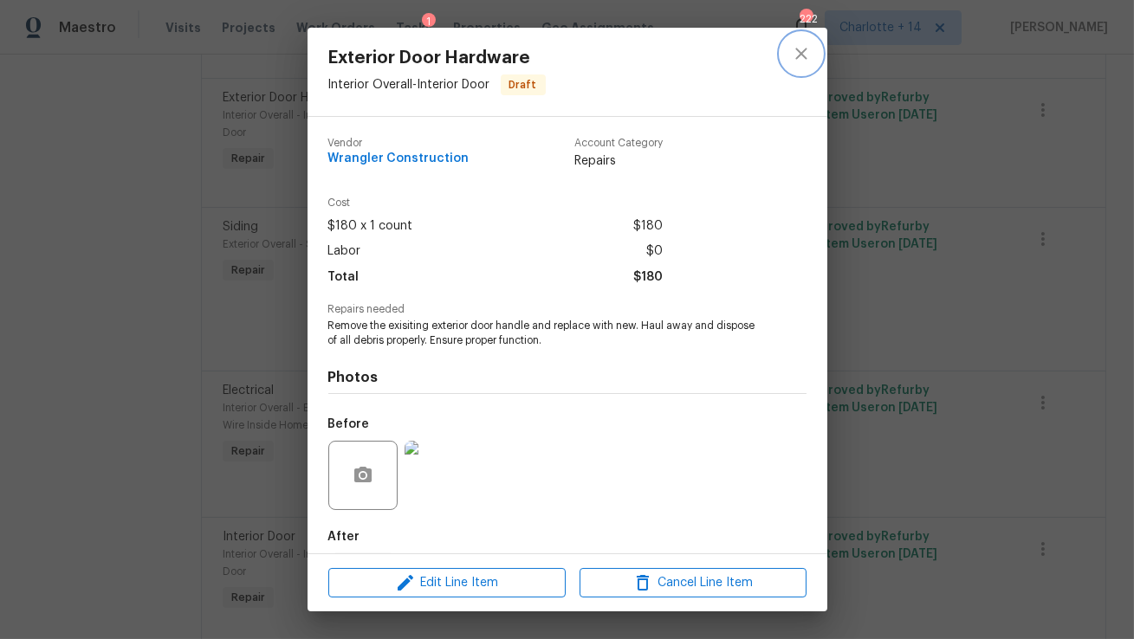
click at [800, 55] on icon "close" at bounding box center [801, 53] width 21 height 21
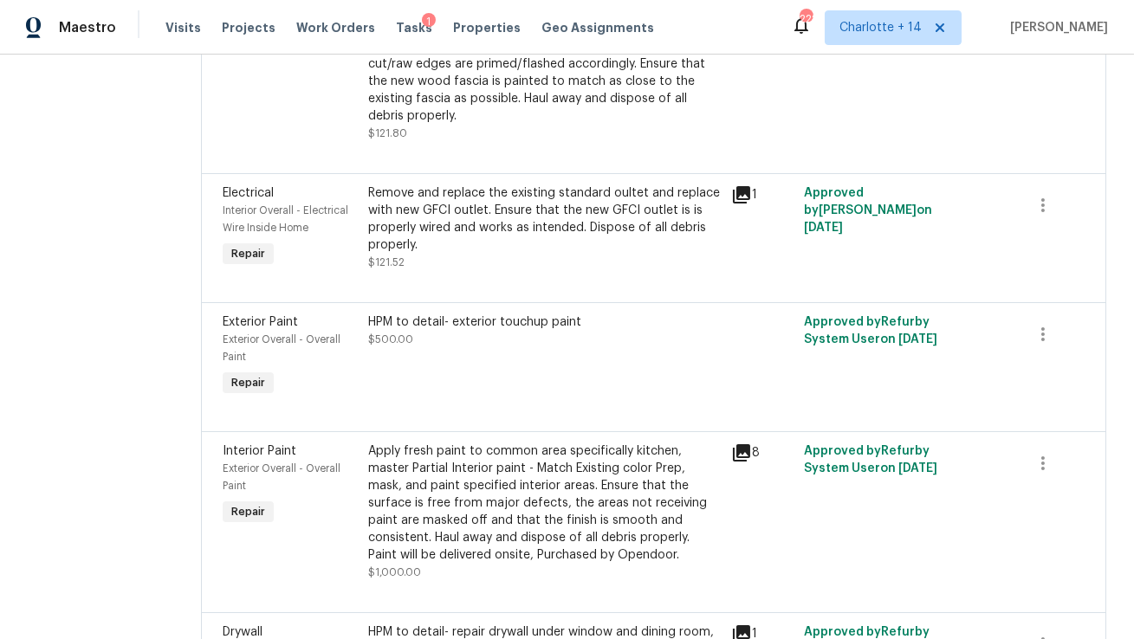
scroll to position [1837, 0]
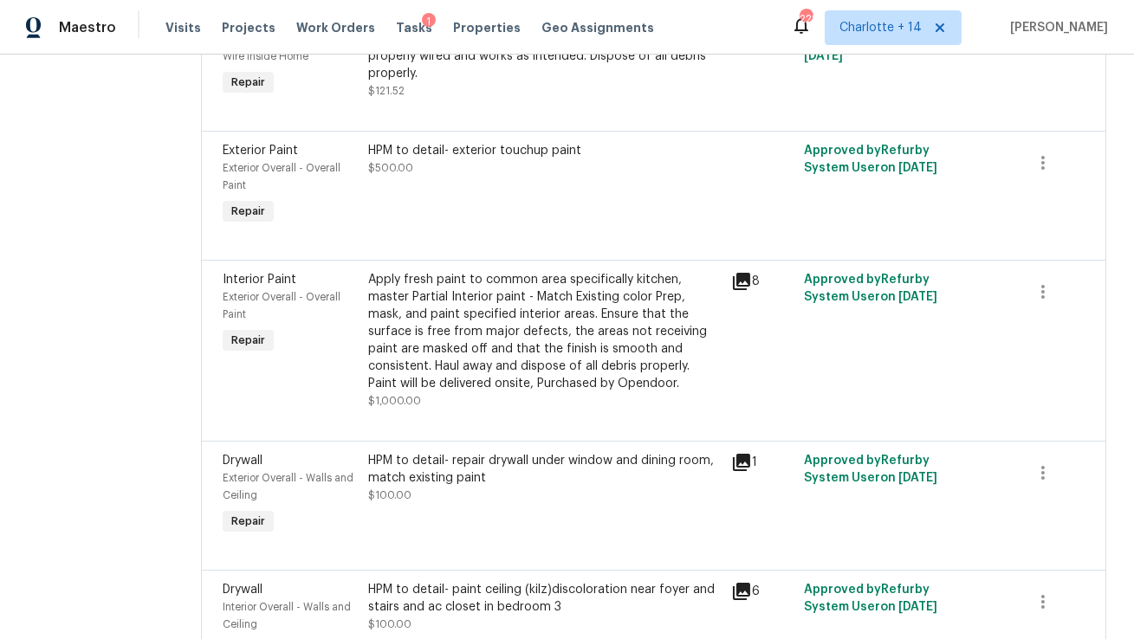
click at [480, 174] on div "HPM to detail- exterior touchup paint $500.00" at bounding box center [544, 159] width 353 height 35
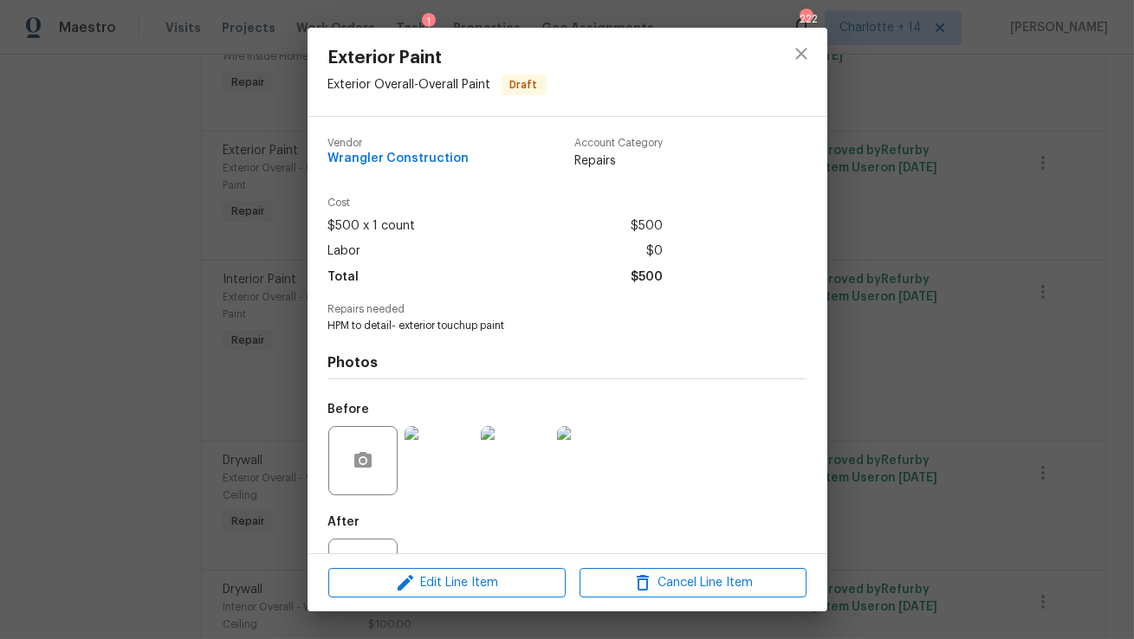
click at [431, 475] on img at bounding box center [439, 460] width 69 height 69
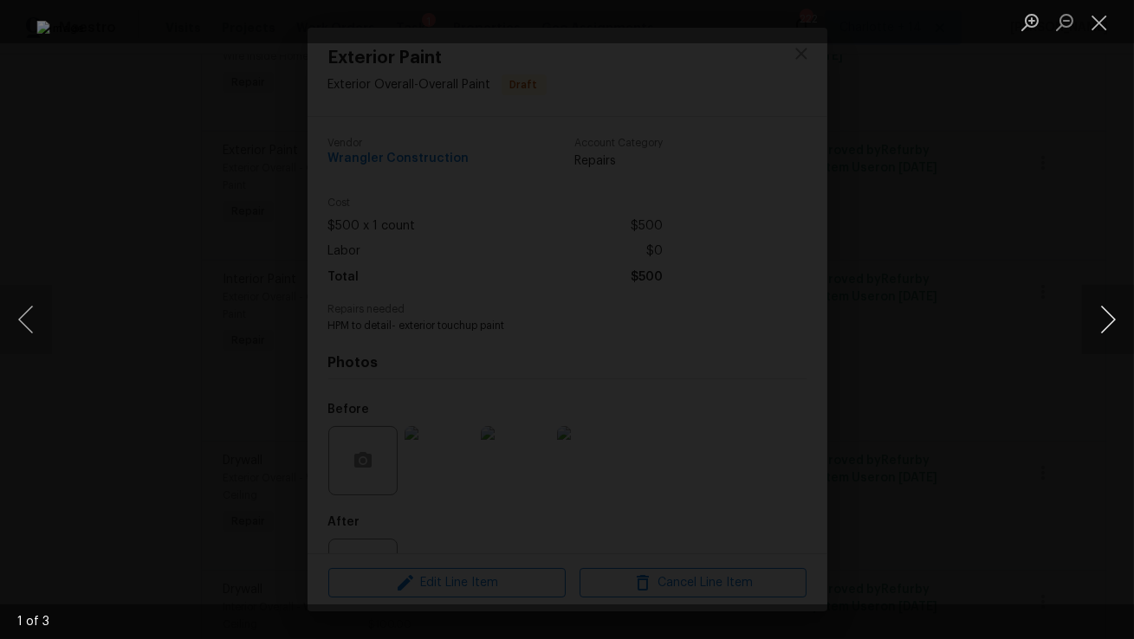
click at [1114, 330] on button "Next image" at bounding box center [1108, 319] width 52 height 69
click at [1092, 23] on button "Close lightbox" at bounding box center [1099, 22] width 35 height 30
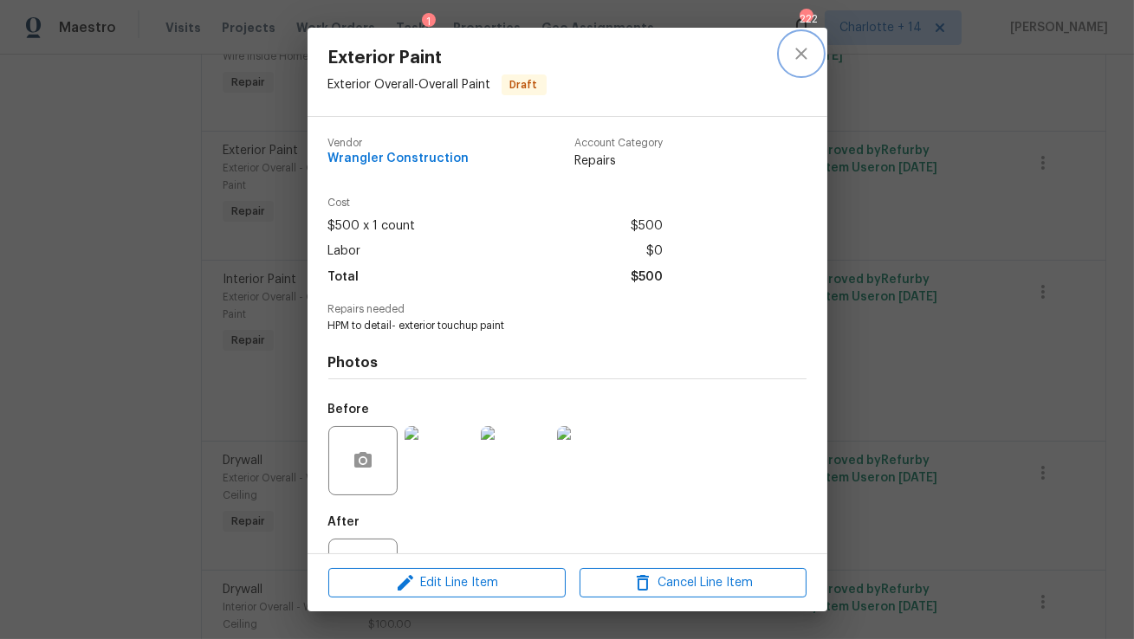
click at [800, 61] on icon "close" at bounding box center [801, 53] width 21 height 21
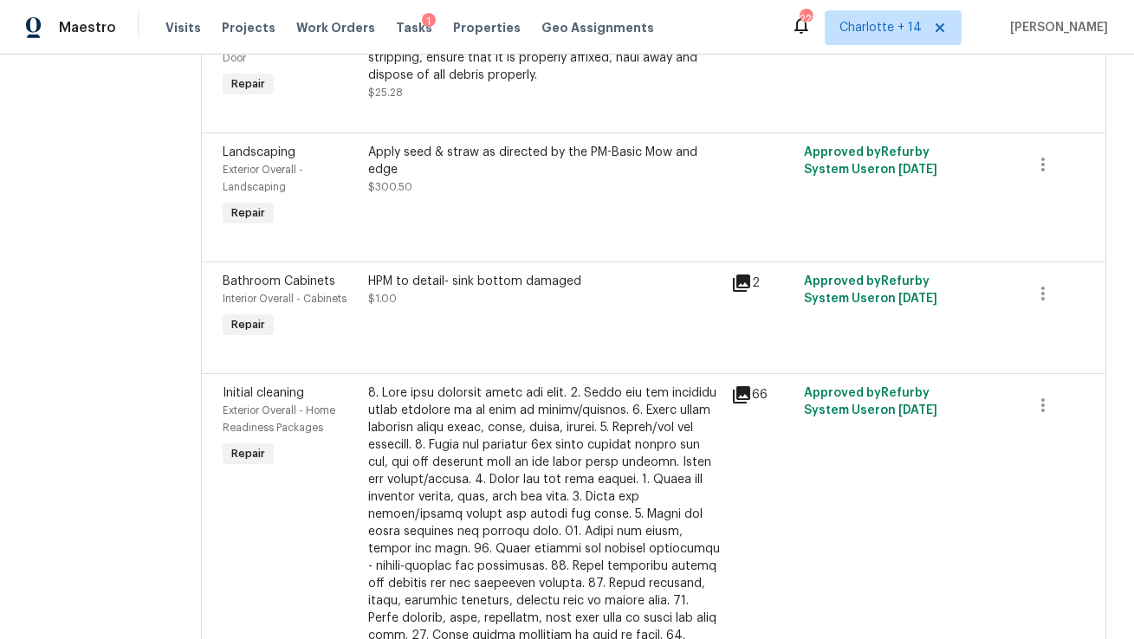
scroll to position [2600, 0]
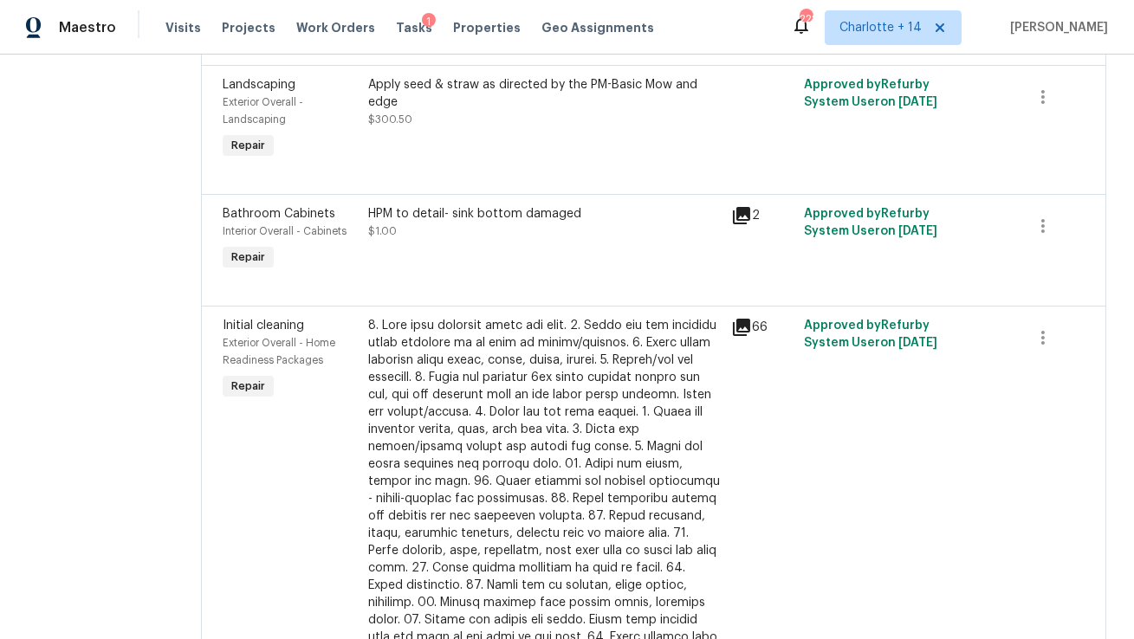
click at [501, 249] on div "HPM to detail- sink bottom damaged $1.00" at bounding box center [545, 240] width 364 height 80
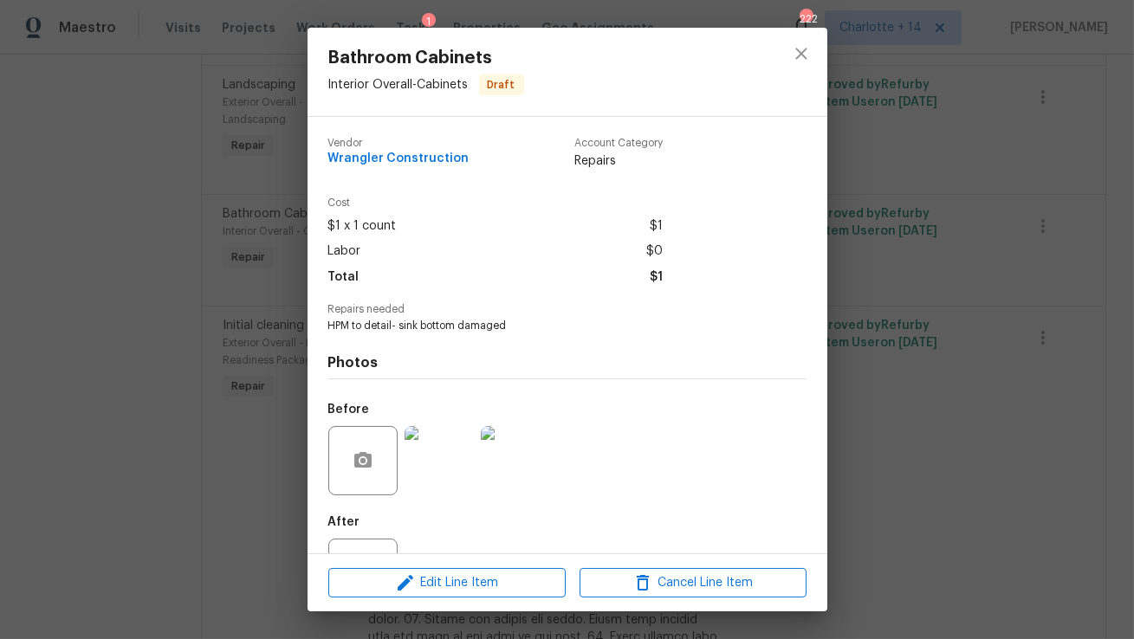
click at [436, 474] on img at bounding box center [439, 460] width 69 height 69
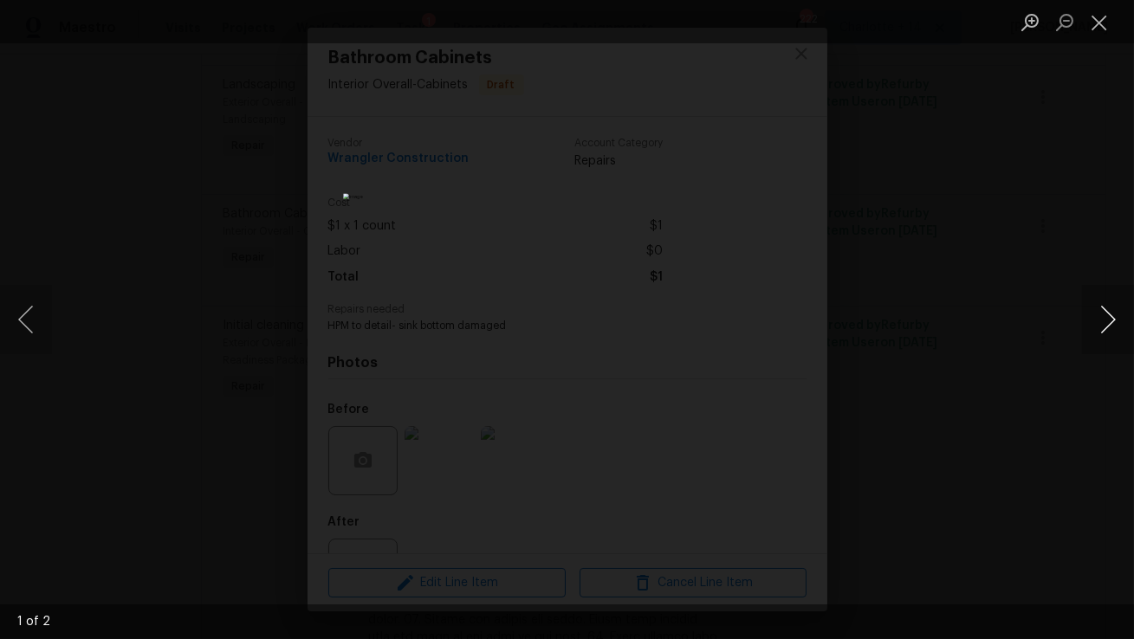
click at [1108, 302] on button "Next image" at bounding box center [1108, 319] width 52 height 69
click at [1104, 31] on button "Close lightbox" at bounding box center [1099, 22] width 35 height 30
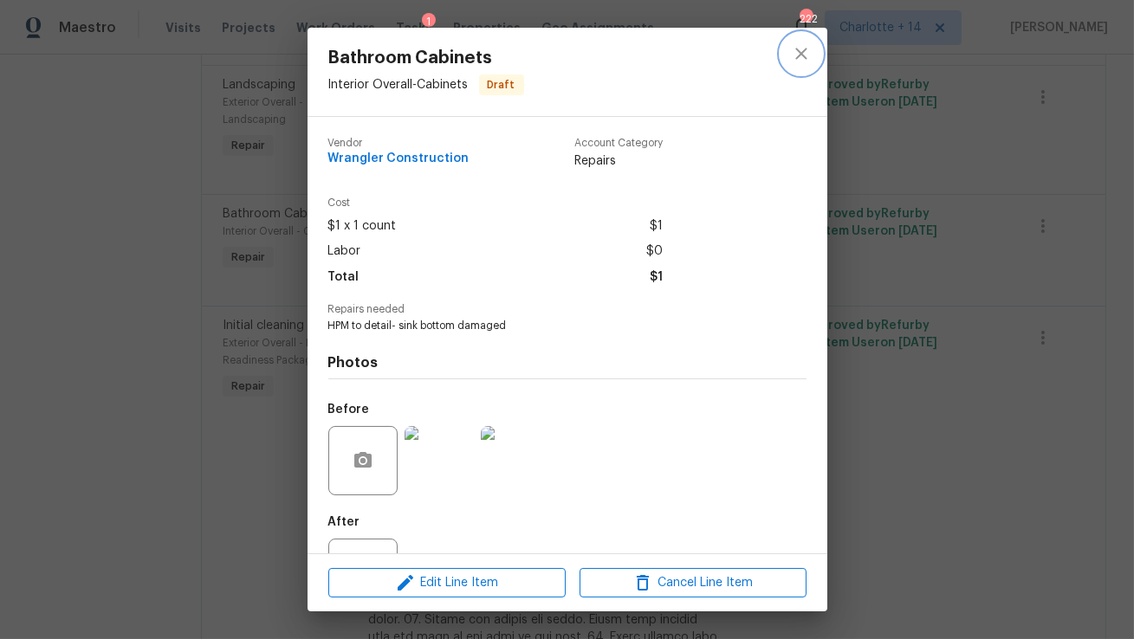
click at [812, 57] on button "close" at bounding box center [801, 54] width 42 height 42
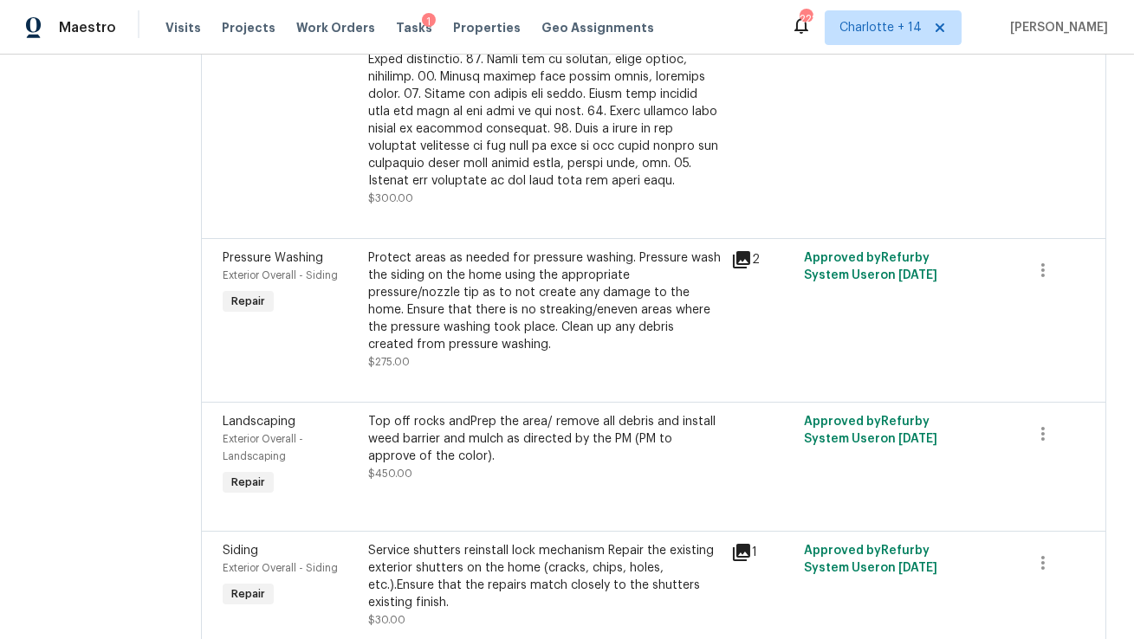
scroll to position [3127, 0]
click at [504, 430] on div "Top off rocks andPrep the area/ remove all debris and install weed barrier and …" at bounding box center [544, 446] width 353 height 69
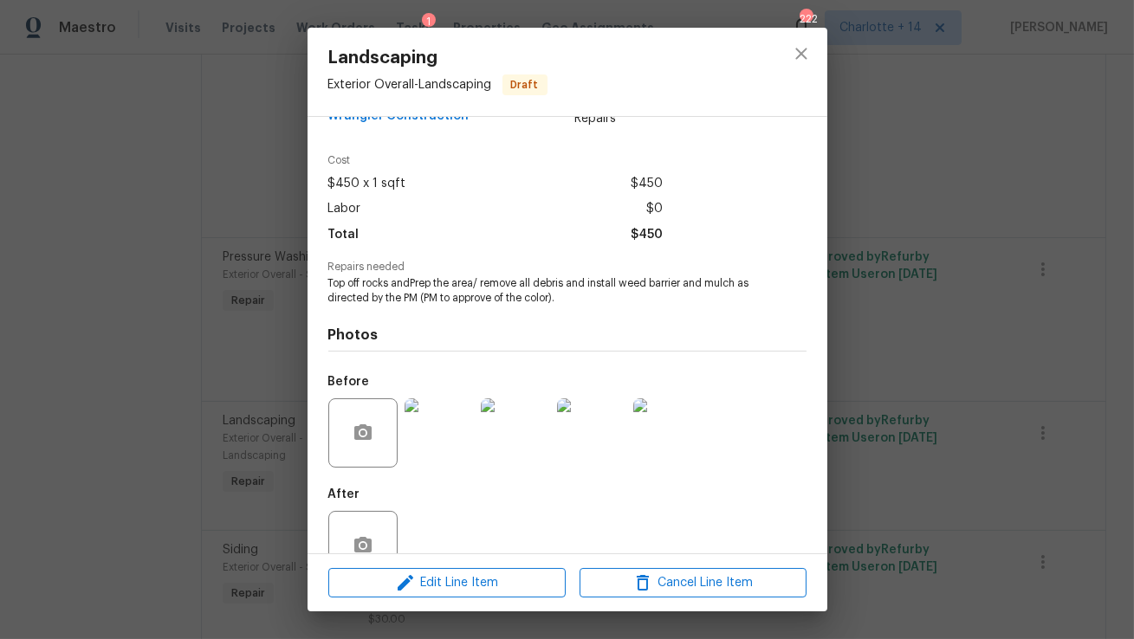
scroll to position [82, 0]
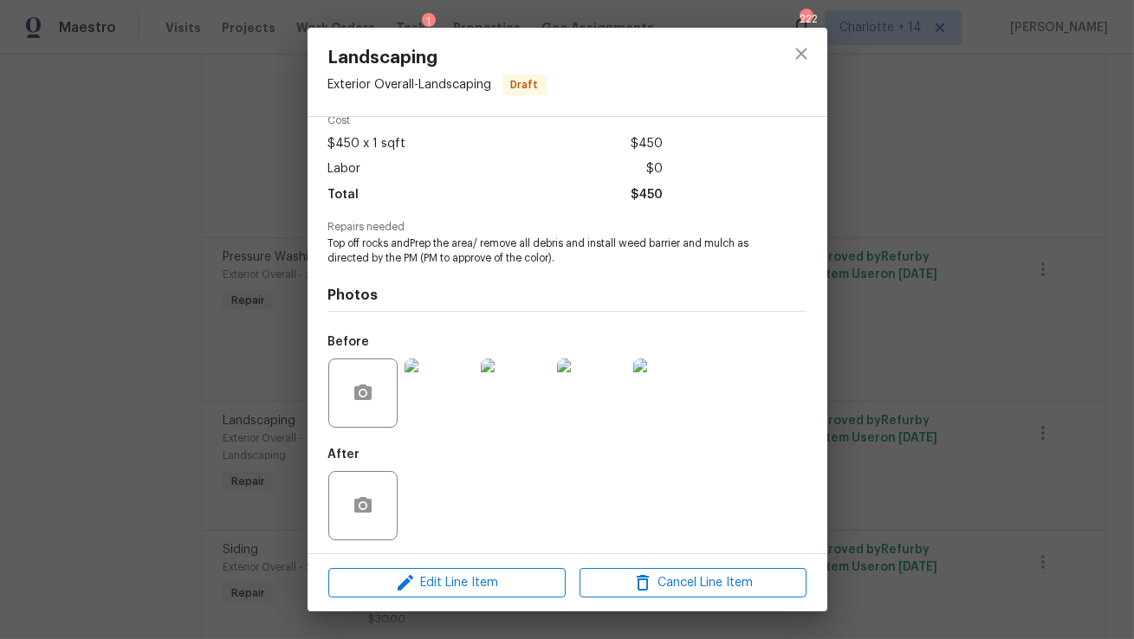
click at [443, 394] on img at bounding box center [439, 393] width 69 height 69
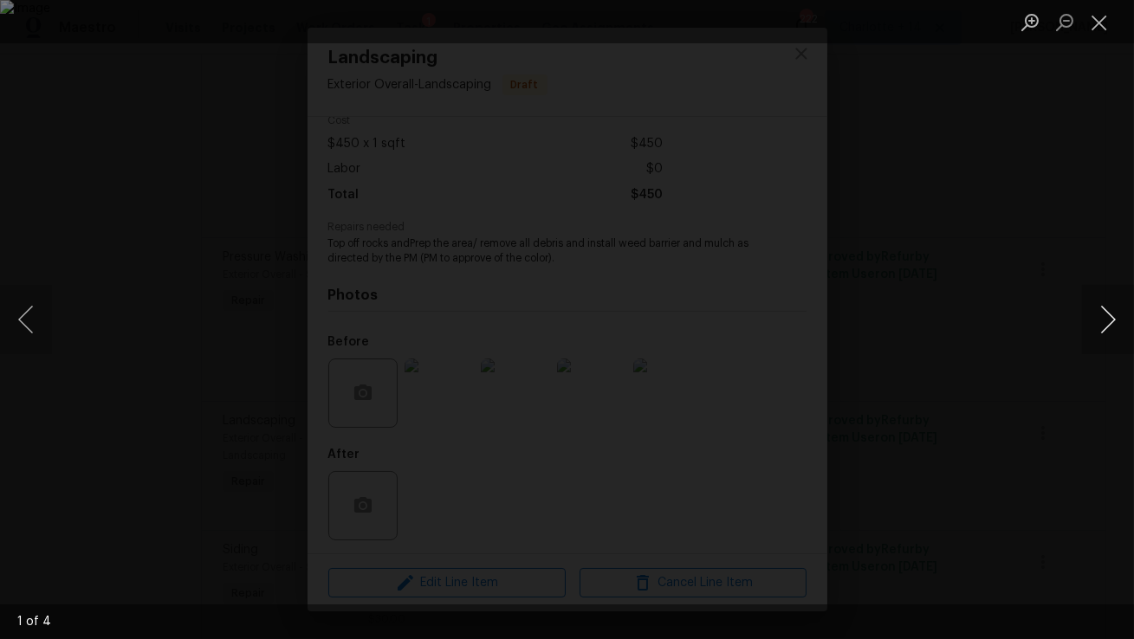
click at [1102, 322] on button "Next image" at bounding box center [1108, 319] width 52 height 69
click at [1102, 323] on button "Next image" at bounding box center [1108, 319] width 52 height 69
click at [1102, 27] on button "Close lightbox" at bounding box center [1099, 22] width 35 height 30
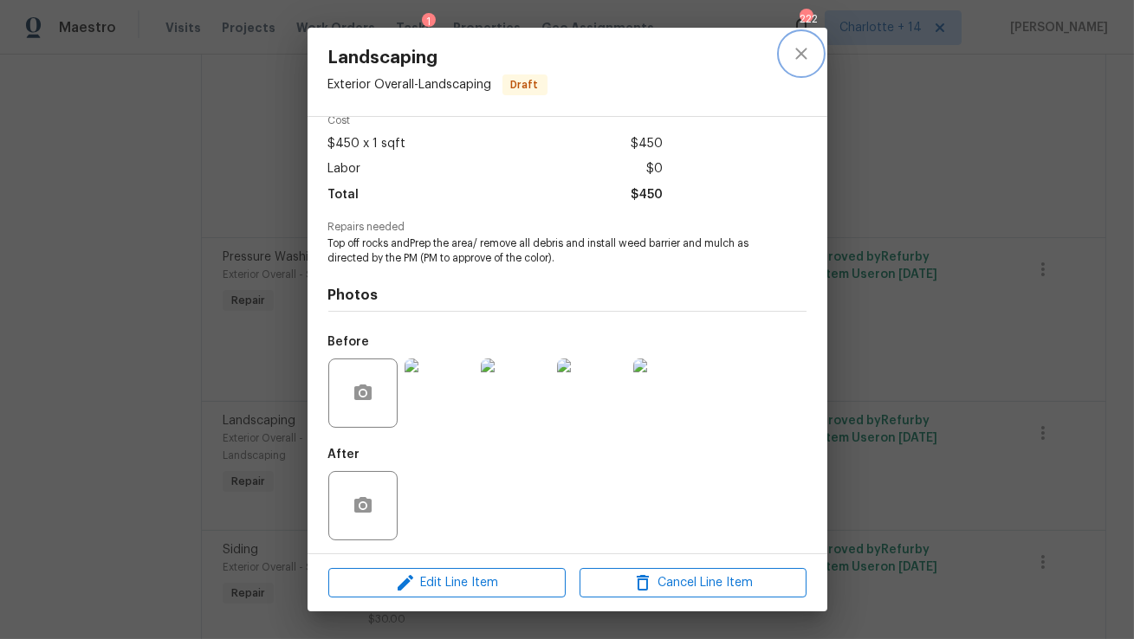
click at [794, 61] on icon "close" at bounding box center [801, 53] width 21 height 21
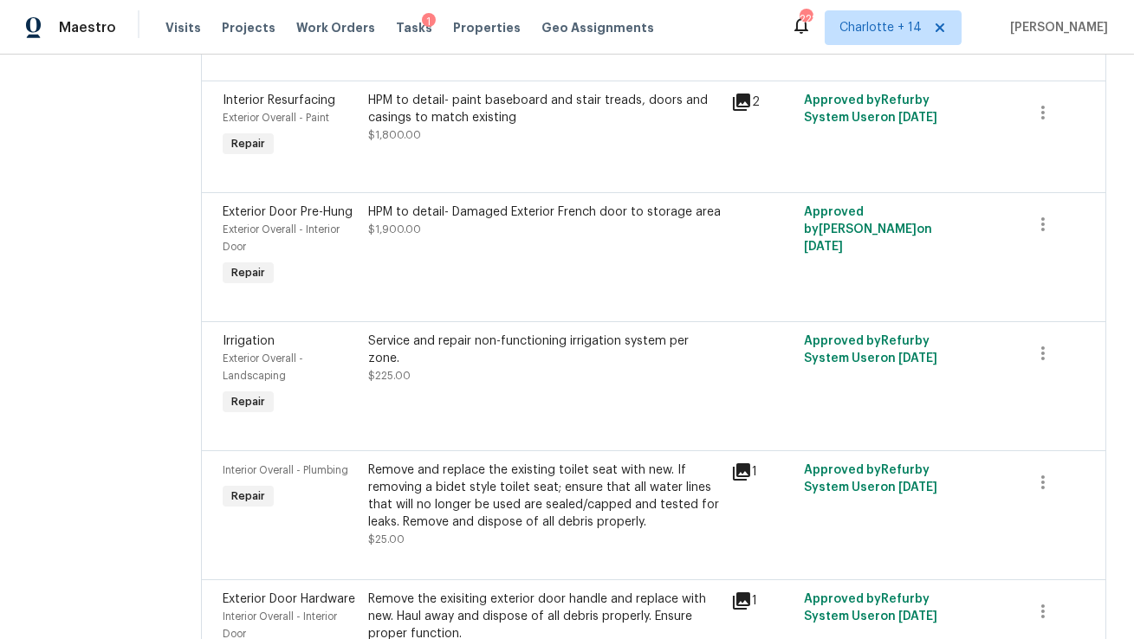
scroll to position [0, 0]
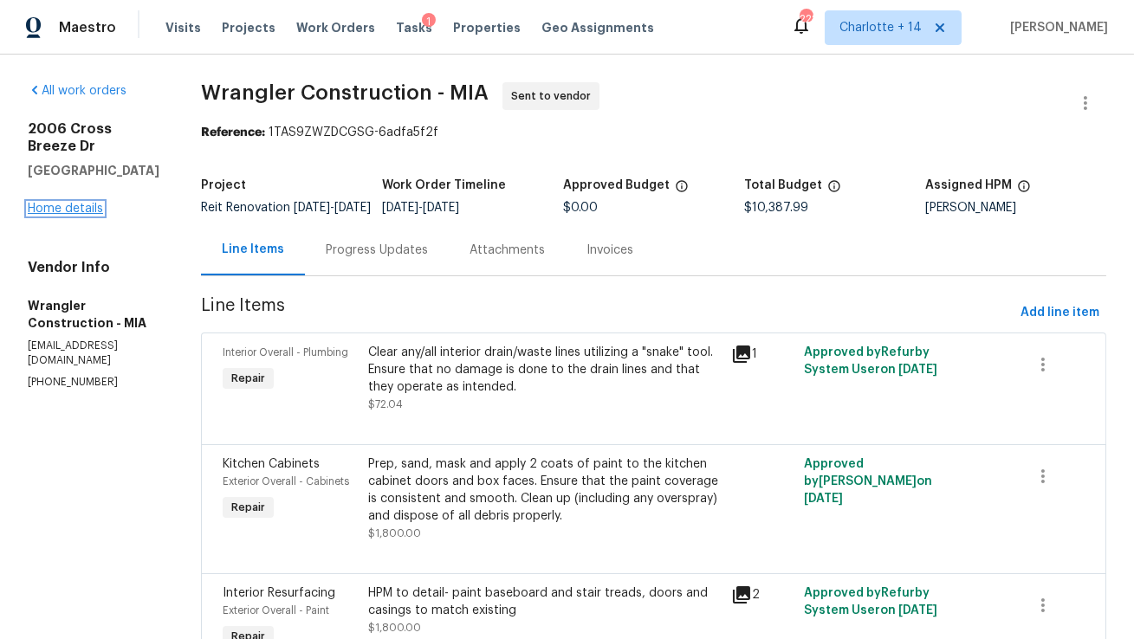
click at [83, 215] on link "Home details" at bounding box center [65, 209] width 75 height 12
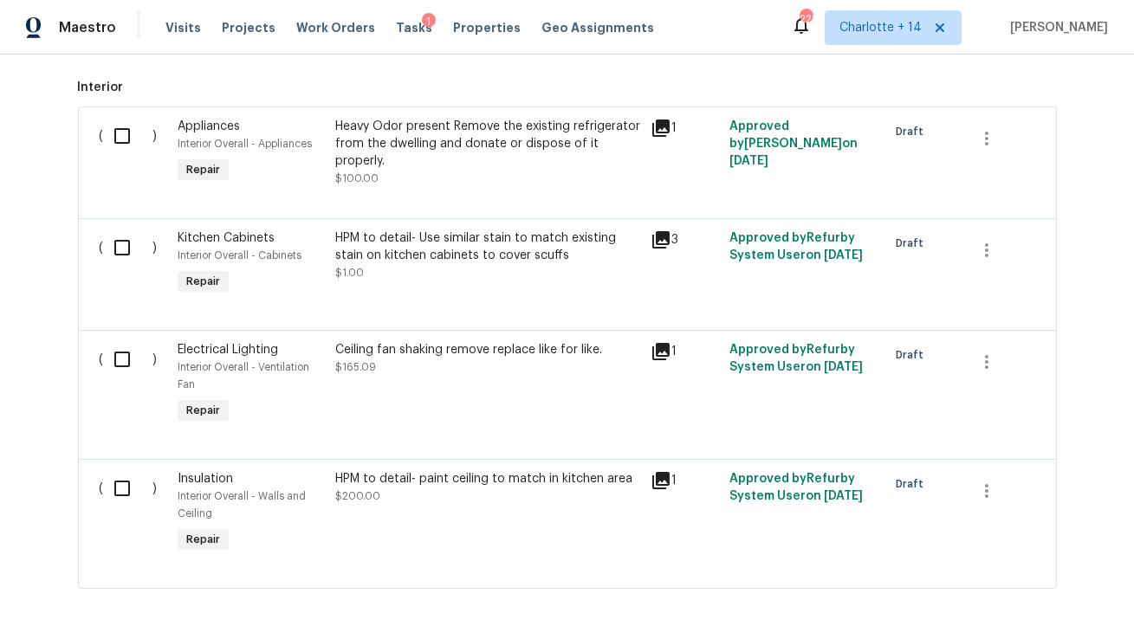
scroll to position [585, 0]
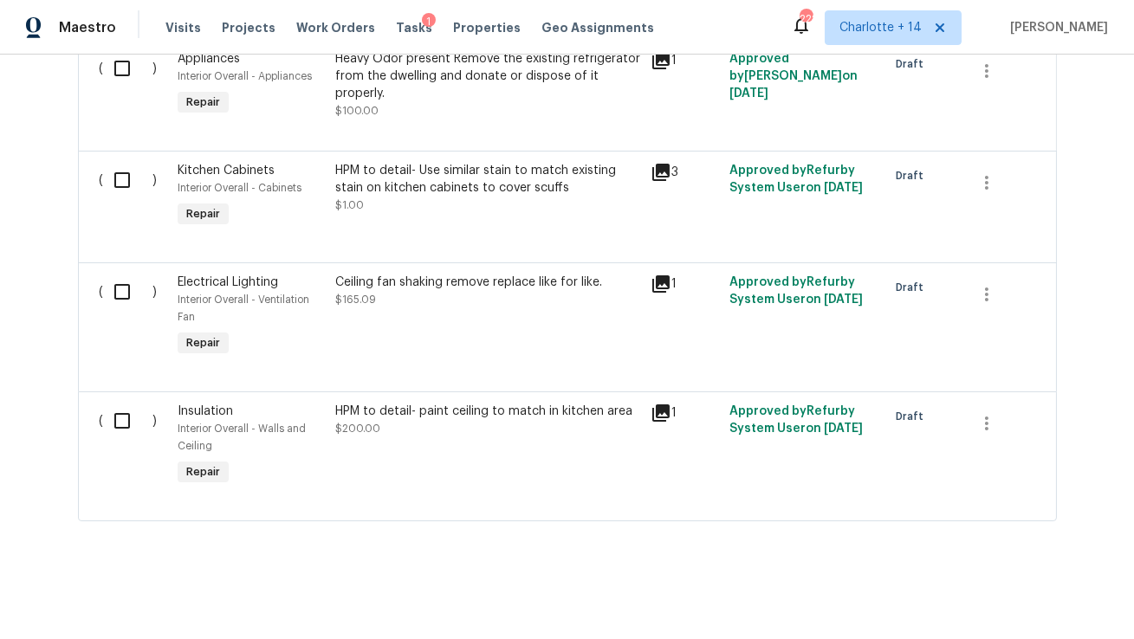
click at [404, 323] on div "Ceiling fan shaking remove replace like for like. $165.09" at bounding box center [487, 317] width 315 height 97
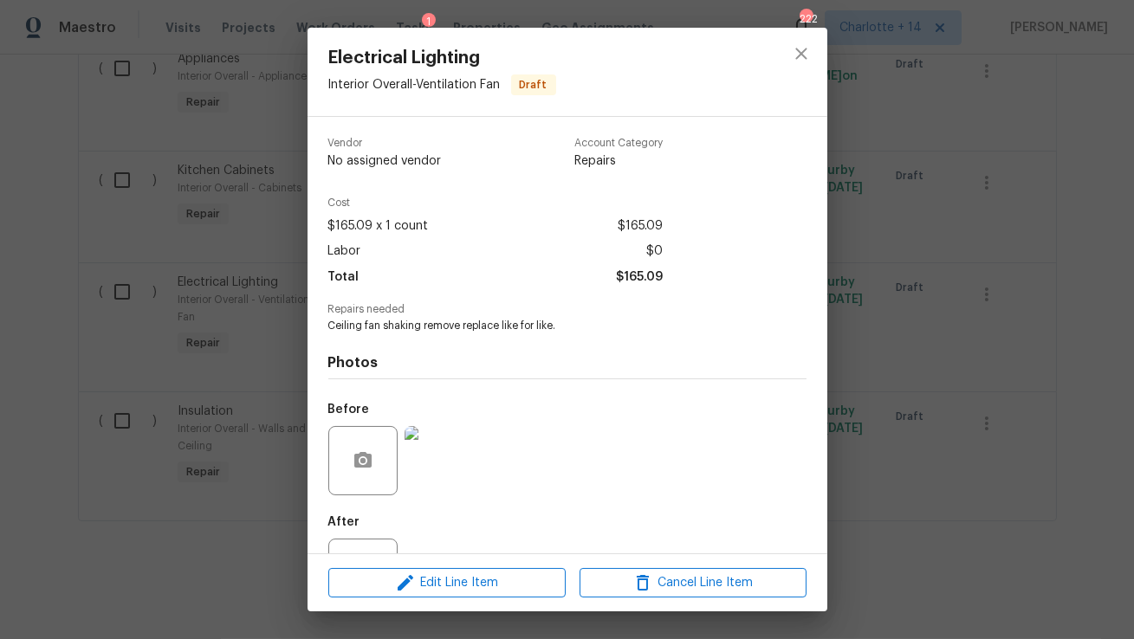
click at [442, 454] on img at bounding box center [439, 460] width 69 height 69
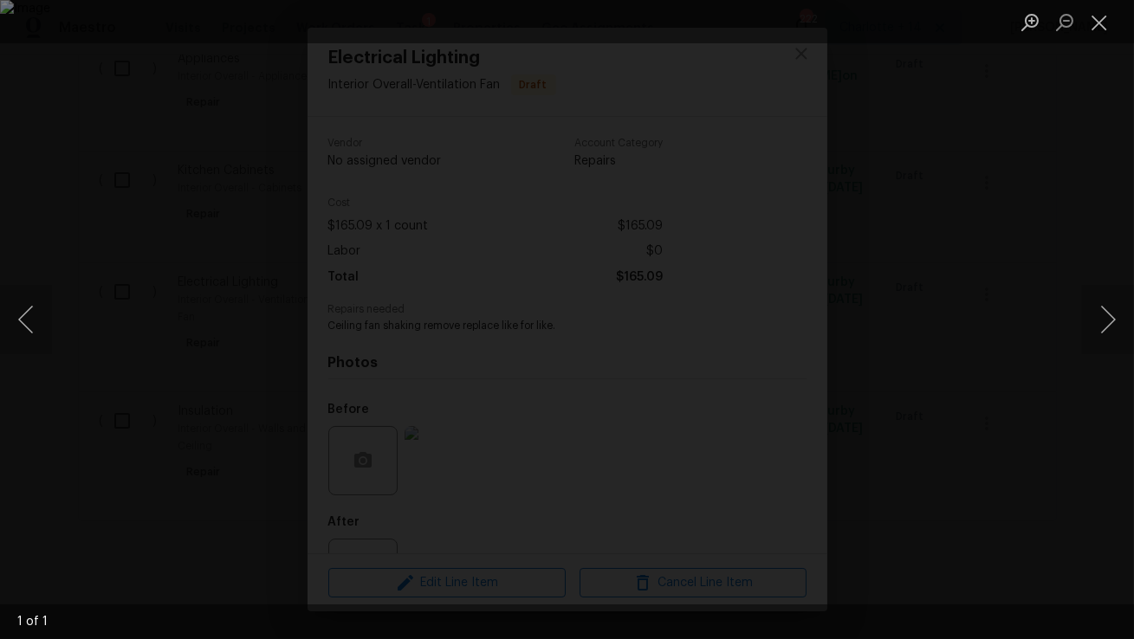
click at [1009, 269] on img "Lightbox" at bounding box center [567, 319] width 1134 height 639
click at [1025, 269] on div "Lightbox" at bounding box center [567, 319] width 1134 height 639
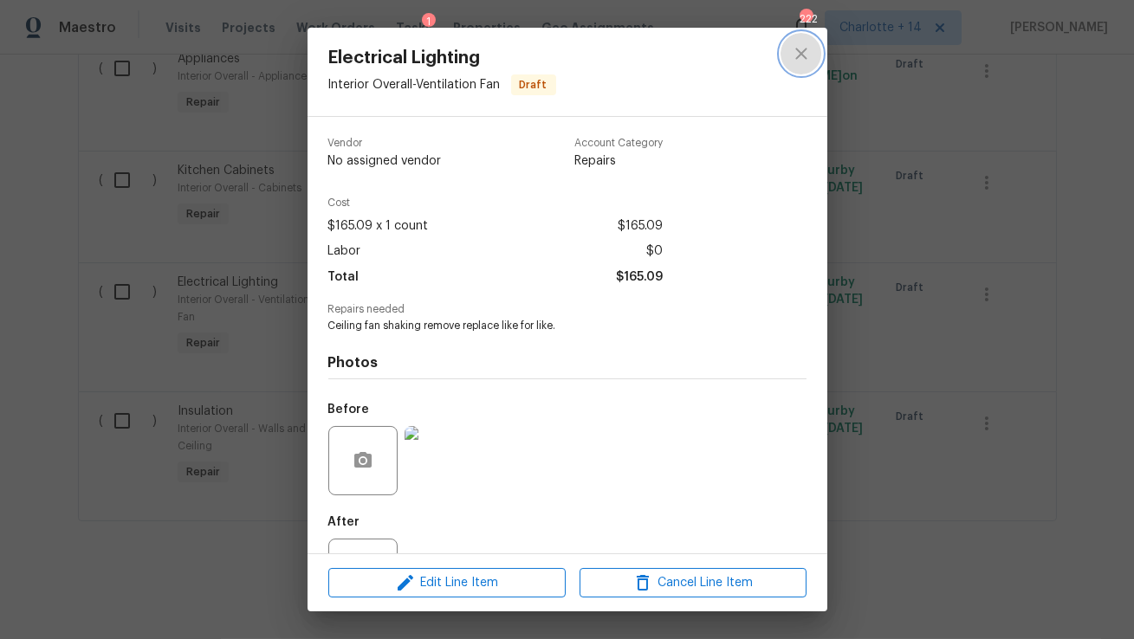
click at [798, 56] on icon "close" at bounding box center [800, 53] width 11 height 11
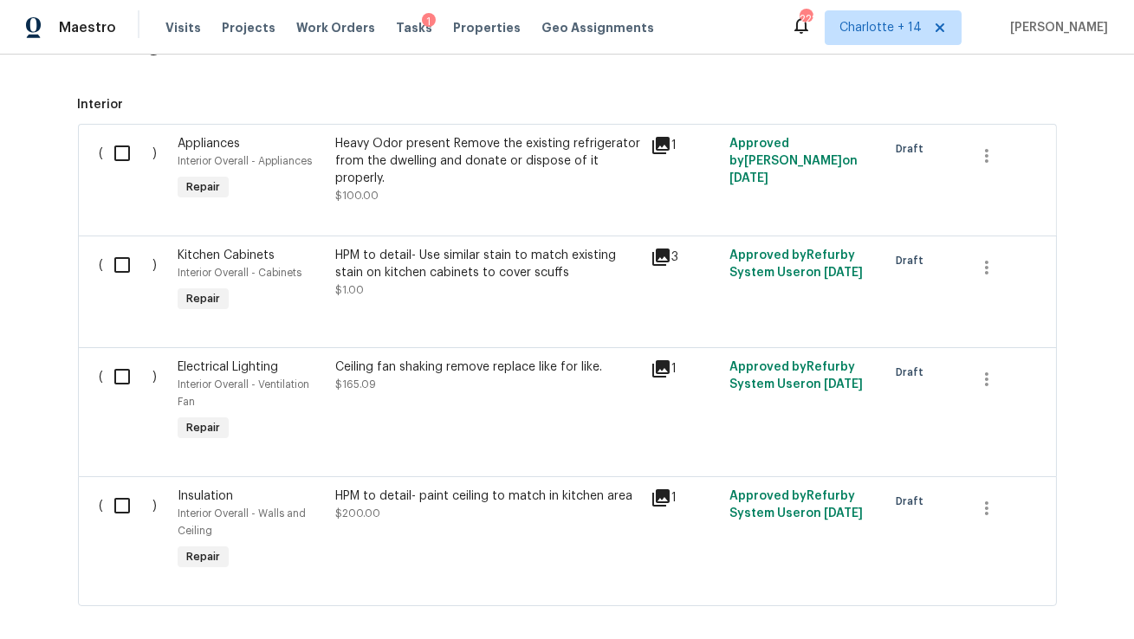
scroll to position [507, 0]
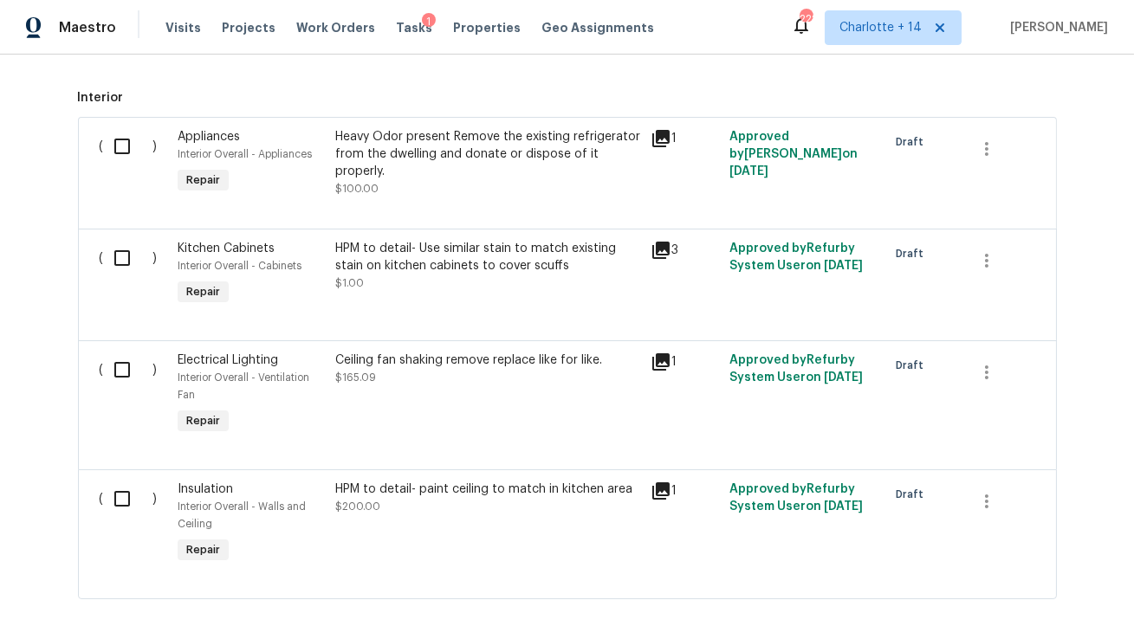
click at [465, 282] on div "HPM to detail- Use similar stain to match existing stain on kitchen cabinets to…" at bounding box center [487, 266] width 305 height 52
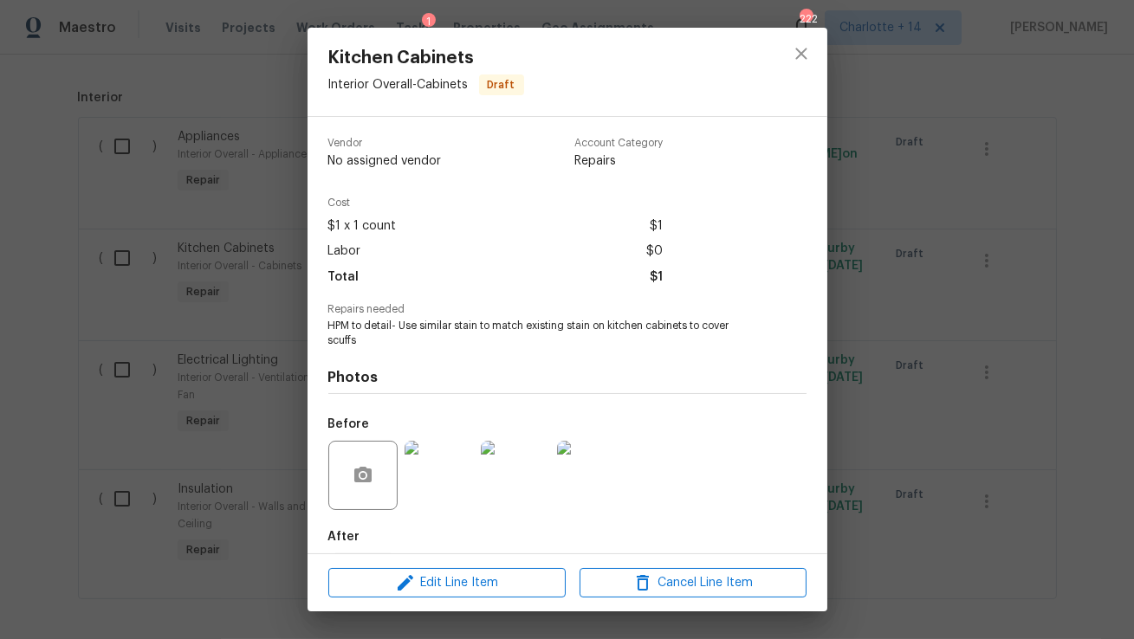
click at [435, 491] on img at bounding box center [439, 475] width 69 height 69
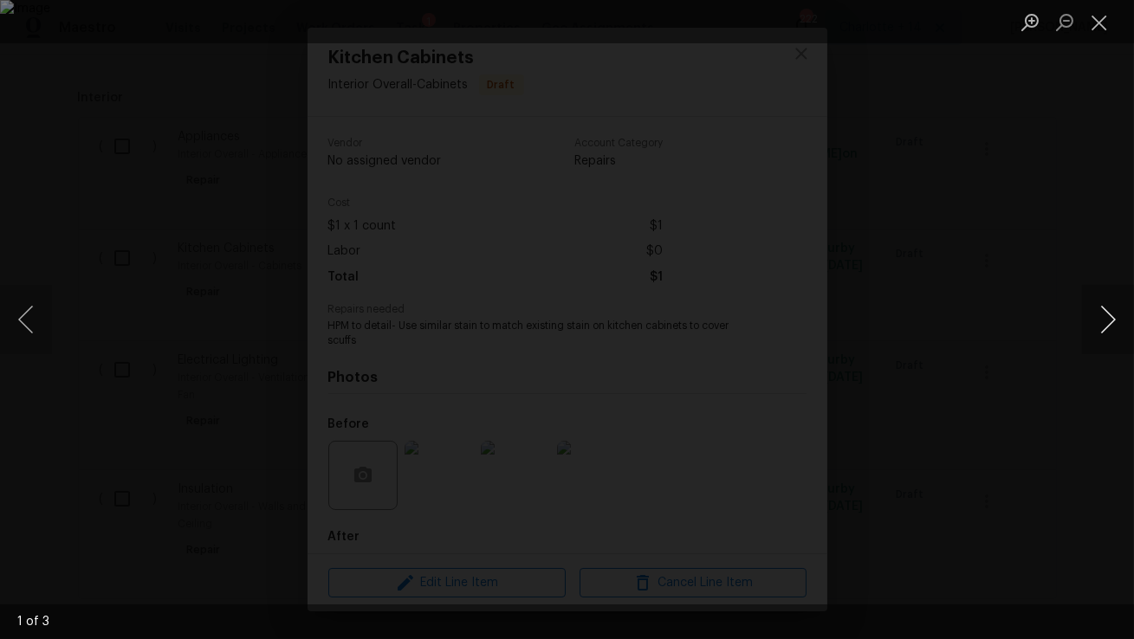
click at [1111, 326] on button "Next image" at bounding box center [1108, 319] width 52 height 69
click at [1097, 34] on button "Close lightbox" at bounding box center [1099, 22] width 35 height 30
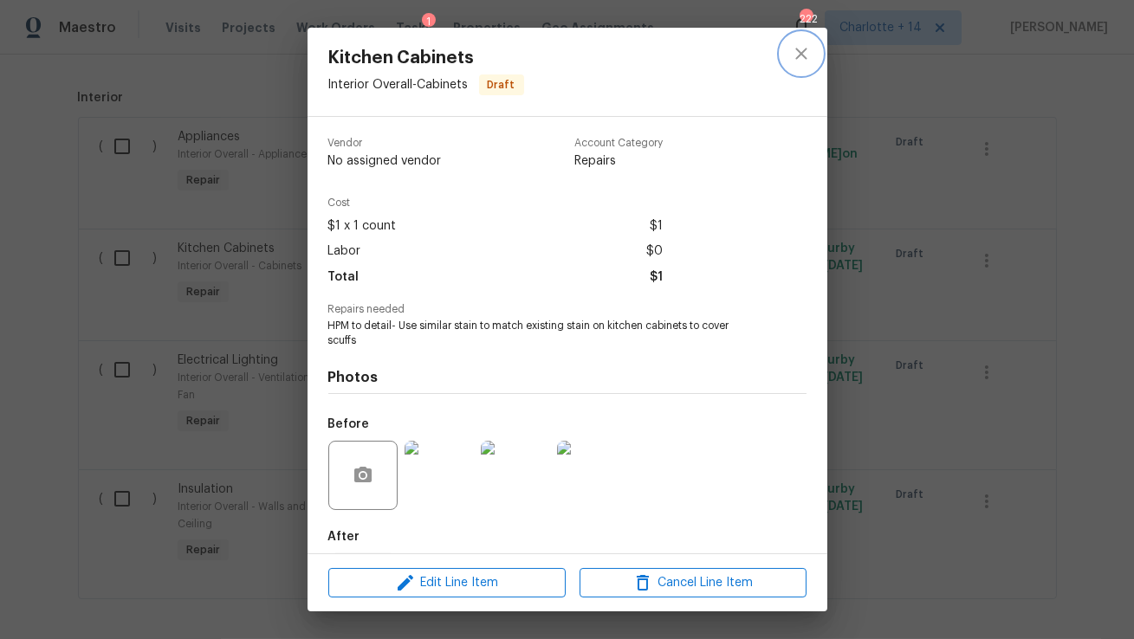
click at [806, 56] on icon "close" at bounding box center [801, 53] width 21 height 21
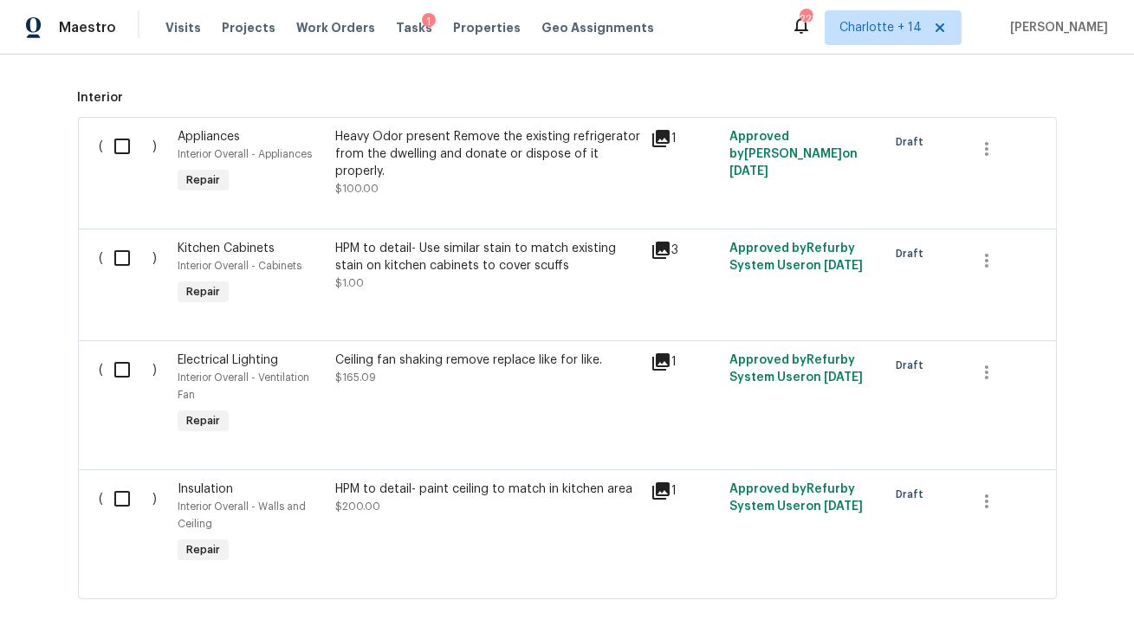
click at [489, 192] on div "Heavy Odor present Remove the existing refrigerator from the dwelling and donat…" at bounding box center [487, 162] width 305 height 69
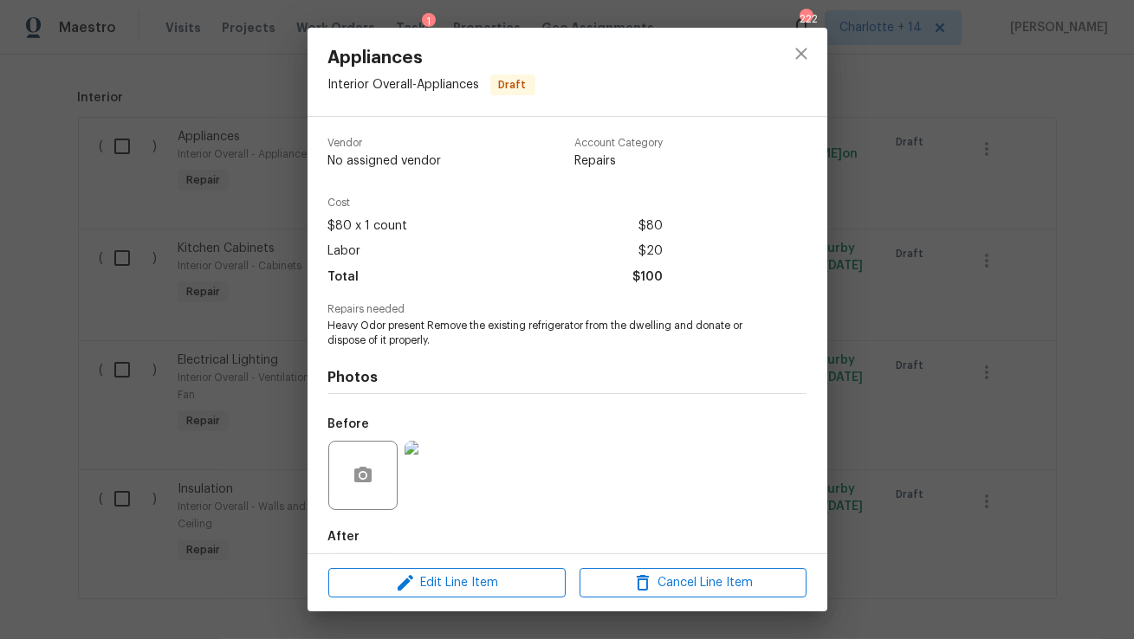
click at [443, 499] on img at bounding box center [439, 475] width 69 height 69
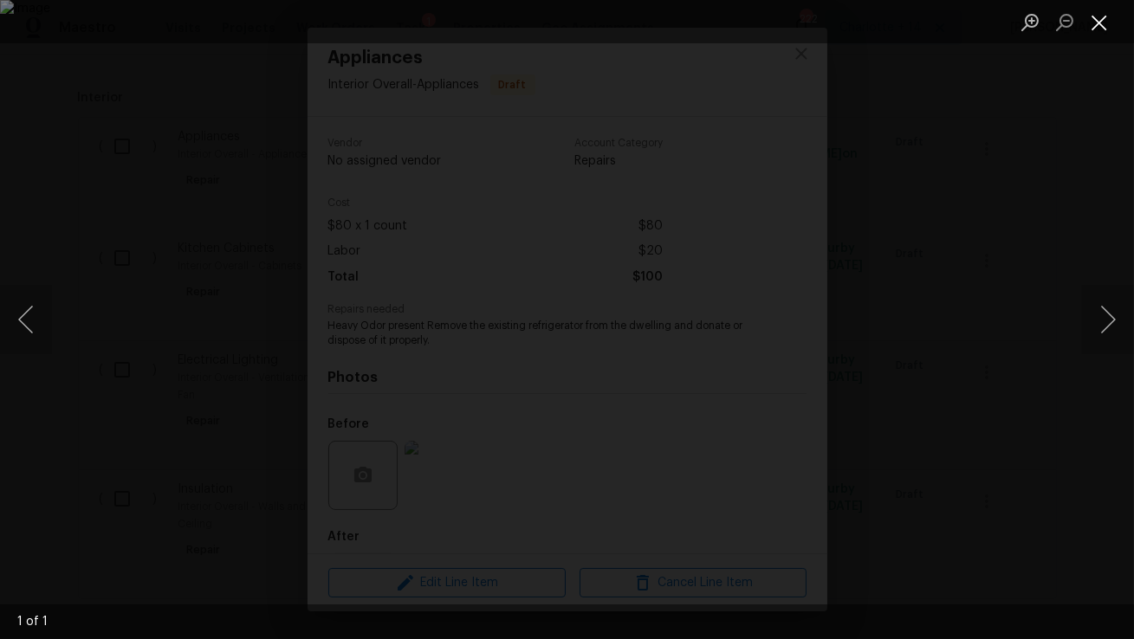
click at [1100, 30] on button "Close lightbox" at bounding box center [1099, 22] width 35 height 30
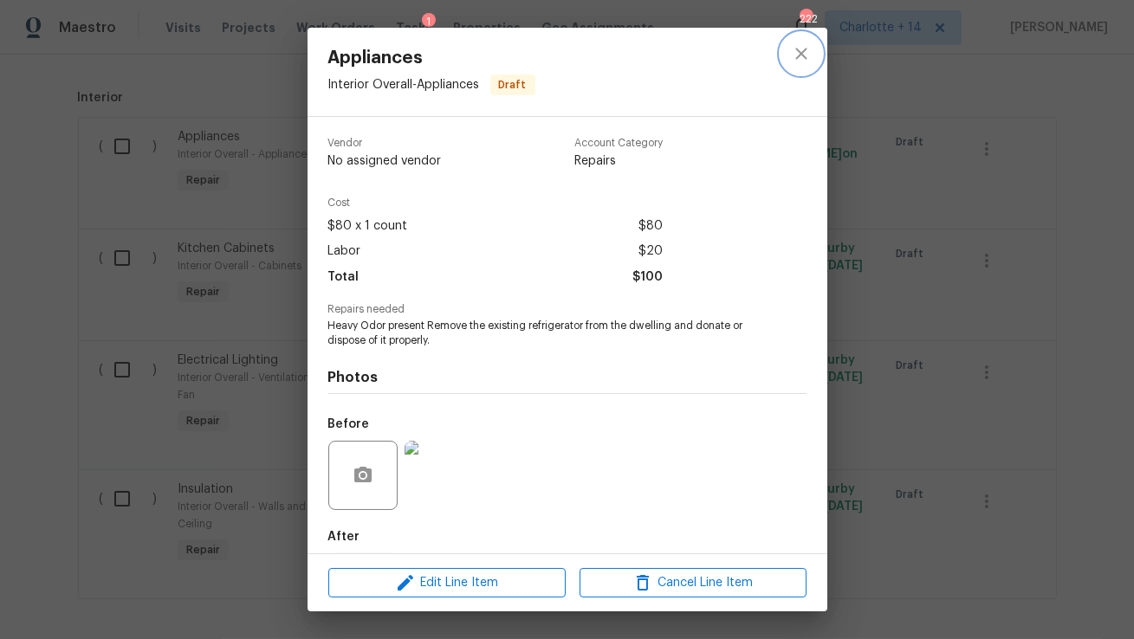
click at [799, 57] on icon "close" at bounding box center [801, 53] width 21 height 21
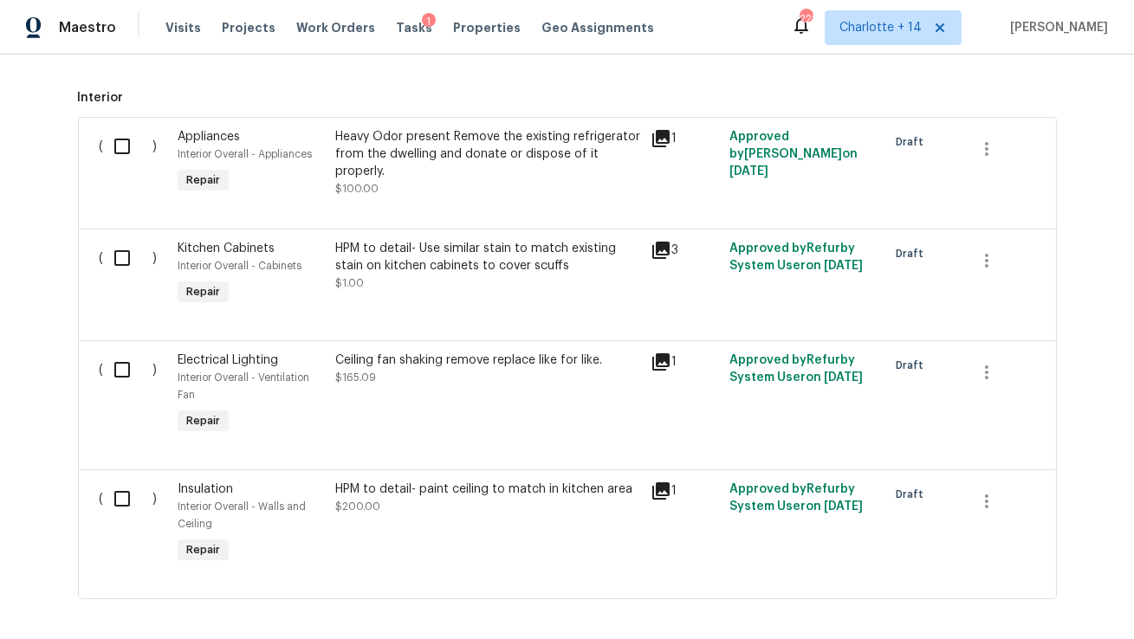
click at [467, 508] on div "HPM to detail- paint ceiling to match in kitchen area $200.00" at bounding box center [487, 498] width 305 height 35
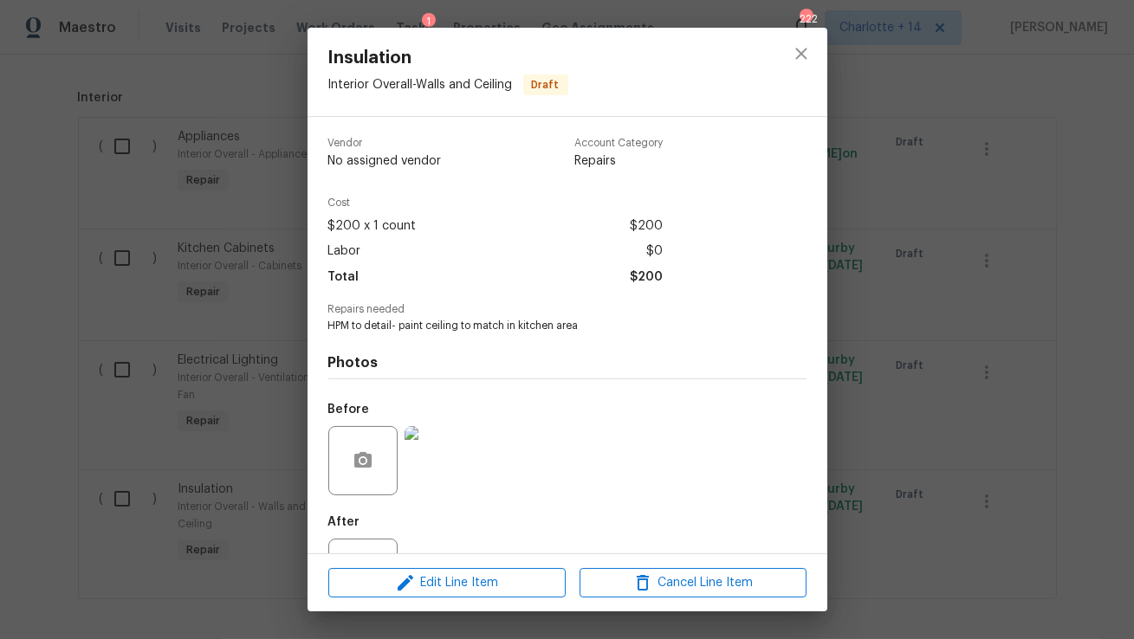
click at [440, 476] on img at bounding box center [439, 460] width 69 height 69
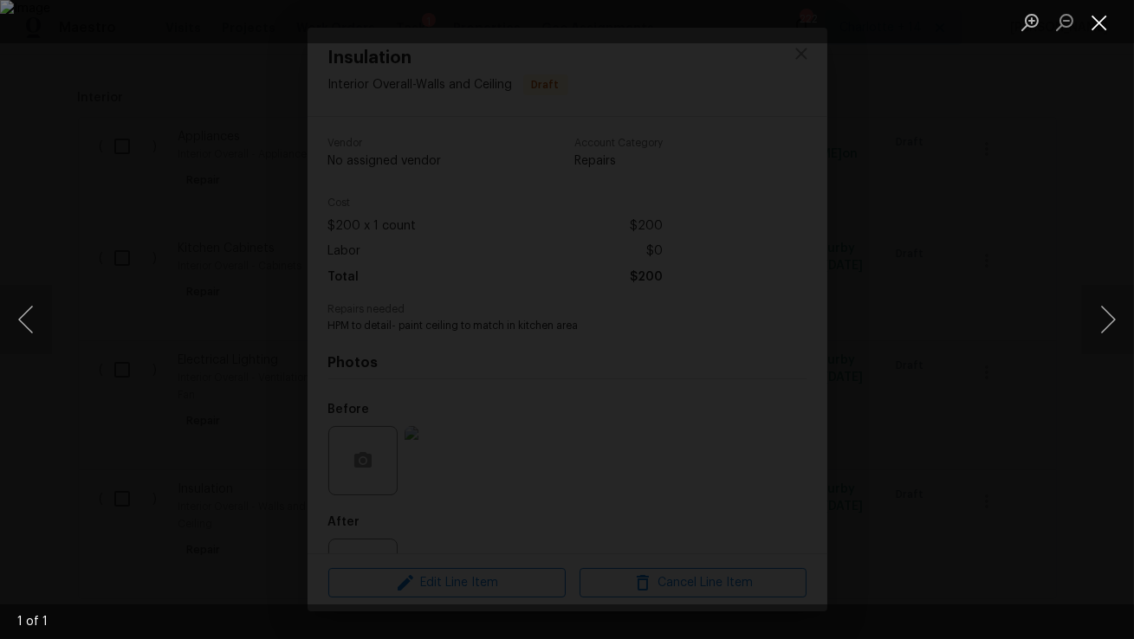
click at [1097, 23] on button "Close lightbox" at bounding box center [1099, 22] width 35 height 30
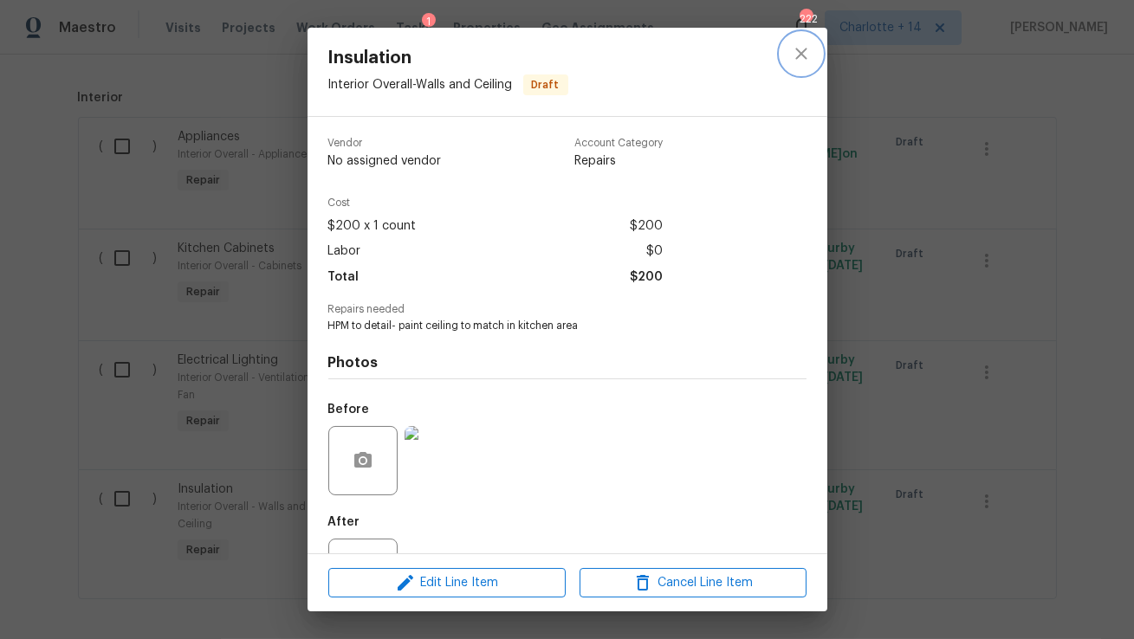
click at [801, 59] on icon "close" at bounding box center [801, 53] width 21 height 21
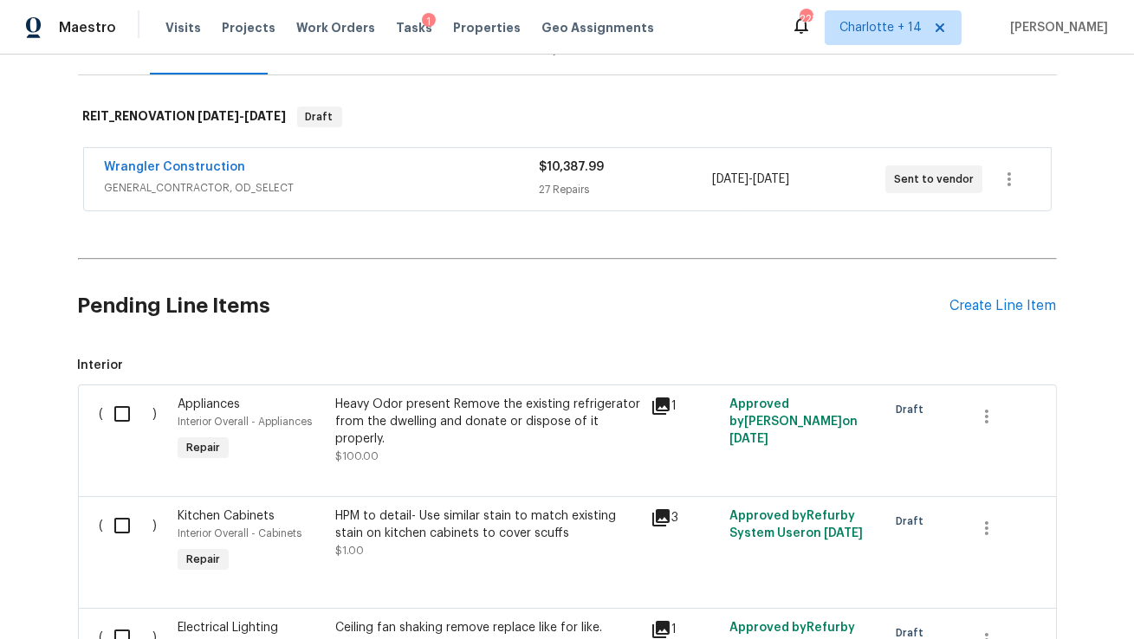
scroll to position [0, 0]
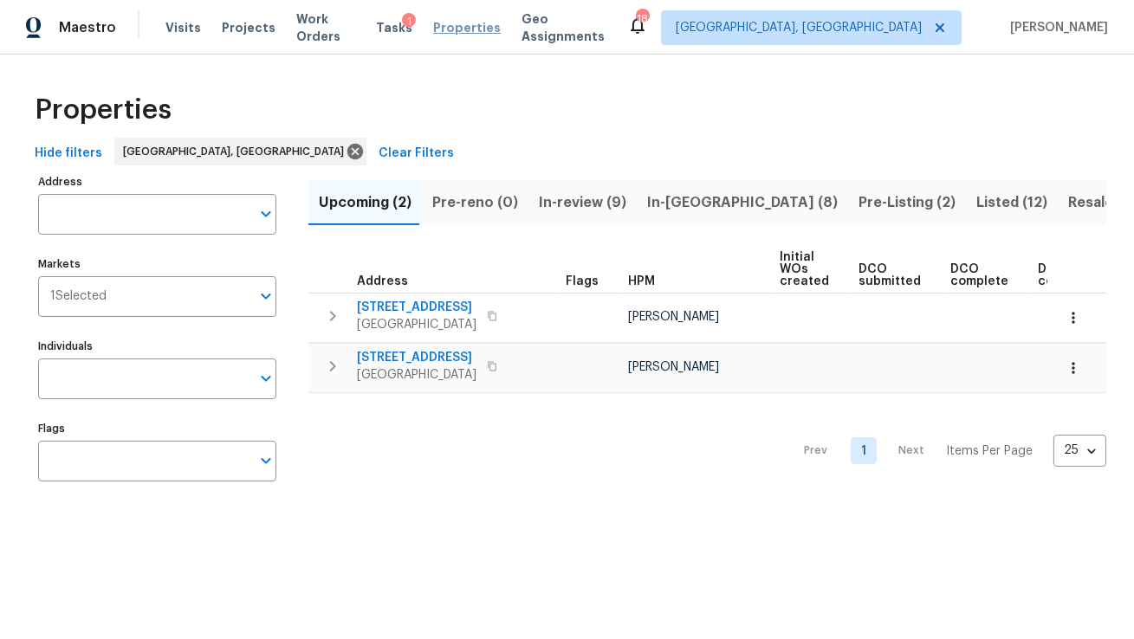
click at [451, 28] on span "Properties" at bounding box center [467, 27] width 68 height 17
click at [189, 223] on input "Address" at bounding box center [144, 214] width 212 height 41
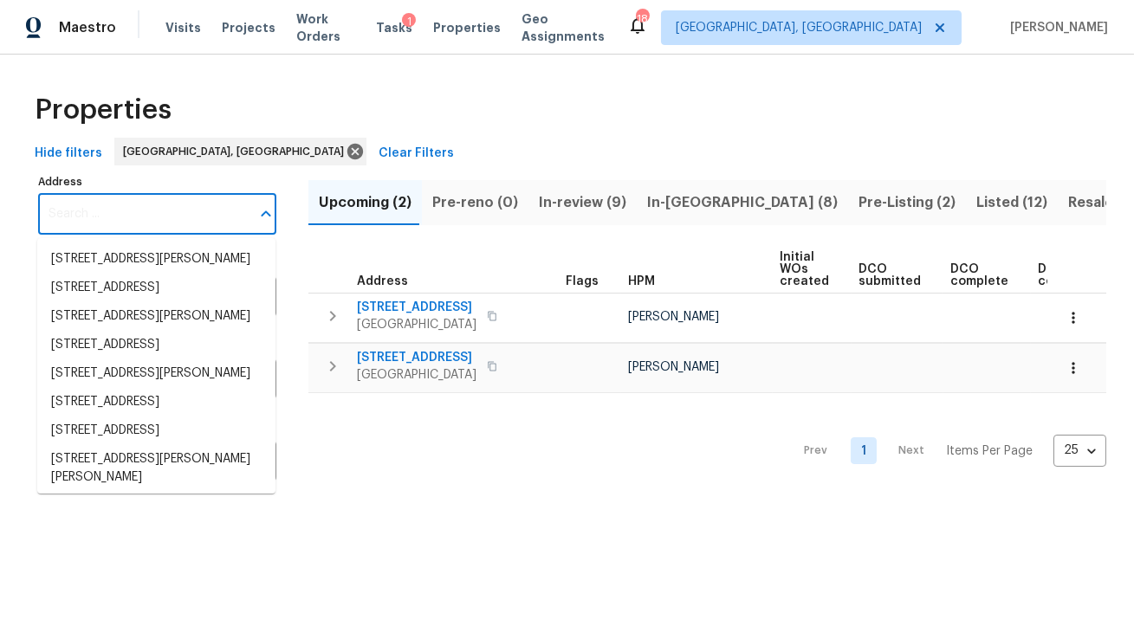
paste input "6527 Hopper Rd, Houston, TX 77016"
type input "6527 Hopper Rd, Houston, TX 77016"
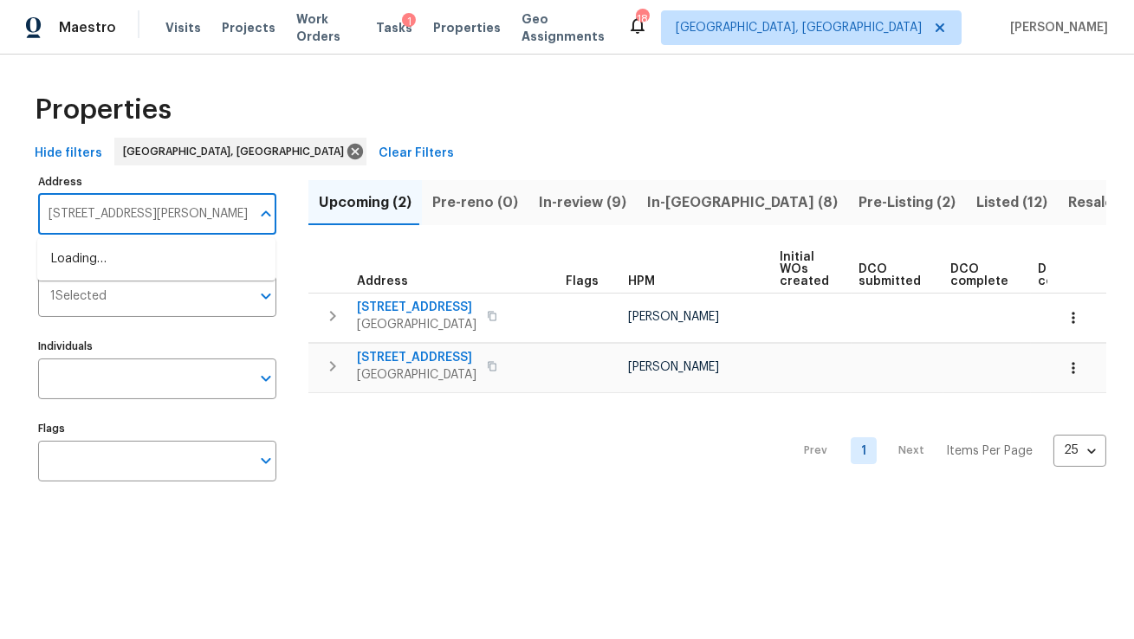
scroll to position [0, 2]
click at [193, 252] on li "6527 Hopper Rd Houston TX 77016" at bounding box center [156, 259] width 238 height 29
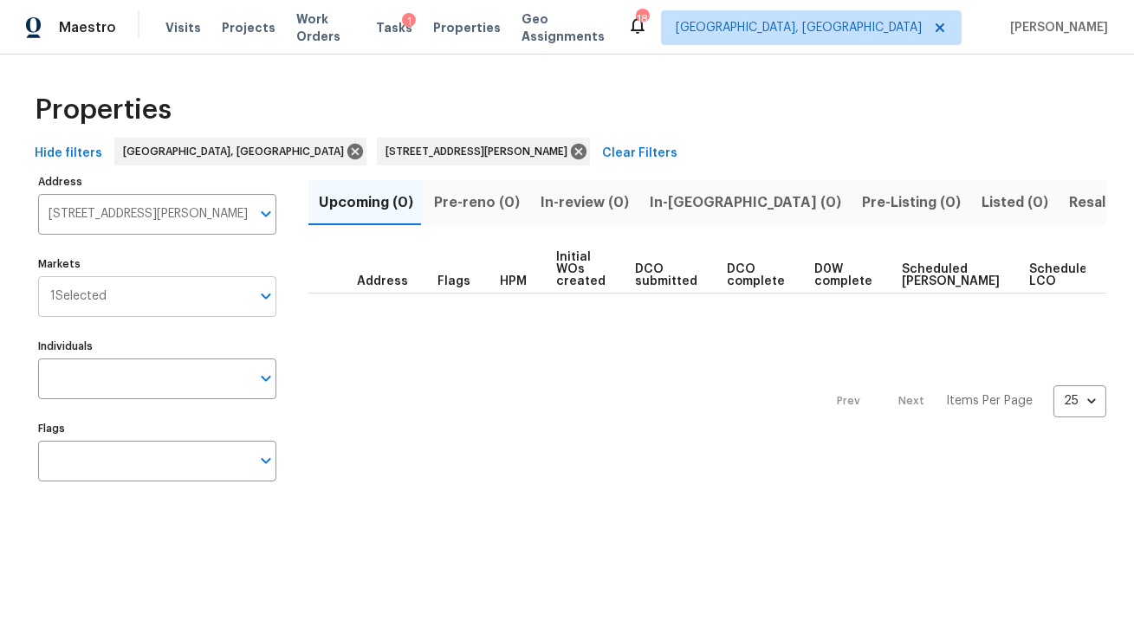
click at [203, 300] on input "Markets" at bounding box center [179, 296] width 144 height 41
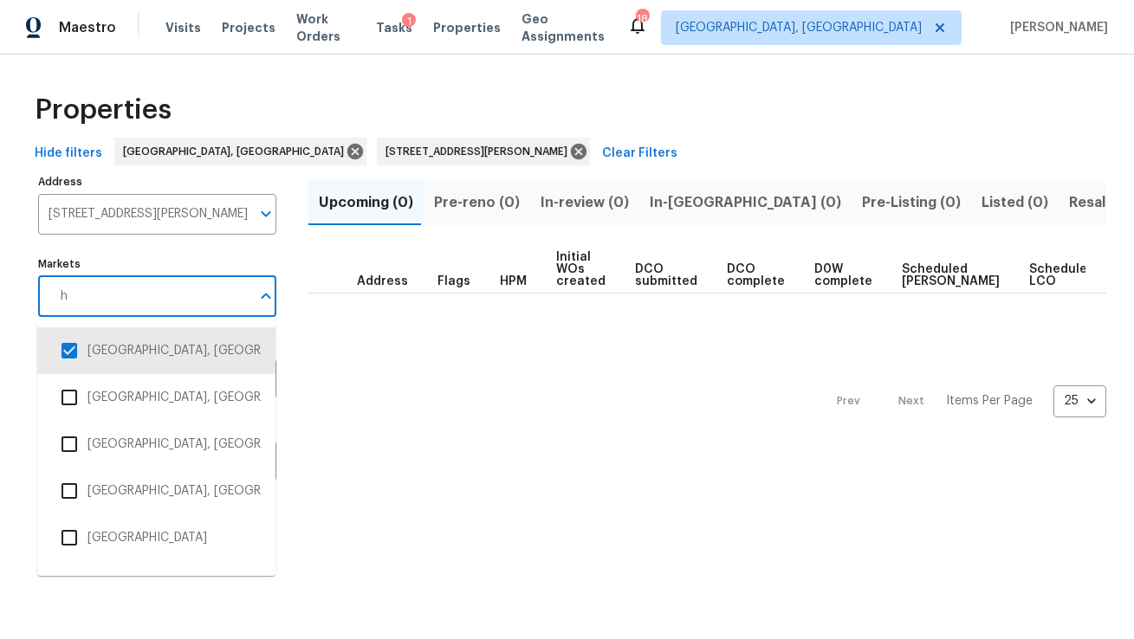
type input "ho"
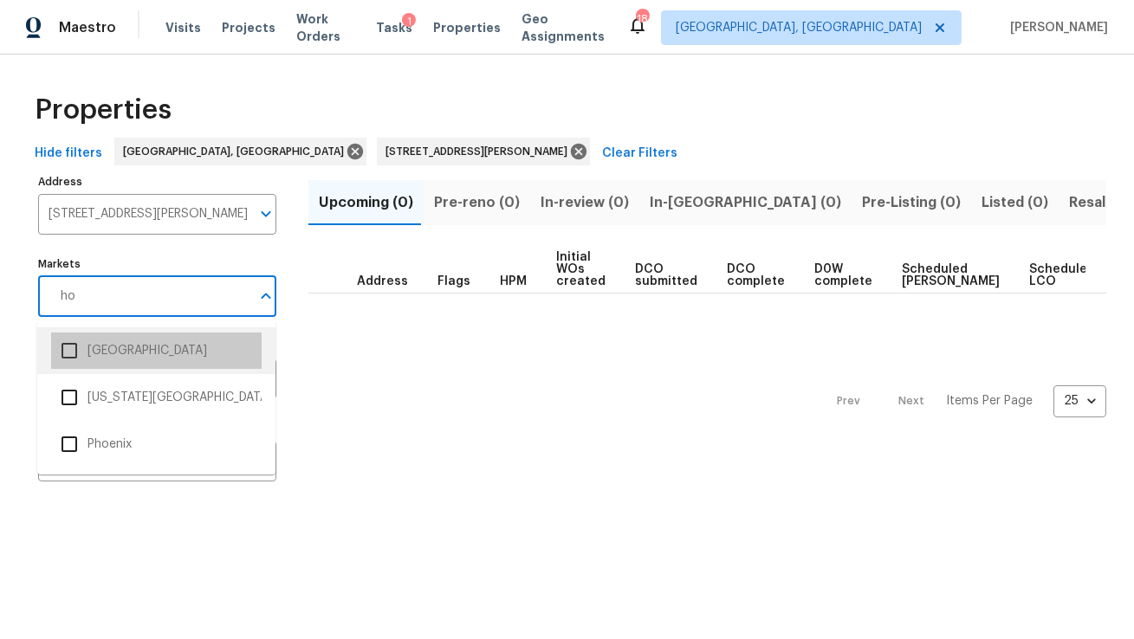
click at [140, 348] on li "Houston" at bounding box center [156, 351] width 210 height 36
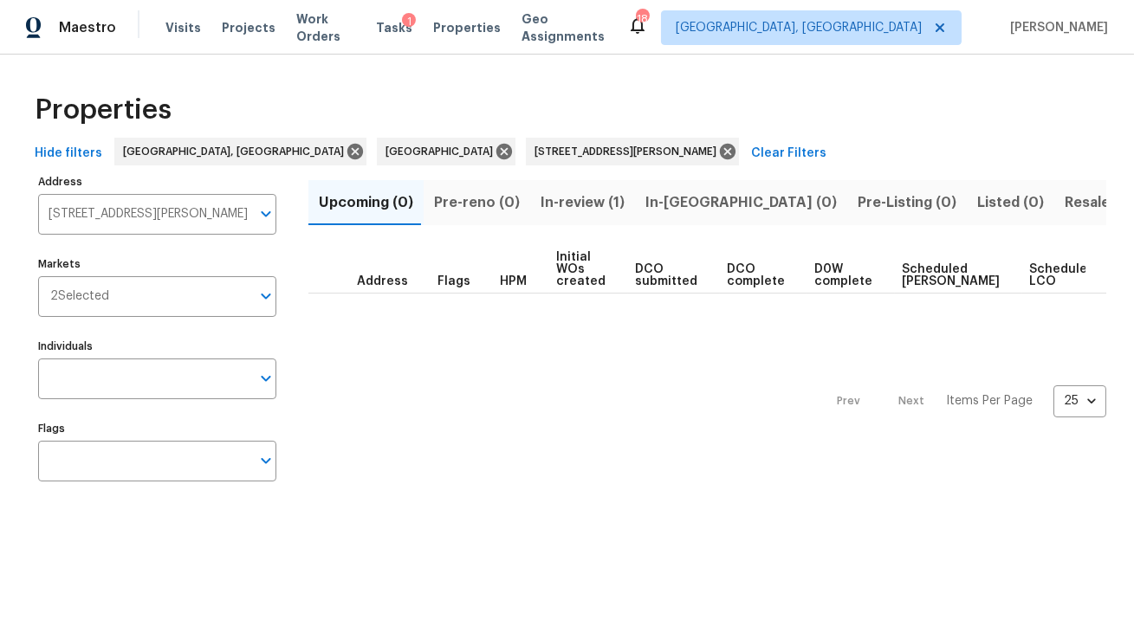
click at [544, 200] on span "In-review (1)" at bounding box center [582, 203] width 84 height 24
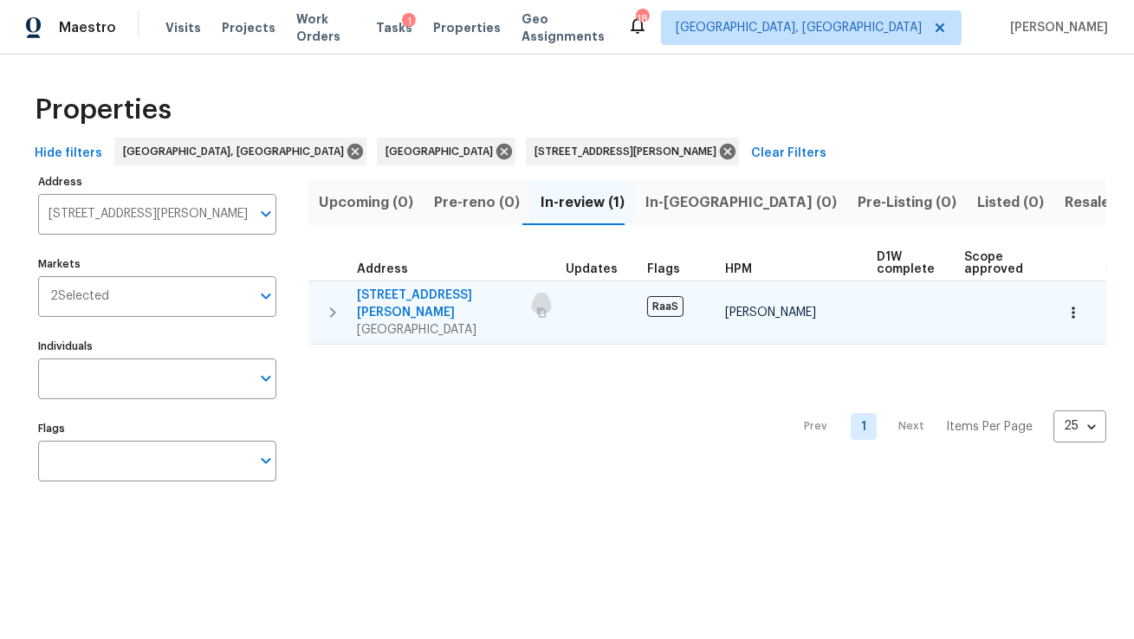
click at [531, 309] on button "button" at bounding box center [541, 313] width 21 height 42
click at [406, 293] on span "6527 Hopper Rd" at bounding box center [441, 304] width 169 height 35
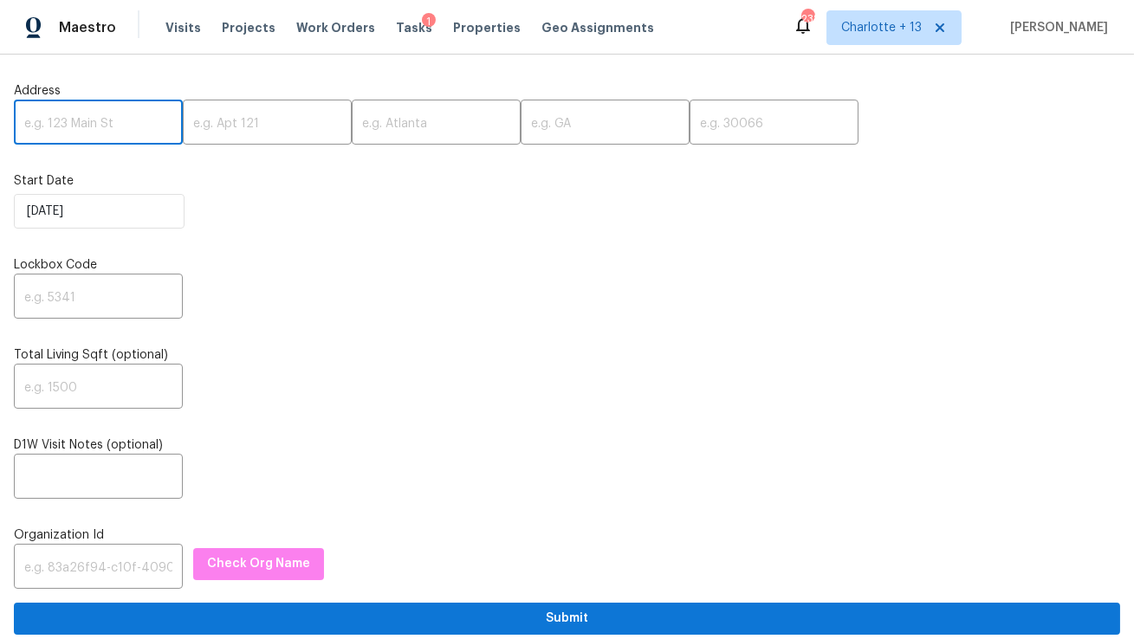
click at [97, 134] on input "text" at bounding box center [98, 124] width 169 height 41
paste input "[STREET_ADDRESS]"
click at [130, 127] on input "2026 SE 6th Ln, Cape Coral, FL 33990" at bounding box center [98, 124] width 169 height 41
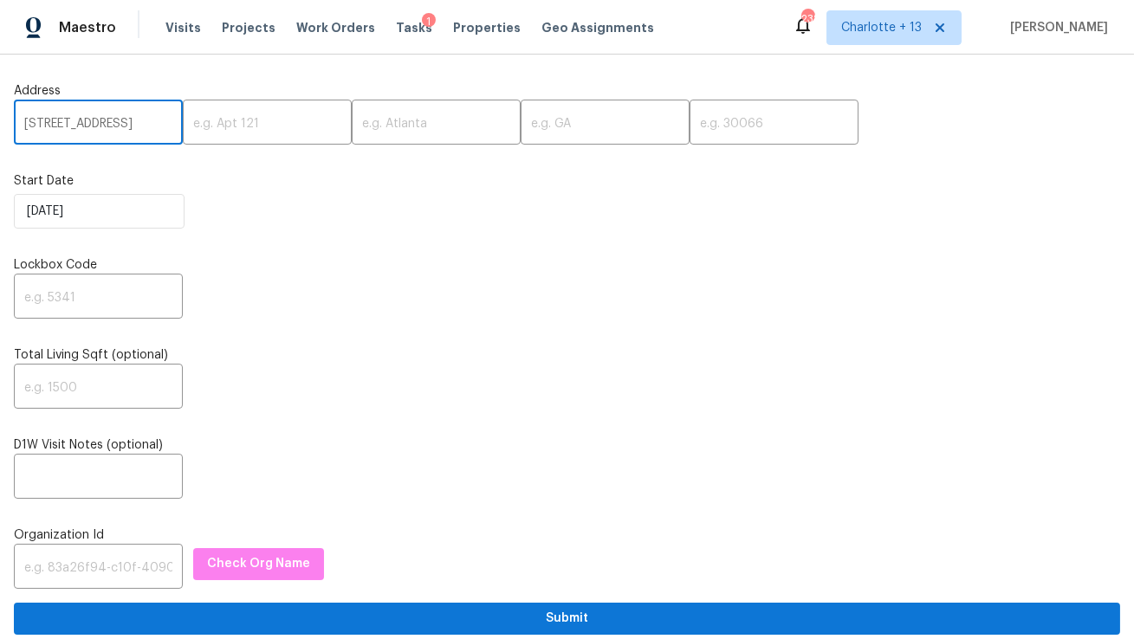
scroll to position [0, 44]
type input "2026 SE 6th Ln, Cape Coral, FL"
click at [689, 128] on input "text" at bounding box center [773, 124] width 169 height 41
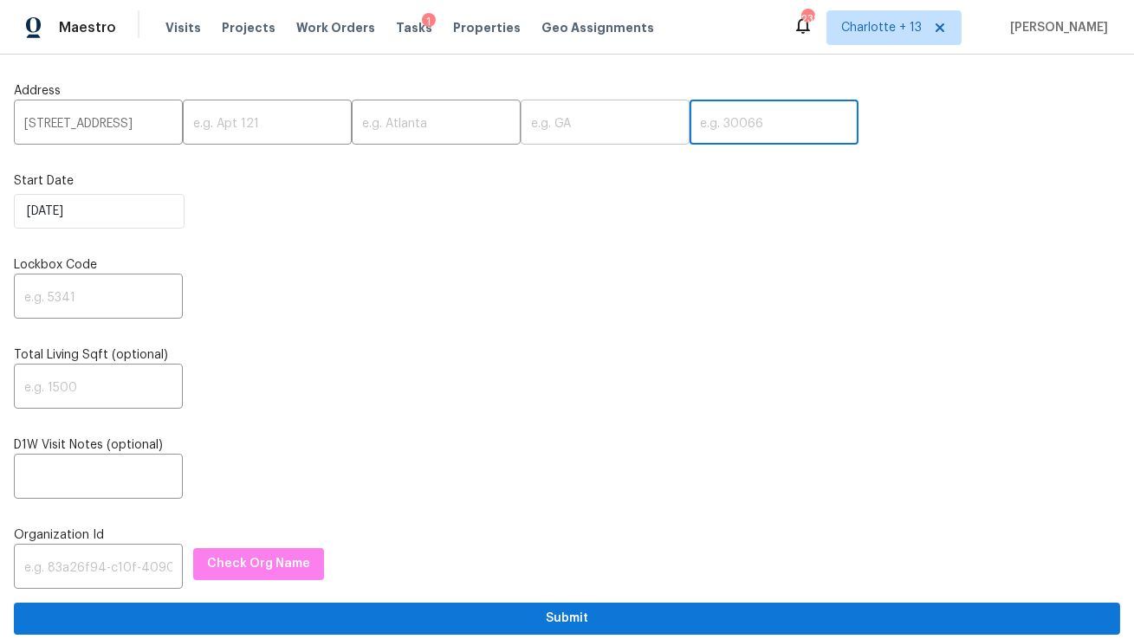
paste input "33990"
type input "33990"
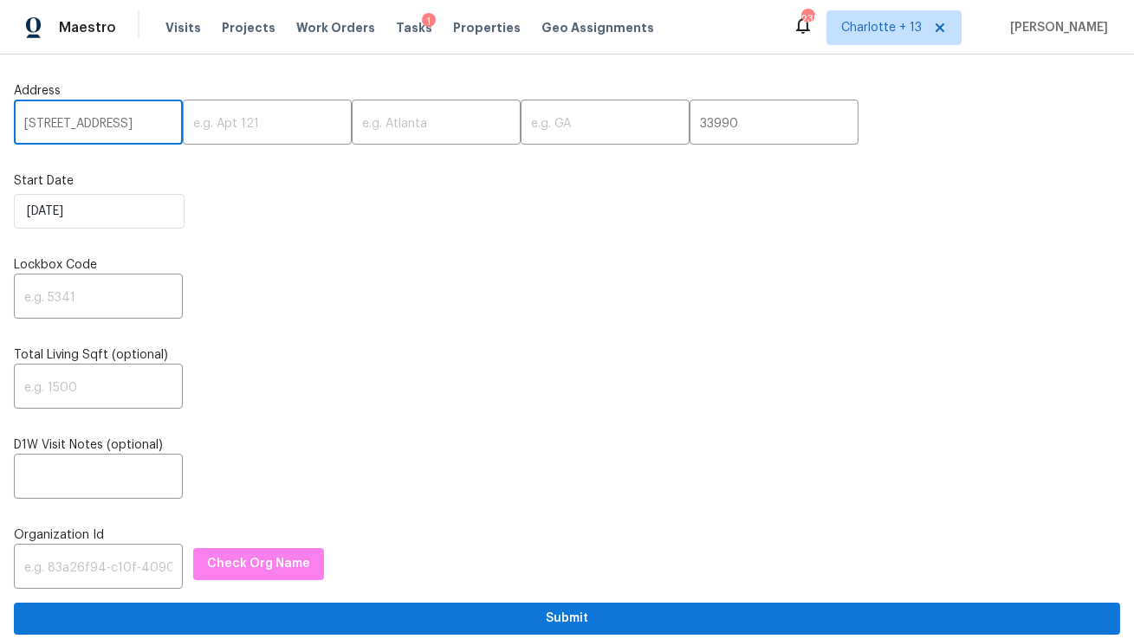
scroll to position [0, 44]
drag, startPoint x: 114, startPoint y: 123, endPoint x: 137, endPoint y: 121, distance: 22.6
click at [137, 121] on input "2026 SE 6th Ln, Cape Coral, FL" at bounding box center [98, 124] width 169 height 41
type input "2026 SE 6th Ln,, FL"
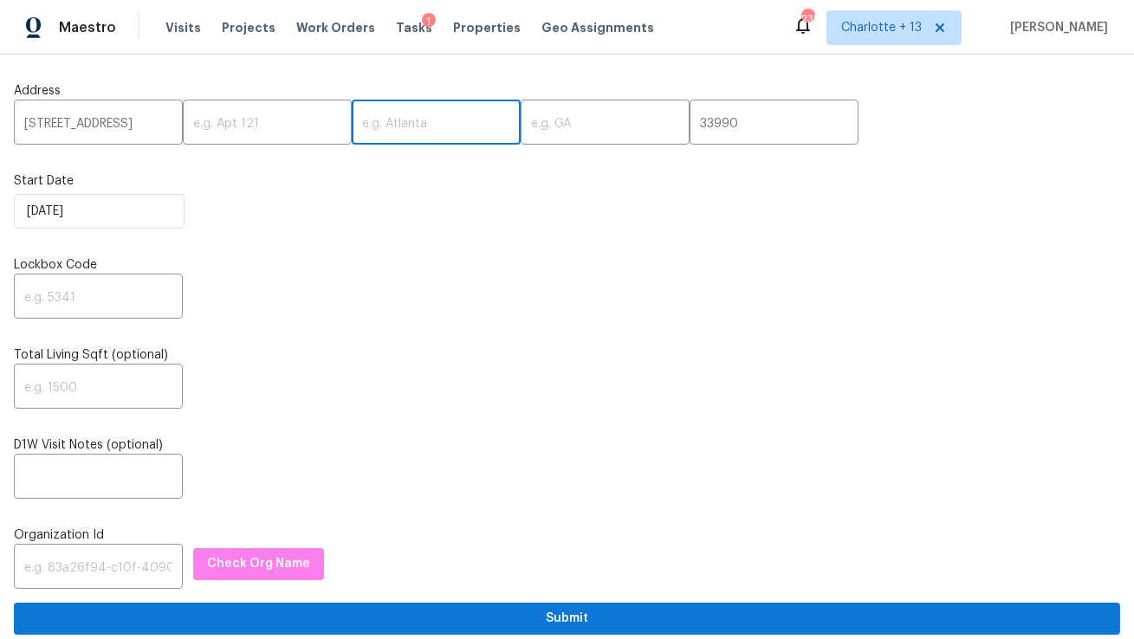
click at [379, 126] on input "text" at bounding box center [436, 124] width 169 height 41
paste input "Cape Coral"
click at [352, 133] on input "Cape Coral" at bounding box center [436, 124] width 169 height 41
click at [352, 128] on input "Cape Coral" at bounding box center [436, 124] width 169 height 41
type input "Cape Coral"
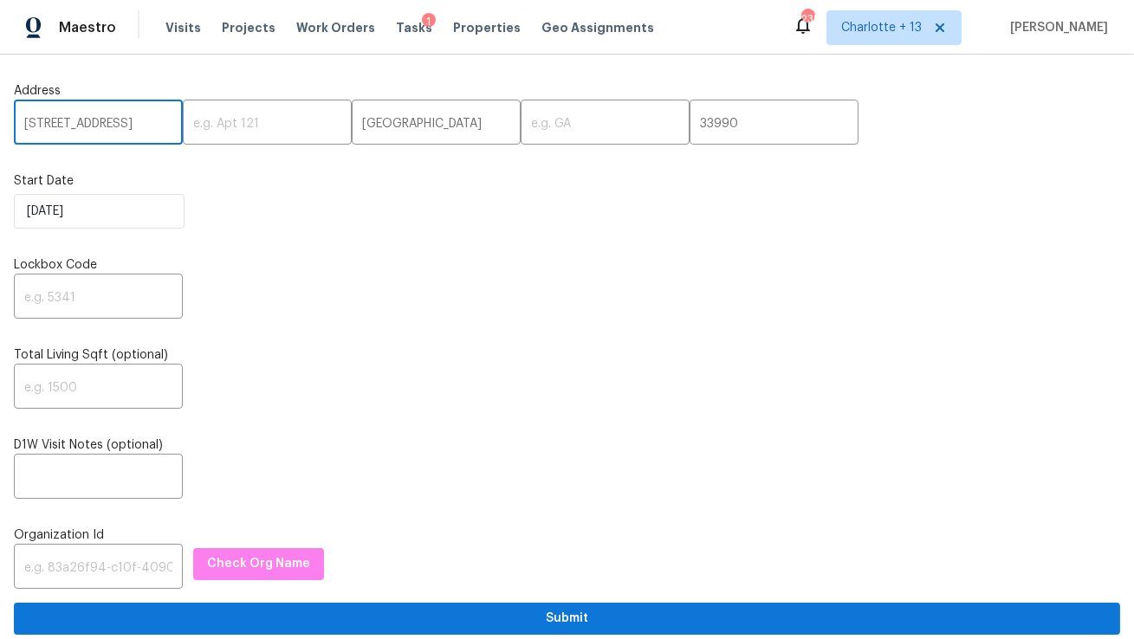
click at [128, 128] on input "2026 SE 6th Ln,, FL" at bounding box center [98, 124] width 169 height 41
type input "2026 SE 6th Ln,,"
click at [521, 129] on input "text" at bounding box center [605, 124] width 169 height 41
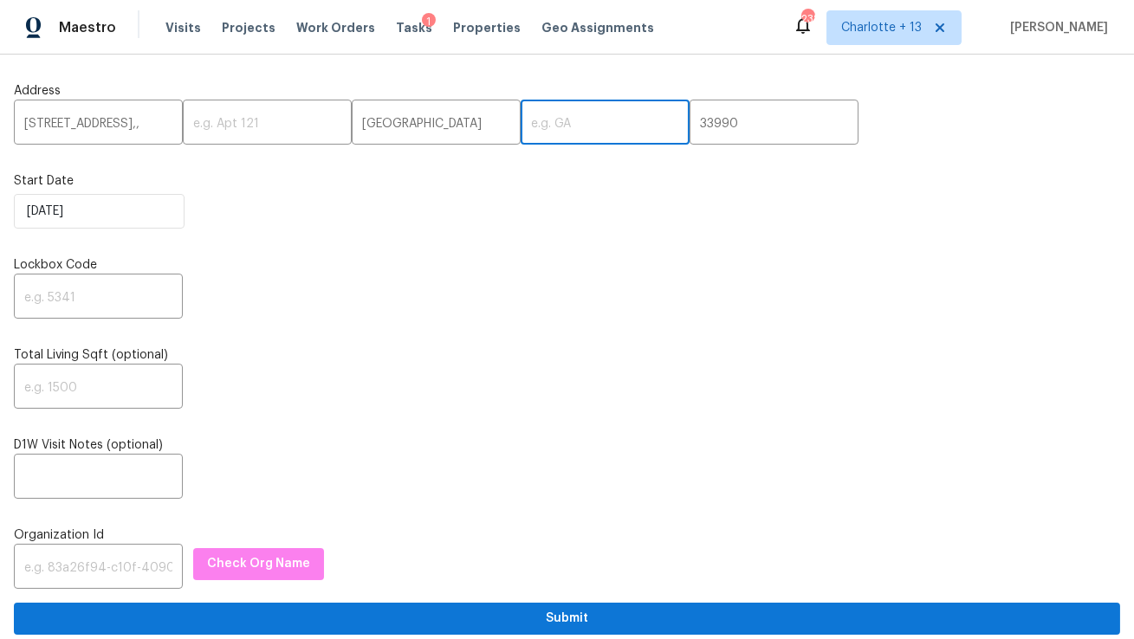
paste input "FL"
type input "FL"
click at [127, 129] on input "2026 SE 6th Ln,," at bounding box center [98, 124] width 169 height 41
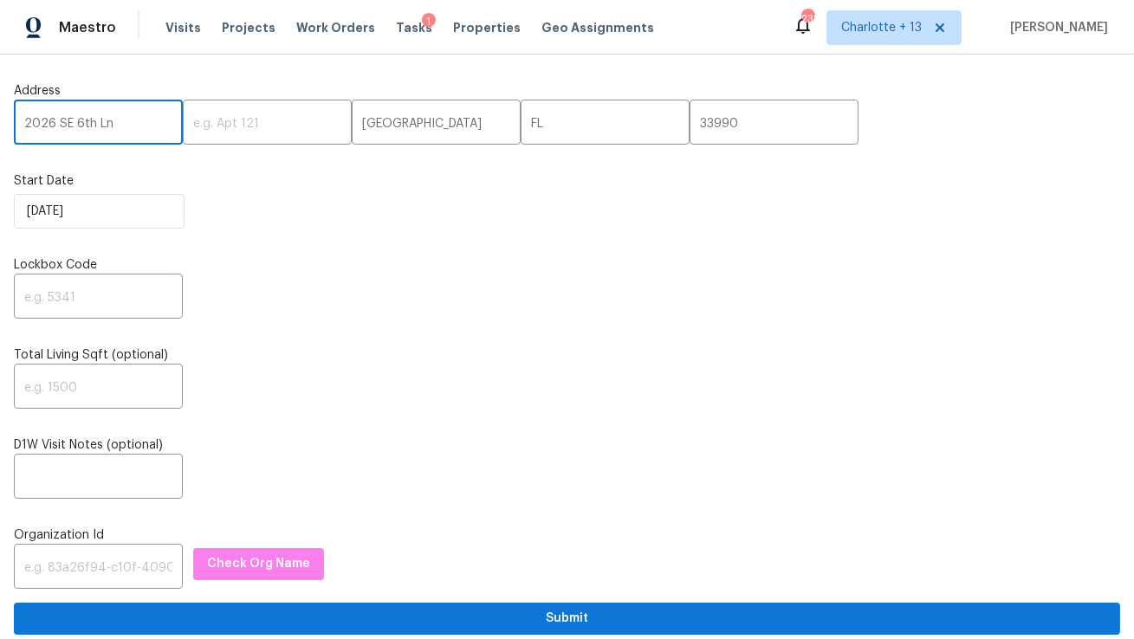
type input "2026 SE 6th Ln"
click at [89, 295] on input "text" at bounding box center [98, 298] width 169 height 41
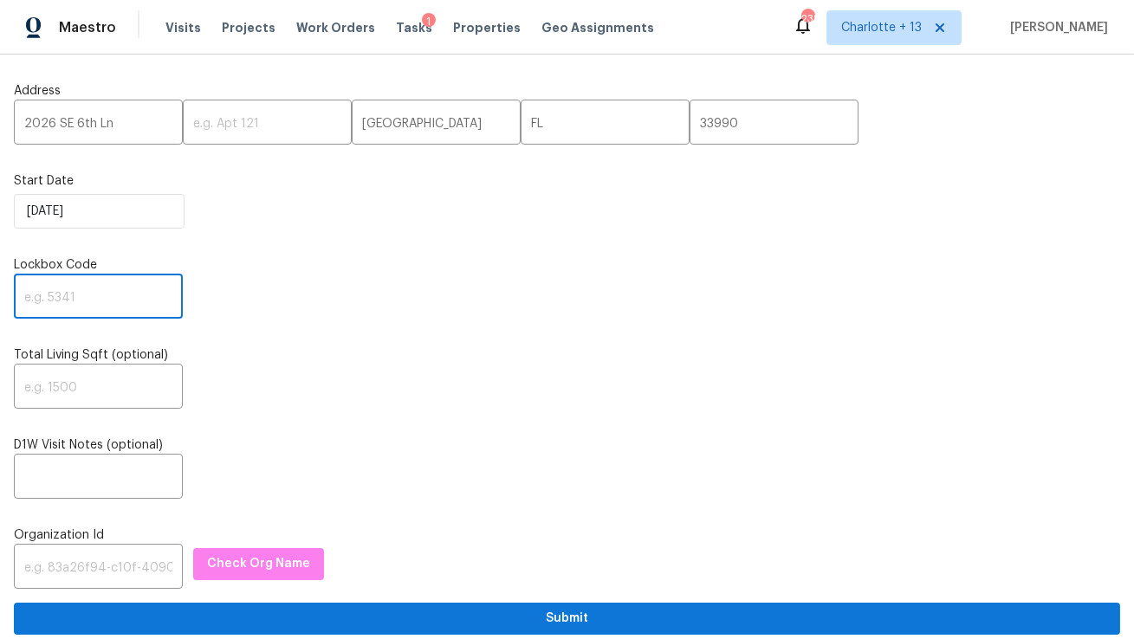
paste input "6223"
type input "6223"
click at [48, 565] on input "text" at bounding box center [98, 568] width 169 height 41
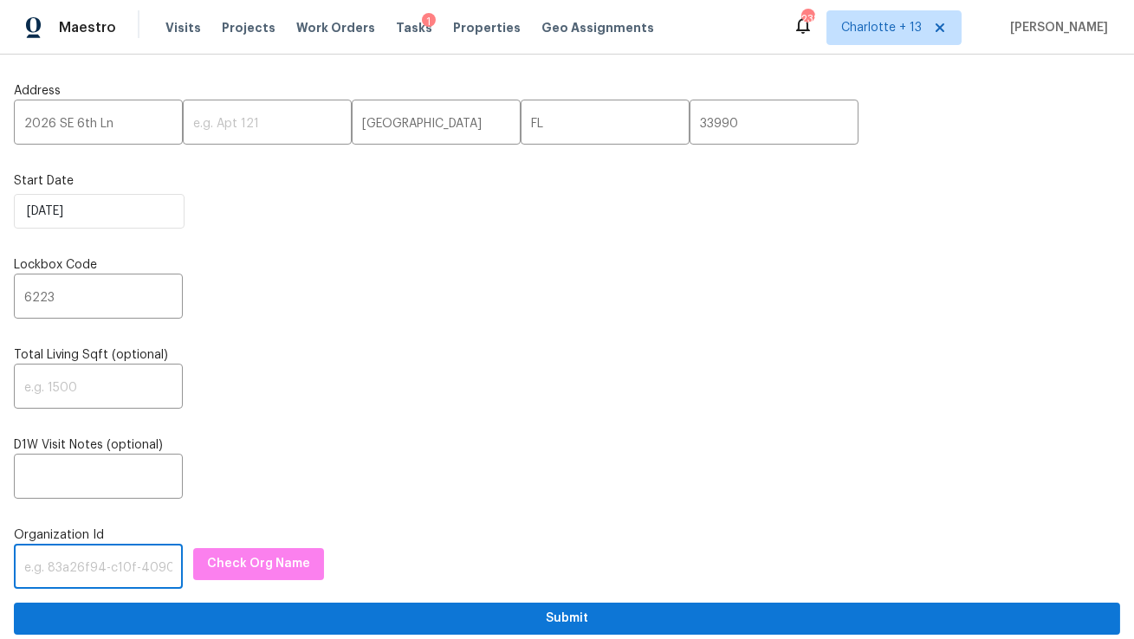
paste input "1349d153-b359-4f9b-b4dd-758ff939cc37"
type input "1349d153-b359-4f9b-b4dd-758ff939cc37"
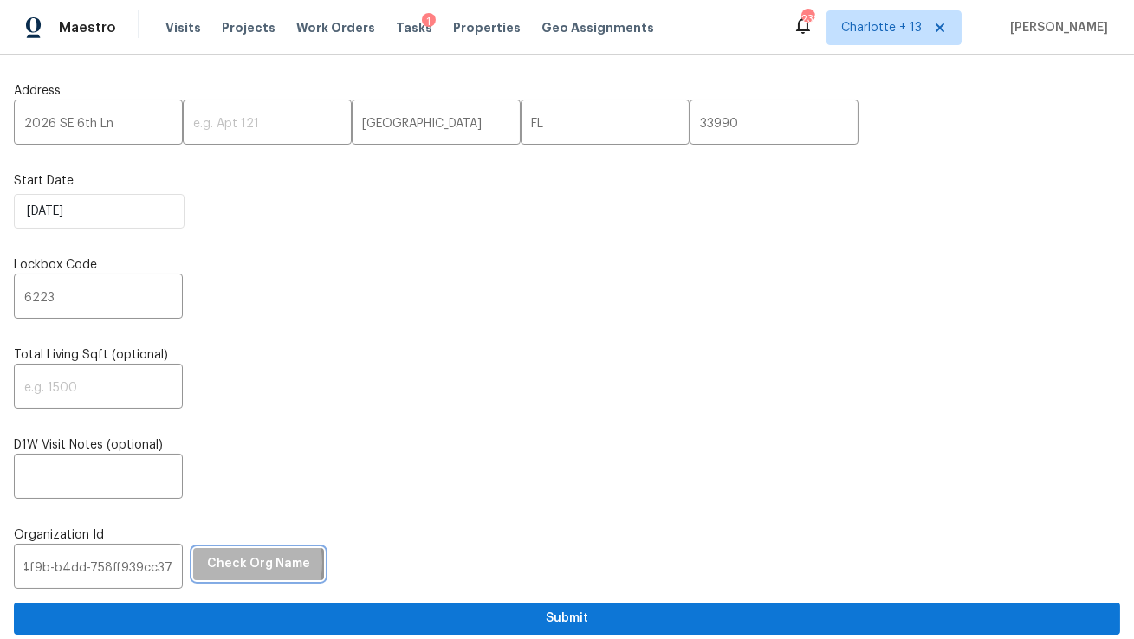
scroll to position [0, 0]
click at [226, 565] on span "Check Org Name" at bounding box center [258, 564] width 103 height 22
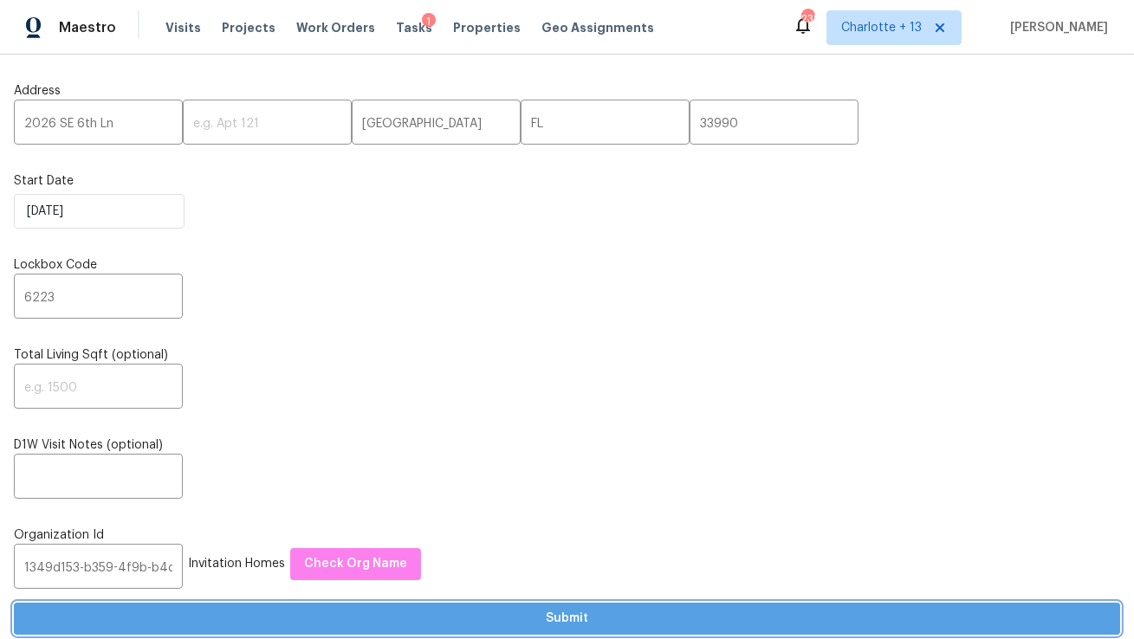
click at [189, 625] on span "Submit" at bounding box center [567, 619] width 1078 height 22
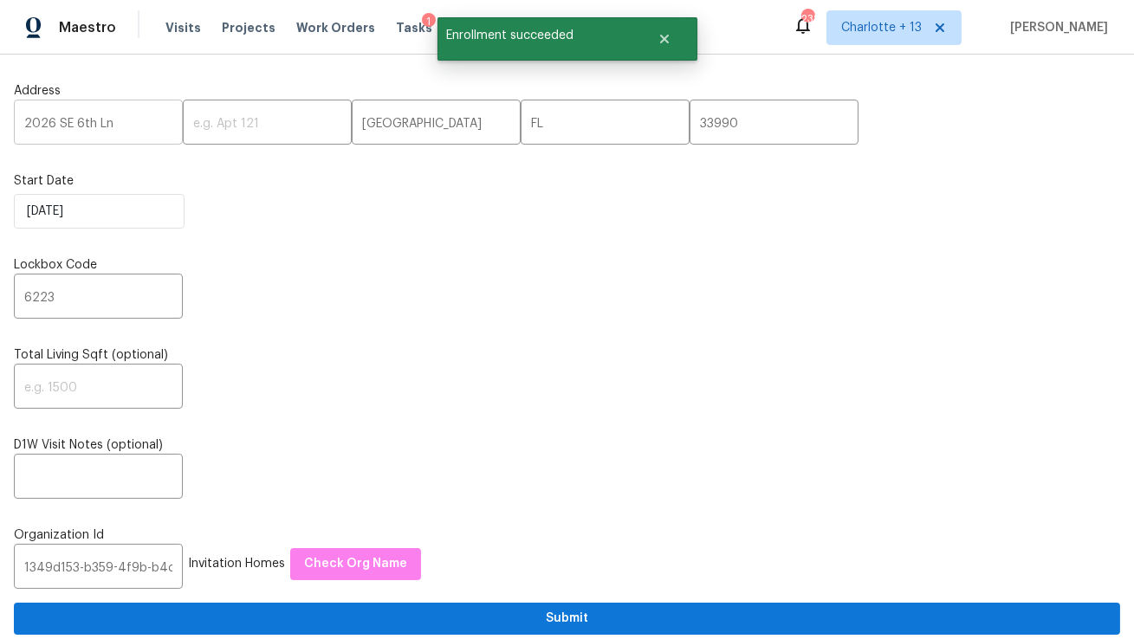
click at [89, 125] on input "2026 SE 6th Ln" at bounding box center [98, 124] width 169 height 41
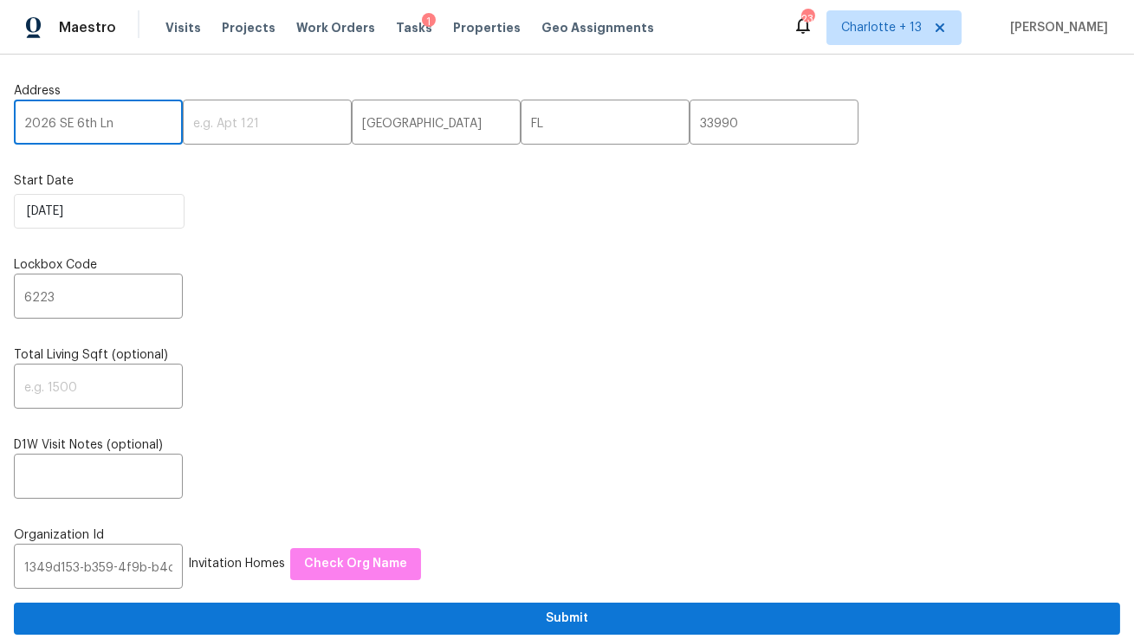
paste input "[STREET_ADDRESS][PERSON_NAME]"
click at [134, 126] on input "[STREET_ADDRESS][PERSON_NAME]" at bounding box center [98, 124] width 169 height 41
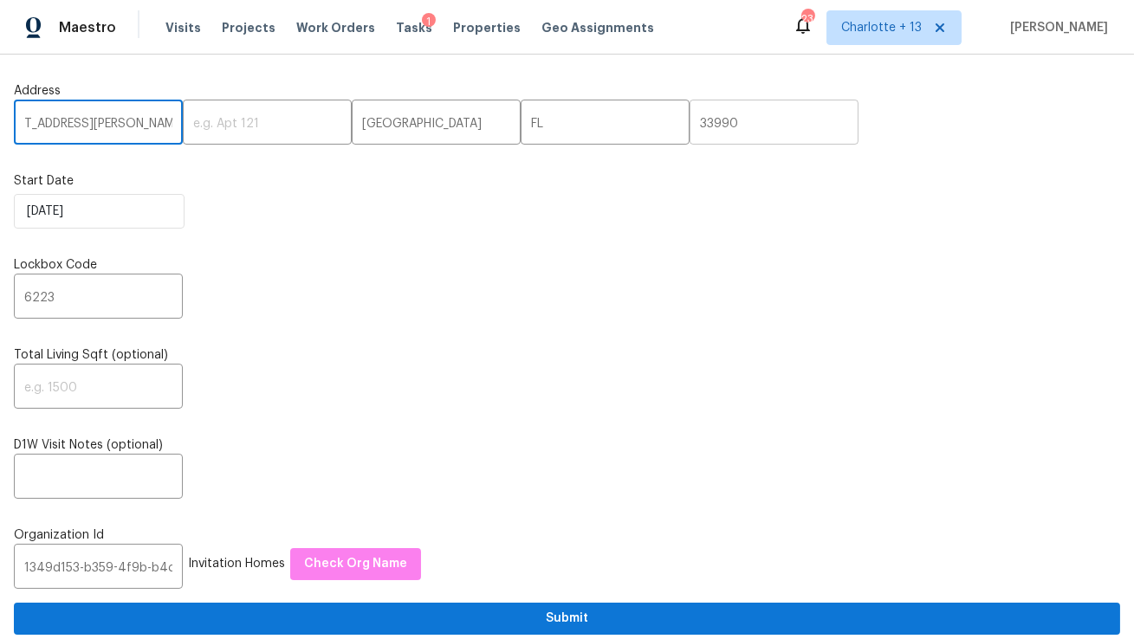
type input "3877 Trenton Dr, Snellville, GA"
click at [689, 126] on input "33990" at bounding box center [773, 124] width 169 height 41
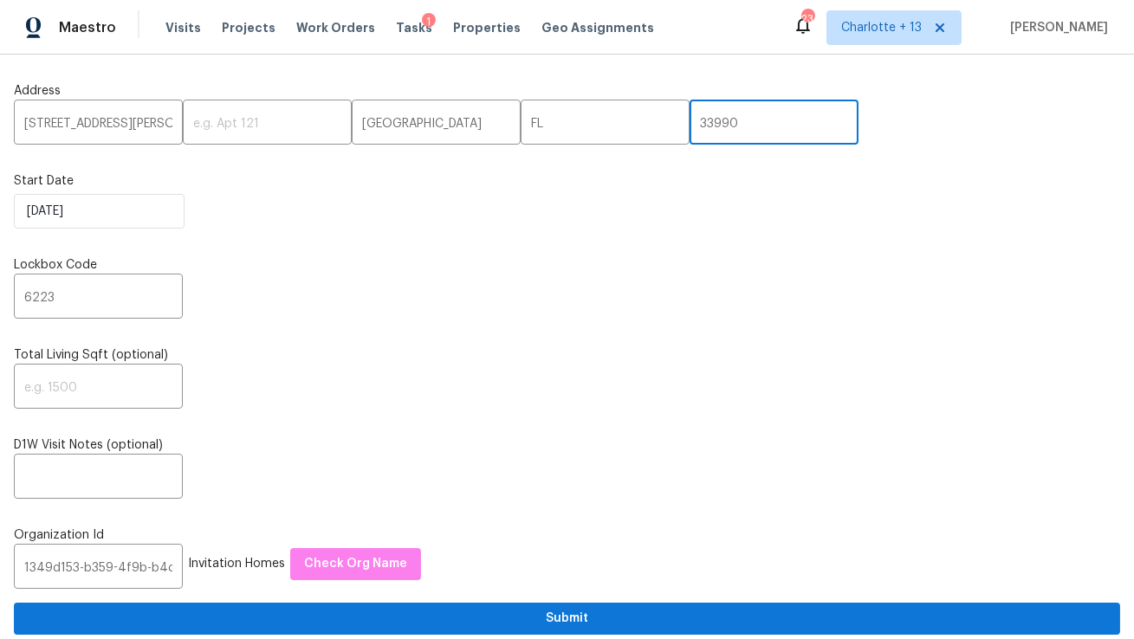
click at [689, 126] on input "33990" at bounding box center [773, 124] width 169 height 41
paste input "0039"
type input "30039"
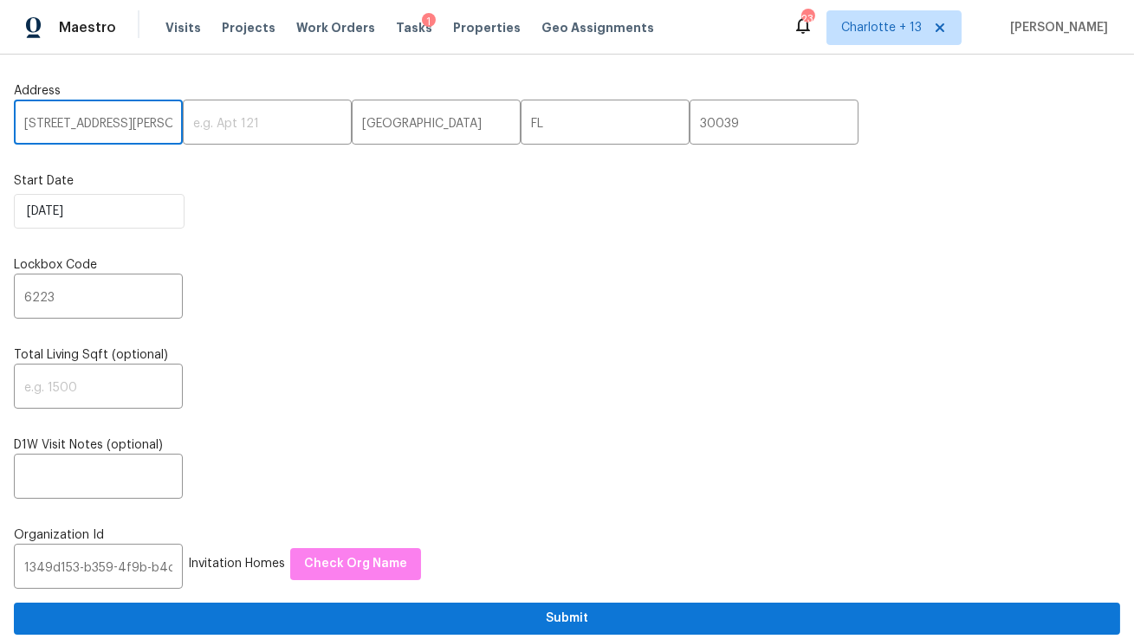
click at [135, 120] on input "3877 Trenton Dr, Snellville, GA" at bounding box center [98, 124] width 169 height 41
type input "3877 Trenton Dr,, GA"
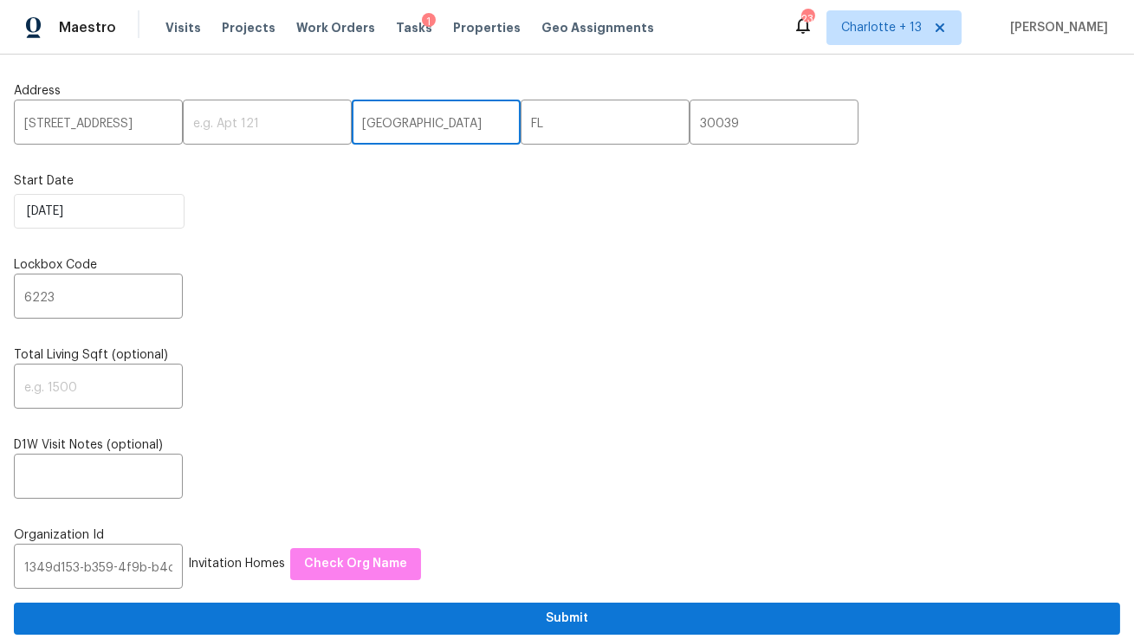
click at [355, 126] on input "Cape Coral" at bounding box center [436, 124] width 169 height 41
paste input "Snellville"
type input "Snellville"
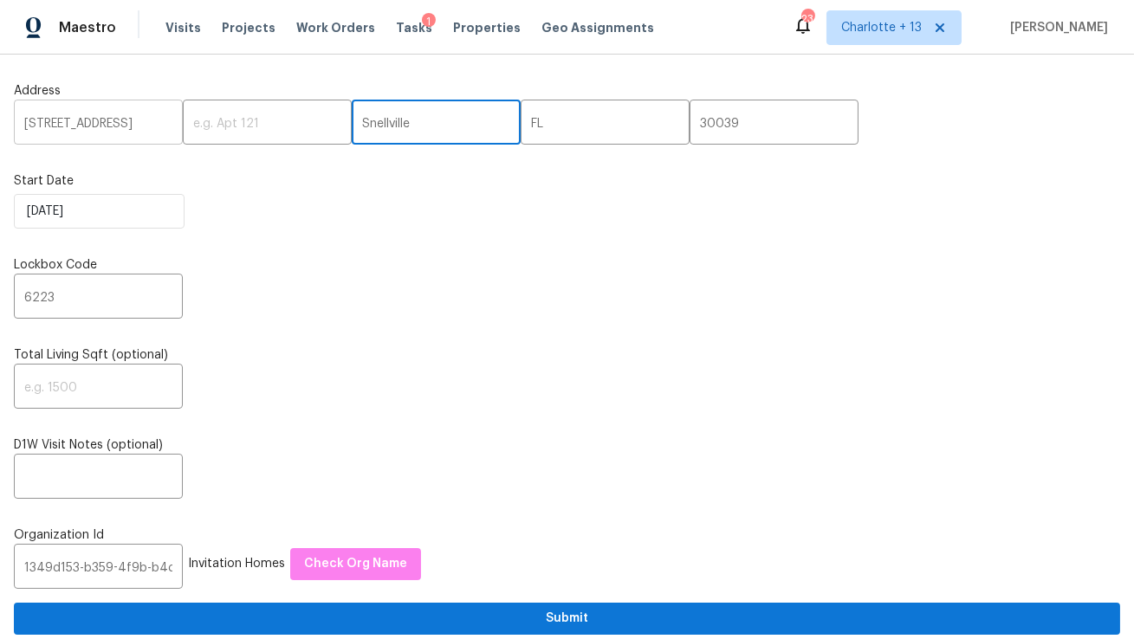
click at [134, 121] on input "3877 Trenton Dr,, GA" at bounding box center [98, 124] width 169 height 41
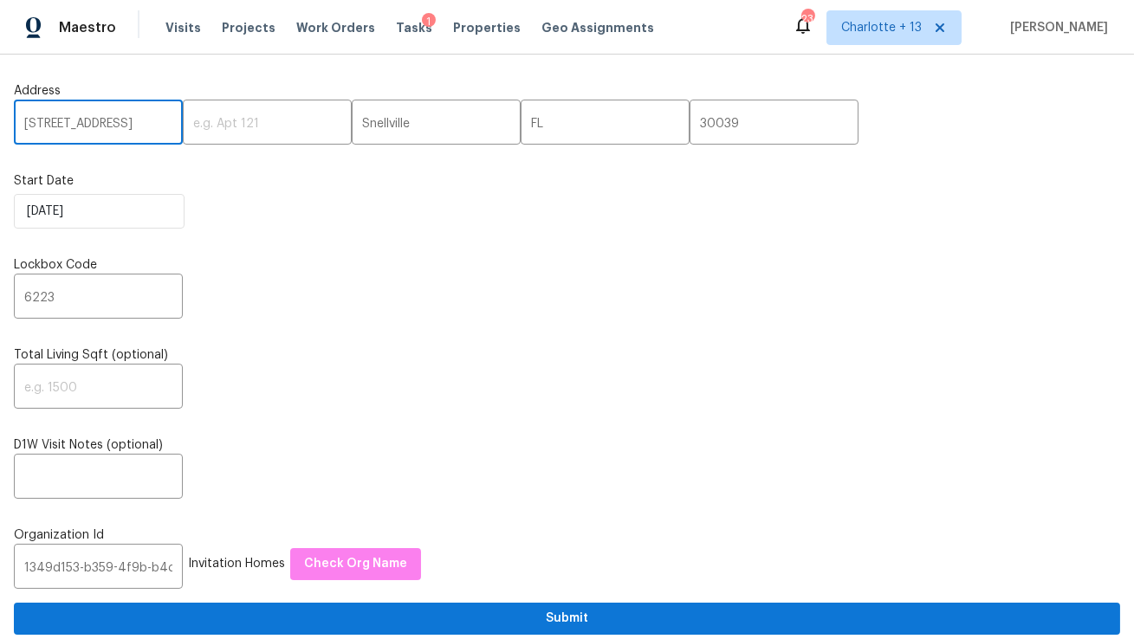
click at [134, 121] on input "3877 Trenton Dr,, GA" at bounding box center [98, 124] width 169 height 41
type input "3877 Trenton Dr,,"
click at [522, 132] on input "FL" at bounding box center [605, 124] width 169 height 41
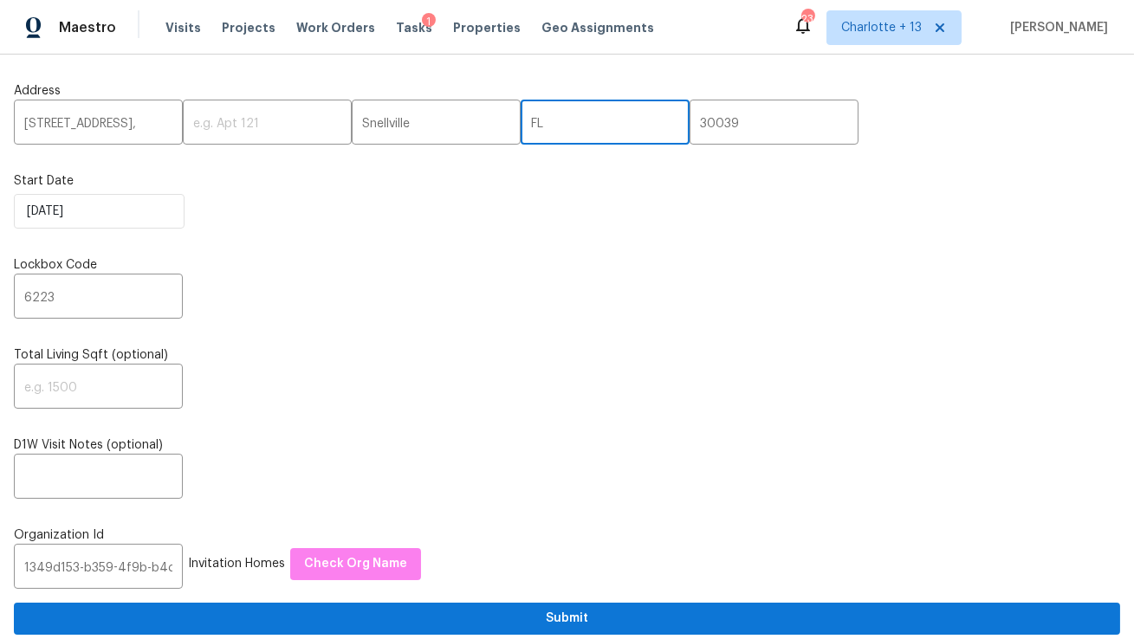
click at [522, 132] on input "FL" at bounding box center [605, 124] width 169 height 41
paste input "GA"
type input "GA"
click at [138, 120] on input "3877 Trenton Dr,," at bounding box center [98, 124] width 169 height 41
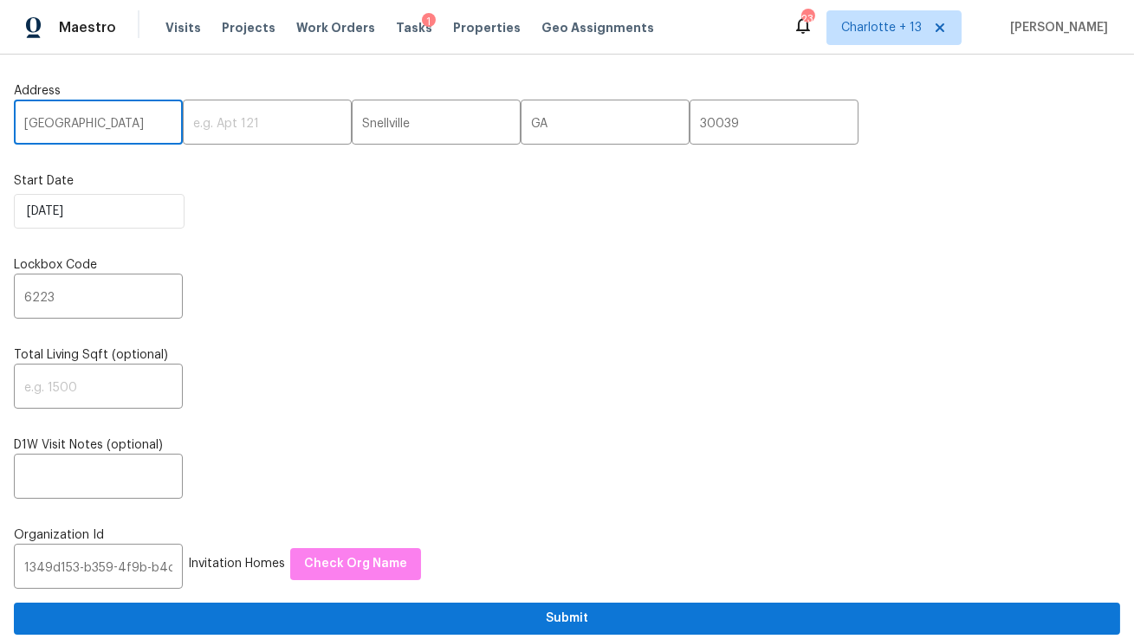
type input "[GEOGRAPHIC_DATA]"
click at [34, 300] on input "6223" at bounding box center [98, 298] width 169 height 41
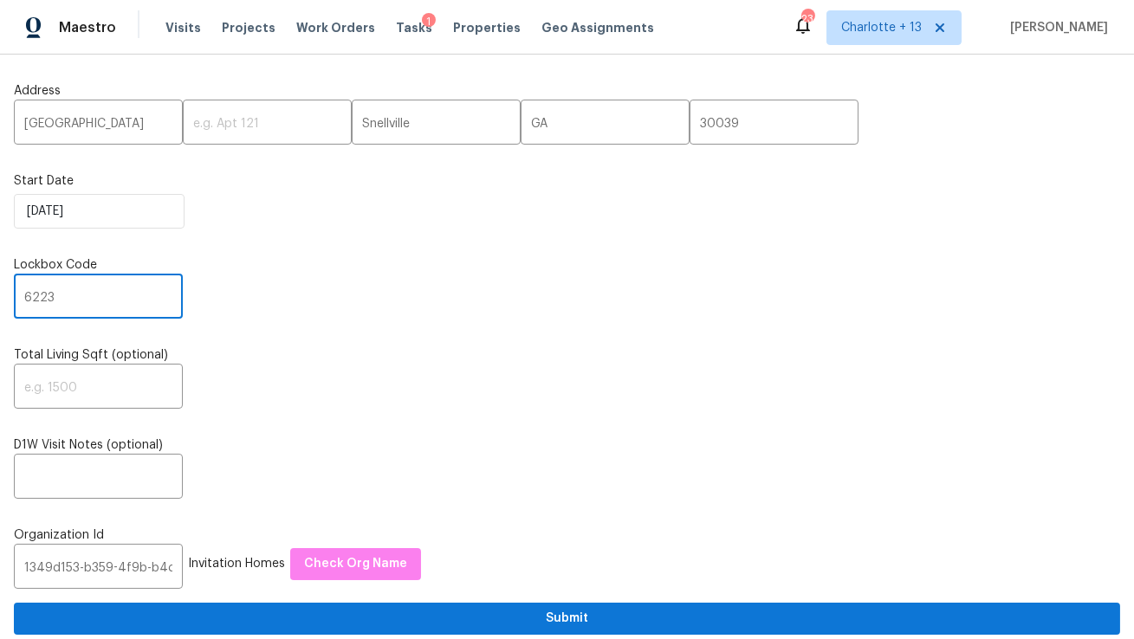
click at [34, 300] on input "6223" at bounding box center [98, 298] width 169 height 41
paste input "2145"
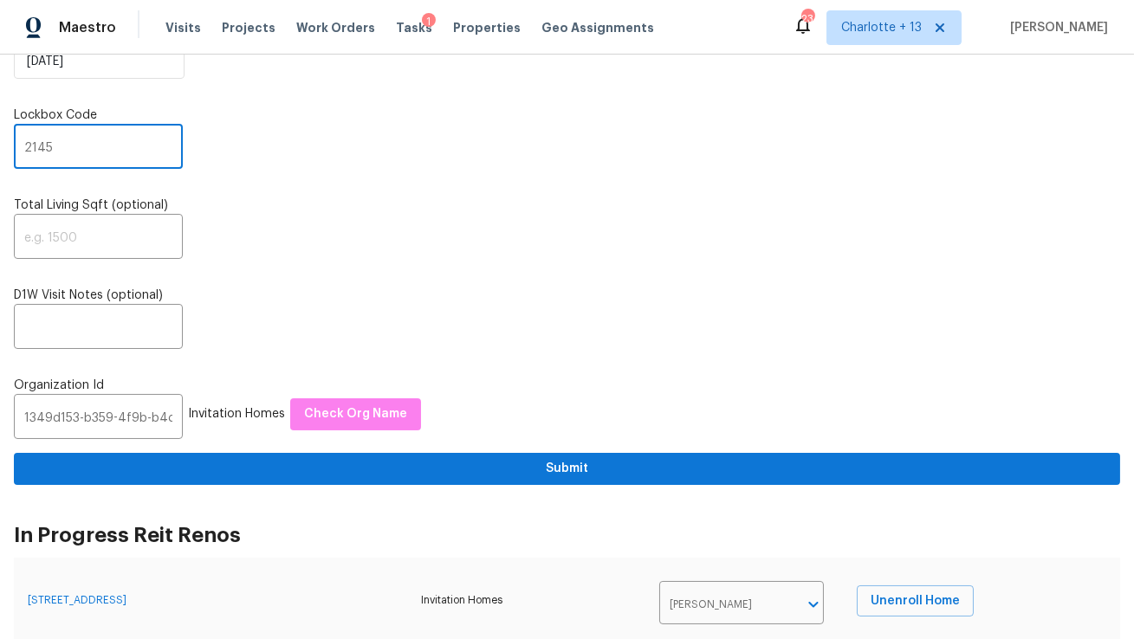
scroll to position [225, 0]
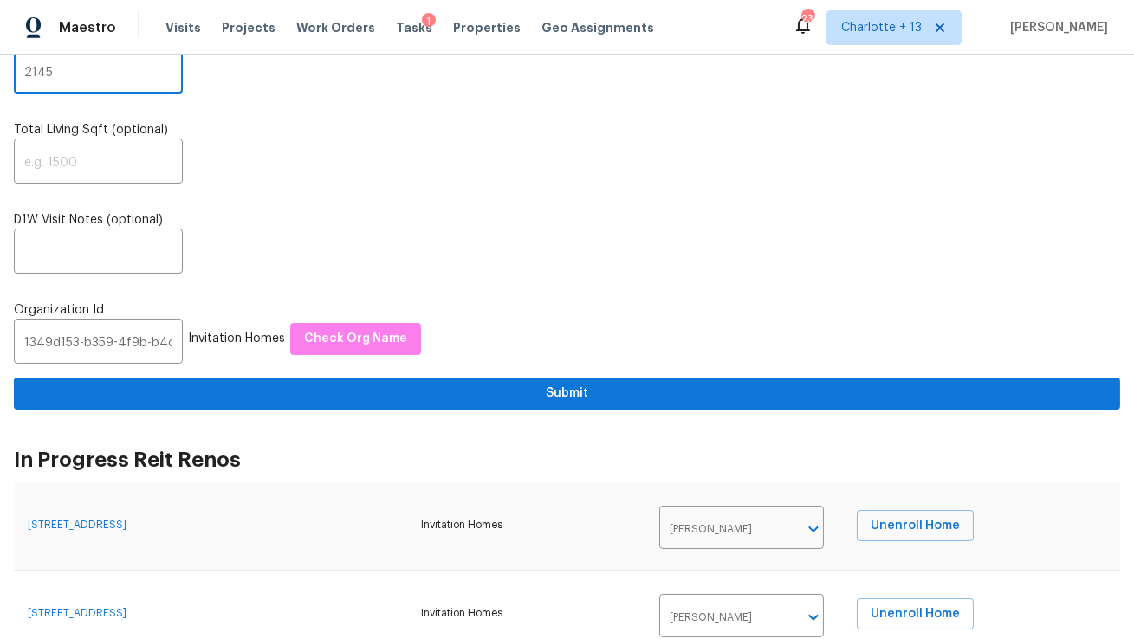
type input "2145"
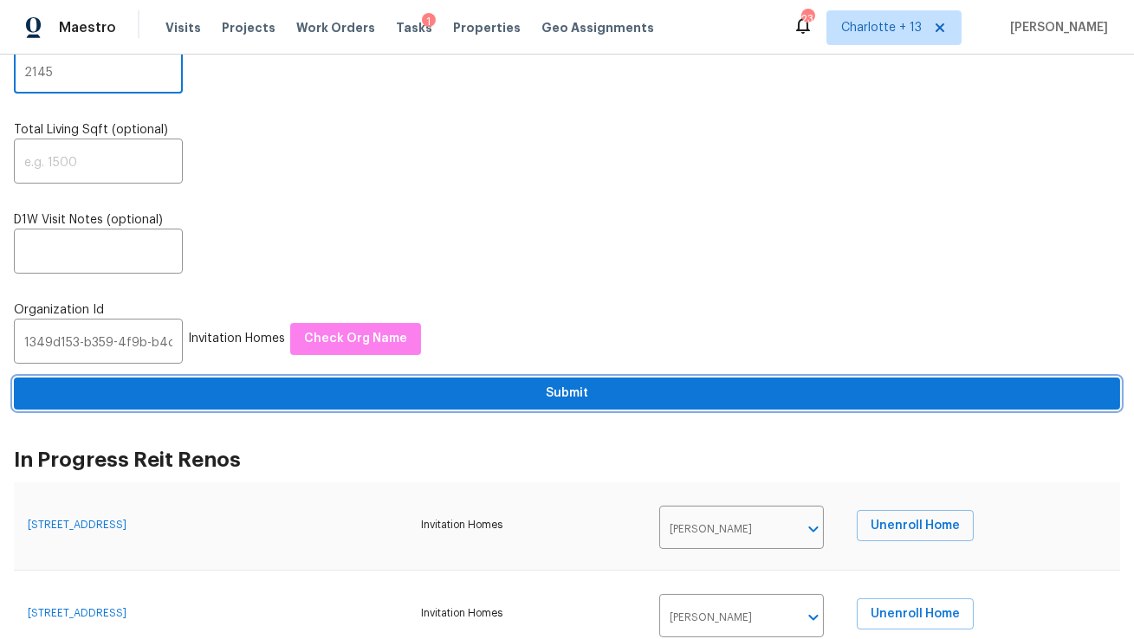
click at [587, 401] on span "Submit" at bounding box center [567, 394] width 1078 height 22
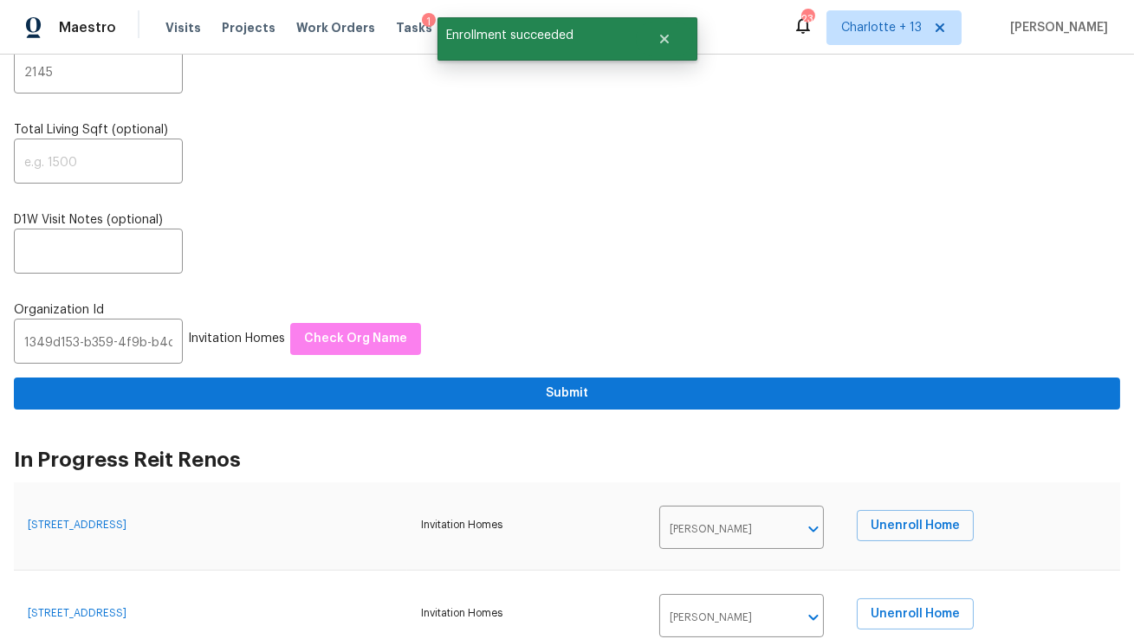
scroll to position [0, 0]
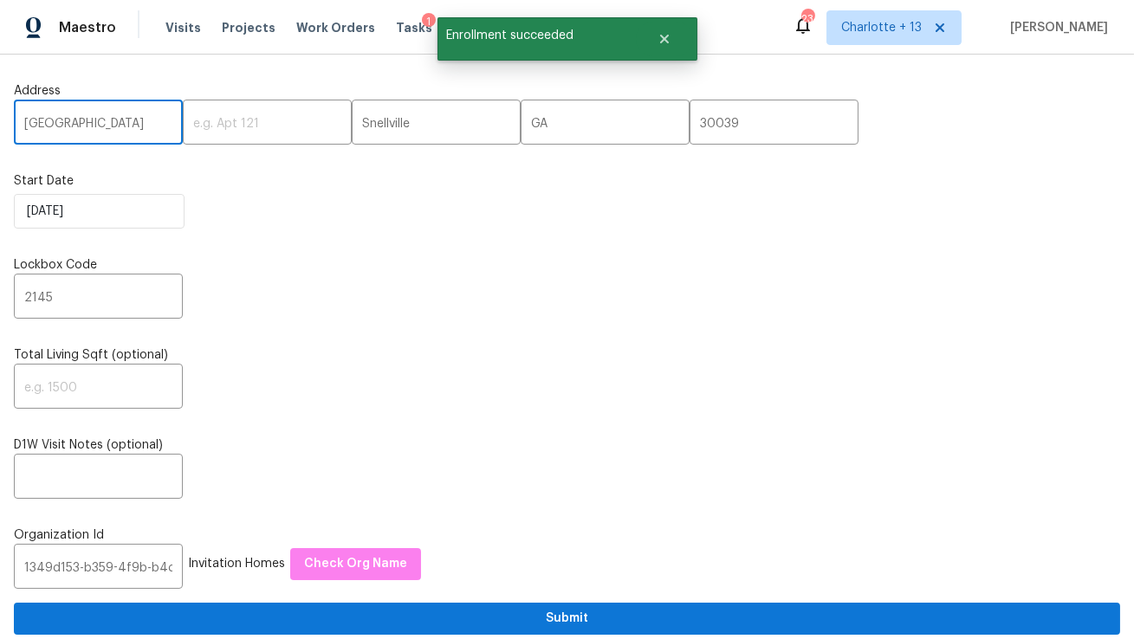
click at [84, 121] on input "[GEOGRAPHIC_DATA]" at bounding box center [98, 124] width 169 height 41
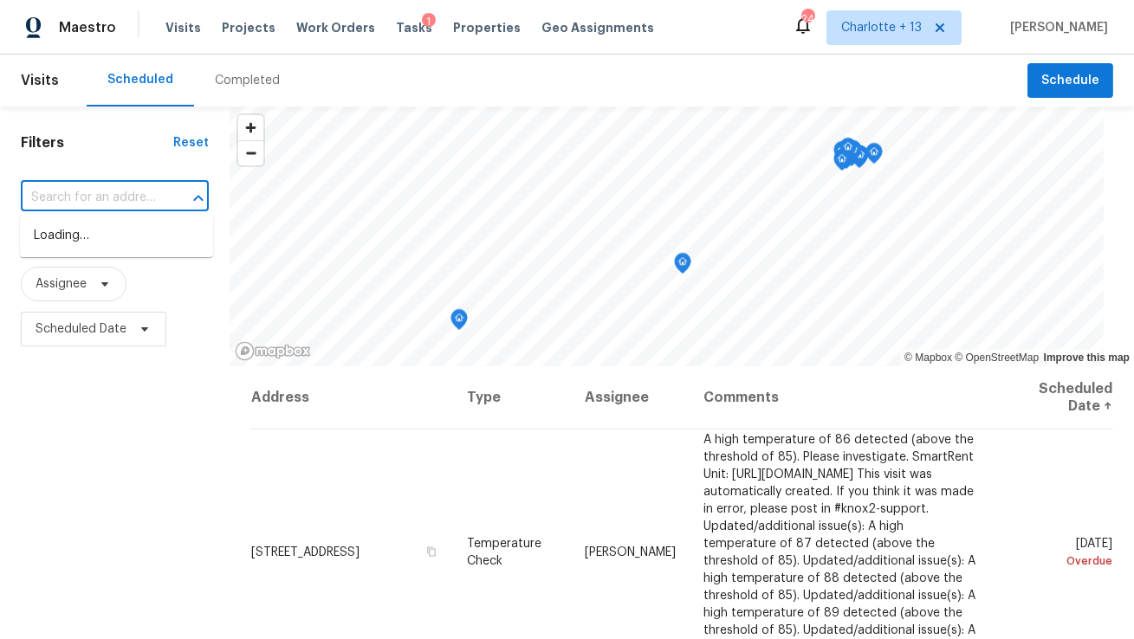
click at [135, 196] on input "text" at bounding box center [90, 197] width 139 height 27
paste input "2026 SE 6th Ln"
type input "2026 SE 6th Ln"
click at [922, 29] on span "Charlotte + 13" at bounding box center [881, 27] width 81 height 17
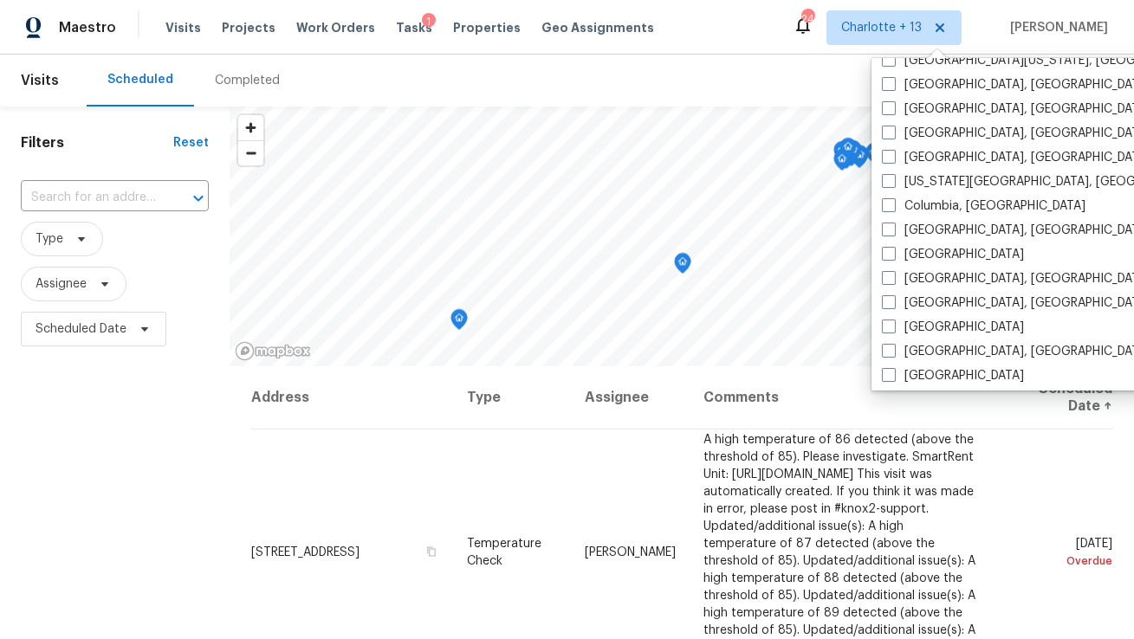
scroll to position [1160, 0]
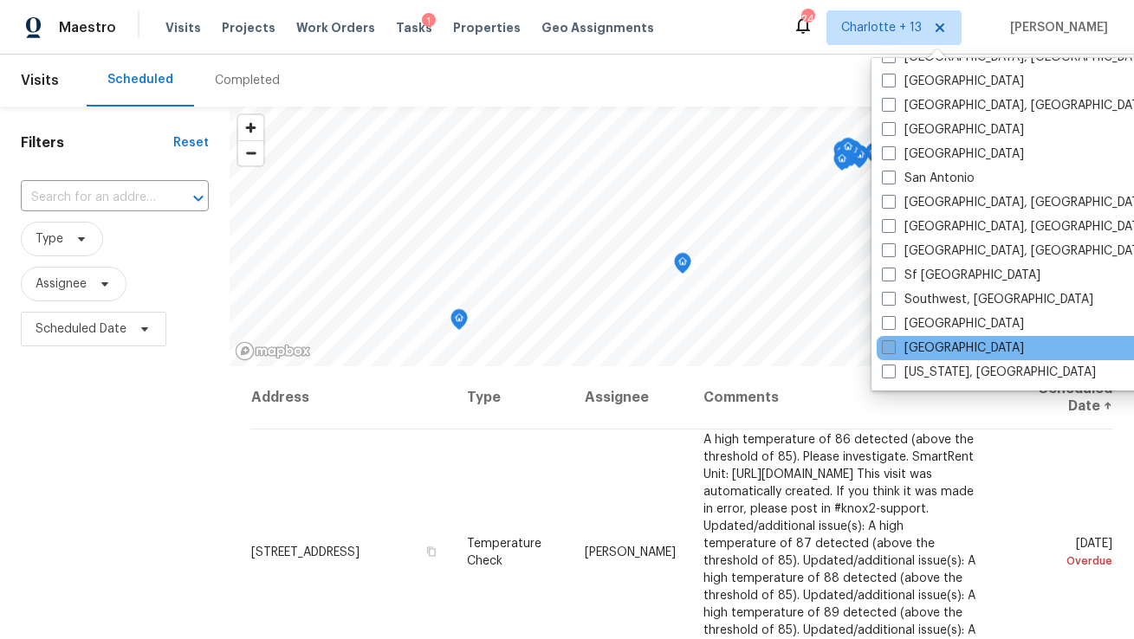
click at [905, 347] on label "[GEOGRAPHIC_DATA]" at bounding box center [953, 348] width 142 height 17
click at [893, 347] on input "[GEOGRAPHIC_DATA]" at bounding box center [887, 345] width 11 height 11
checkbox input "true"
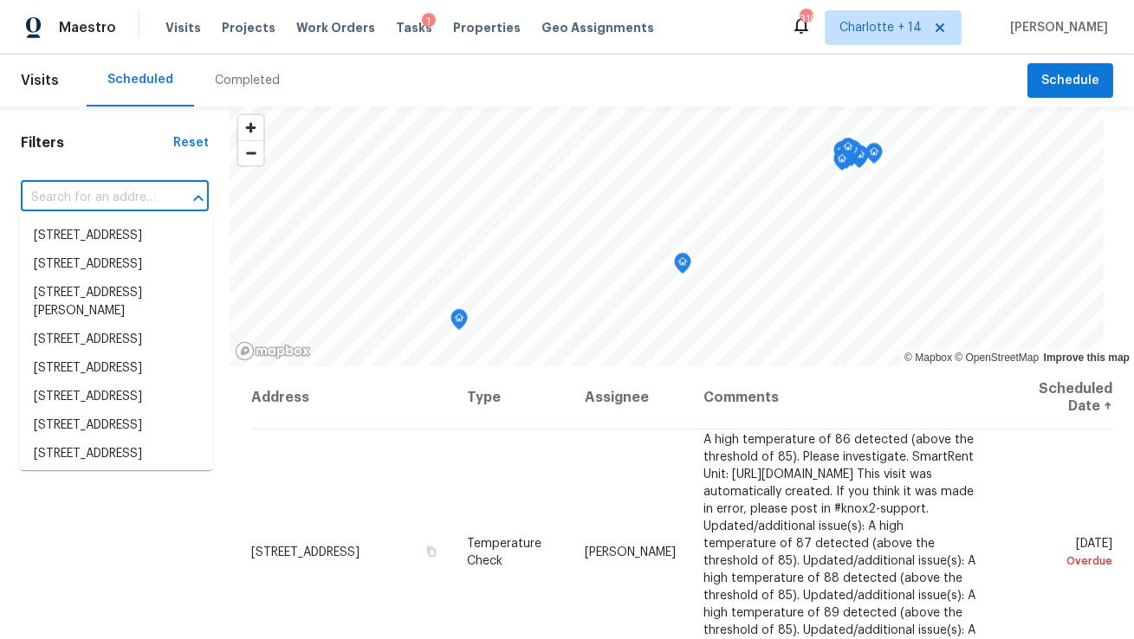
click at [83, 200] on input "text" at bounding box center [90, 197] width 139 height 27
paste input "2026 SE 6th Ln"
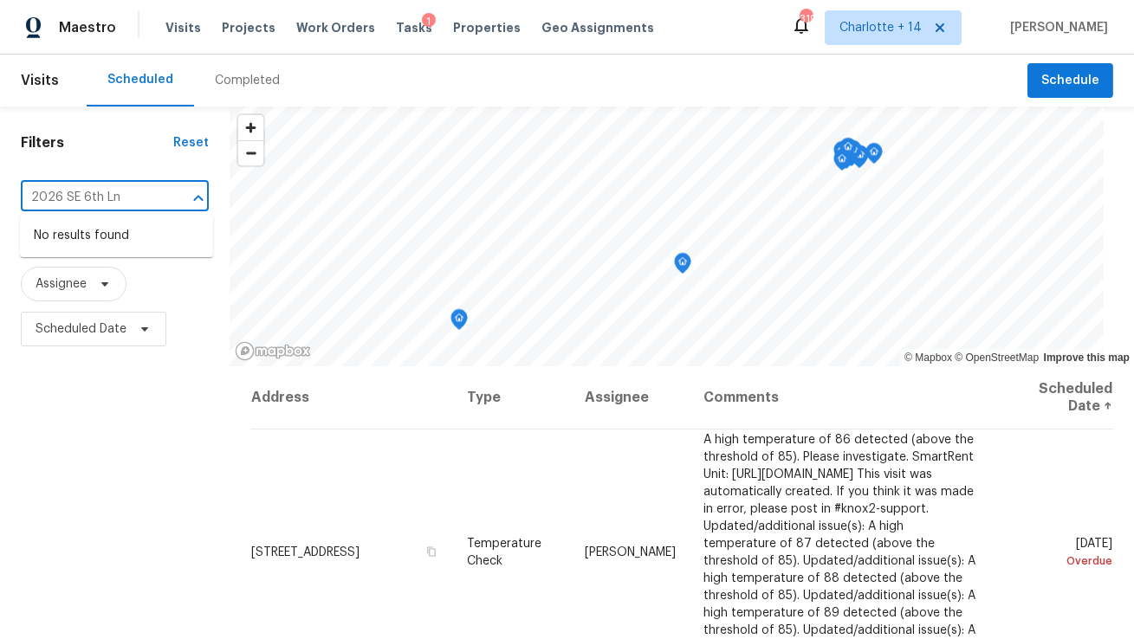
type input "2026 SE 6th Ln"
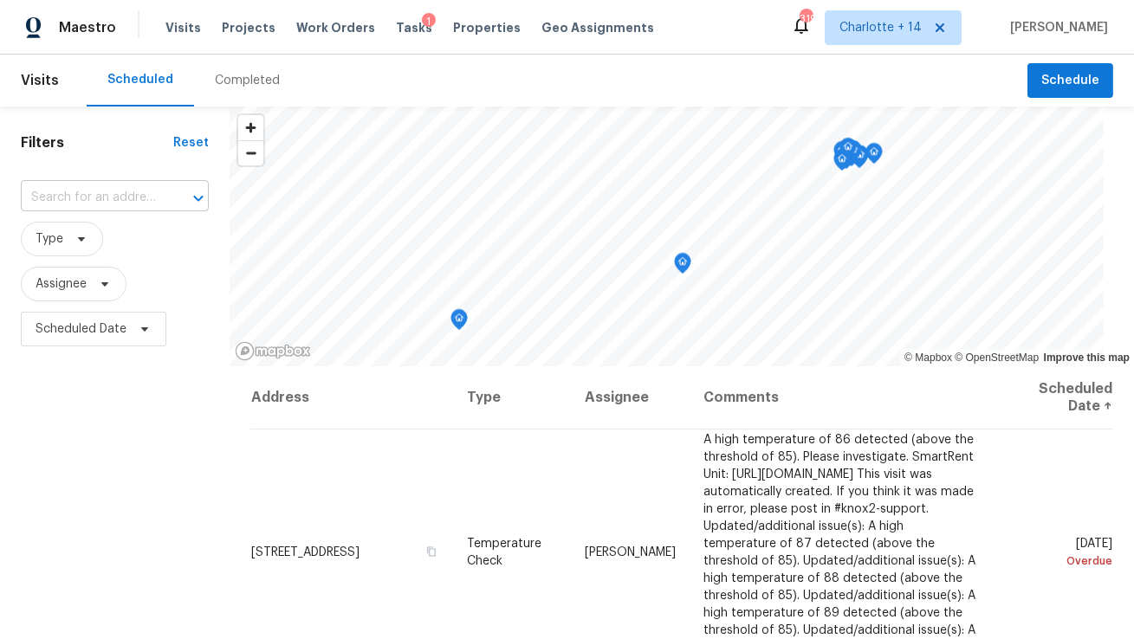
click at [110, 198] on input "text" at bounding box center [90, 197] width 139 height 27
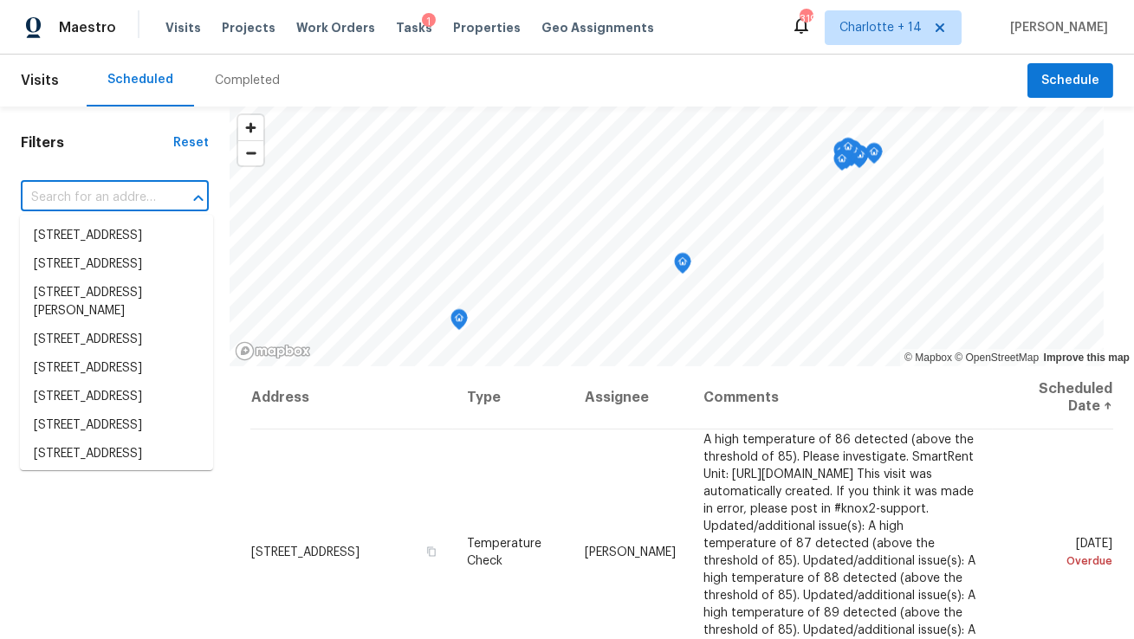
paste input "2026 SE 6th Ln"
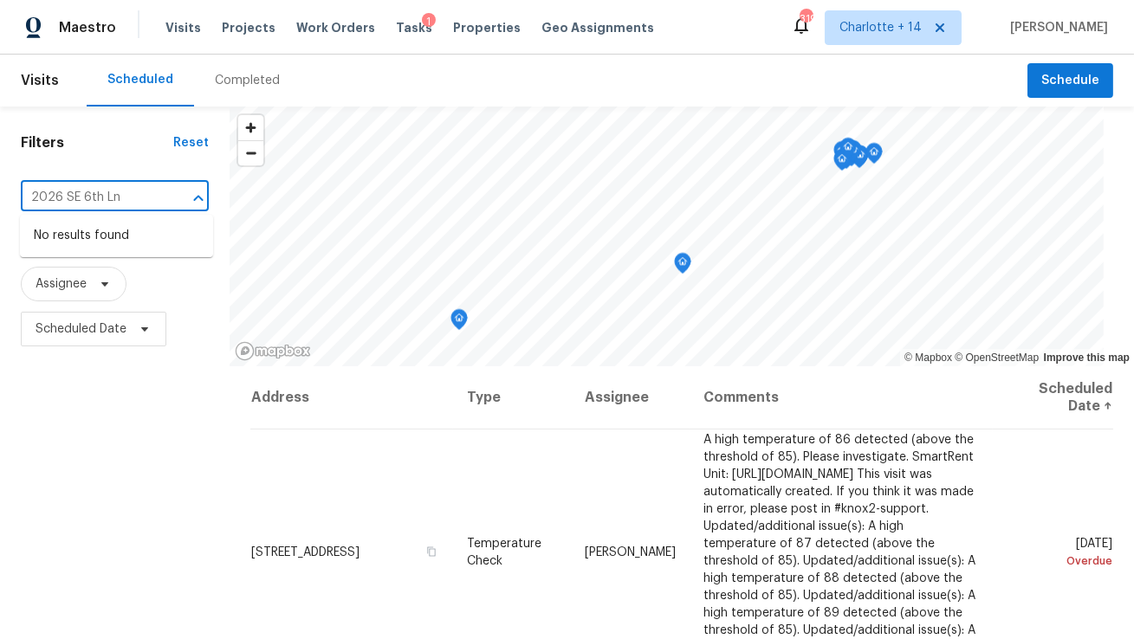
type input "2026 SE 6th Ln"
click at [916, 37] on span "Charlotte + 14" at bounding box center [893, 27] width 137 height 35
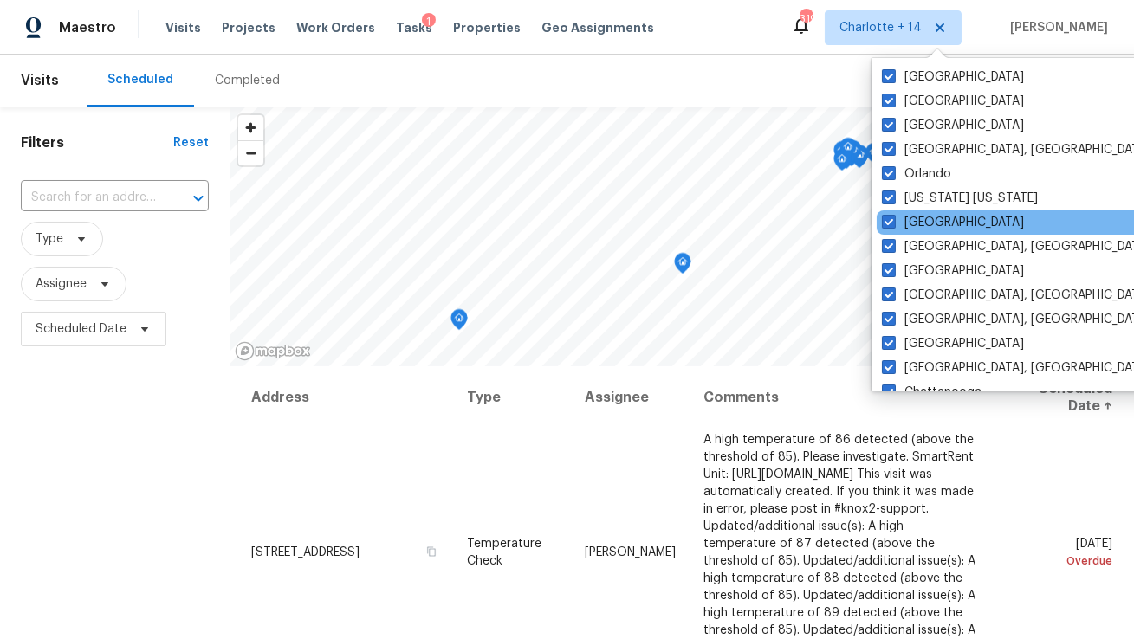
scroll to position [1160, 0]
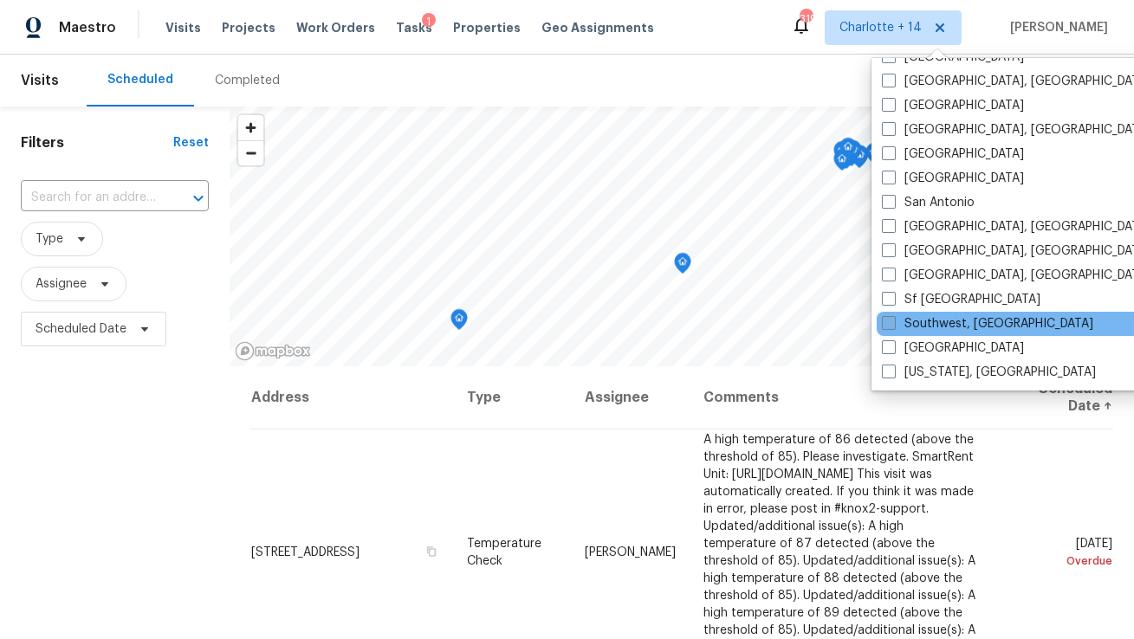
click at [924, 320] on label "Southwest, [GEOGRAPHIC_DATA]" at bounding box center [987, 323] width 211 height 17
click at [893, 320] on input "Southwest, [GEOGRAPHIC_DATA]" at bounding box center [887, 320] width 11 height 11
checkbox input "true"
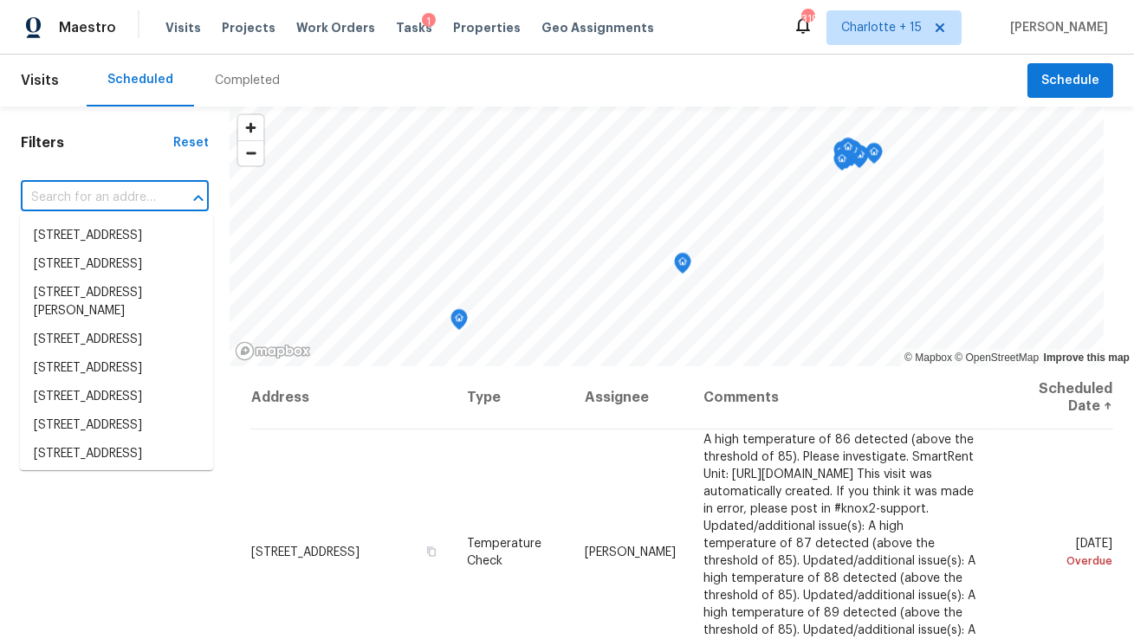
click at [55, 192] on input "text" at bounding box center [90, 197] width 139 height 27
paste input "2026 SE 6th Ln"
type input "2026 SE 6th Ln"
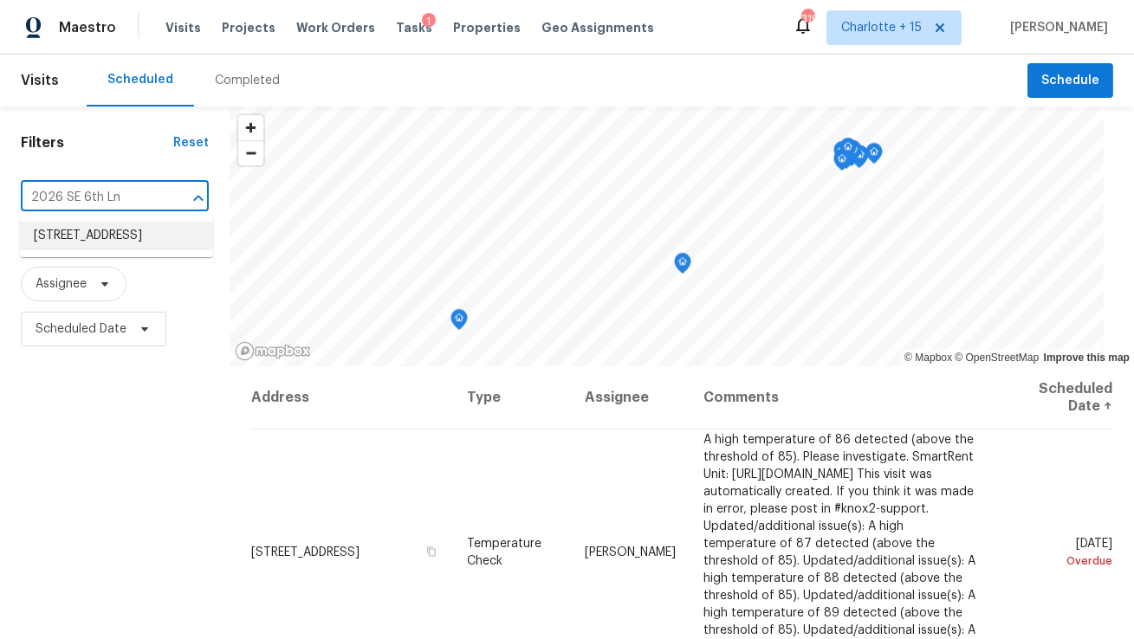
click at [114, 250] on li "[STREET_ADDRESS]" at bounding box center [116, 236] width 193 height 29
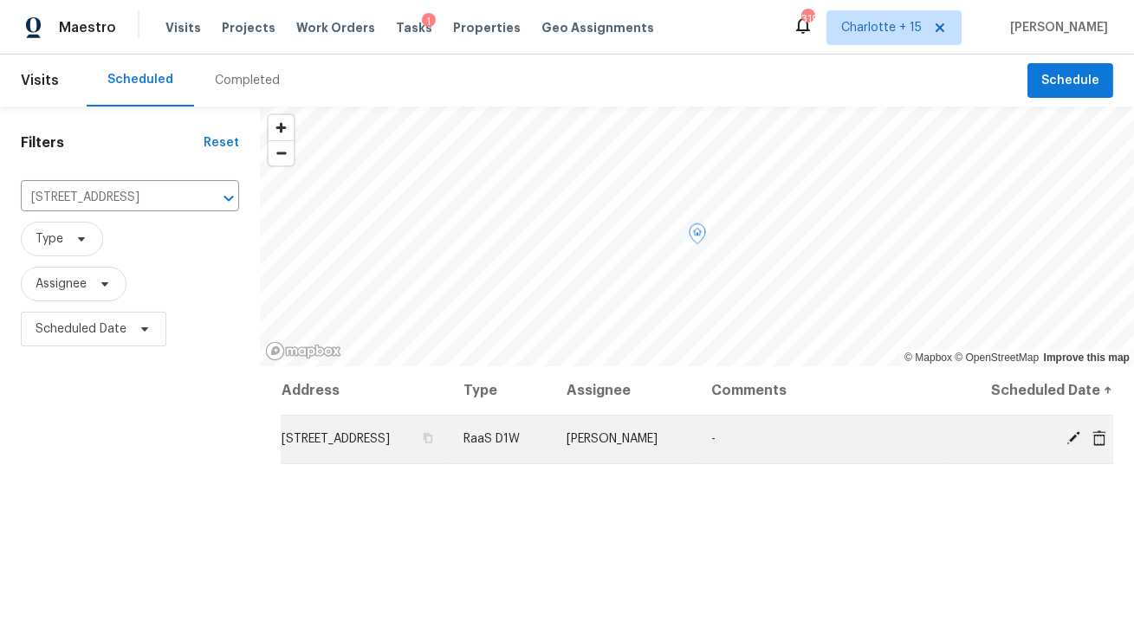
click at [1104, 439] on icon at bounding box center [1099, 438] width 14 height 16
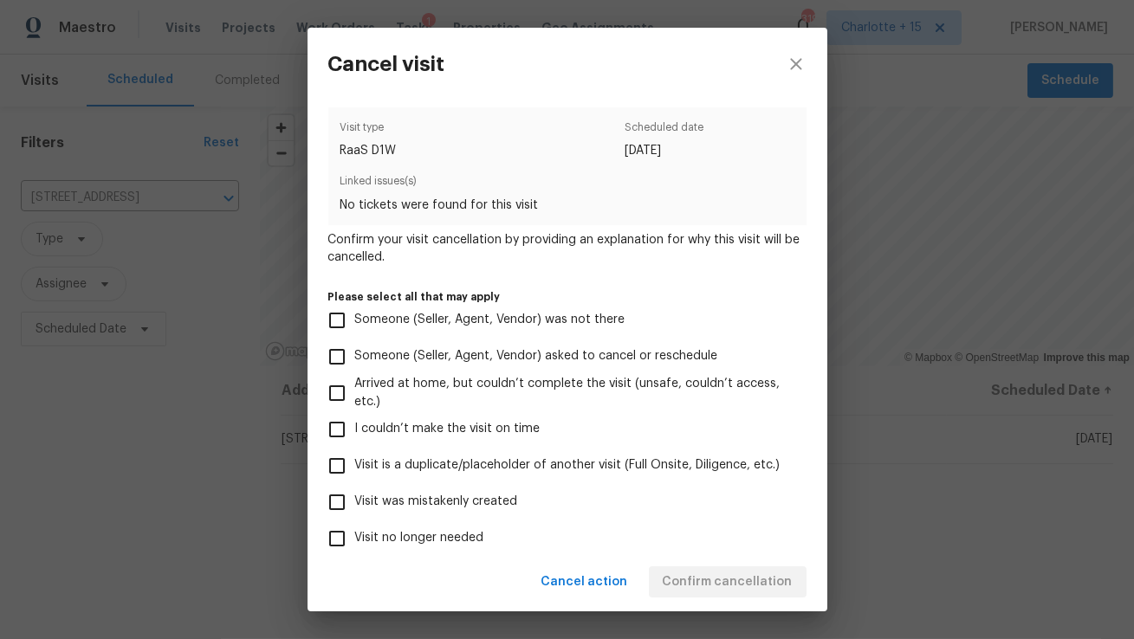
click at [469, 502] on span "Visit was mistakenly created" at bounding box center [436, 502] width 163 height 18
click at [355, 502] on input "Visit was mistakenly created" at bounding box center [337, 502] width 36 height 36
checkbox input "true"
click at [685, 576] on span "Confirm cancellation" at bounding box center [728, 583] width 130 height 22
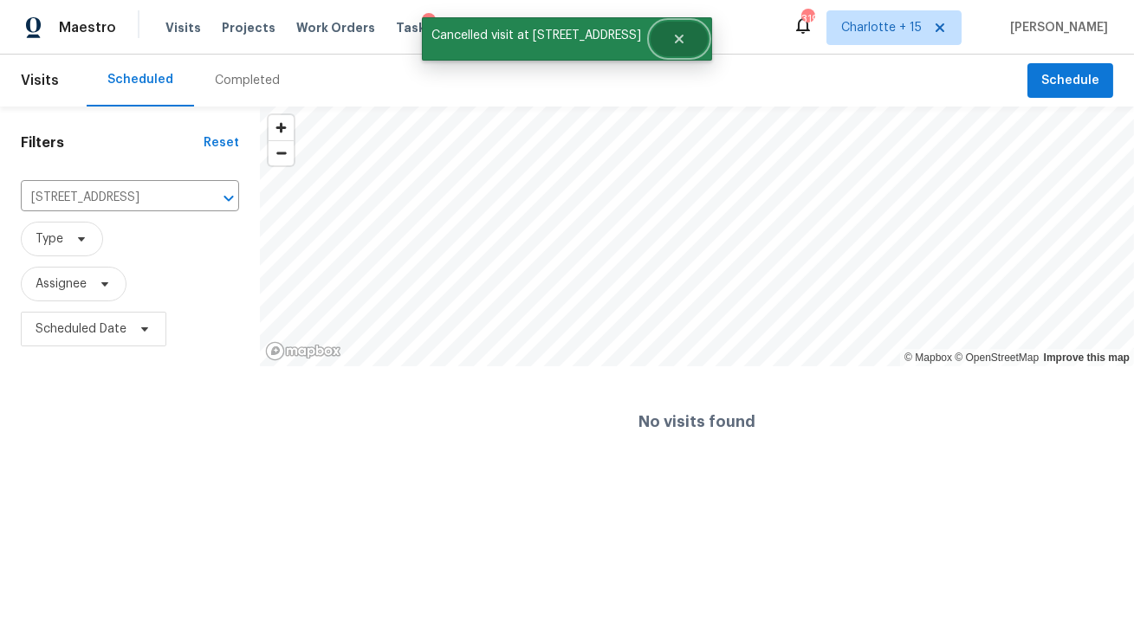
click at [672, 43] on icon "Close" at bounding box center [679, 39] width 14 height 14
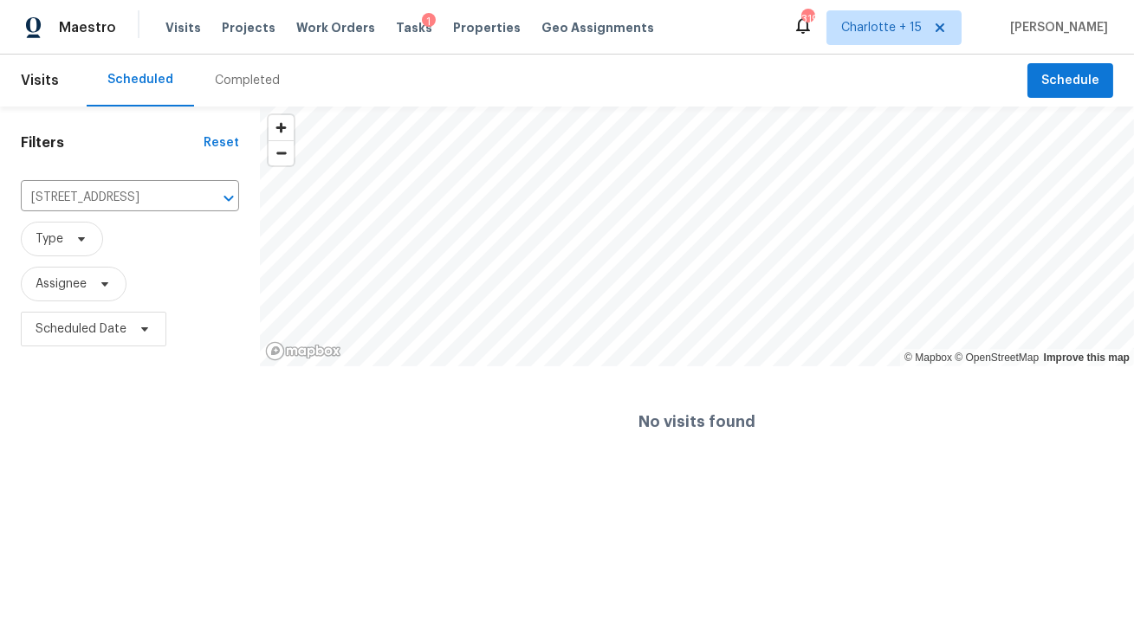
click at [242, 39] on div "Visits Projects Work Orders Tasks 1 Properties Geo Assignments" at bounding box center [419, 27] width 509 height 35
click at [249, 27] on span "Projects" at bounding box center [249, 27] width 54 height 17
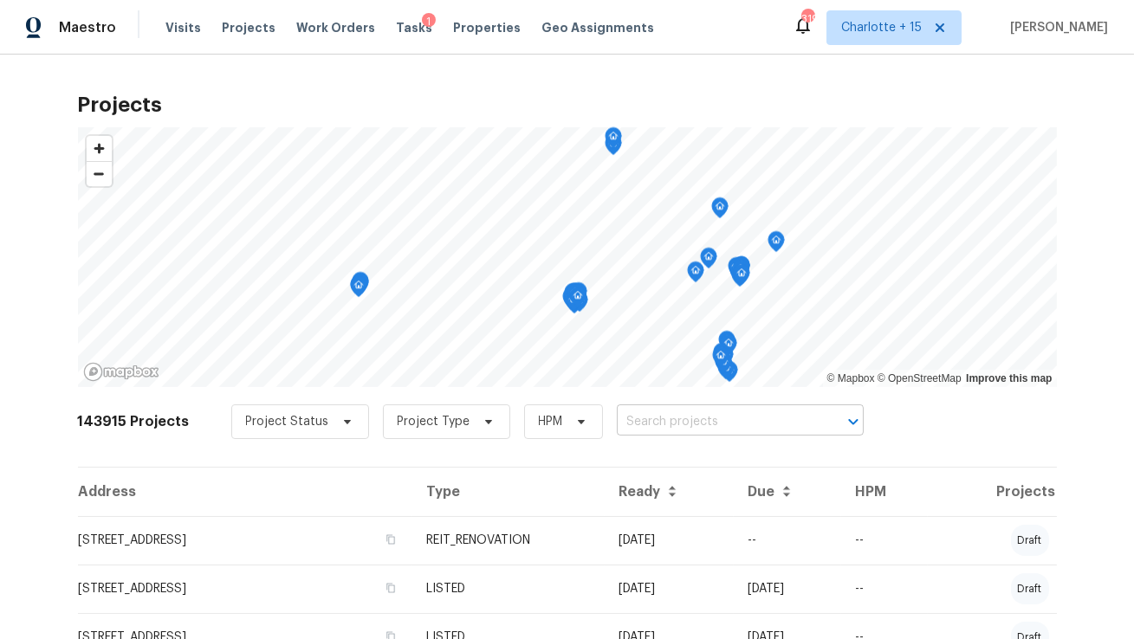
click at [626, 424] on input "text" at bounding box center [716, 422] width 198 height 27
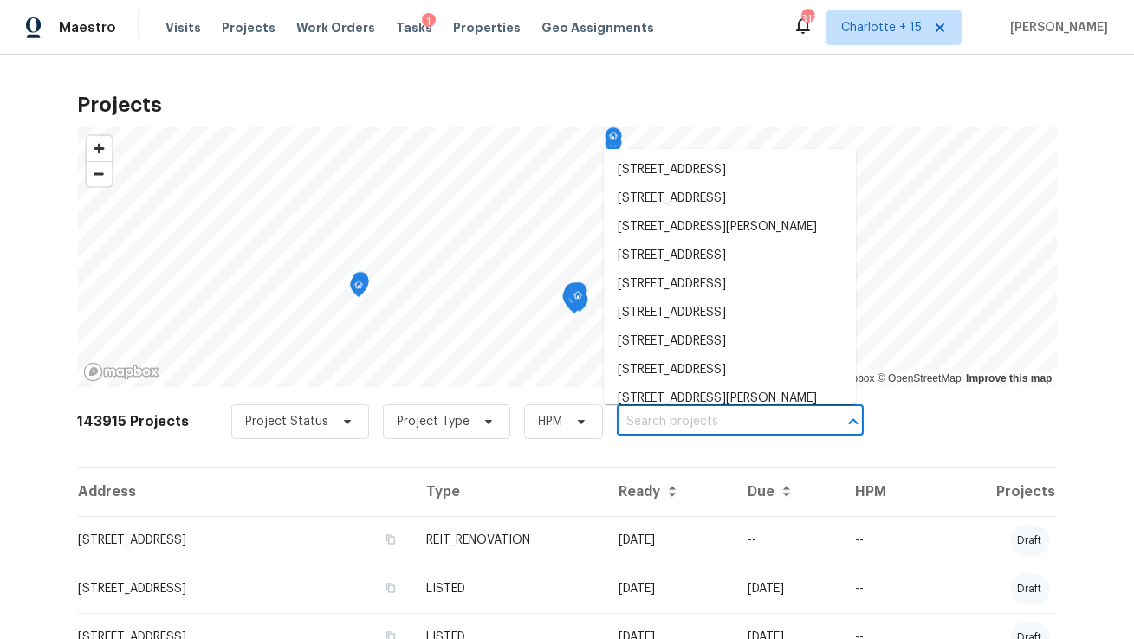
paste input "2026 SE 6th Ln"
type input "2026 SE 6th Ln"
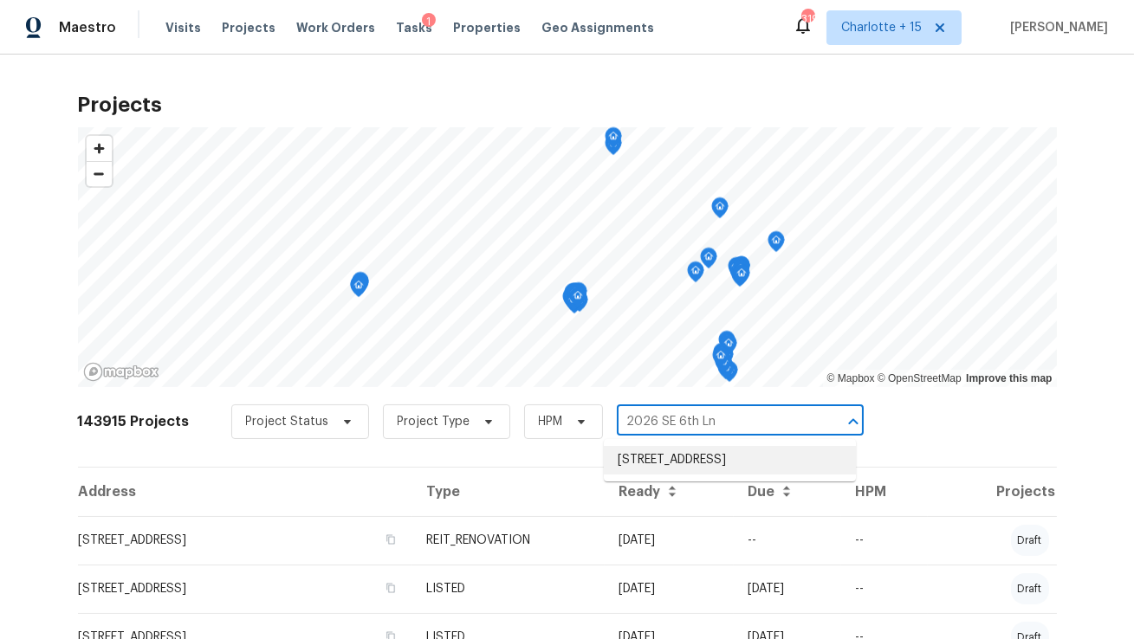
click at [620, 451] on li "[STREET_ADDRESS]" at bounding box center [730, 460] width 252 height 29
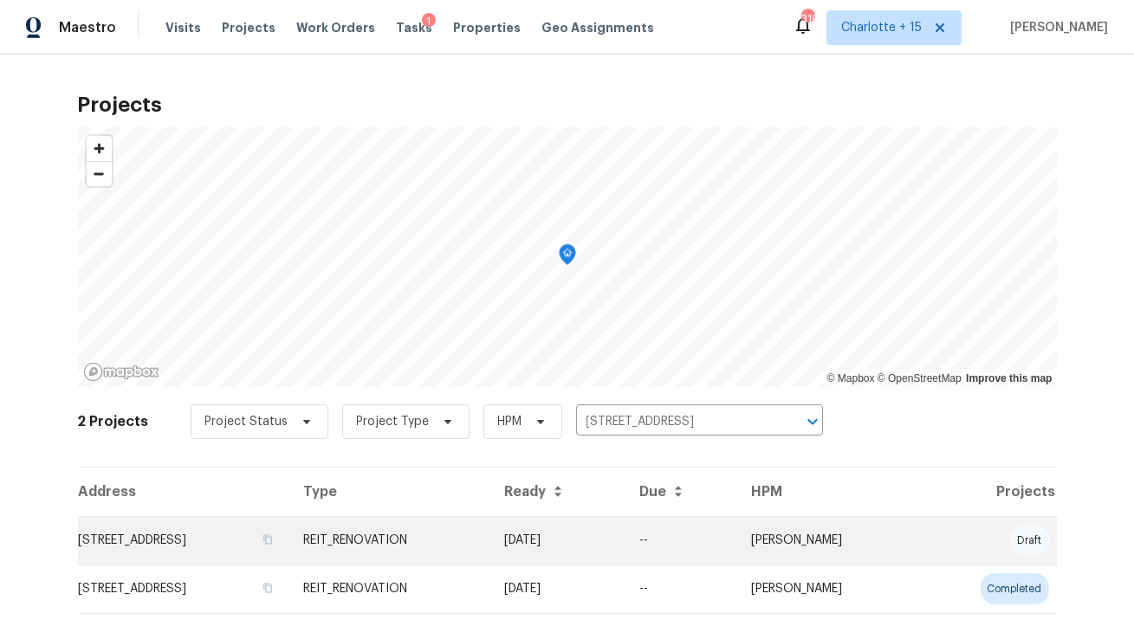
click at [289, 539] on td "[STREET_ADDRESS]" at bounding box center [183, 540] width 211 height 49
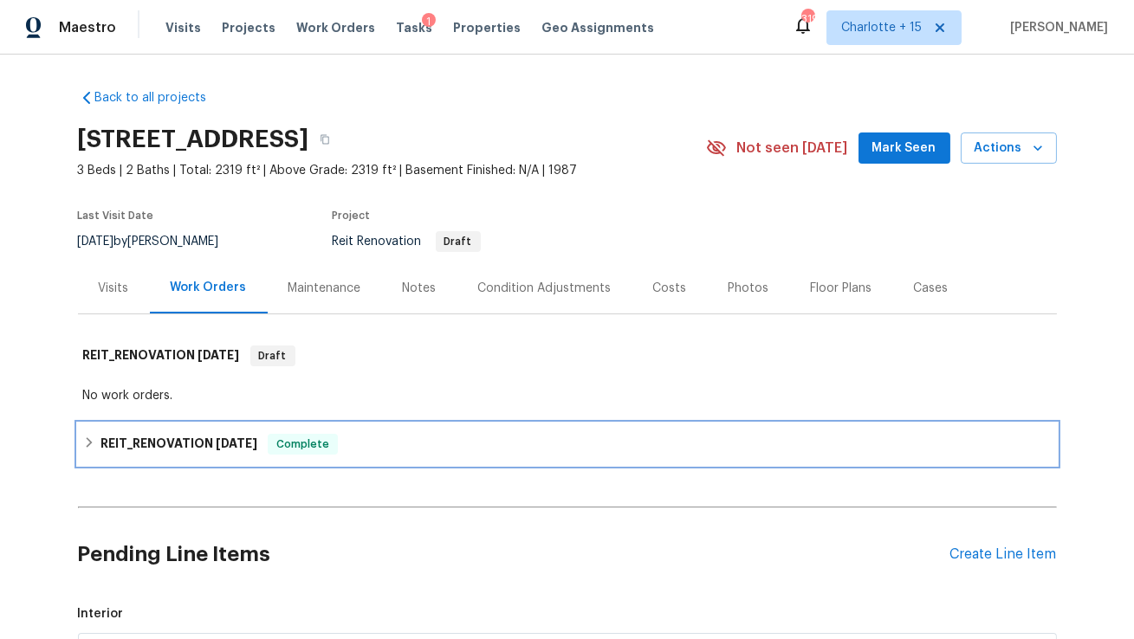
click at [184, 439] on h6 "REIT_RENOVATION [DATE]" at bounding box center [178, 444] width 157 height 21
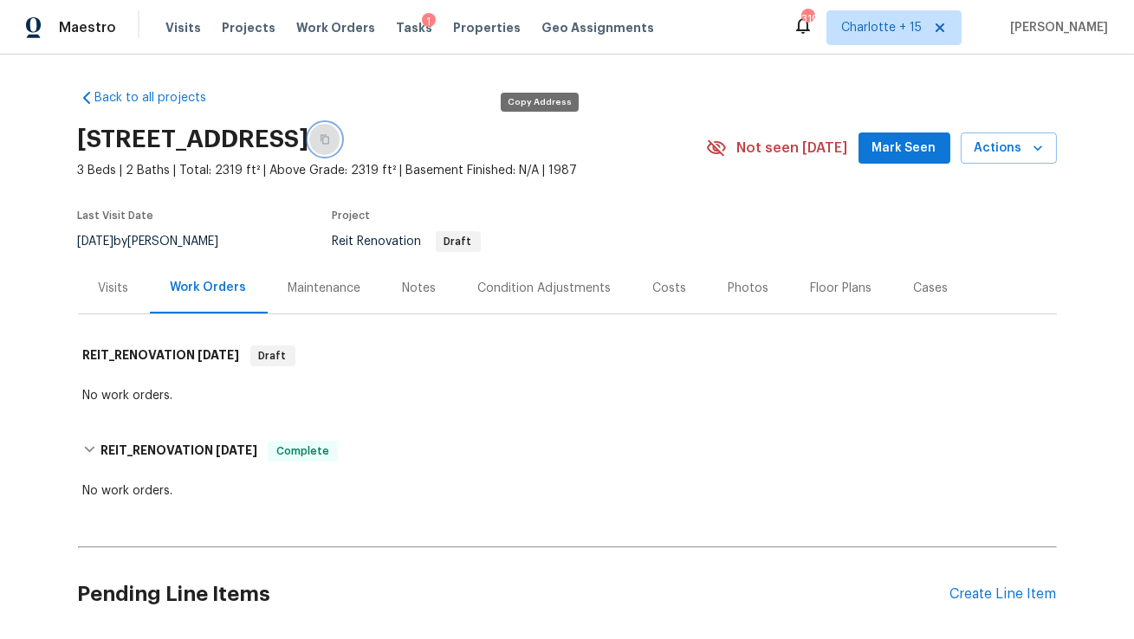
click at [330, 139] on icon "button" at bounding box center [325, 139] width 10 height 10
click at [340, 139] on button "button" at bounding box center [324, 139] width 31 height 31
click at [330, 142] on icon "button" at bounding box center [325, 139] width 10 height 10
click at [340, 138] on button "button" at bounding box center [324, 139] width 31 height 31
click at [169, 32] on span "Visits" at bounding box center [183, 27] width 36 height 17
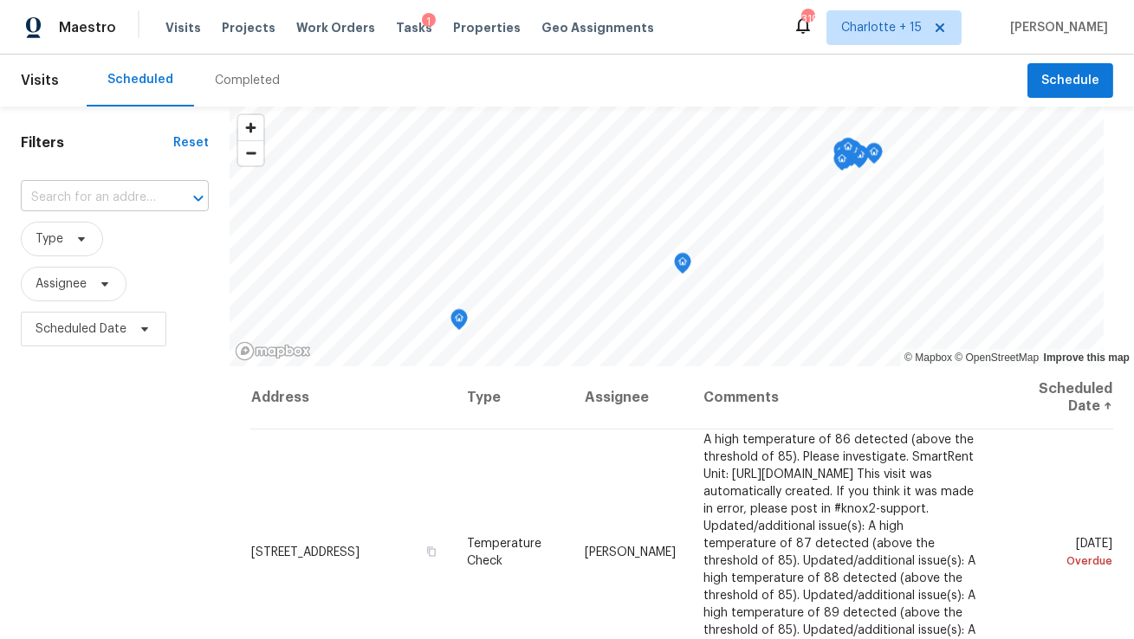
click at [121, 192] on input "text" at bounding box center [90, 197] width 139 height 27
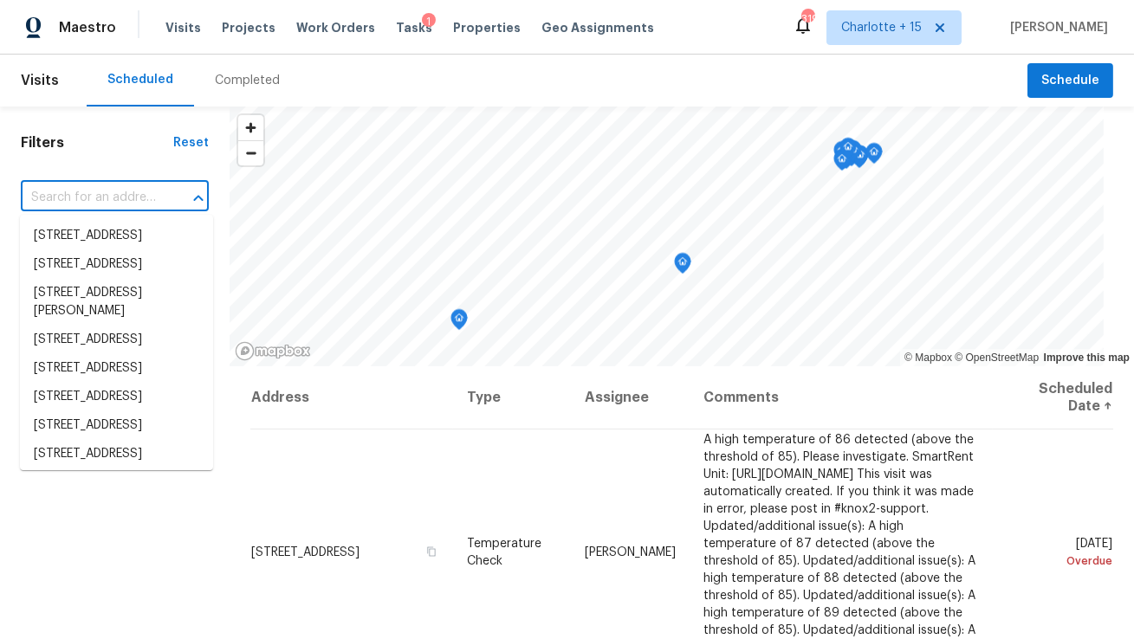
paste input "[STREET_ADDRESS]"
type input "[STREET_ADDRESS]"
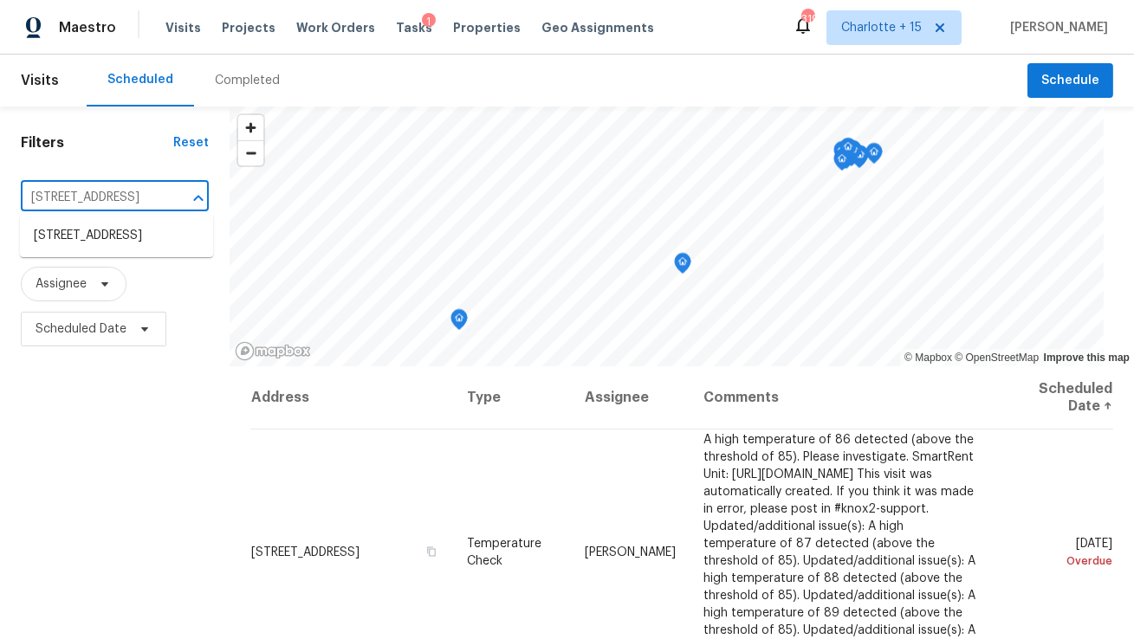
scroll to position [0, 82]
click at [120, 232] on li "[STREET_ADDRESS]" at bounding box center [116, 236] width 193 height 29
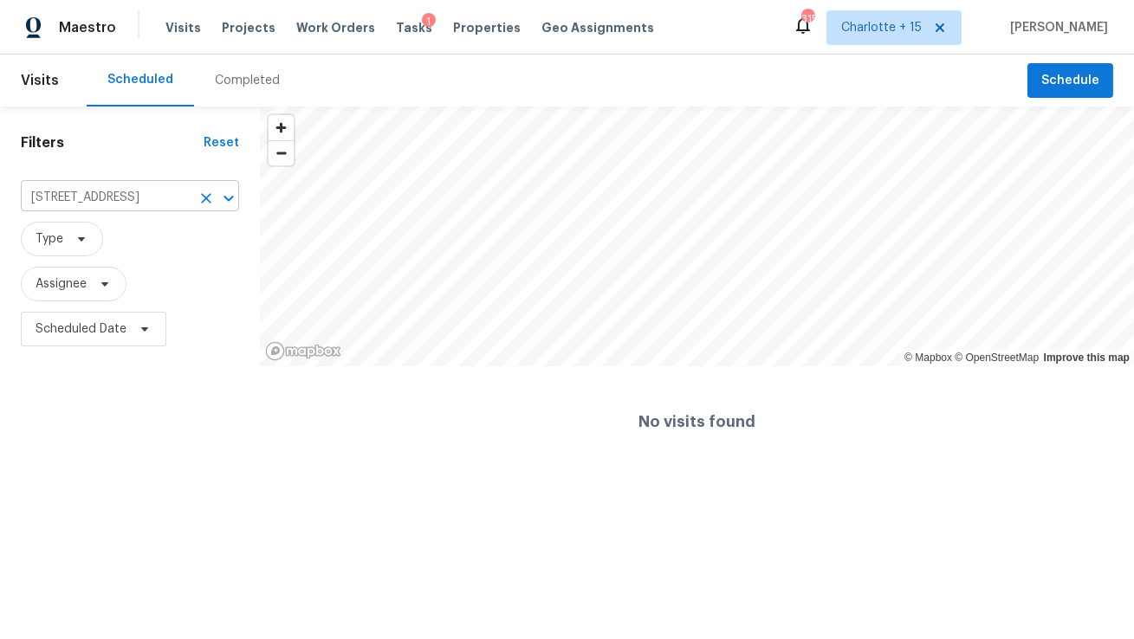
click at [137, 194] on input "[STREET_ADDRESS]" at bounding box center [106, 197] width 170 height 27
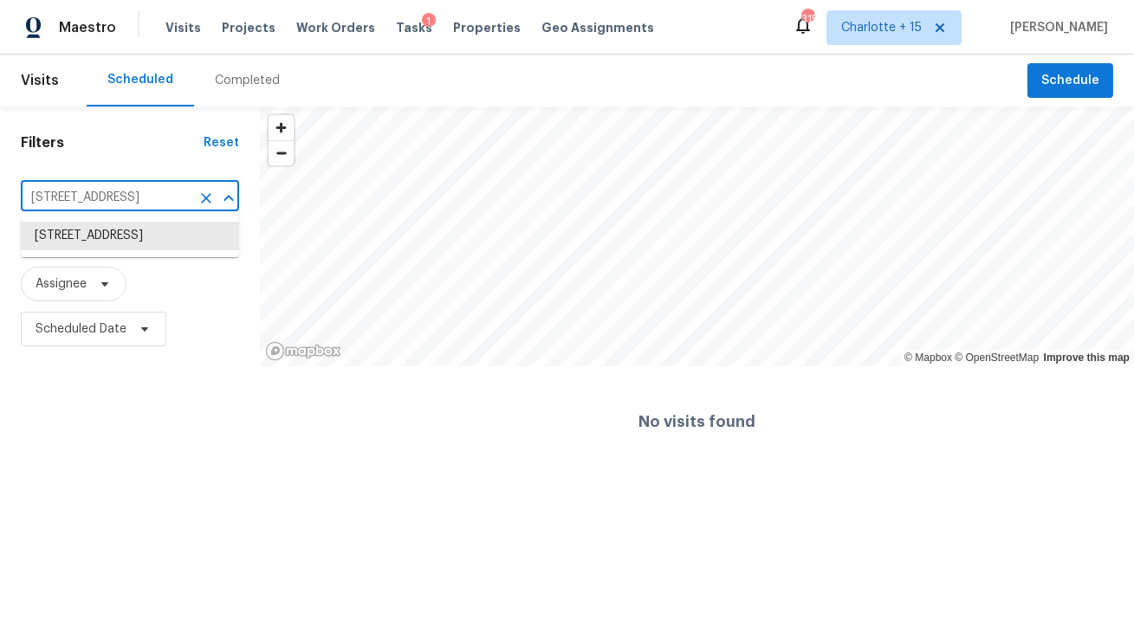
paste input "[GEOGRAPHIC_DATA]"
type input "[STREET_ADDRESS]"
click at [922, 31] on span "Charlotte + 15" at bounding box center [881, 27] width 81 height 17
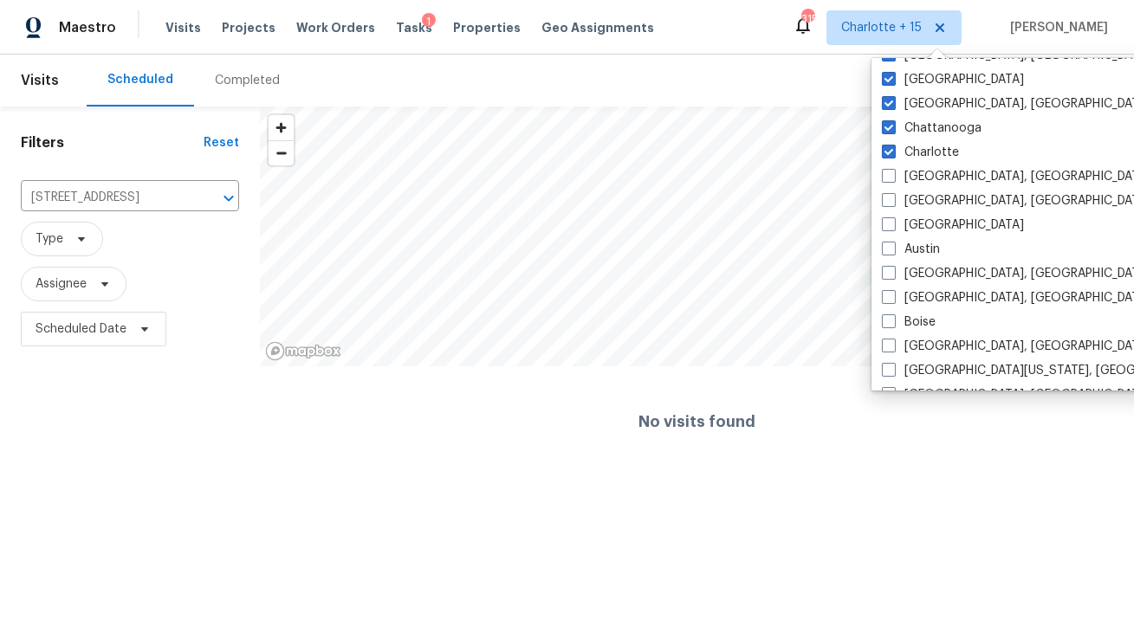
scroll to position [286, 0]
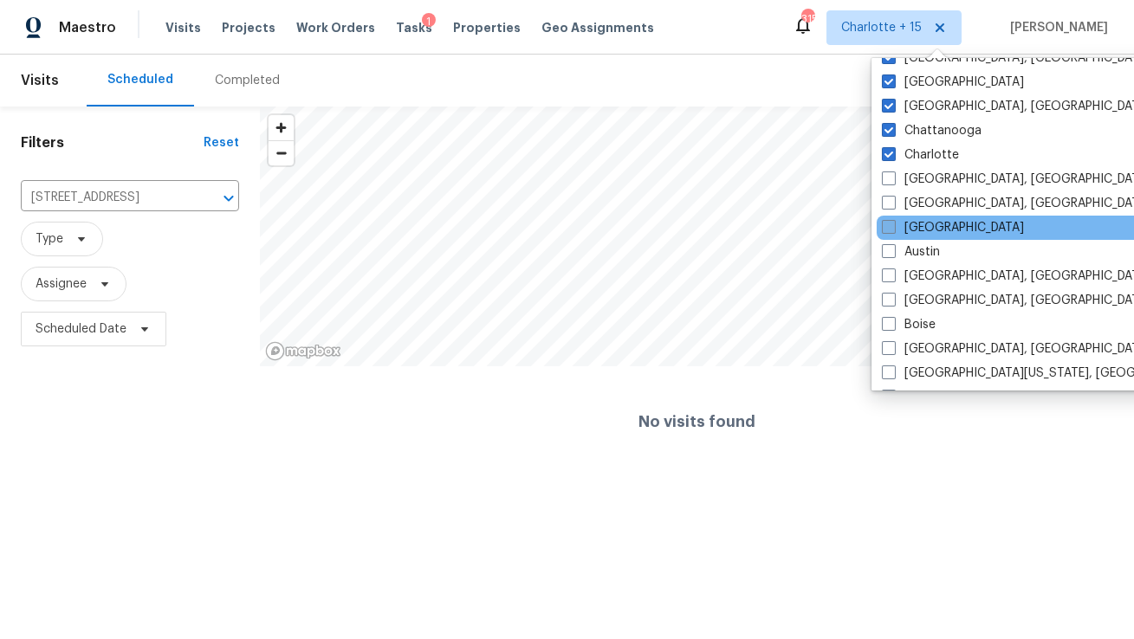
click at [889, 224] on span at bounding box center [889, 227] width 14 height 14
click at [889, 224] on input "[GEOGRAPHIC_DATA]" at bounding box center [887, 224] width 11 height 11
checkbox input "true"
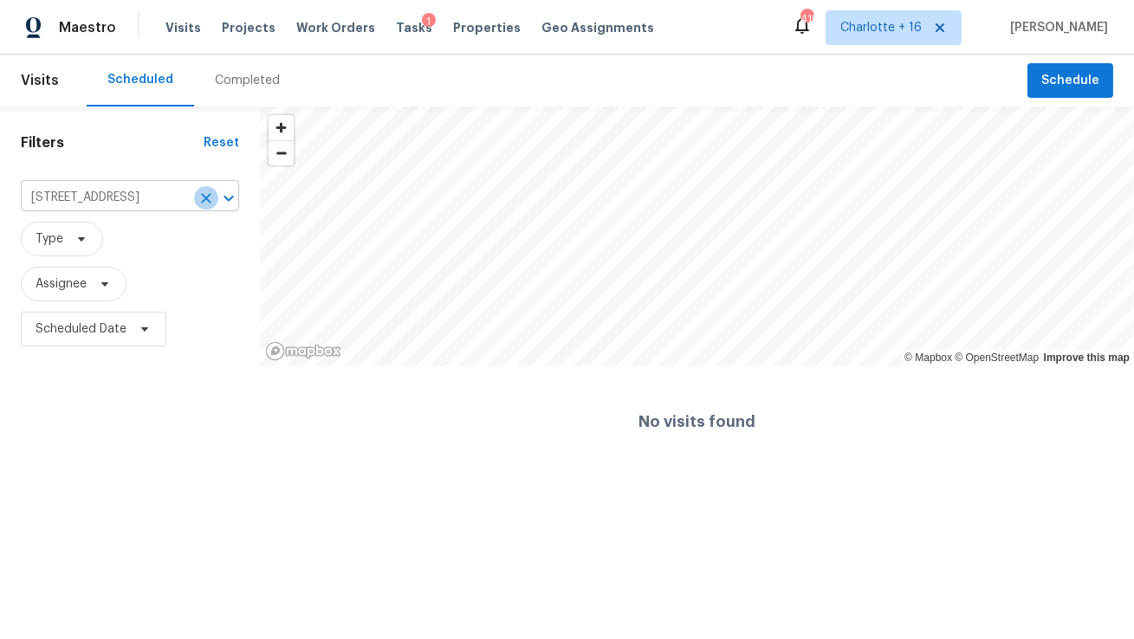
click at [204, 199] on icon "Clear" at bounding box center [206, 198] width 10 height 10
click at [149, 199] on div at bounding box center [567, 319] width 1134 height 639
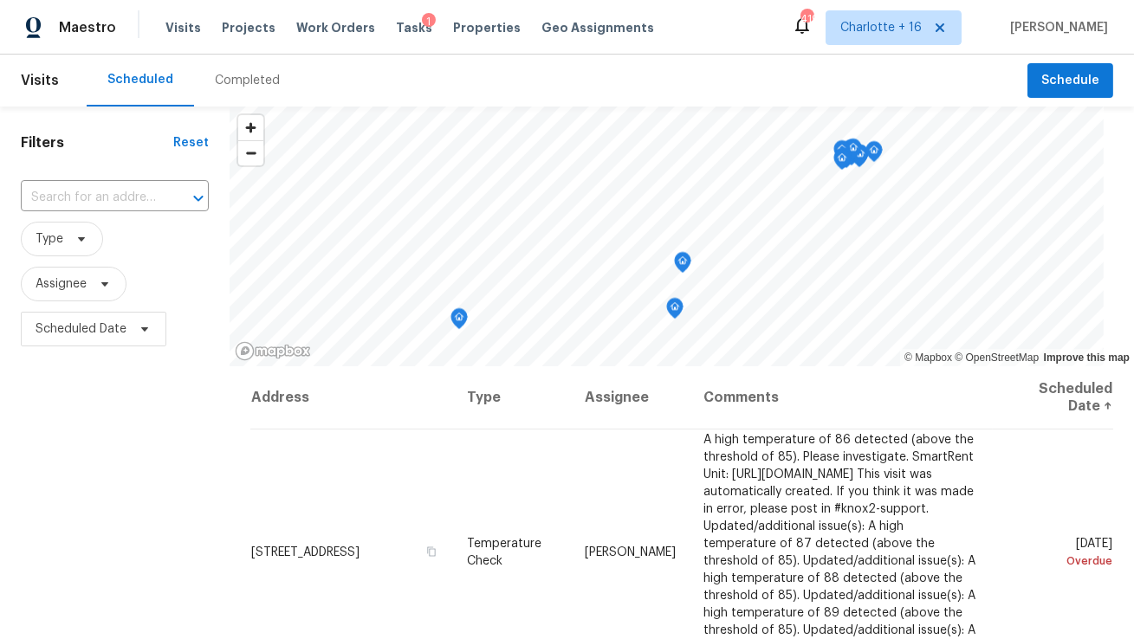
click at [149, 199] on input "text" at bounding box center [90, 197] width 139 height 27
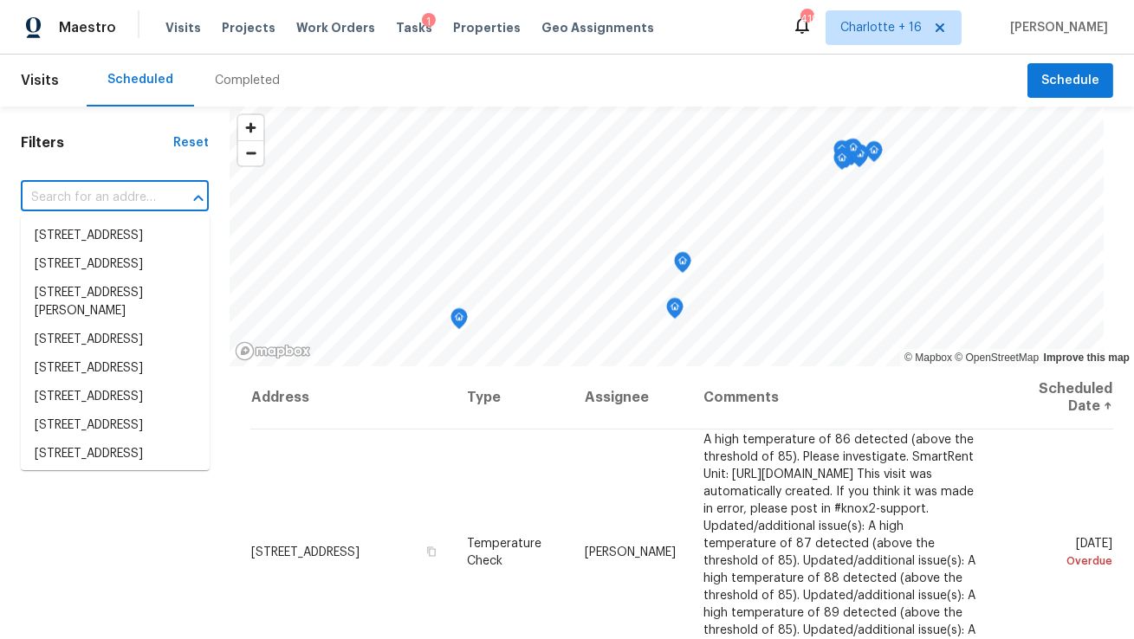
paste input "[GEOGRAPHIC_DATA]"
type input "[GEOGRAPHIC_DATA]"
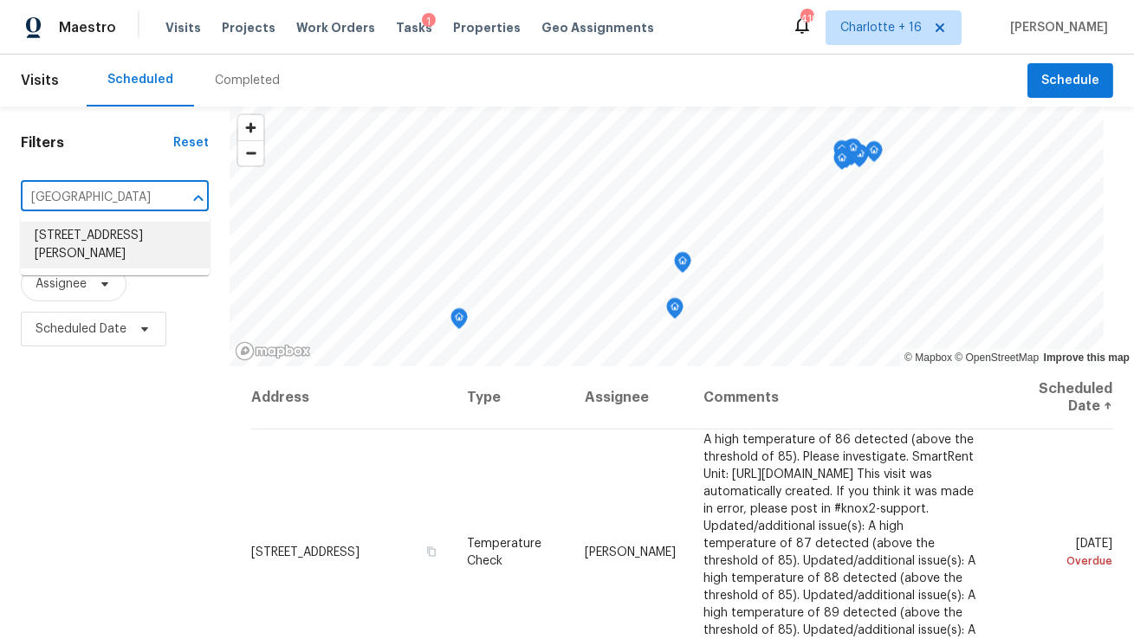
click at [110, 242] on li "[STREET_ADDRESS][PERSON_NAME]" at bounding box center [115, 245] width 189 height 47
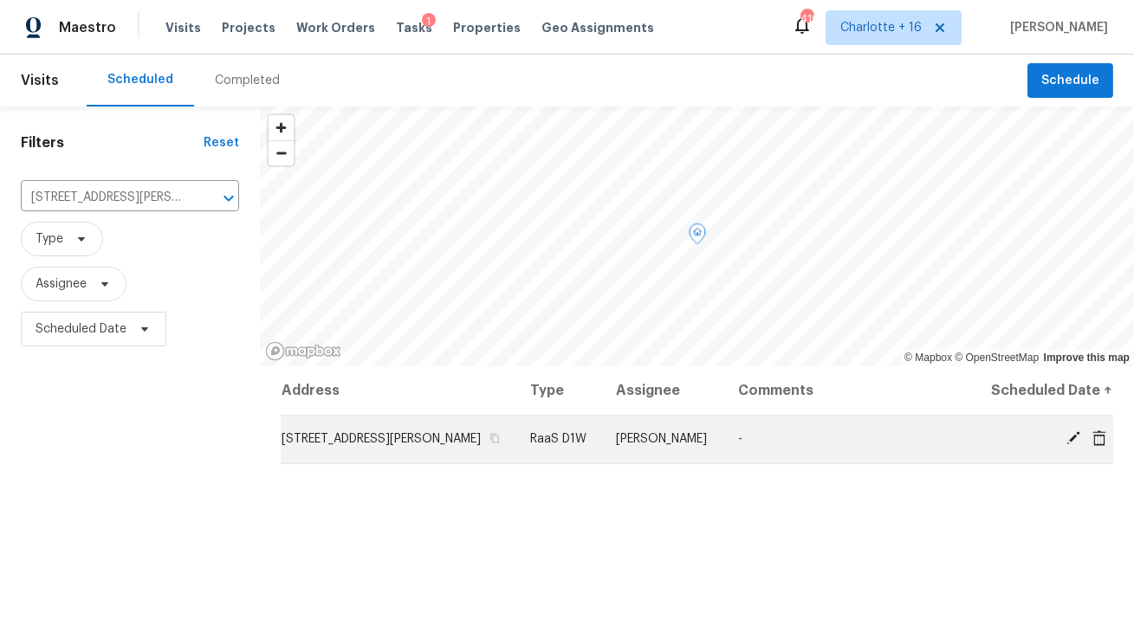
click at [1099, 434] on icon at bounding box center [1099, 438] width 14 height 16
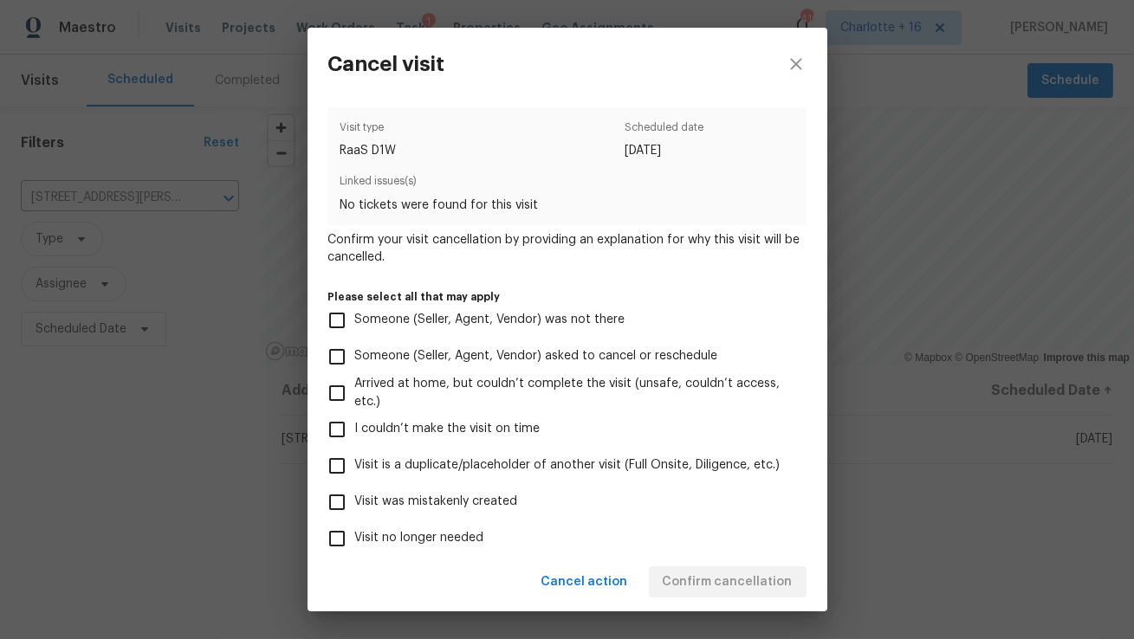
click at [411, 503] on span "Visit was mistakenly created" at bounding box center [436, 502] width 163 height 18
click at [355, 503] on input "Visit was mistakenly created" at bounding box center [337, 502] width 36 height 36
checkbox input "true"
click at [748, 578] on span "Confirm cancellation" at bounding box center [728, 583] width 130 height 22
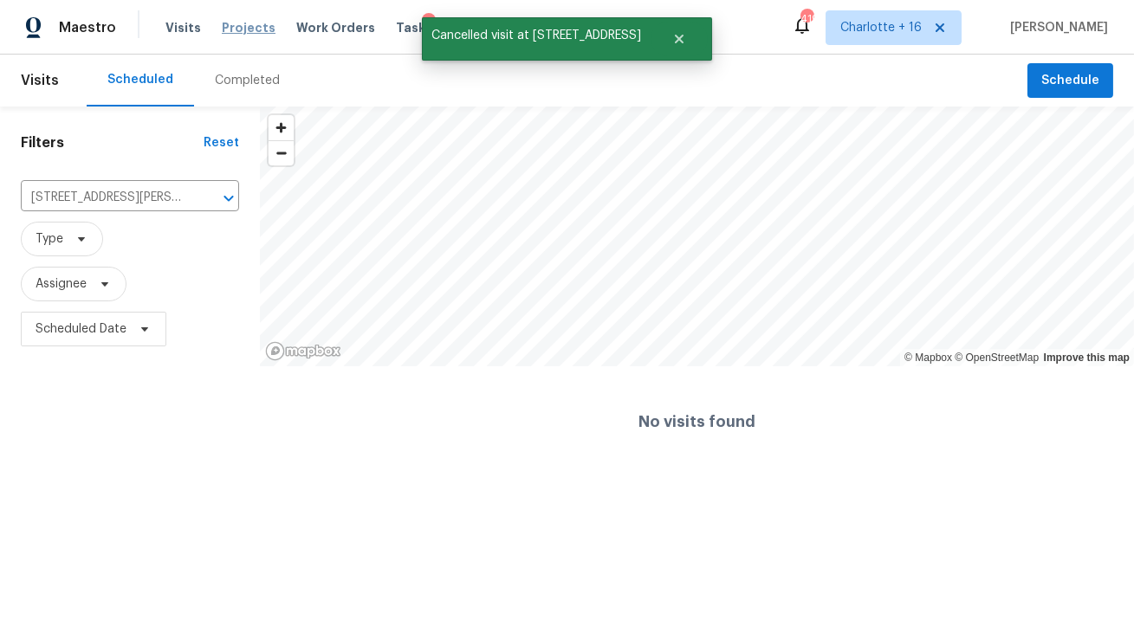
click at [249, 26] on span "Projects" at bounding box center [249, 27] width 54 height 17
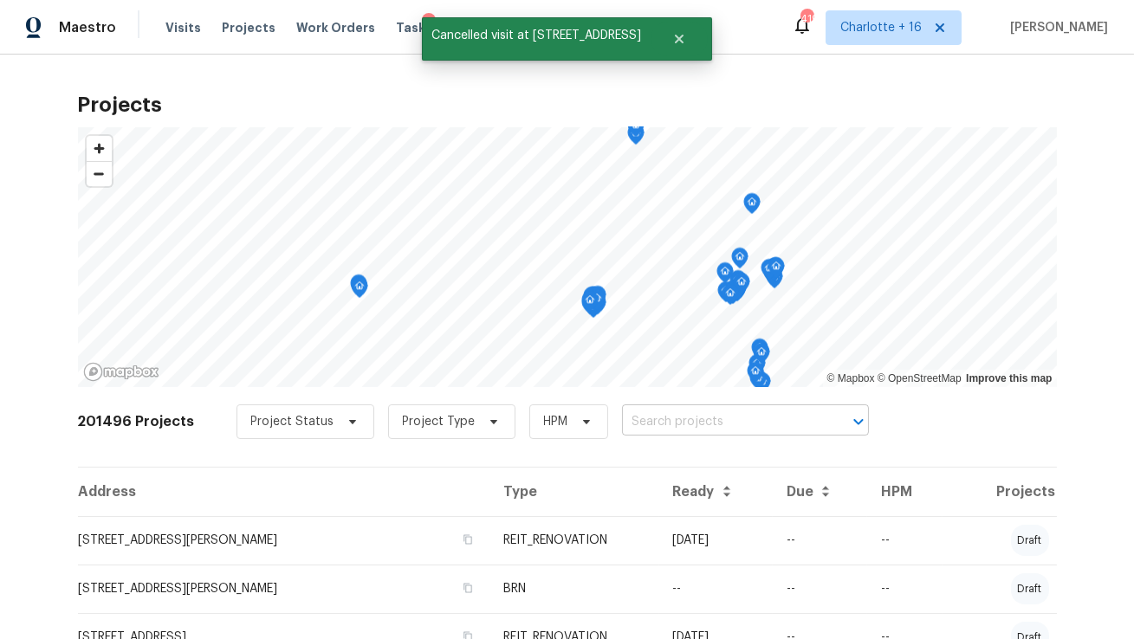
click at [647, 424] on input "text" at bounding box center [721, 422] width 198 height 27
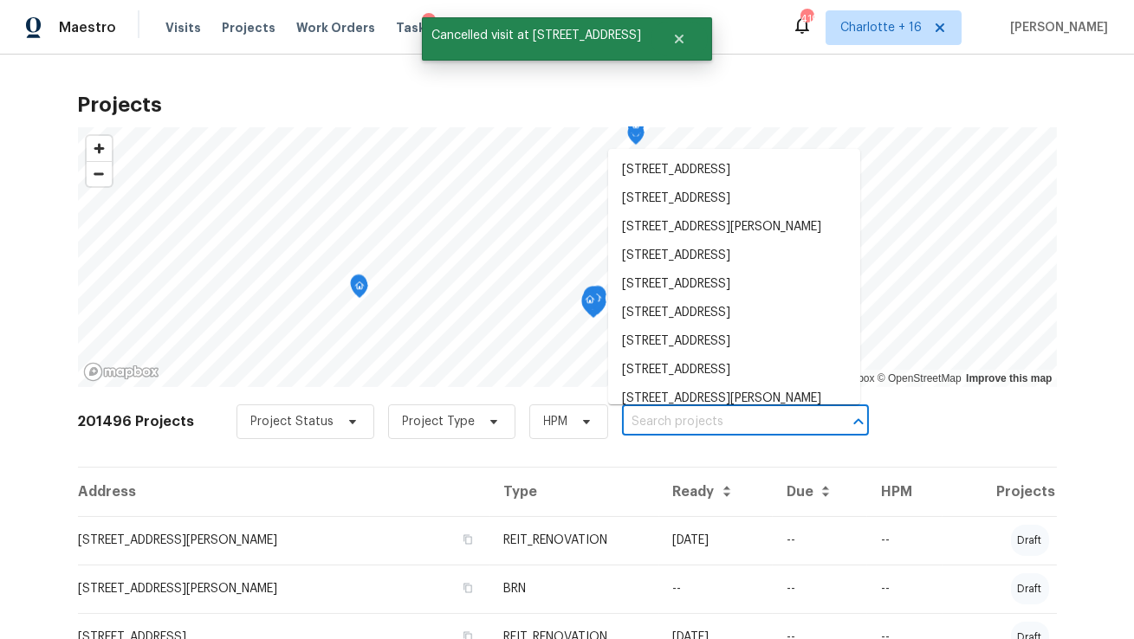
paste input "[GEOGRAPHIC_DATA]"
type input "[GEOGRAPHIC_DATA]"
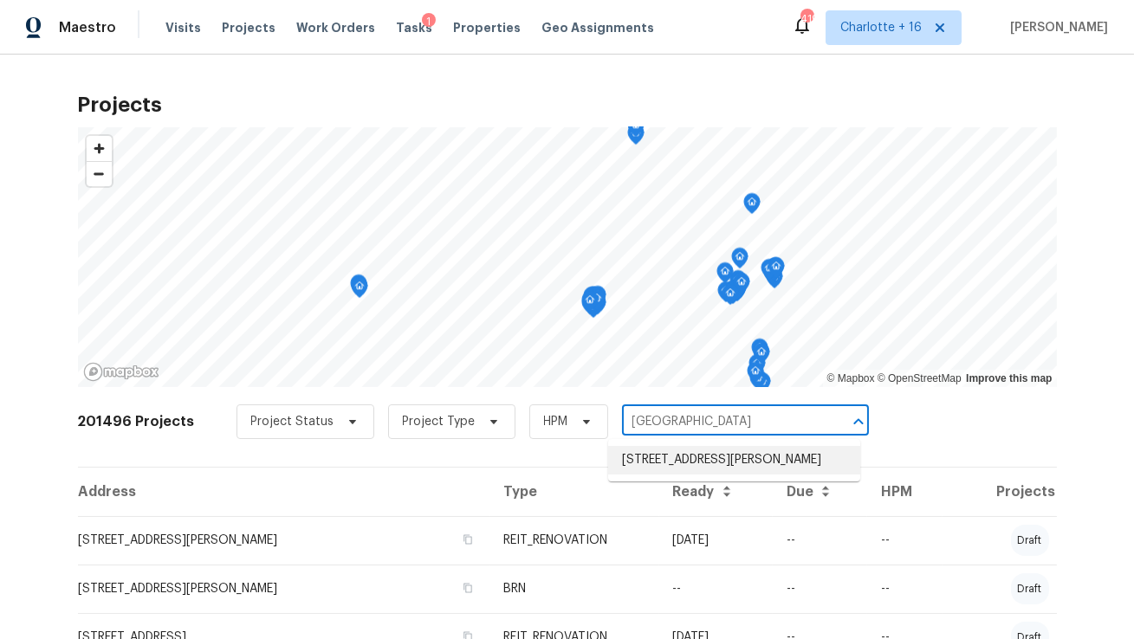
click at [670, 470] on li "[STREET_ADDRESS][PERSON_NAME]" at bounding box center [734, 460] width 252 height 29
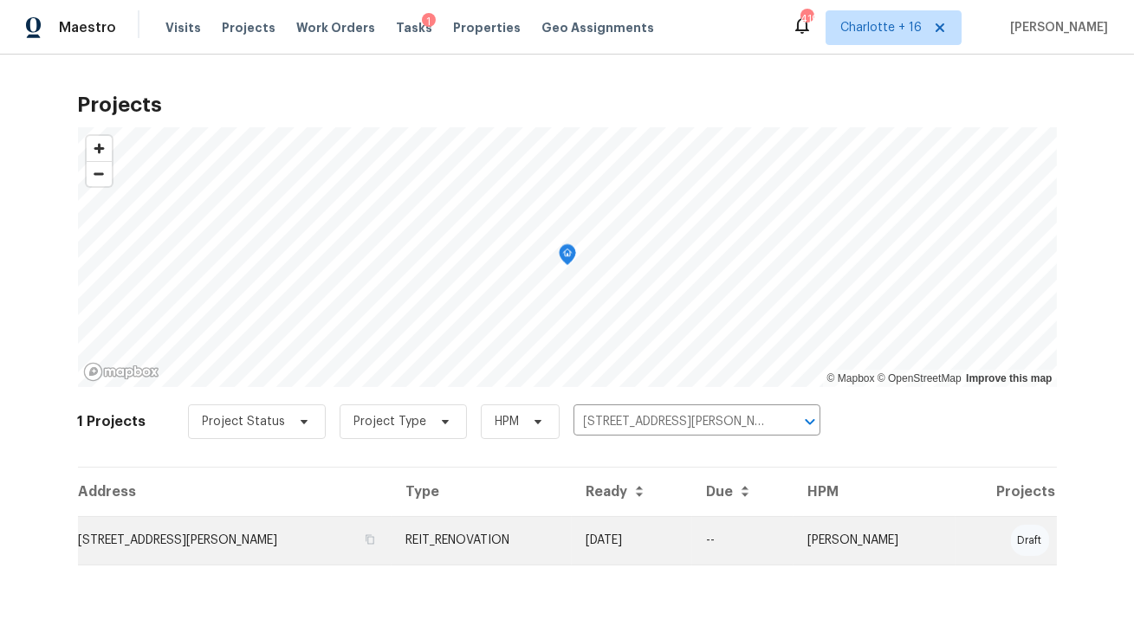
click at [218, 546] on td "[STREET_ADDRESS][PERSON_NAME]" at bounding box center [235, 540] width 314 height 49
